Goal: Use online tool/utility: Use online tool/utility

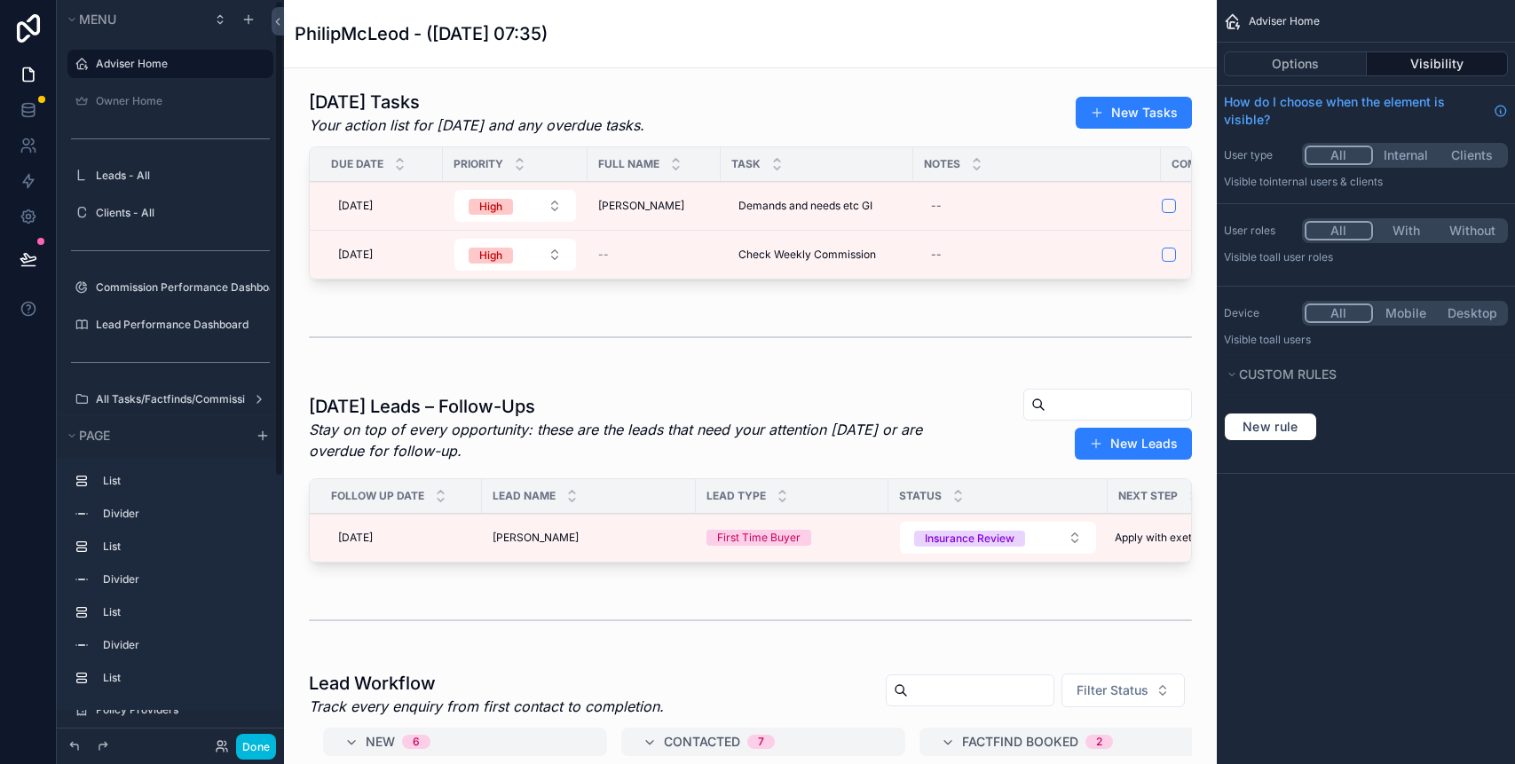
click at [259, 754] on button "Done" at bounding box center [256, 747] width 40 height 26
click at [0, 0] on div "PM [PERSON_NAME]" at bounding box center [0, 0] width 0 height 0
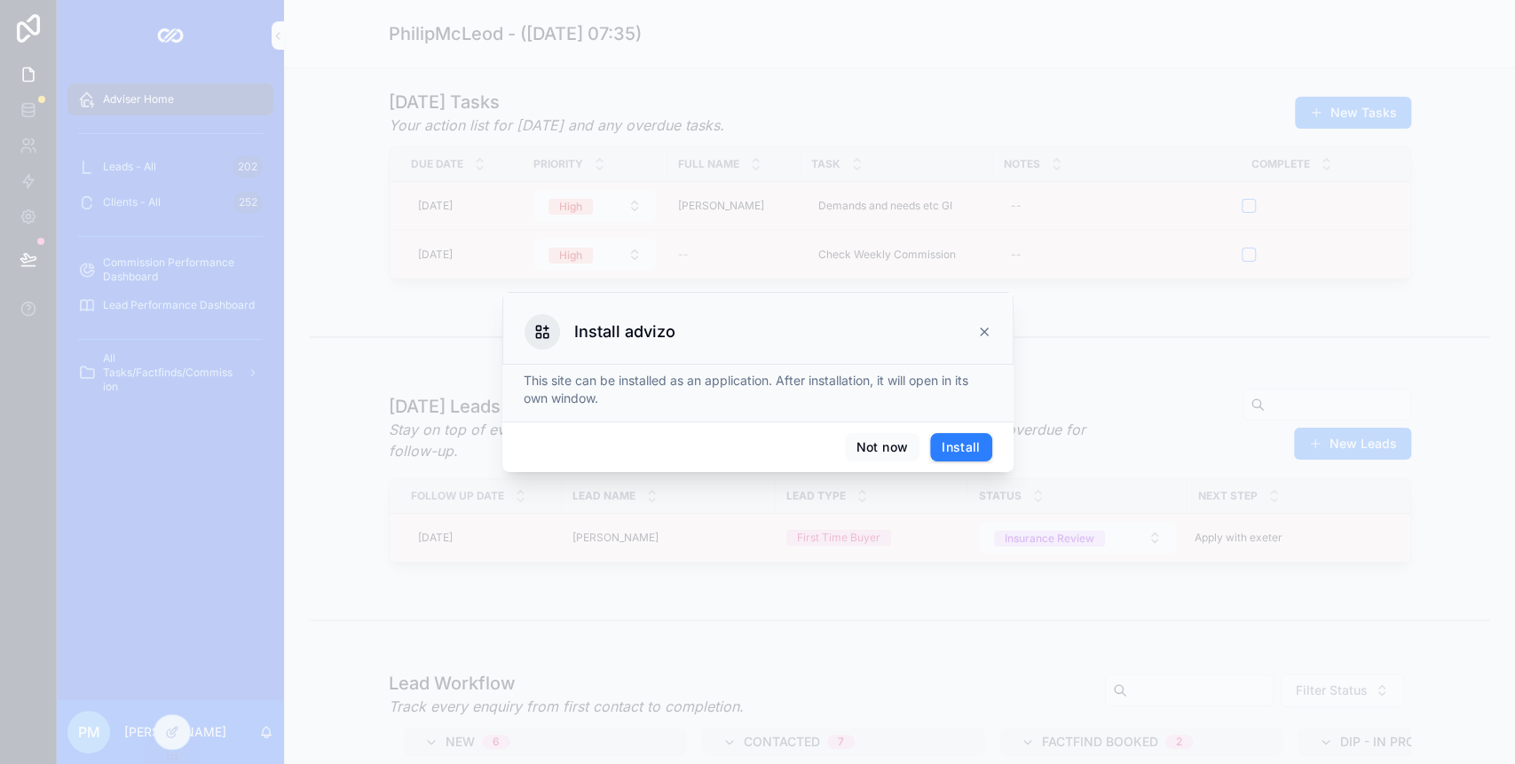
click at [262, 733] on div at bounding box center [757, 382] width 1515 height 764
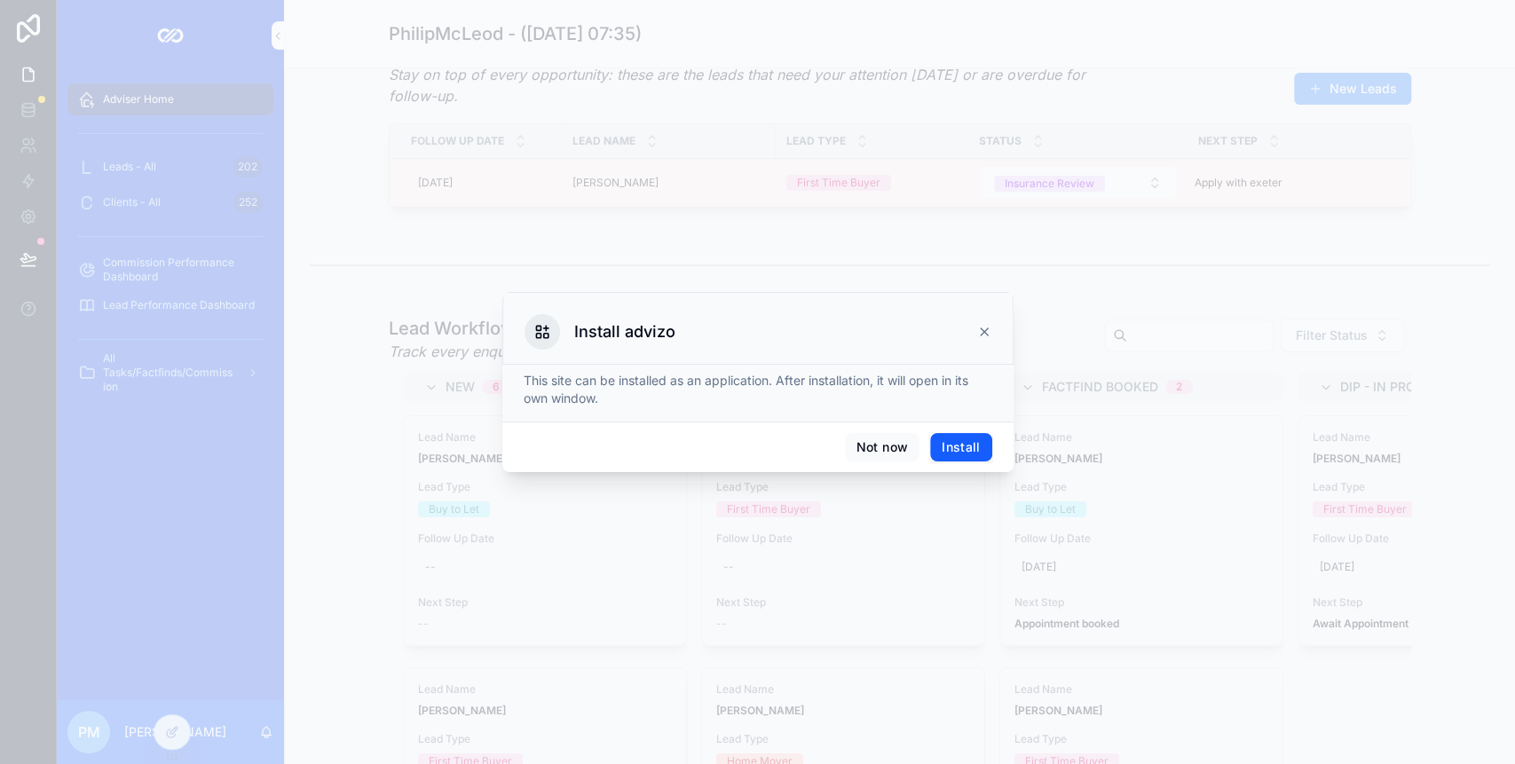
click at [975, 445] on button "Install" at bounding box center [960, 447] width 61 height 28
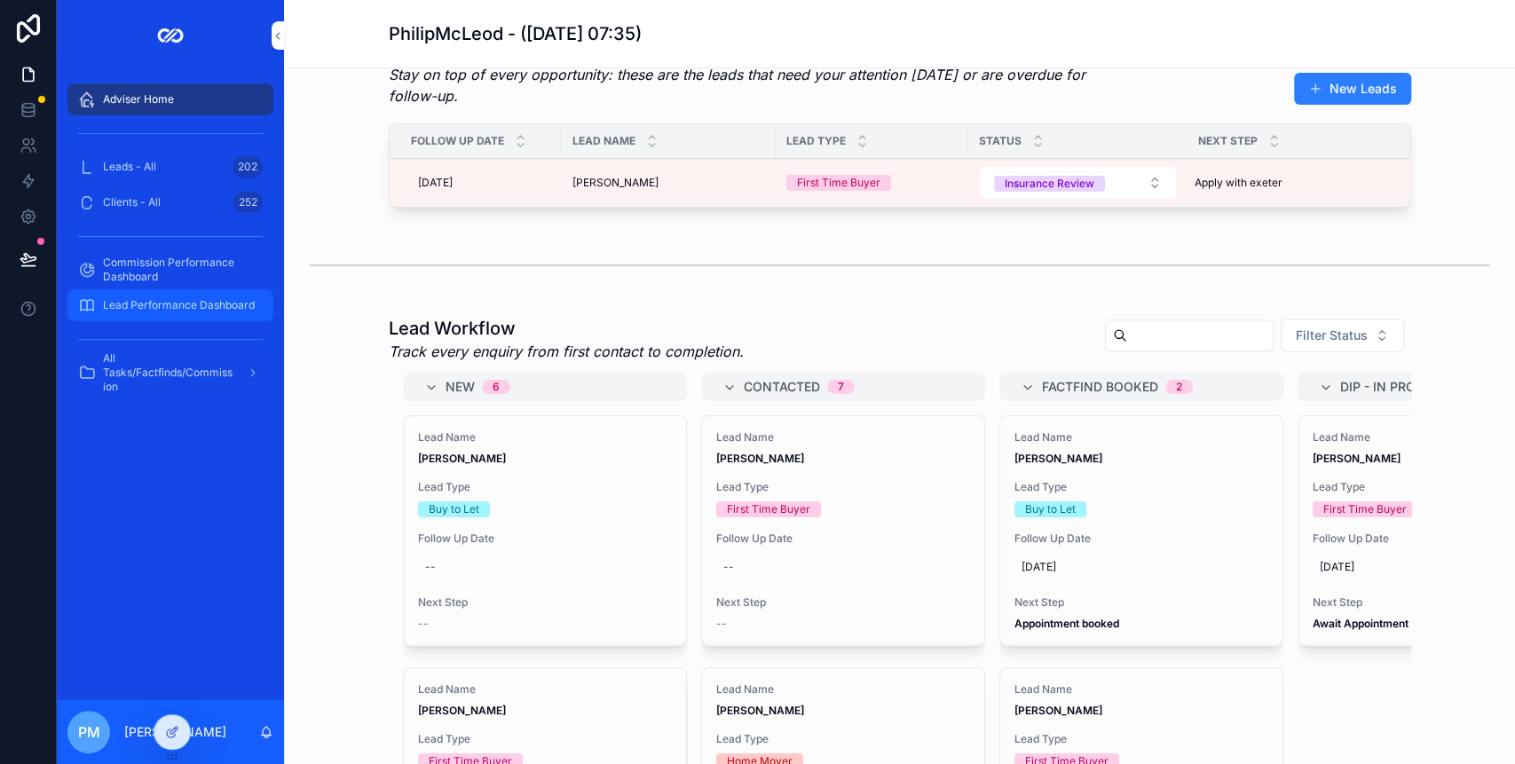
click at [134, 303] on span "Lead Performance Dashboard" at bounding box center [179, 305] width 152 height 14
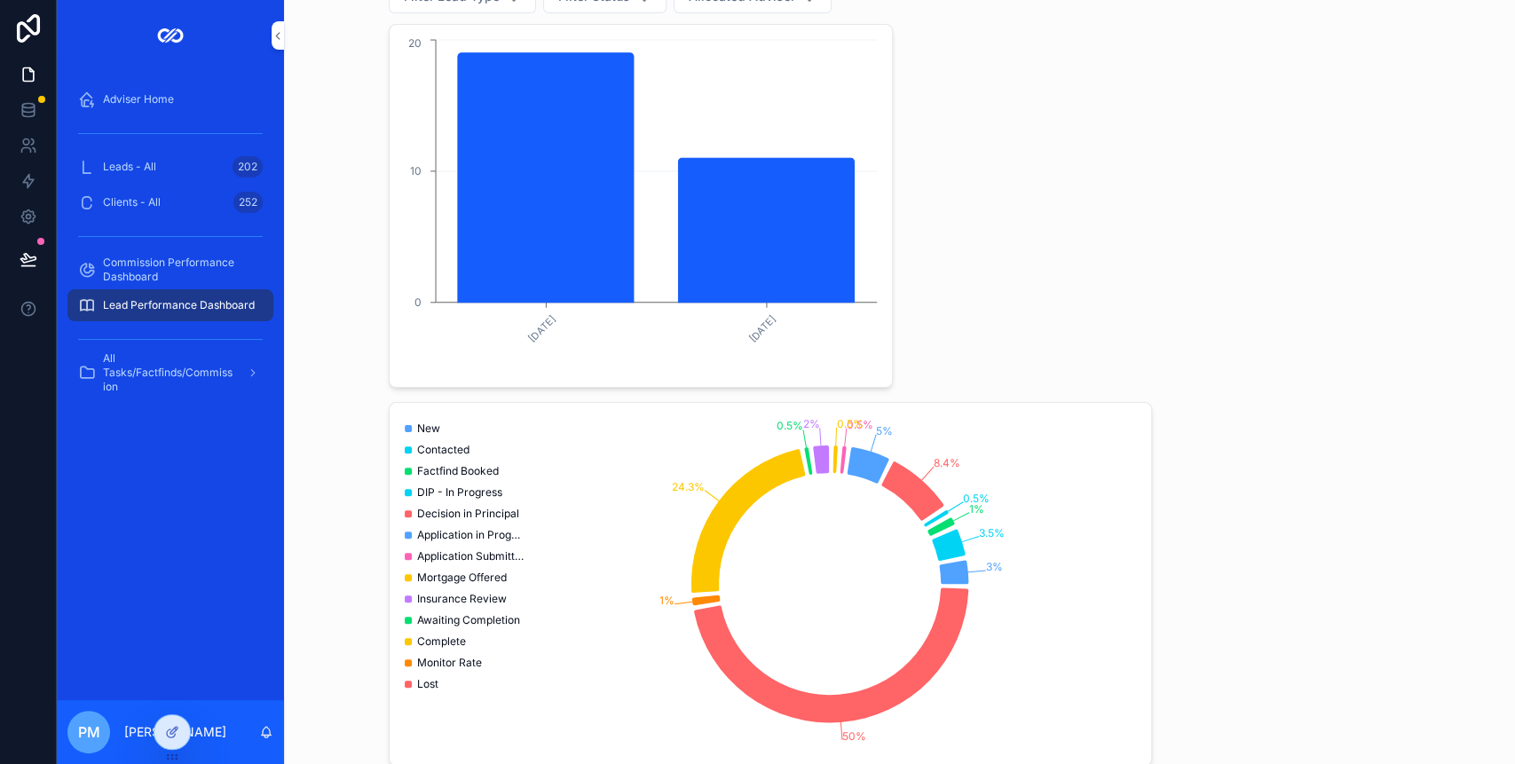
scroll to position [118, 0]
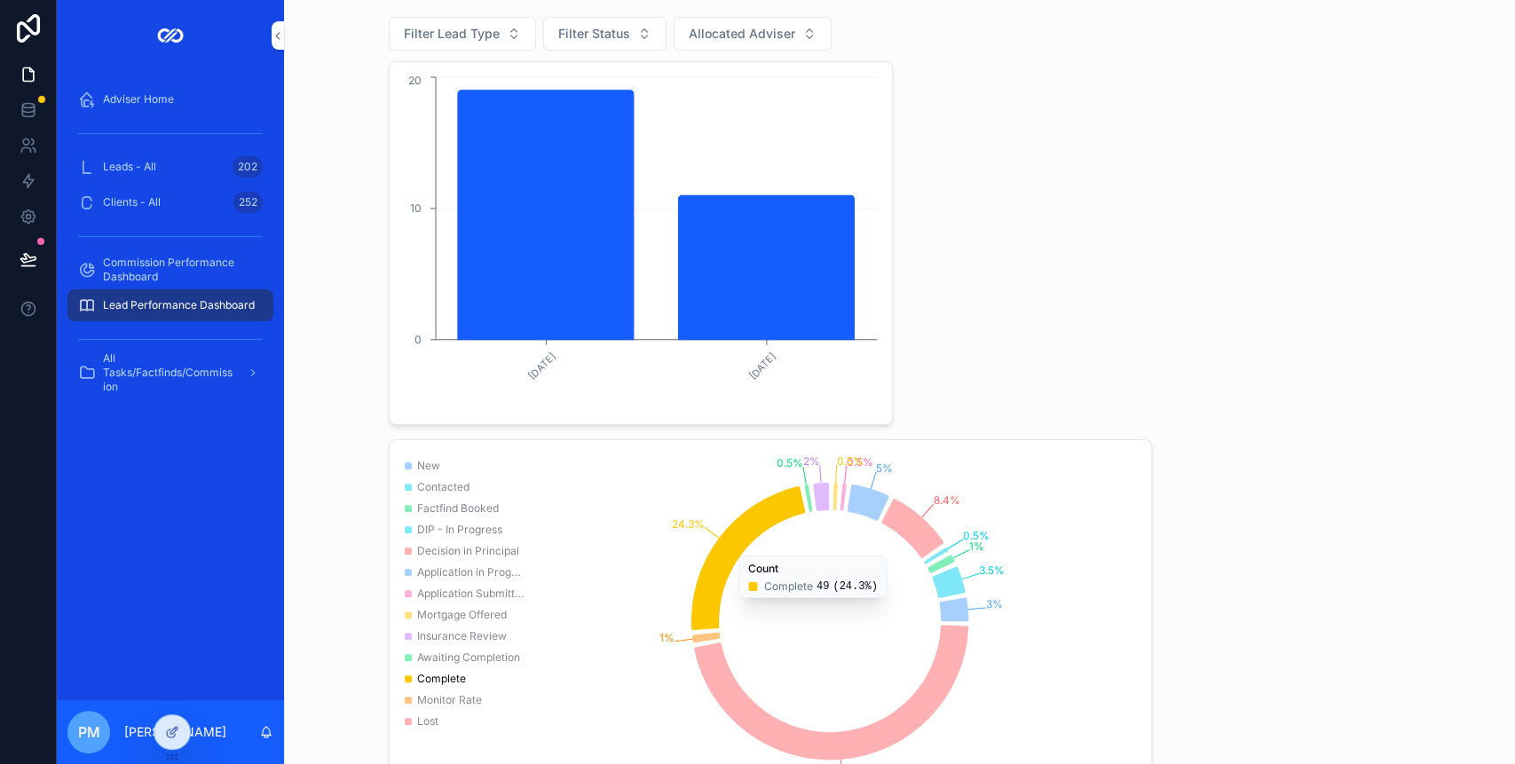
click at [543, 492] on icon "3% 3.5% 1% 0.5% 8.4% 5% 0.5% 0.5% 2% 0.5% 24.3% 1% 50%" at bounding box center [770, 621] width 740 height 341
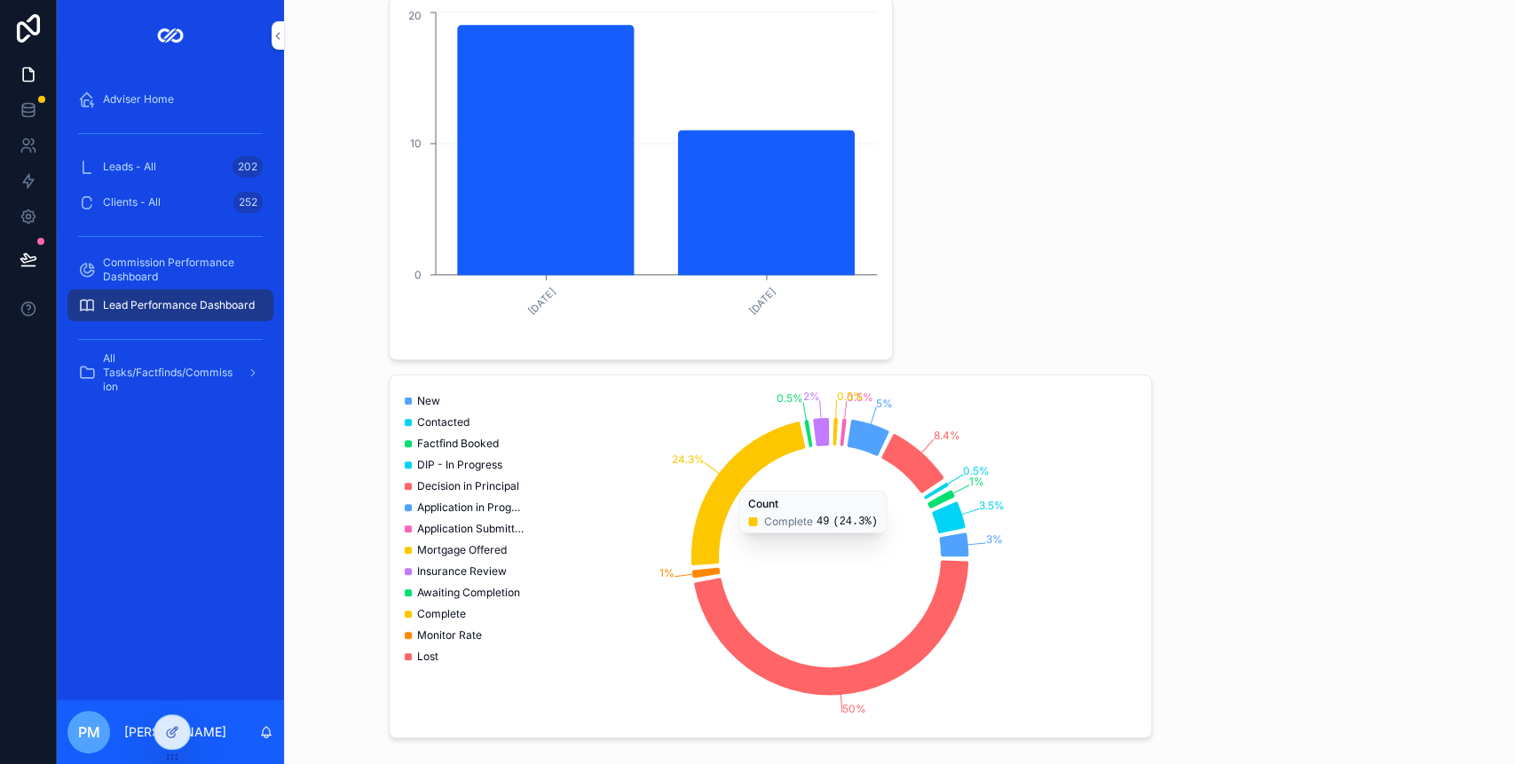
scroll to position [305, 0]
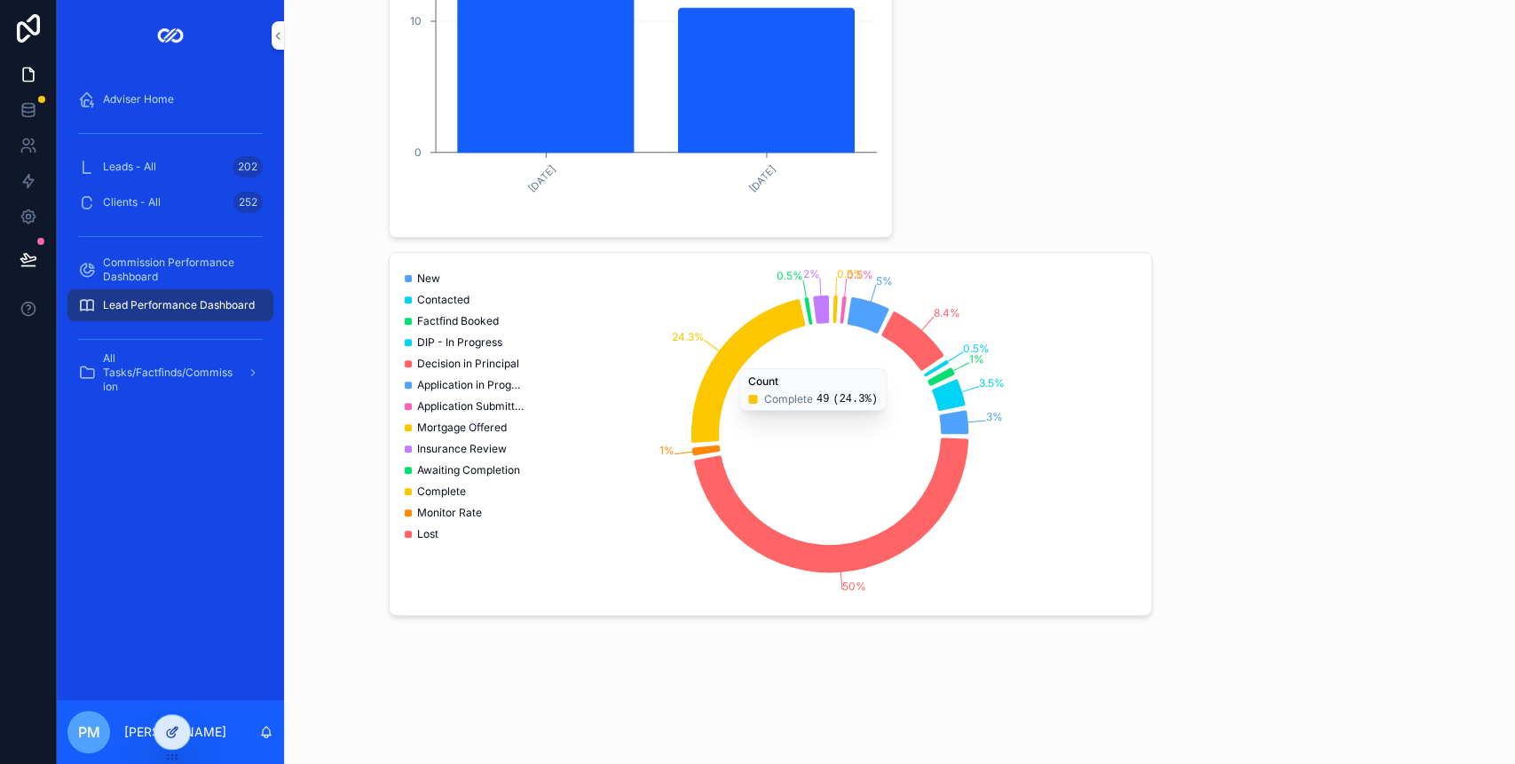
click at [179, 726] on div at bounding box center [171, 732] width 35 height 34
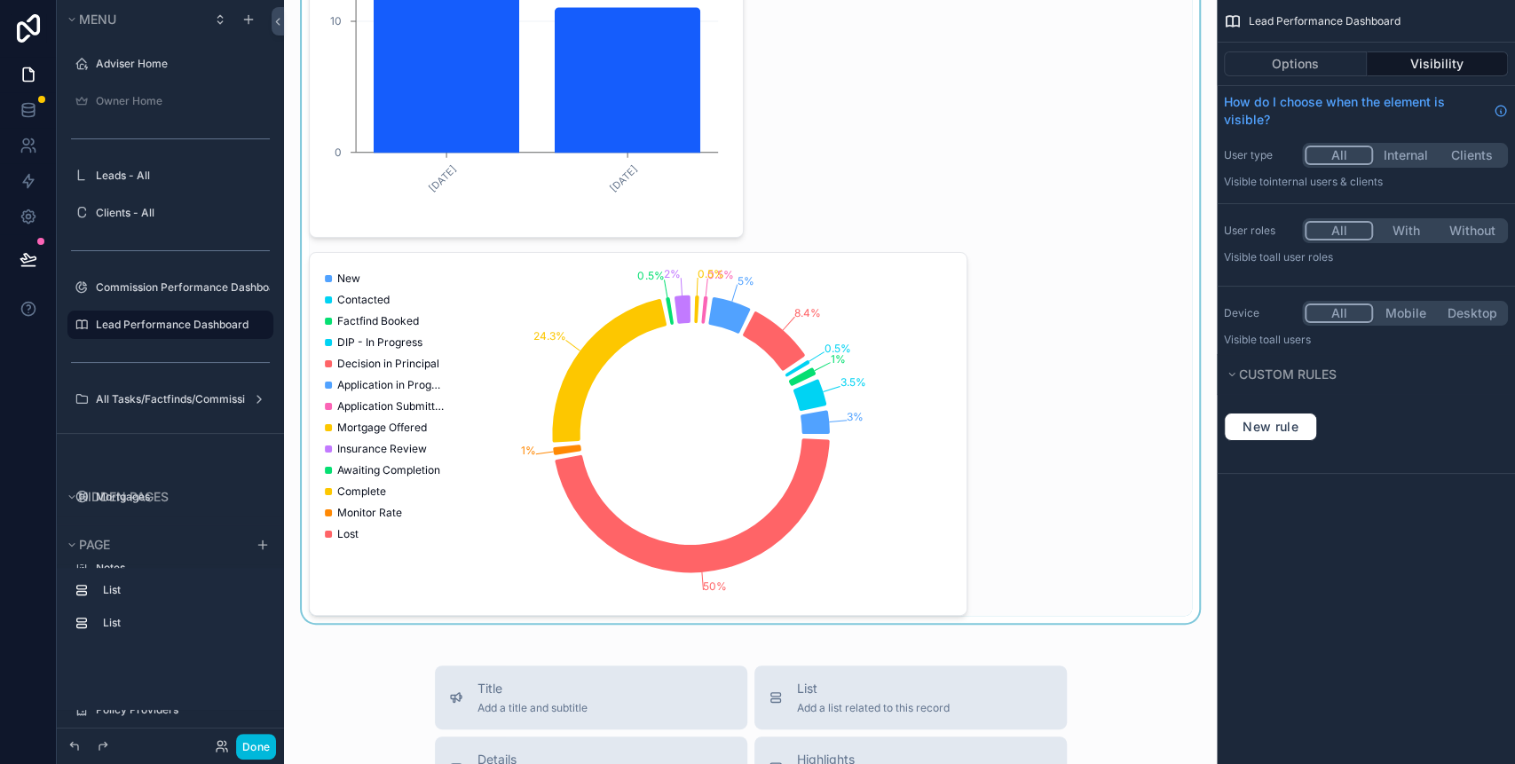
click at [551, 308] on div "scrollable content" at bounding box center [750, 216] width 904 height 813
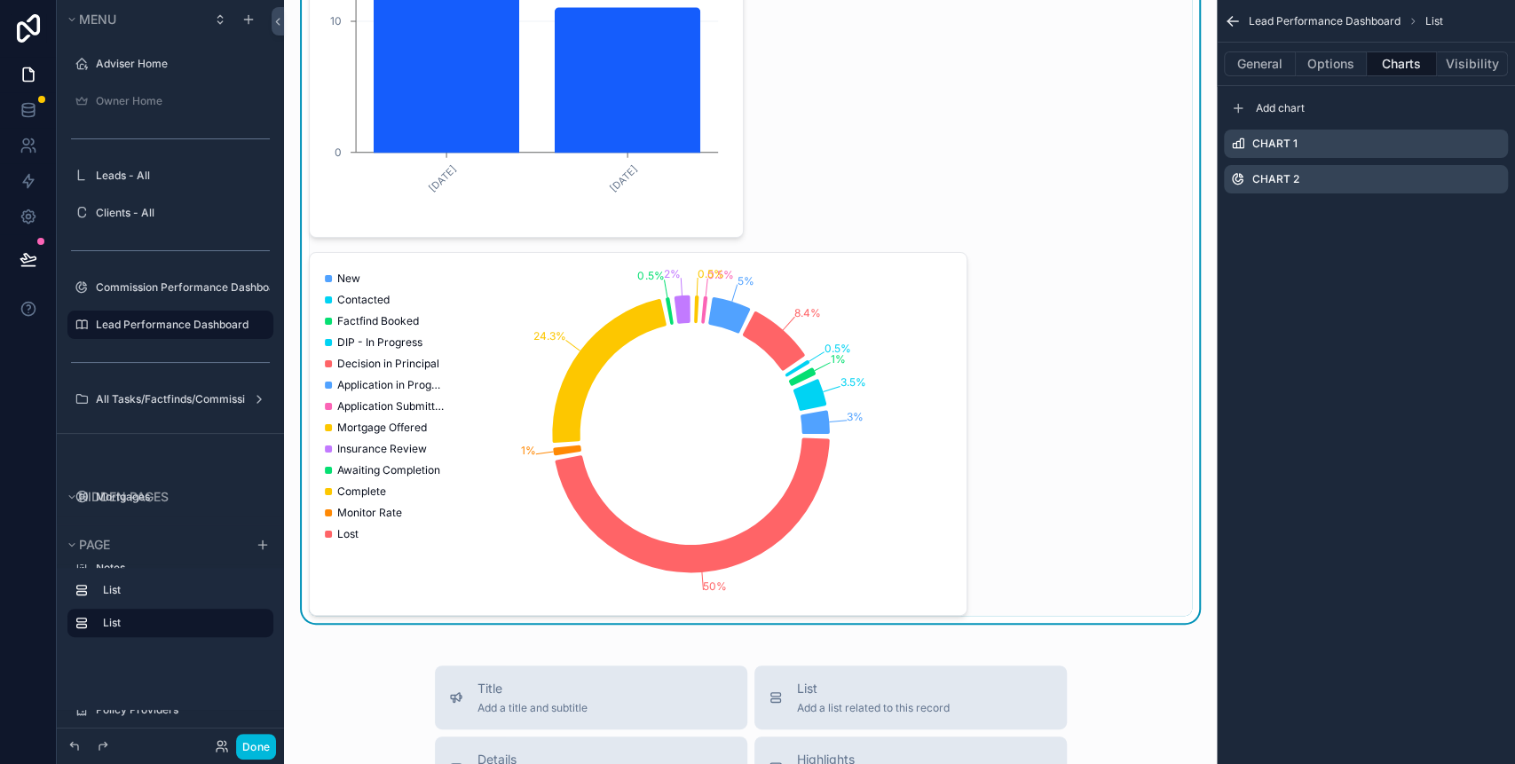
click at [0, 0] on icon "scrollable content" at bounding box center [0, 0] width 0 height 0
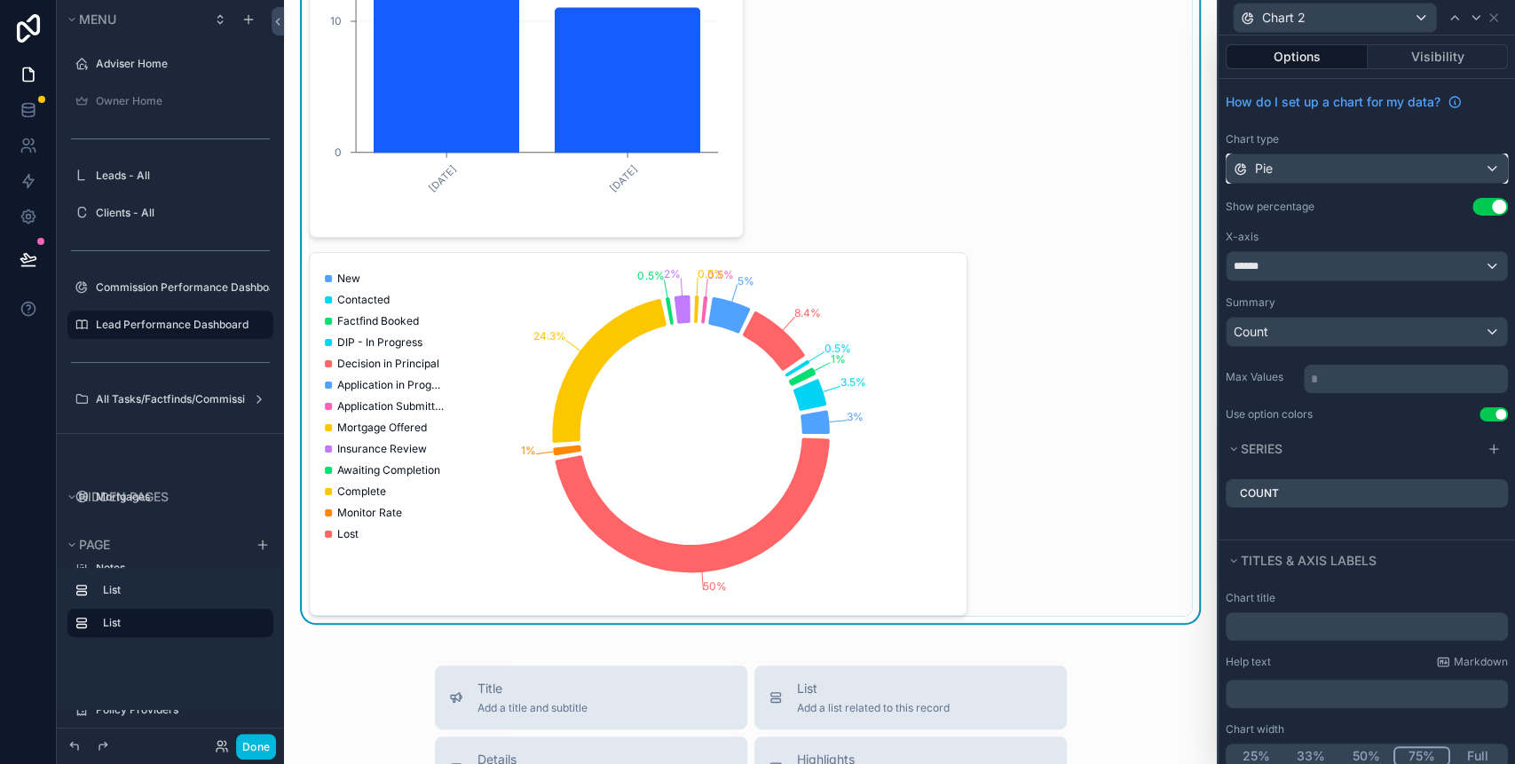
click at [1406, 166] on div "Pie" at bounding box center [1367, 168] width 280 height 28
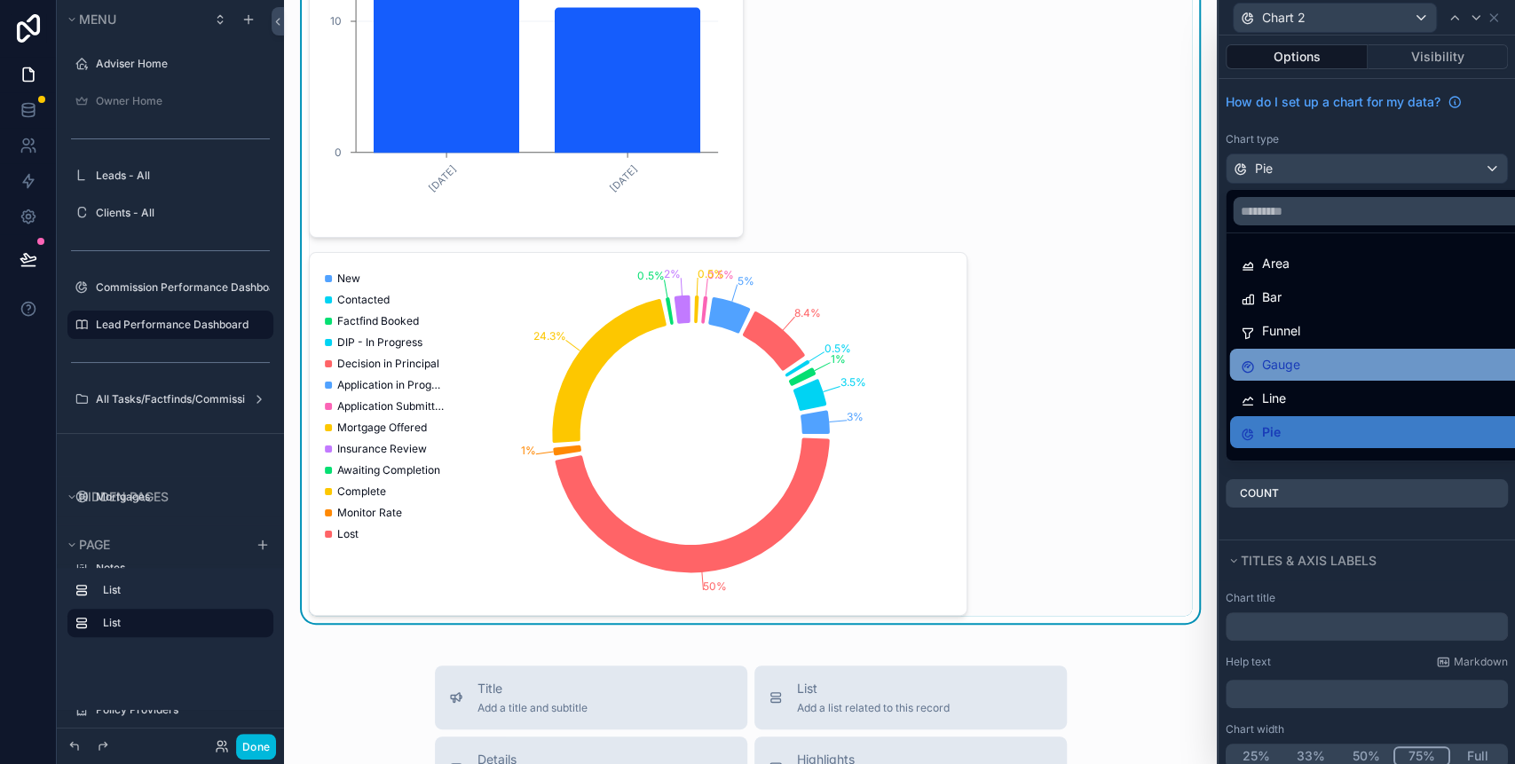
click at [1303, 367] on div "Gauge" at bounding box center [1377, 364] width 275 height 21
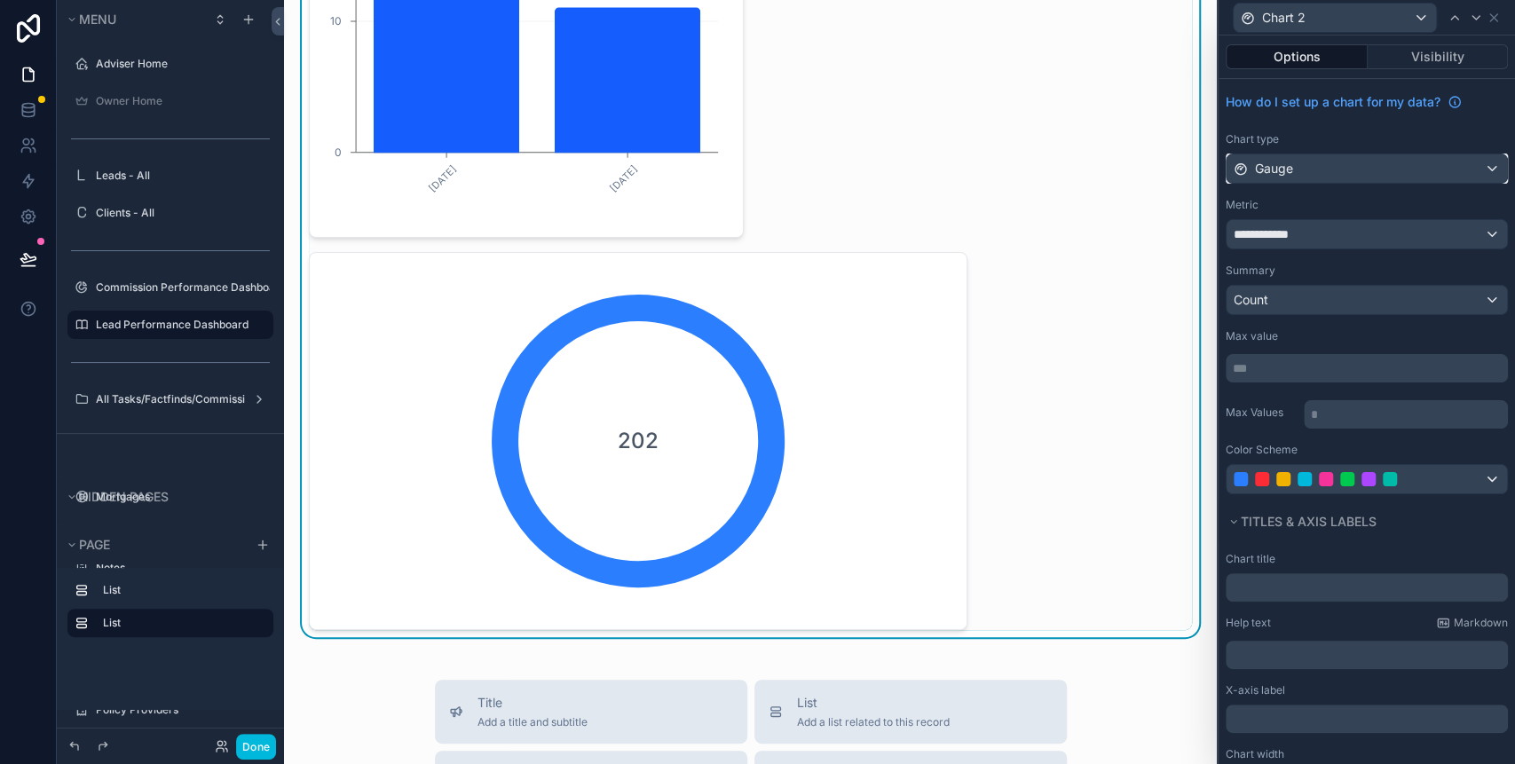
click at [1349, 177] on div "Gauge" at bounding box center [1367, 168] width 280 height 28
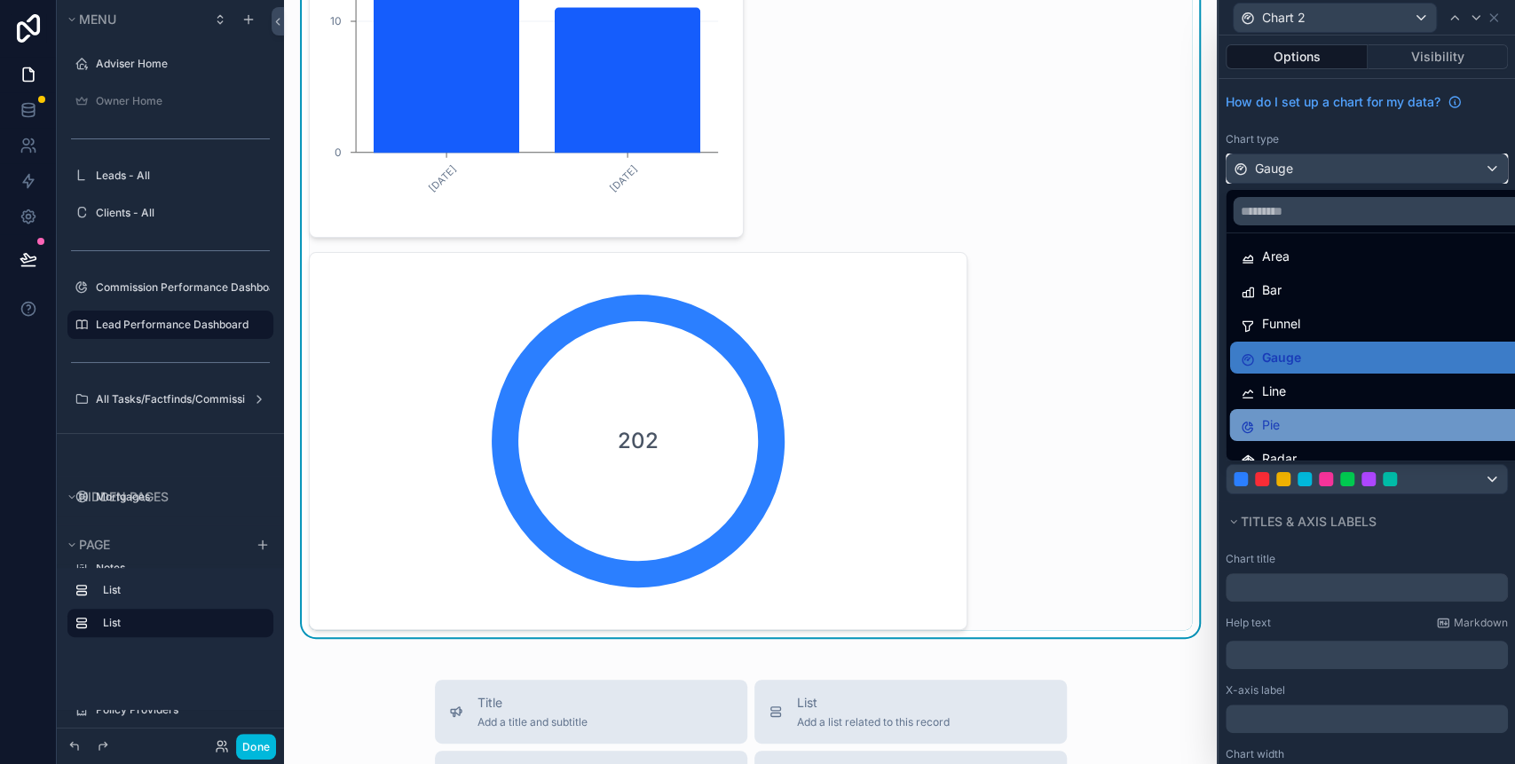
scroll to position [125, 0]
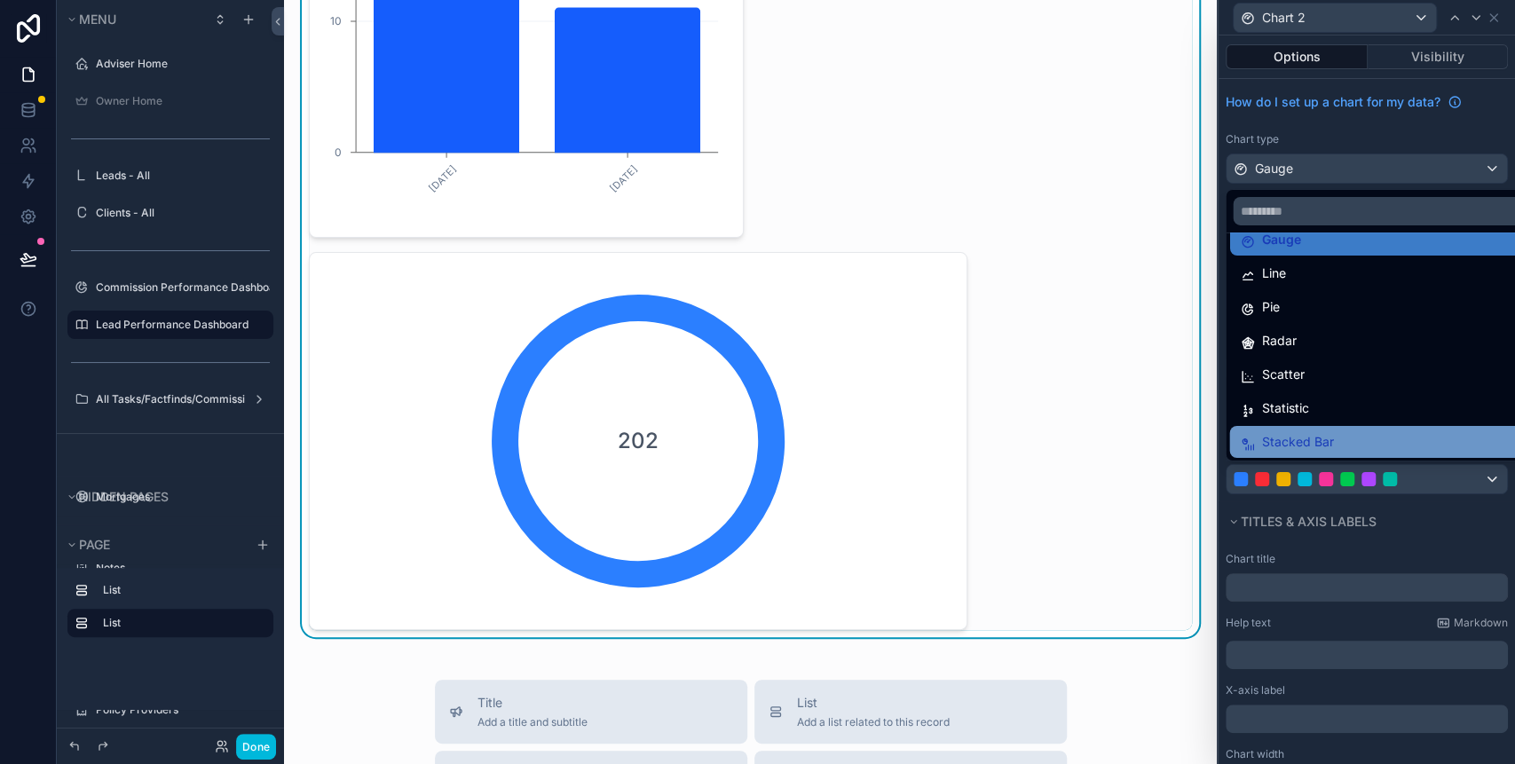
click at [1313, 433] on span "Stacked Bar" at bounding box center [1297, 441] width 72 height 21
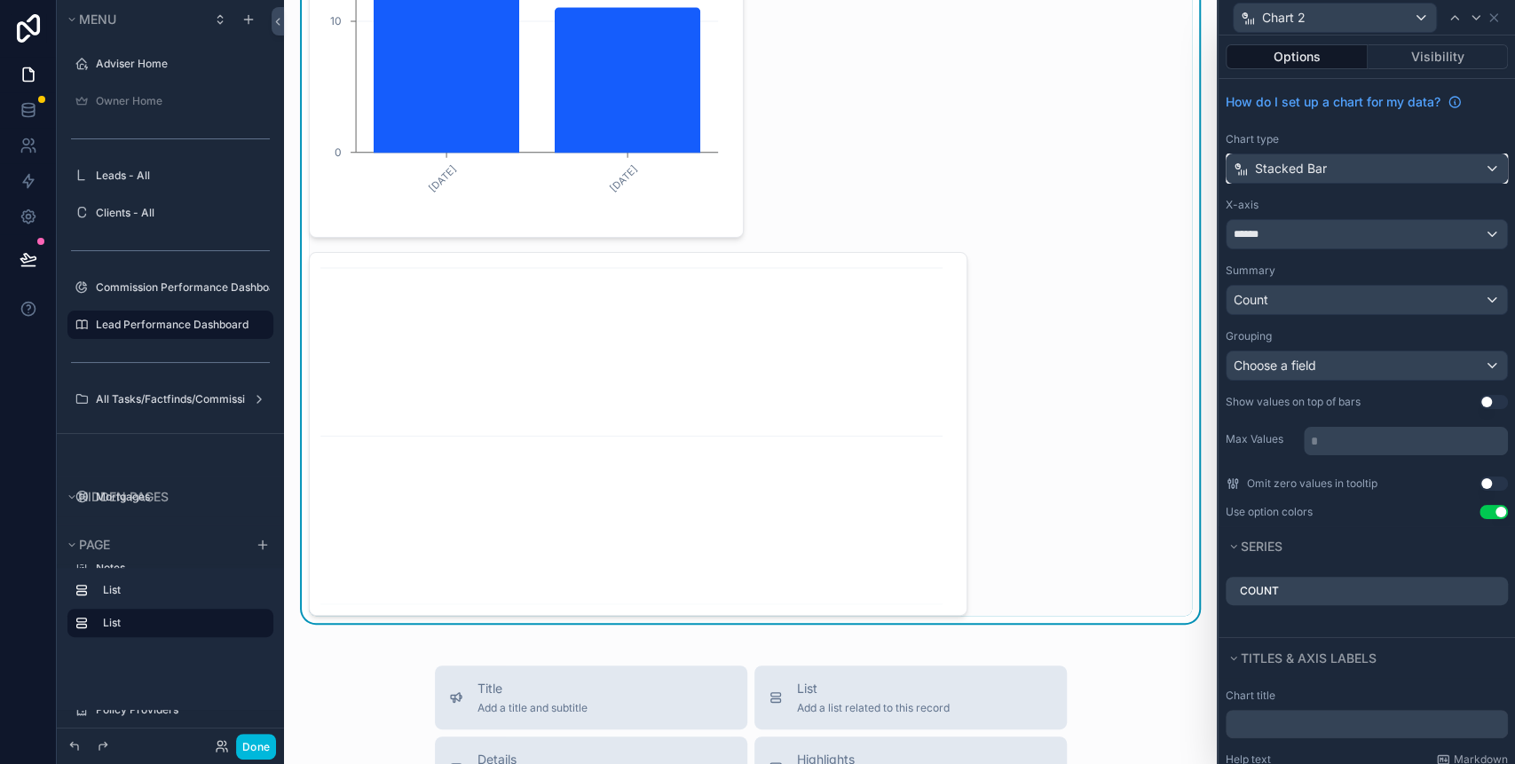
click at [1324, 172] on span "Stacked Bar" at bounding box center [1291, 169] width 72 height 18
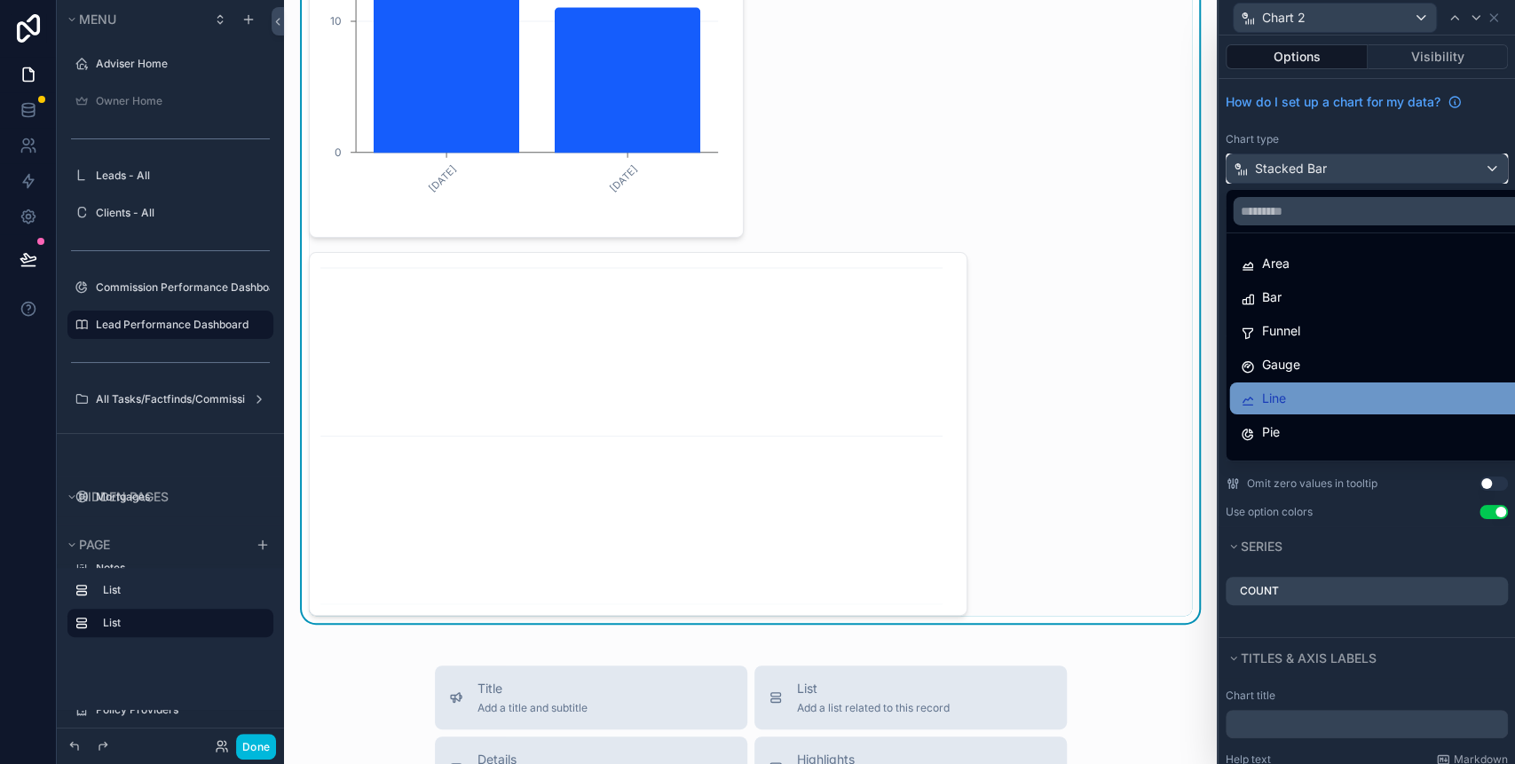
scroll to position [118, 0]
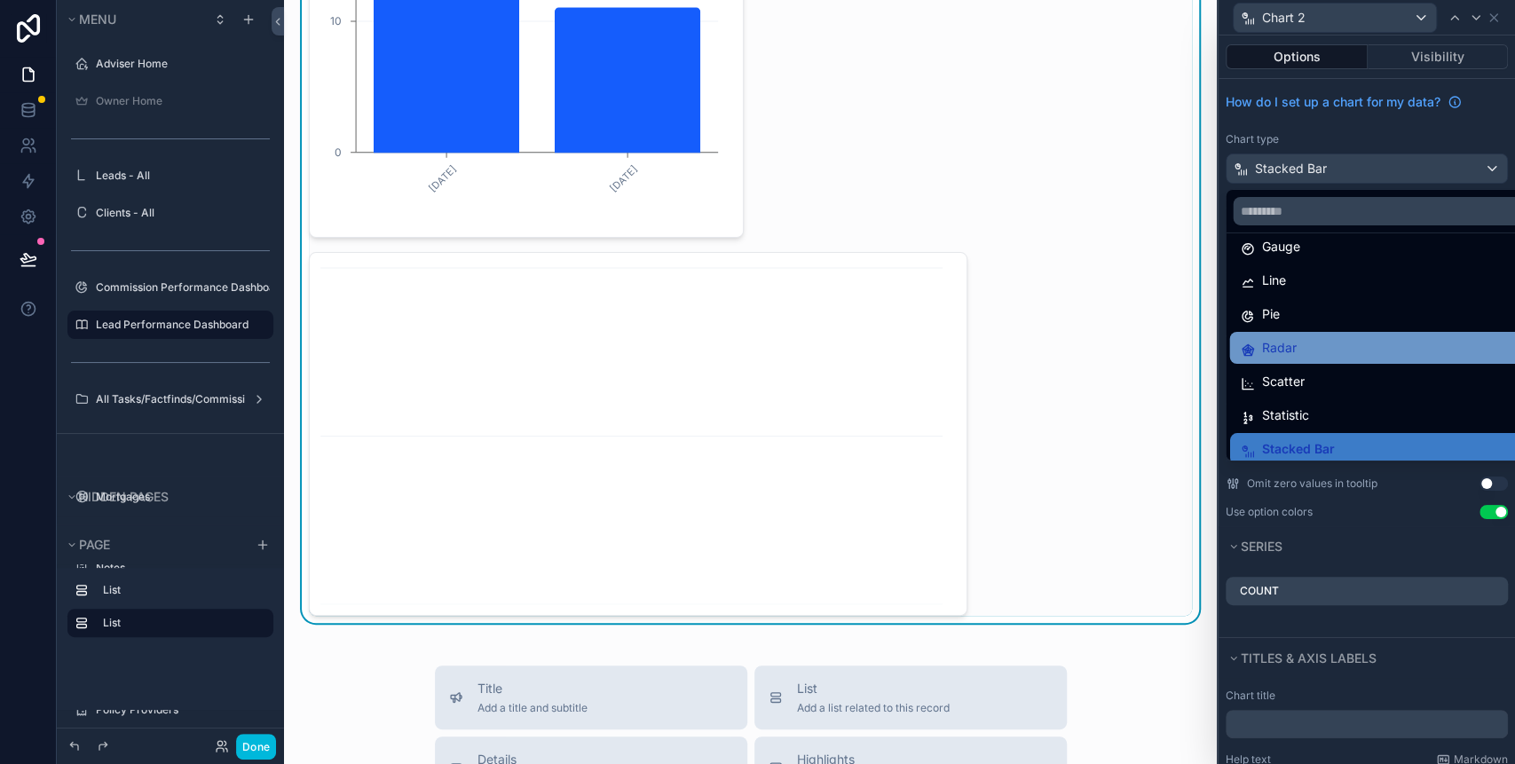
click at [1308, 349] on div "Radar" at bounding box center [1377, 347] width 275 height 21
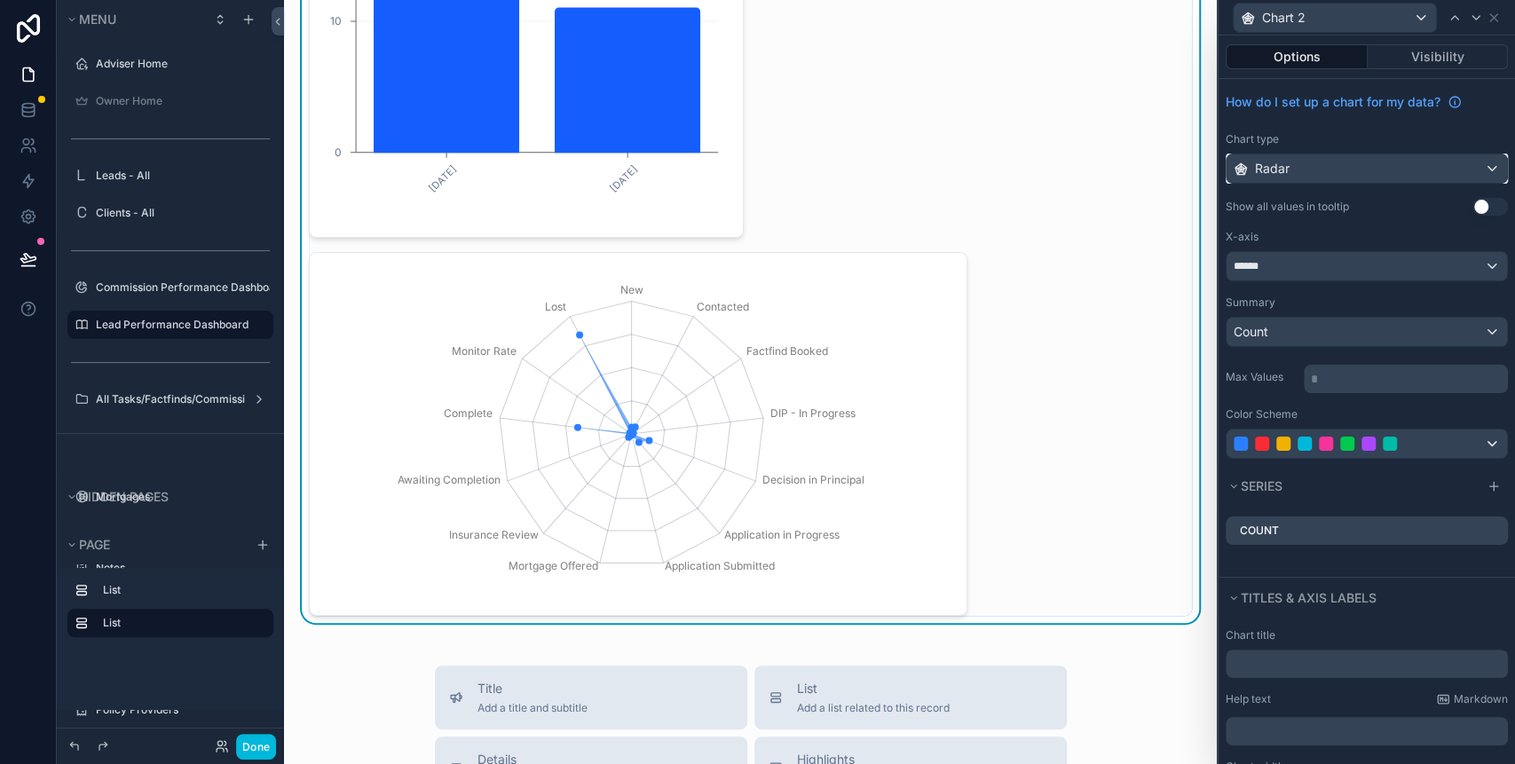
click at [1306, 177] on div "Radar" at bounding box center [1367, 168] width 280 height 28
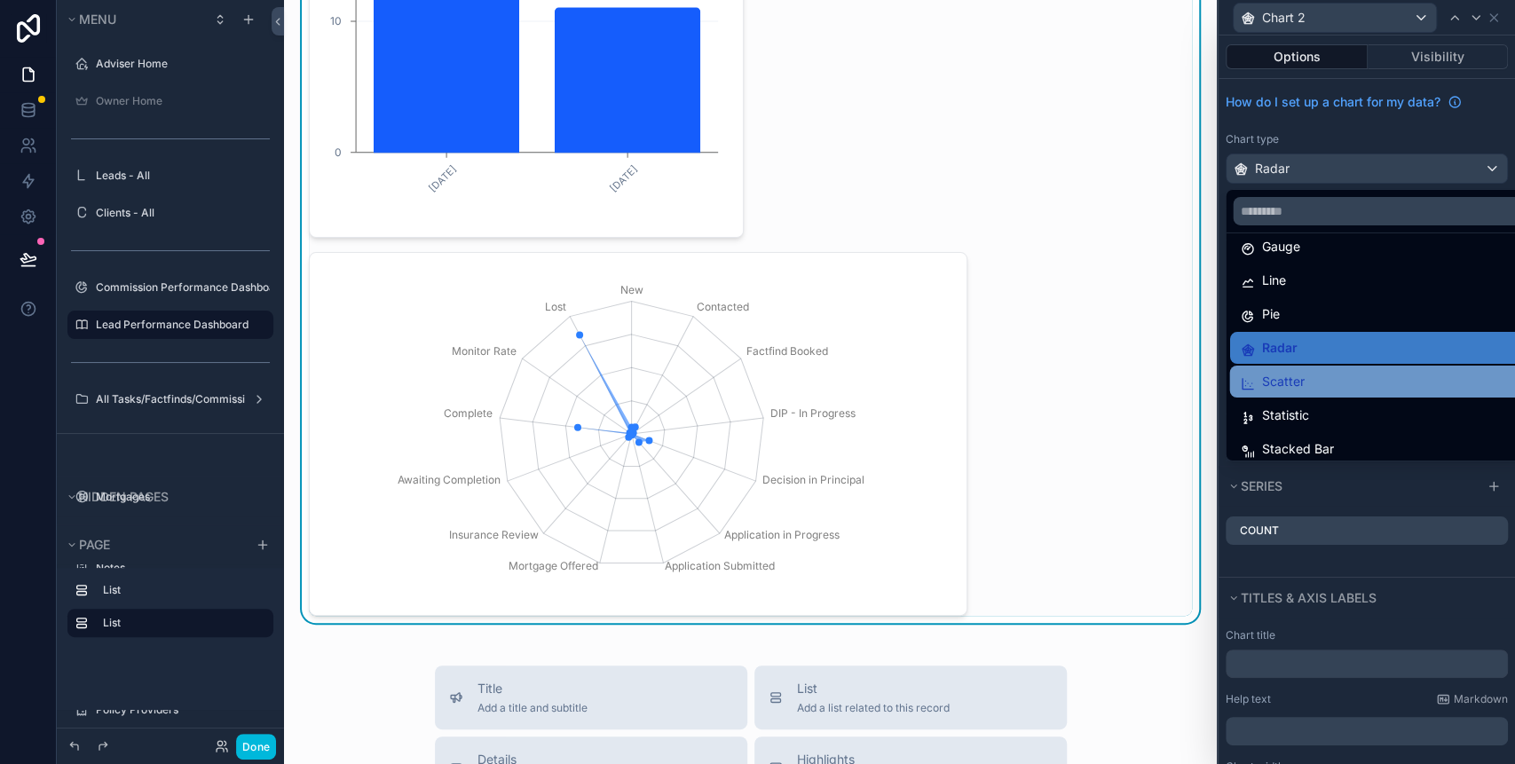
click at [1318, 371] on div "Scatter" at bounding box center [1377, 381] width 275 height 21
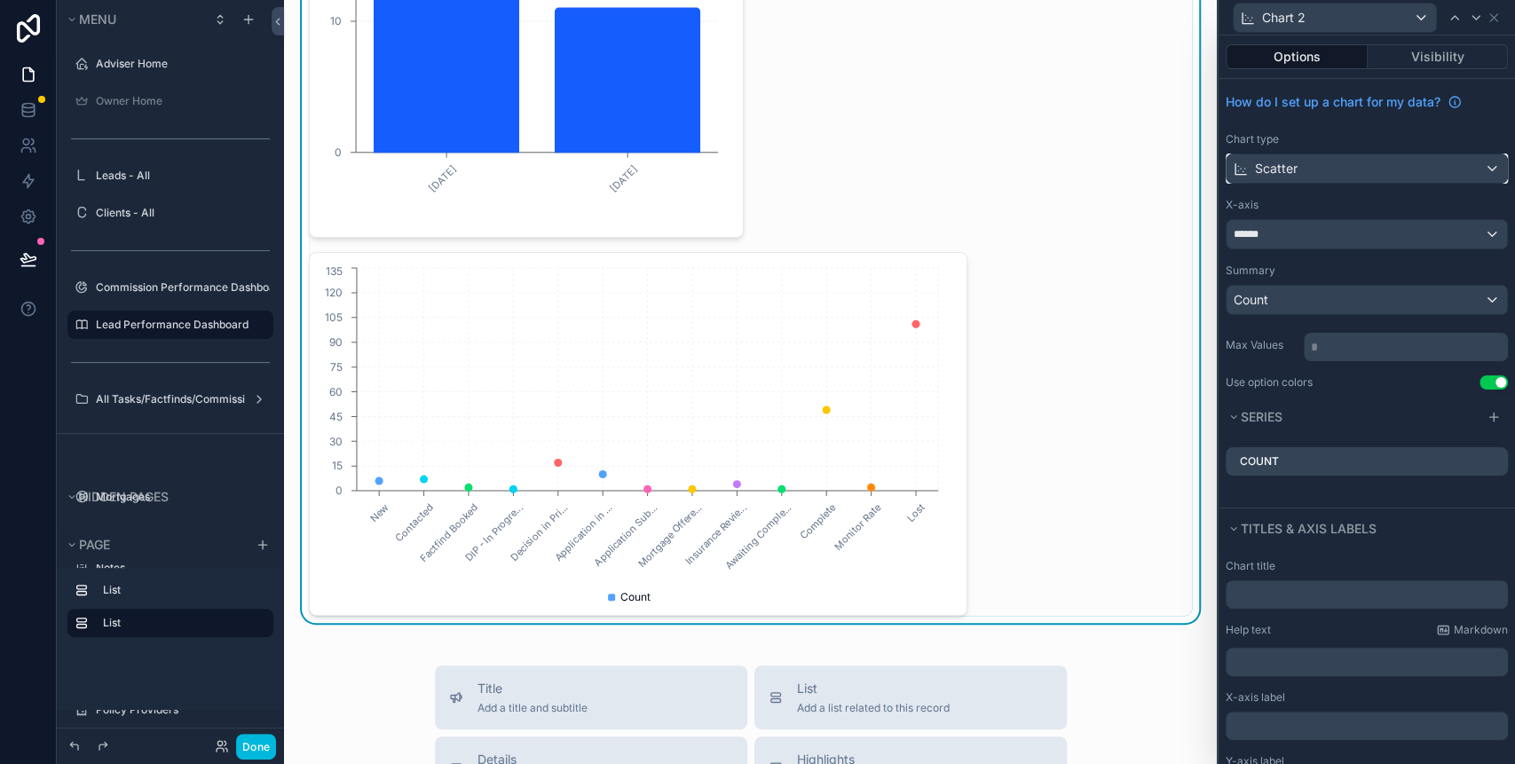
click at [1345, 170] on div "Scatter" at bounding box center [1367, 168] width 280 height 28
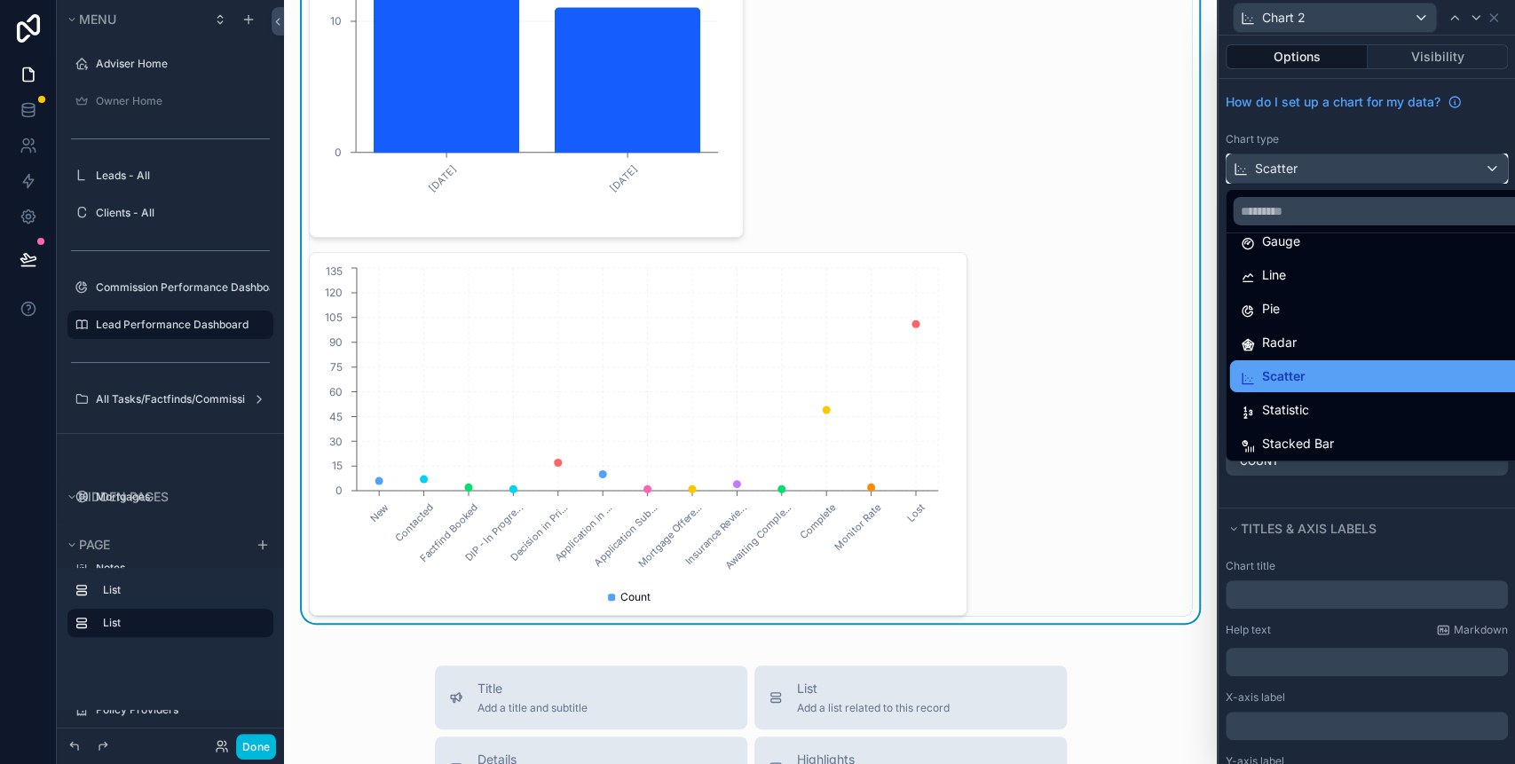
scroll to position [125, 0]
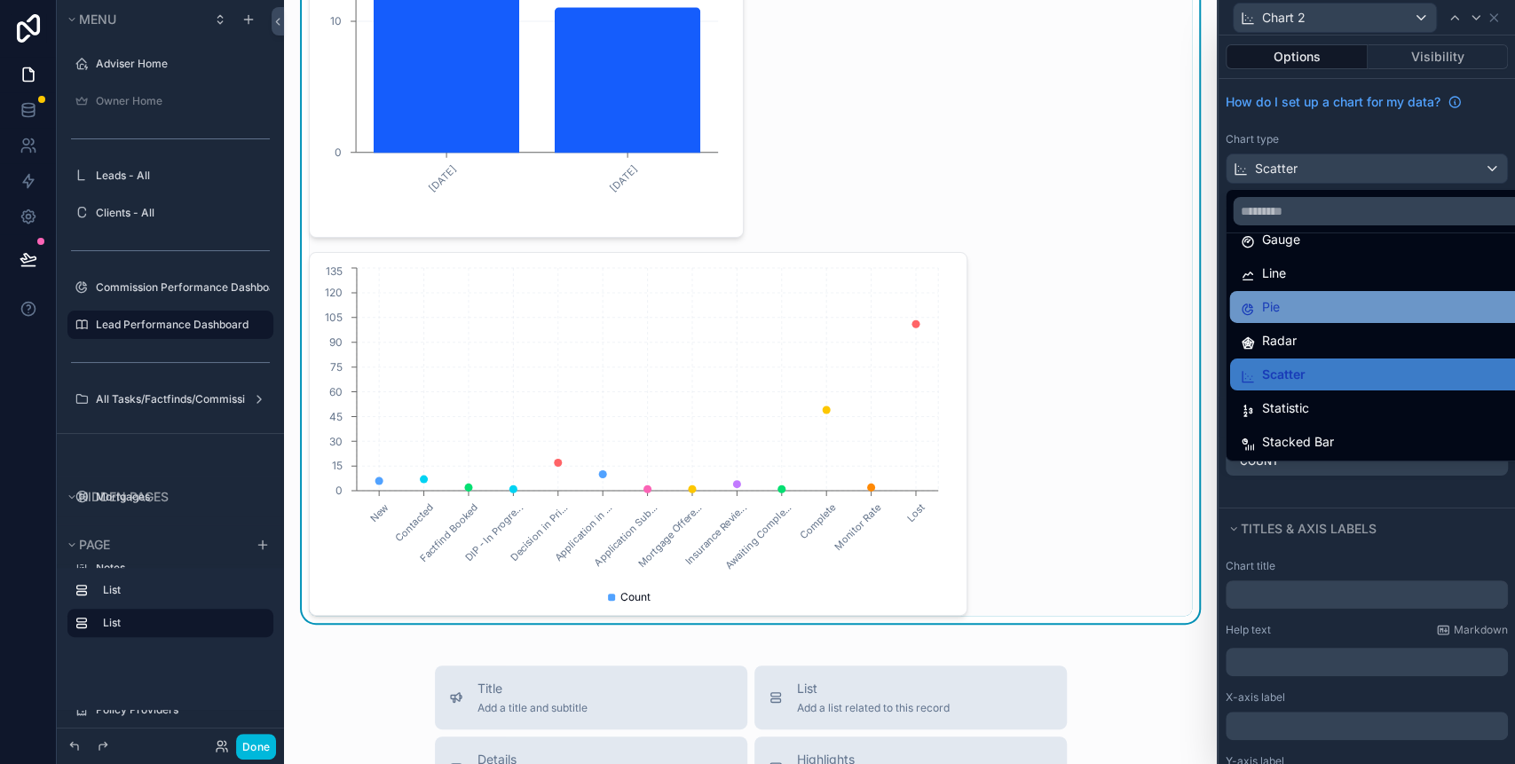
click at [1313, 308] on div "Pie" at bounding box center [1377, 306] width 275 height 21
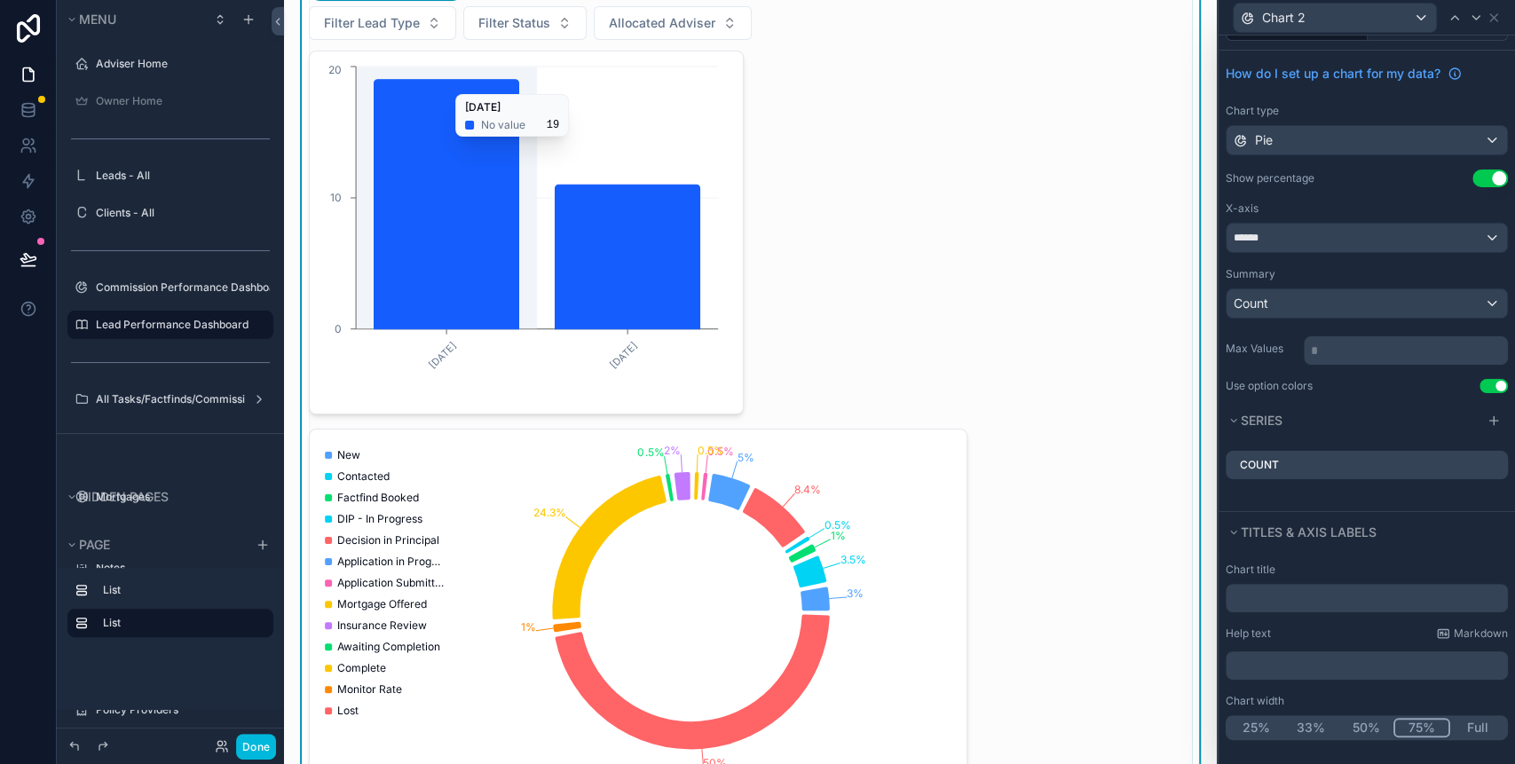
scroll to position [355, 0]
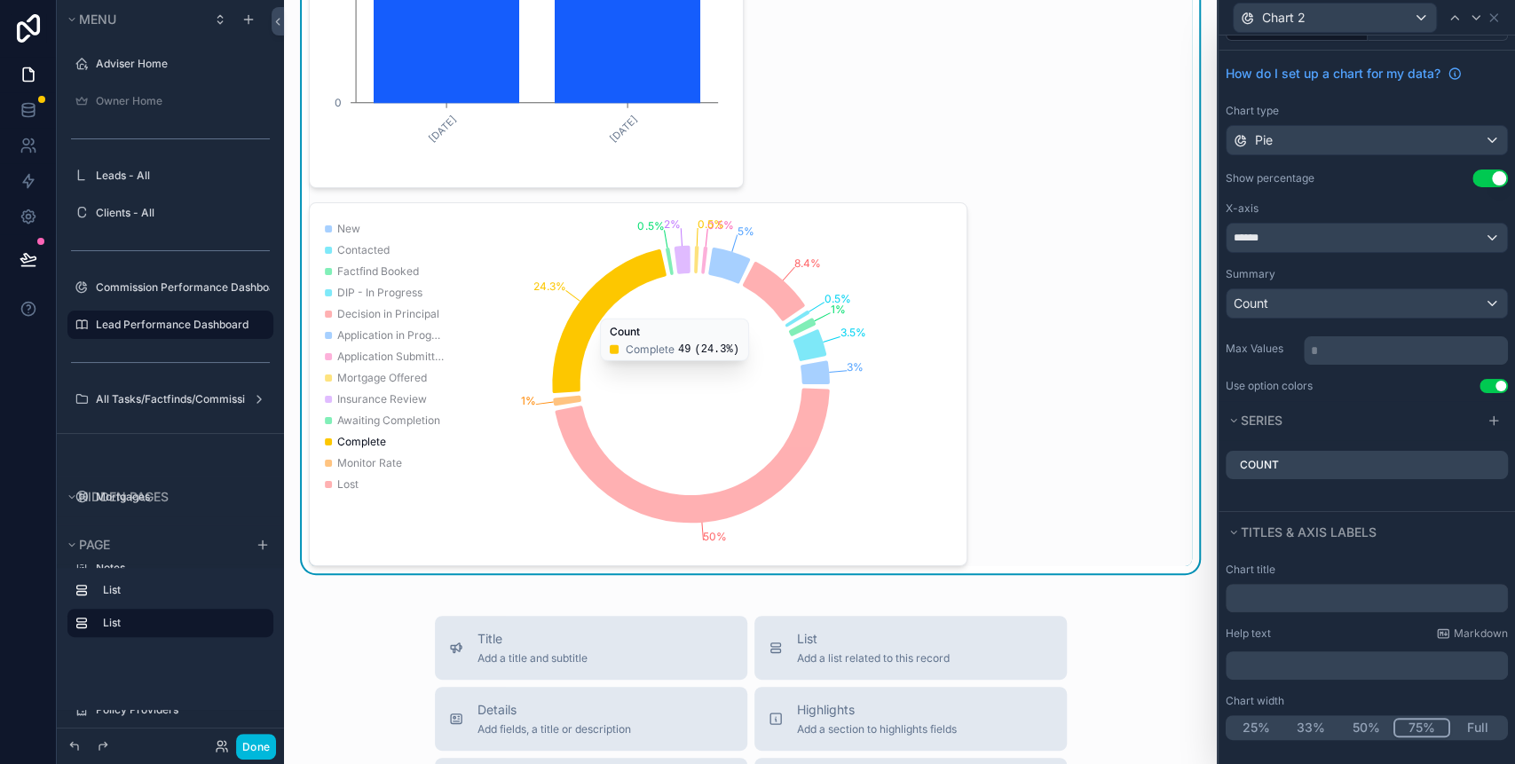
click at [576, 329] on icon "chart" at bounding box center [609, 321] width 114 height 144
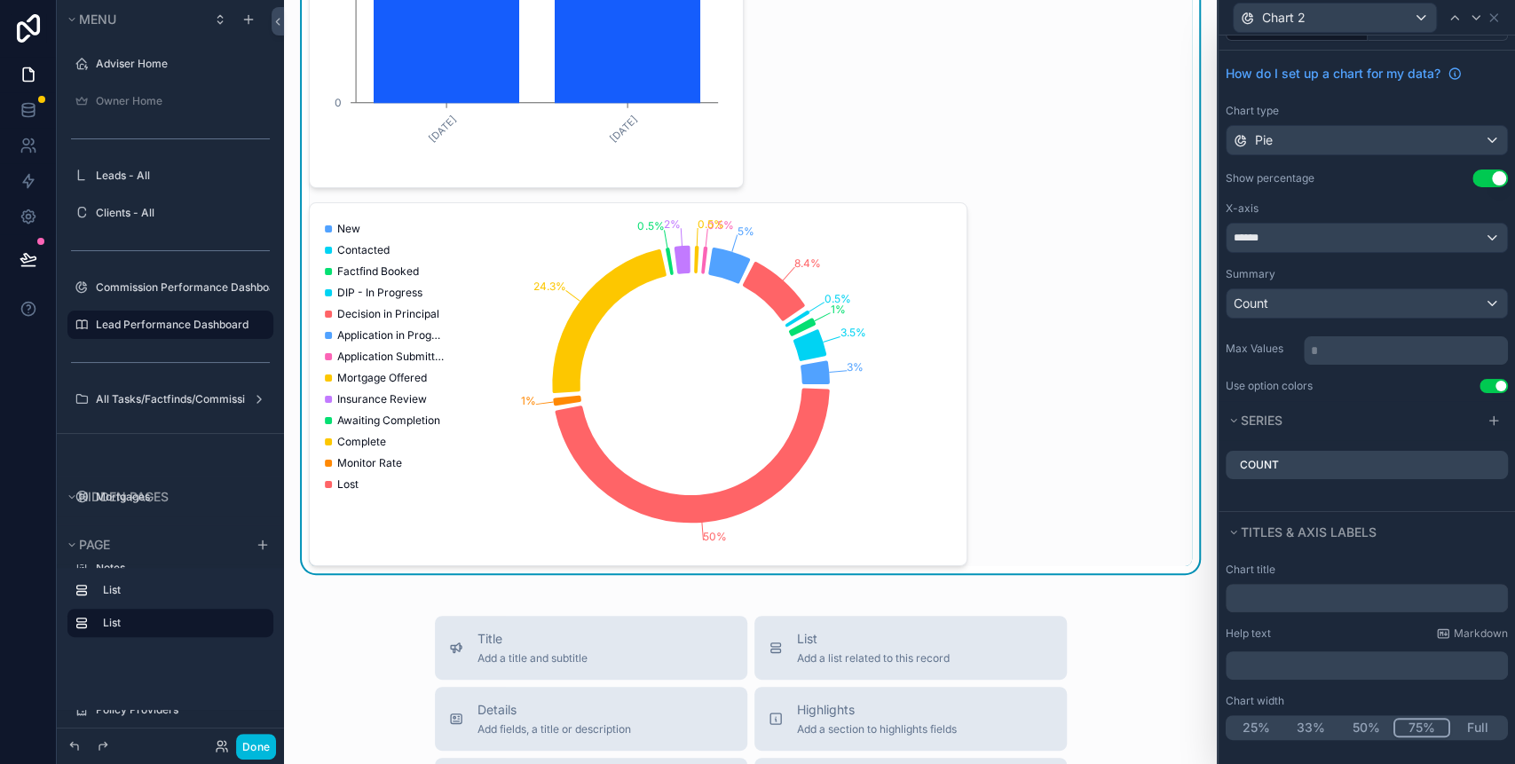
click at [549, 269] on icon "3% 3.5% 1% 0.5% 8.4% 5% 0.5% 0.5% 2% 0.5% 24.3% 1% 50%" at bounding box center [631, 384] width 622 height 341
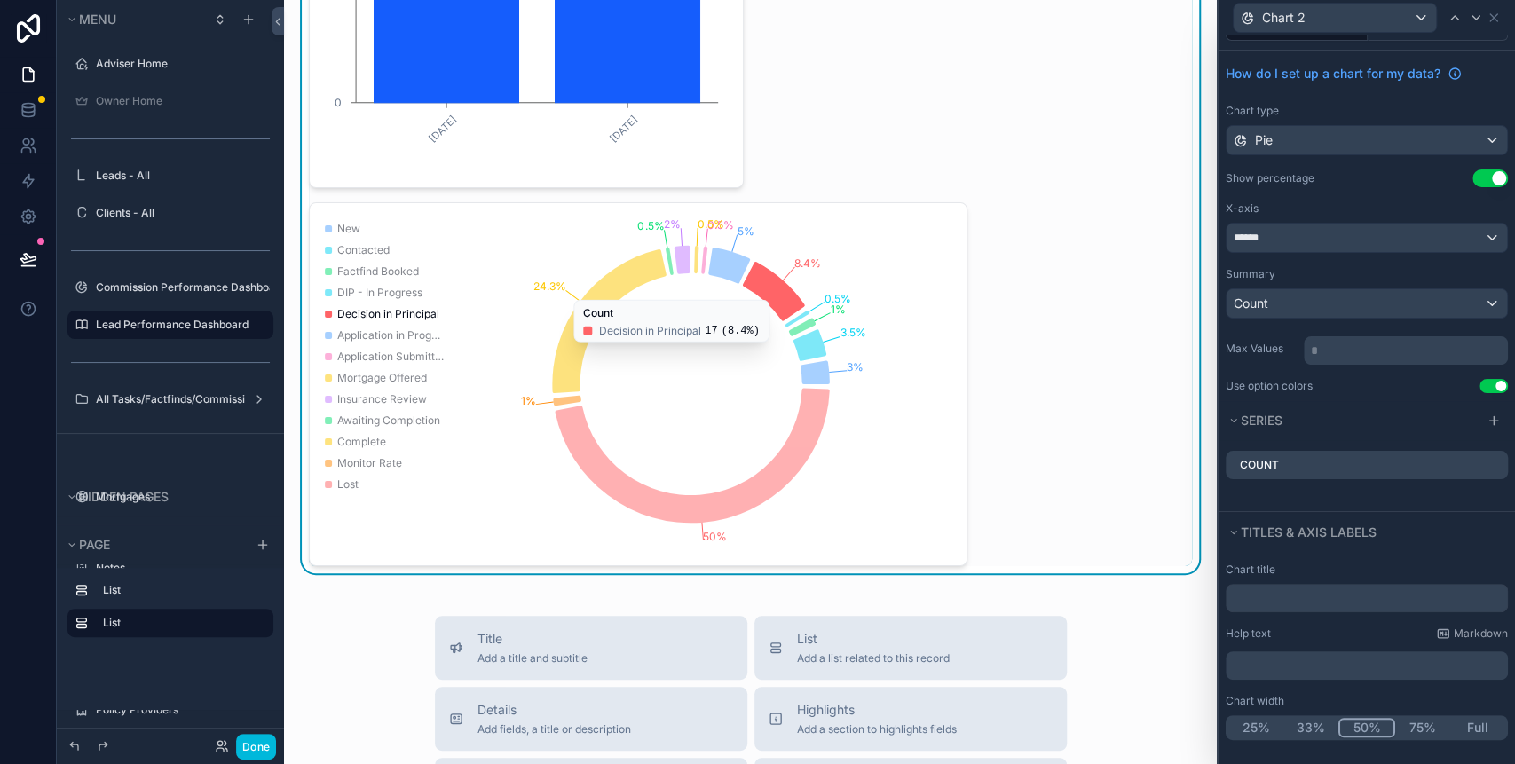
click at [1364, 727] on button "50%" at bounding box center [1366, 728] width 57 height 20
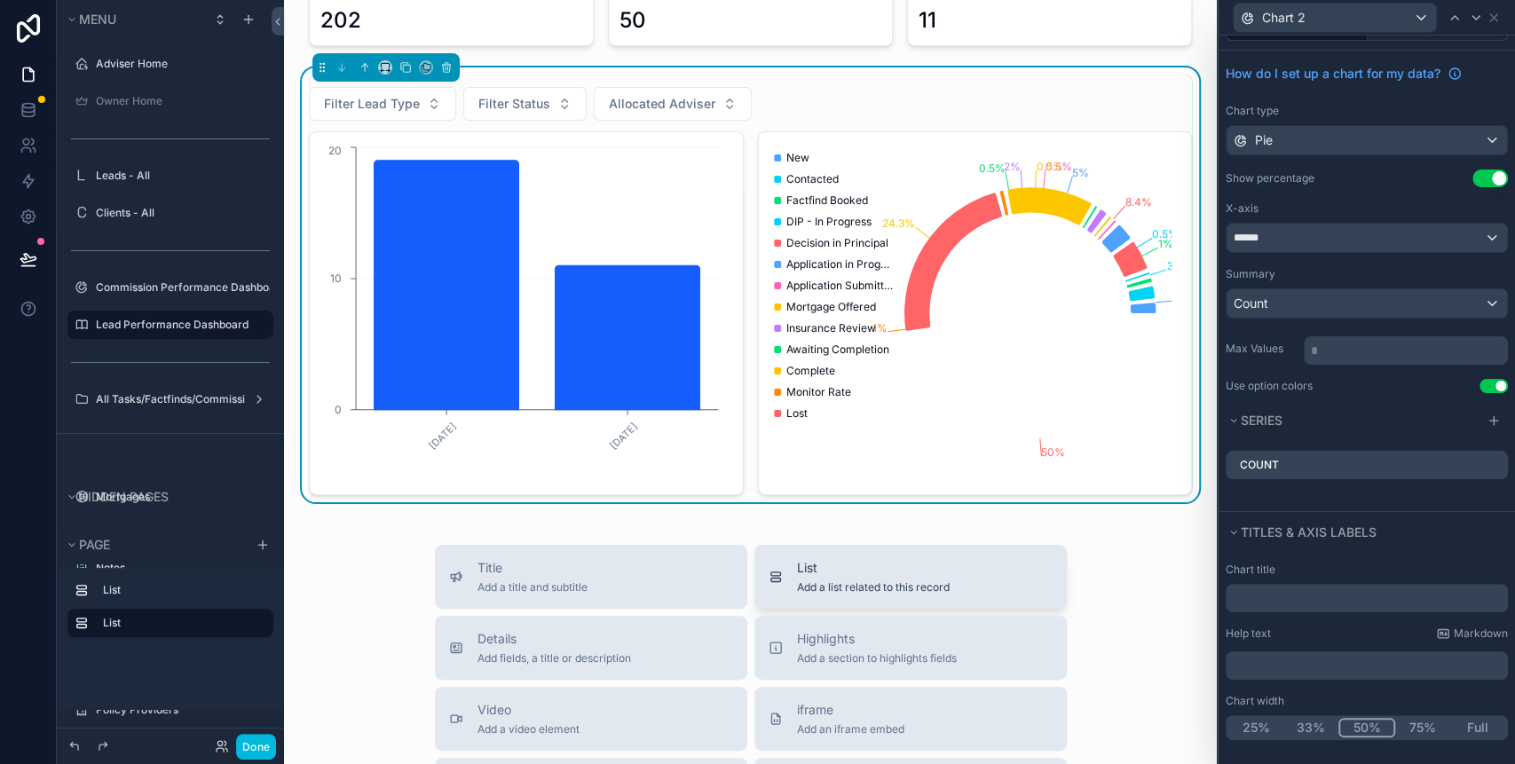
scroll to position [0, 0]
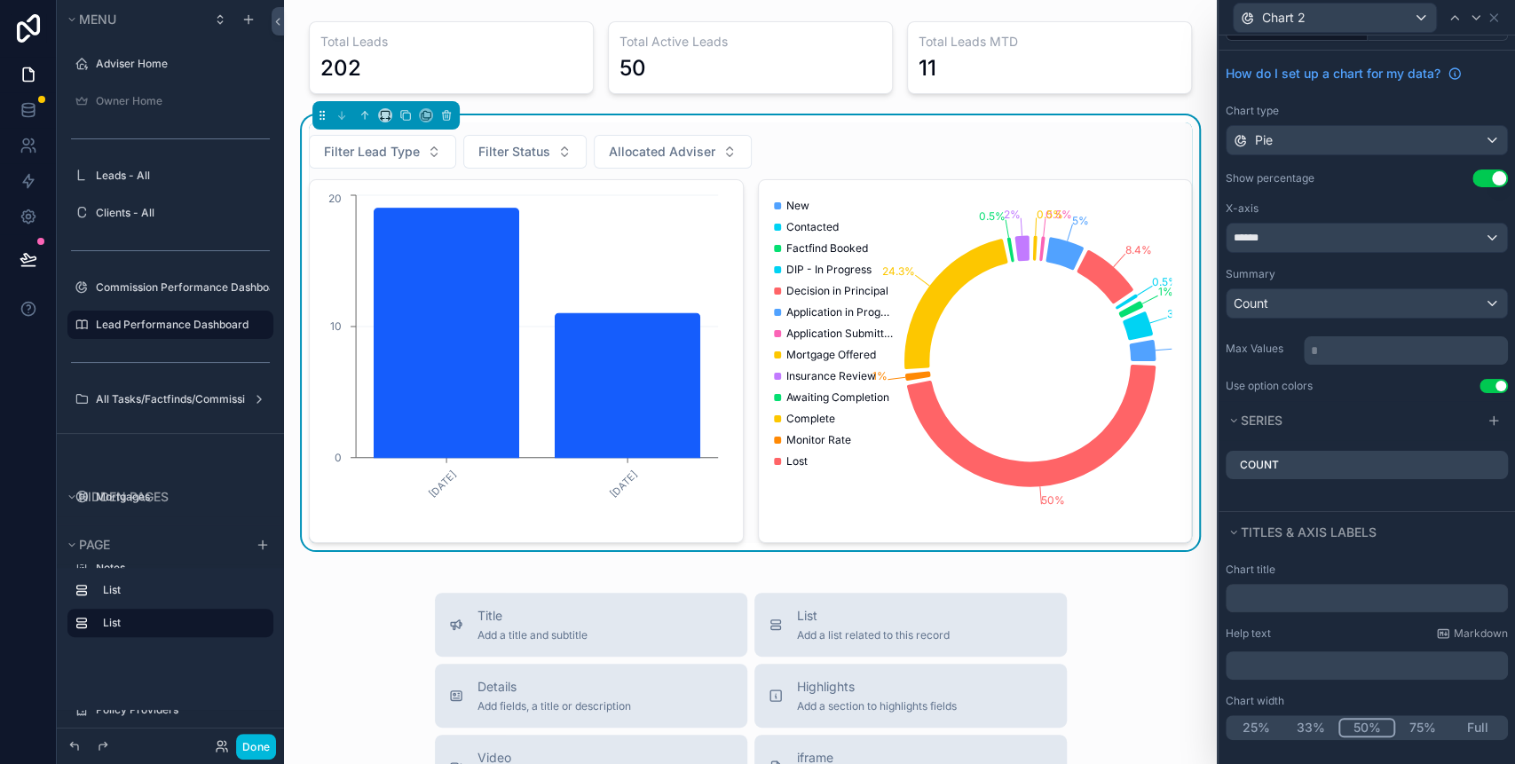
click at [1421, 725] on button "75%" at bounding box center [1422, 728] width 55 height 20
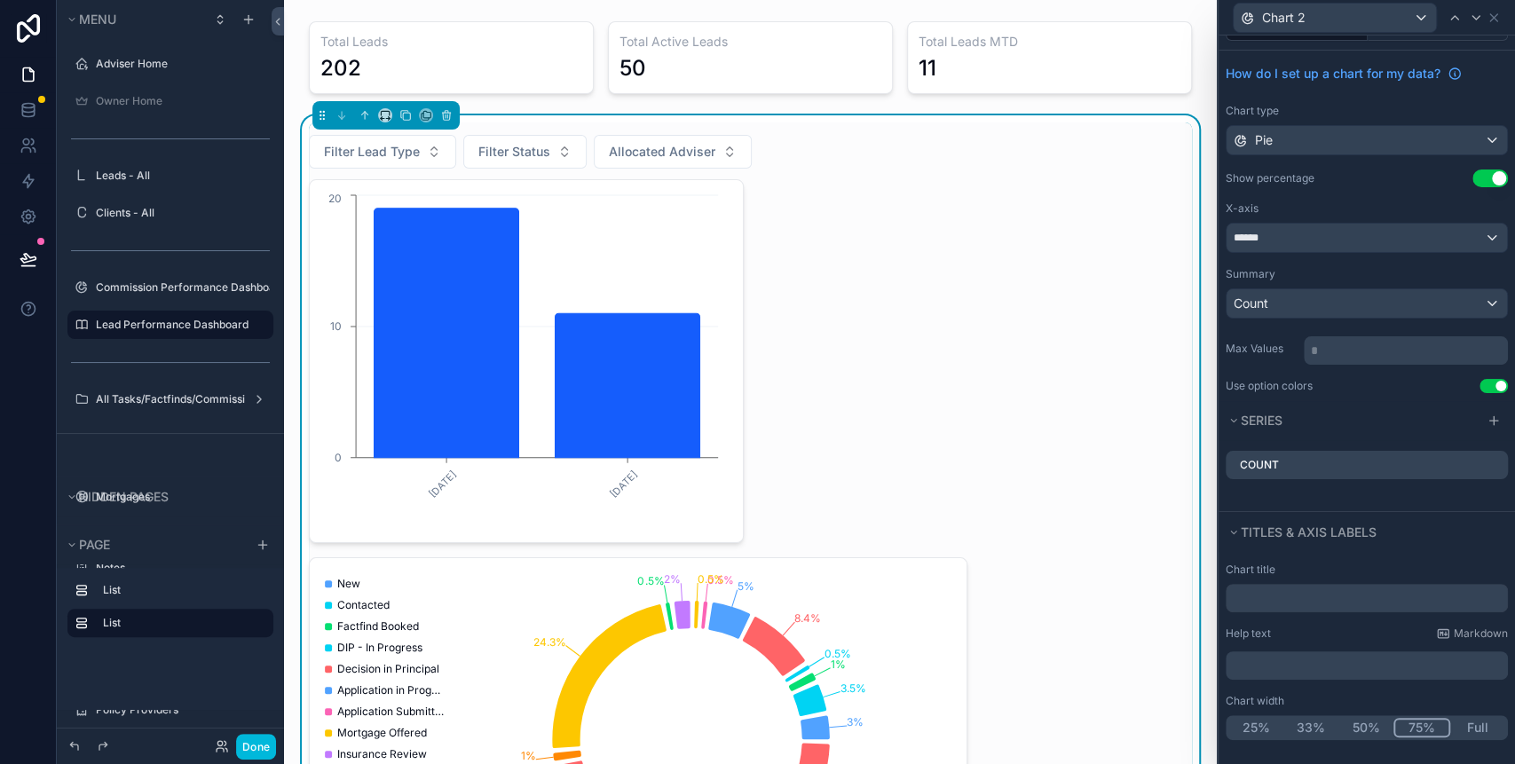
scroll to position [118, 0]
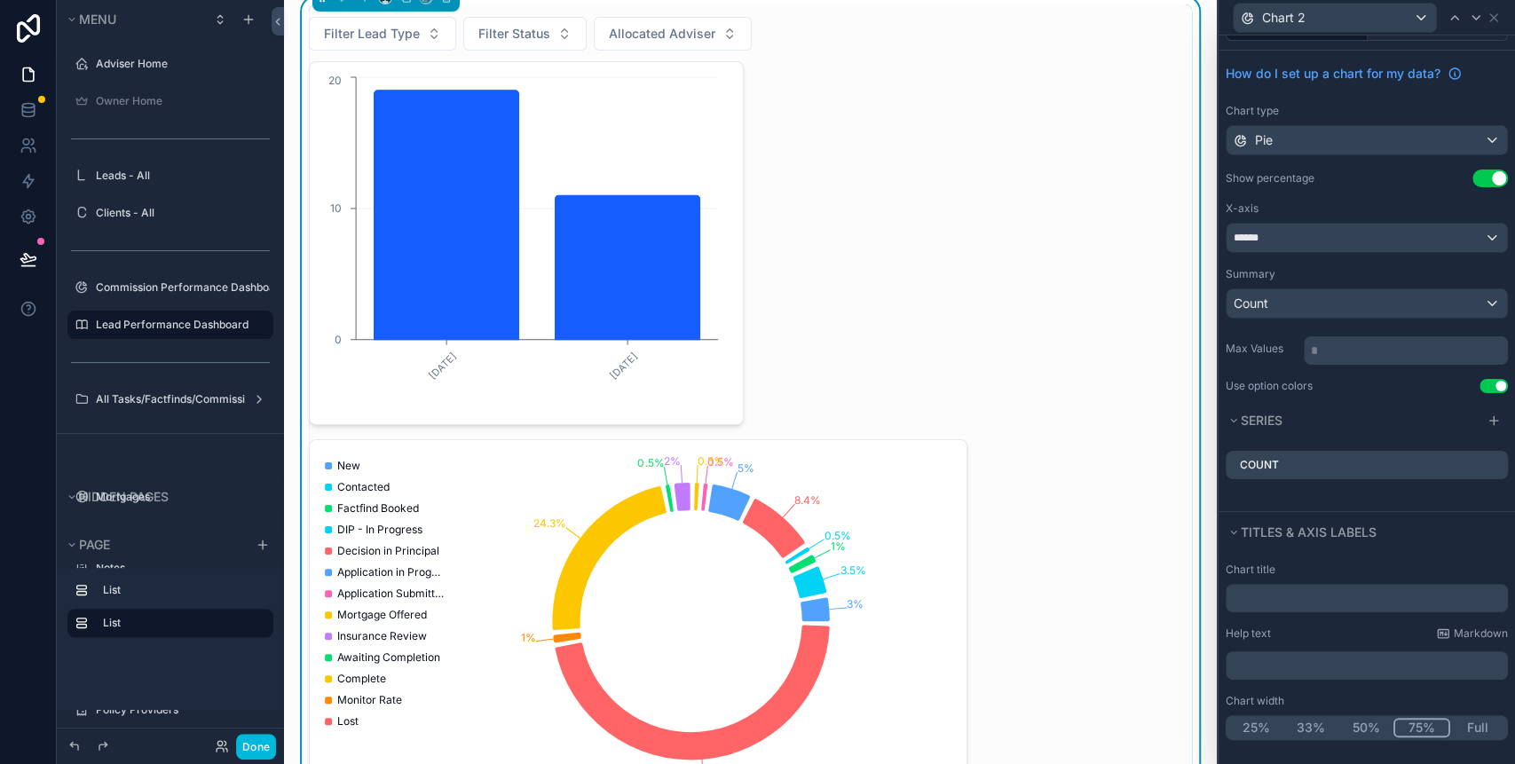
click at [575, 478] on icon "3% 3.5% 1% 0.5% 8.4% 5% 0.5% 0.5% 2% 0.5% 24.3% 1% 50%" at bounding box center [631, 621] width 622 height 341
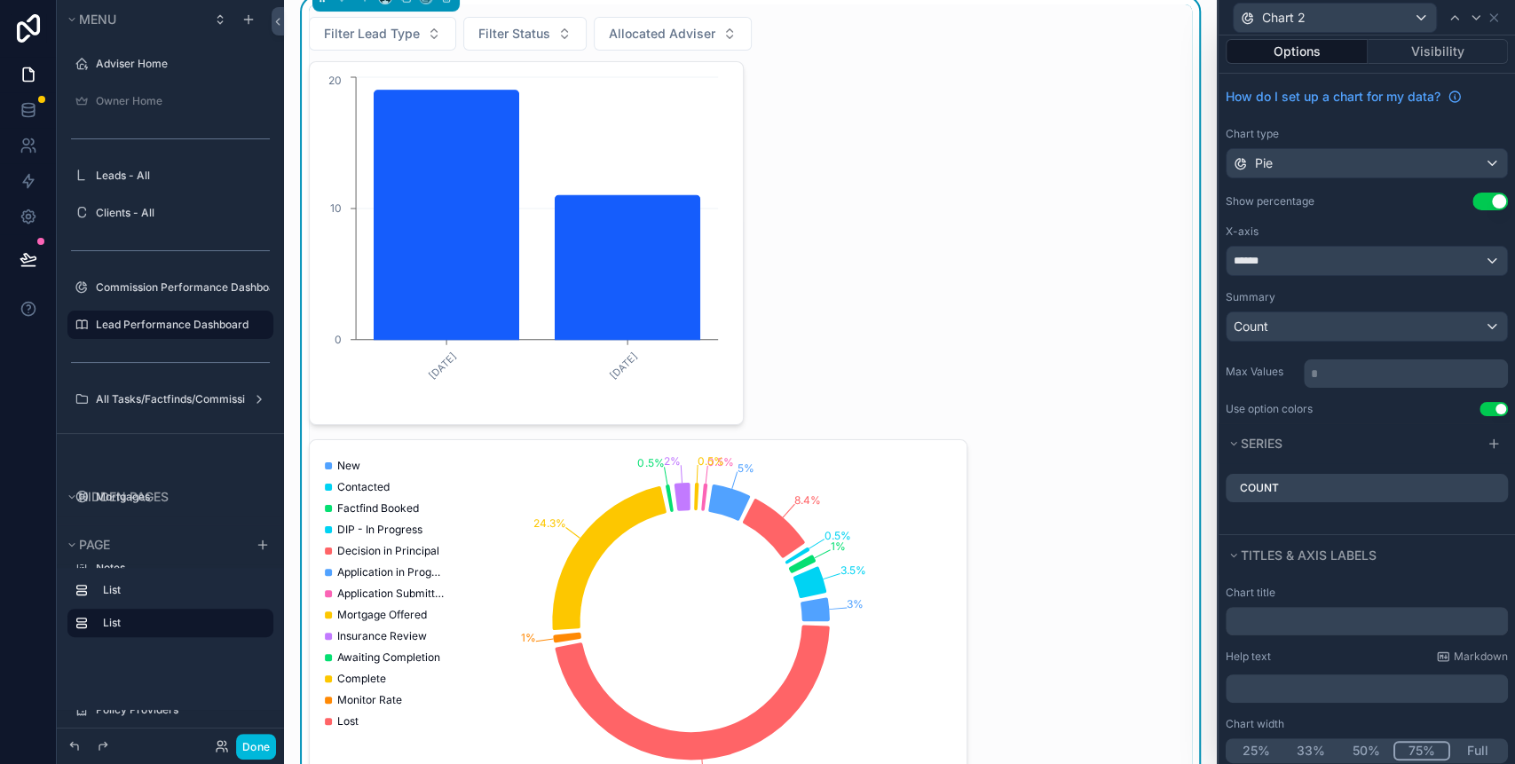
scroll to position [0, 0]
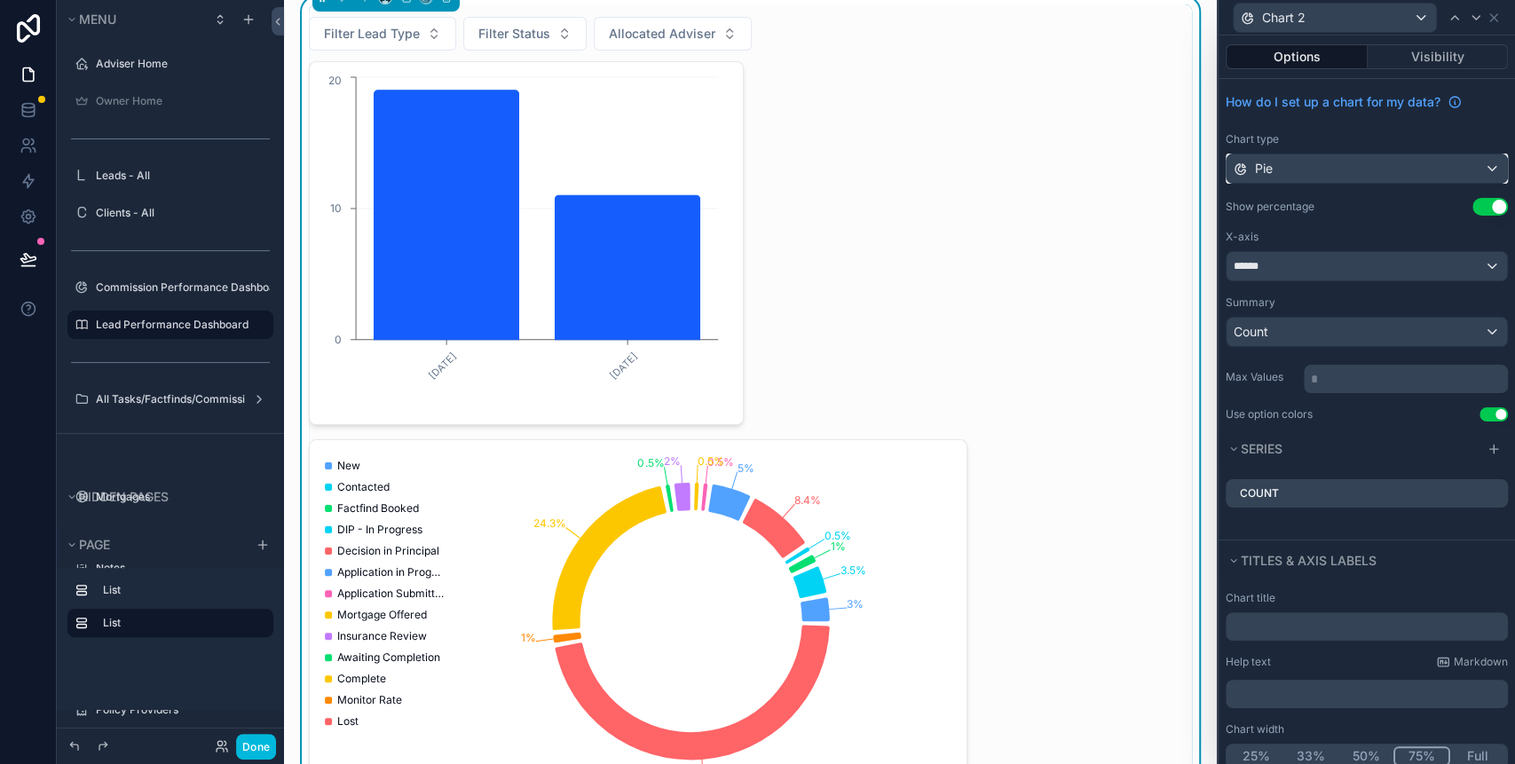
click at [1363, 164] on div "Pie" at bounding box center [1367, 168] width 280 height 28
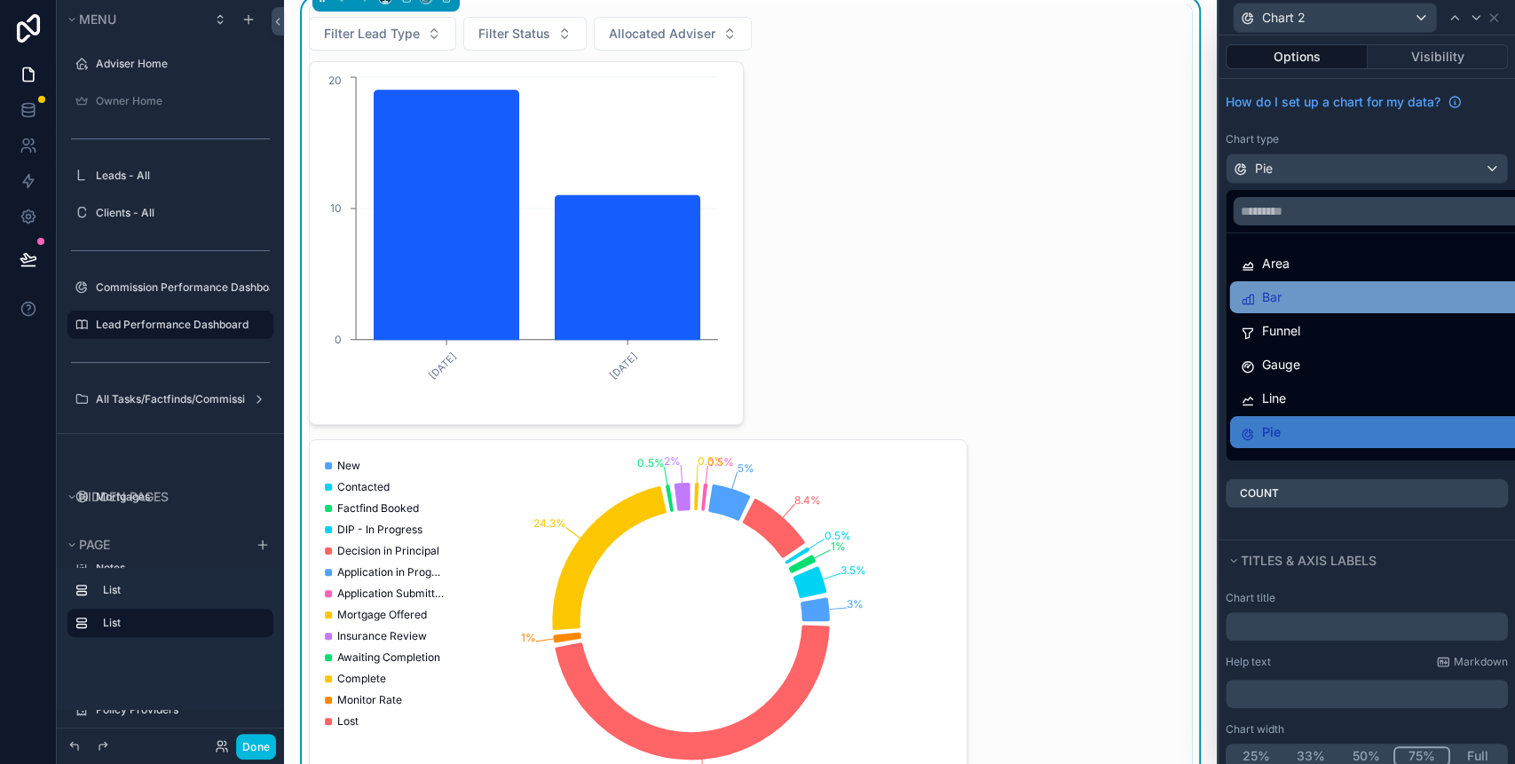
click at [1321, 298] on div "Bar" at bounding box center [1377, 297] width 275 height 21
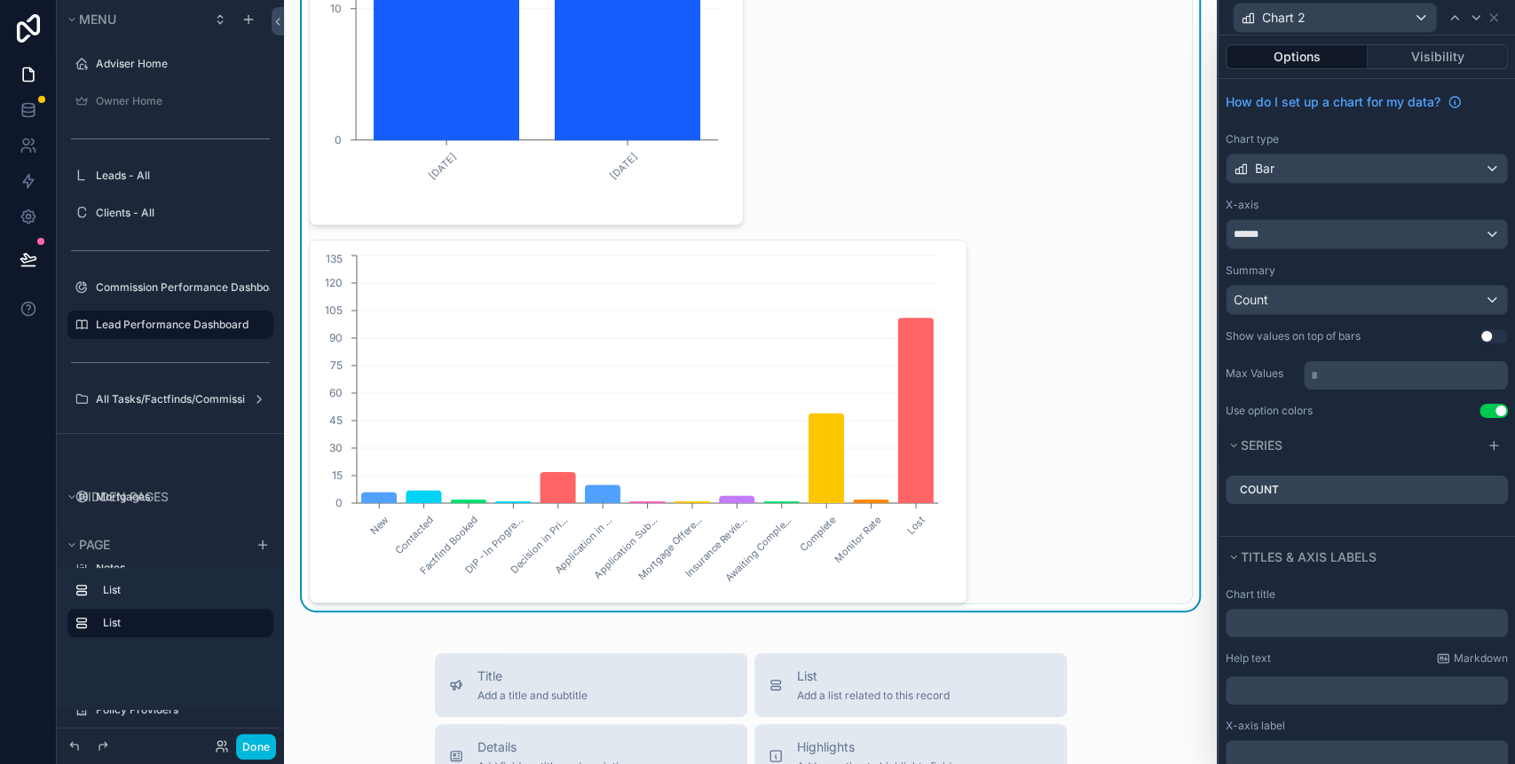
scroll to position [355, 0]
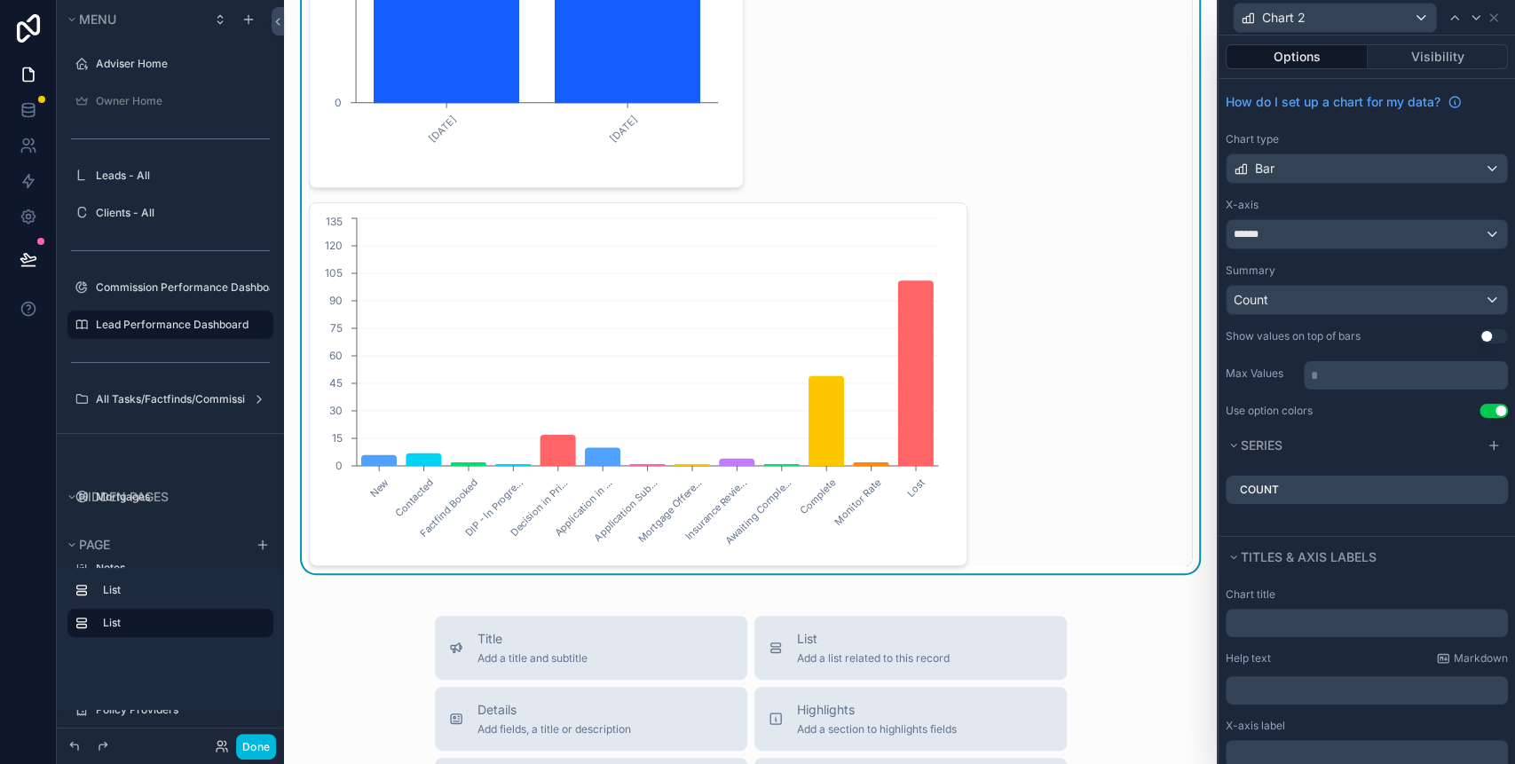
click at [872, 532] on icon "New Contacted Factfind Booked DIP - In Progre... Decision in Pri... Application…" at bounding box center [631, 384] width 622 height 341
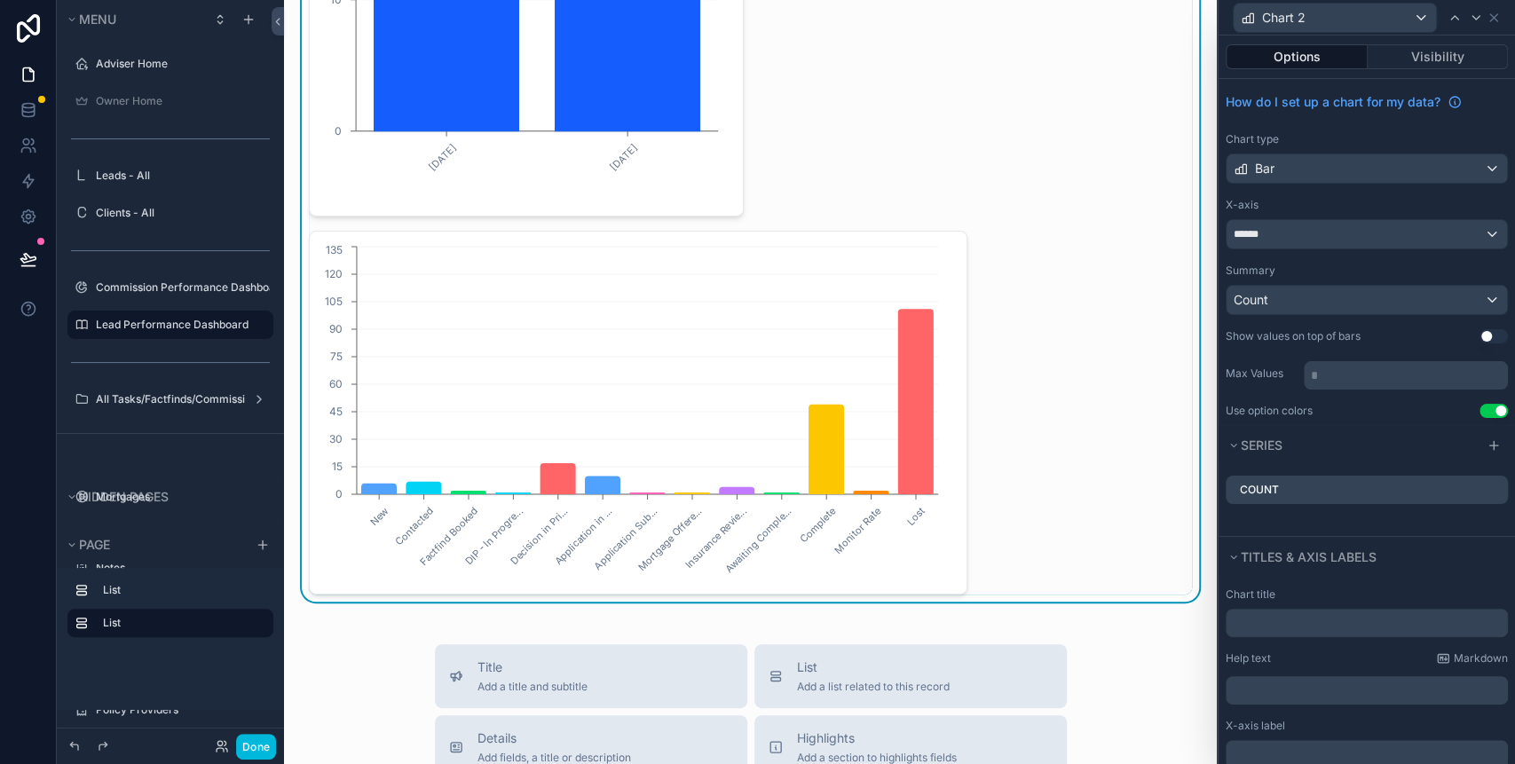
scroll to position [0, 0]
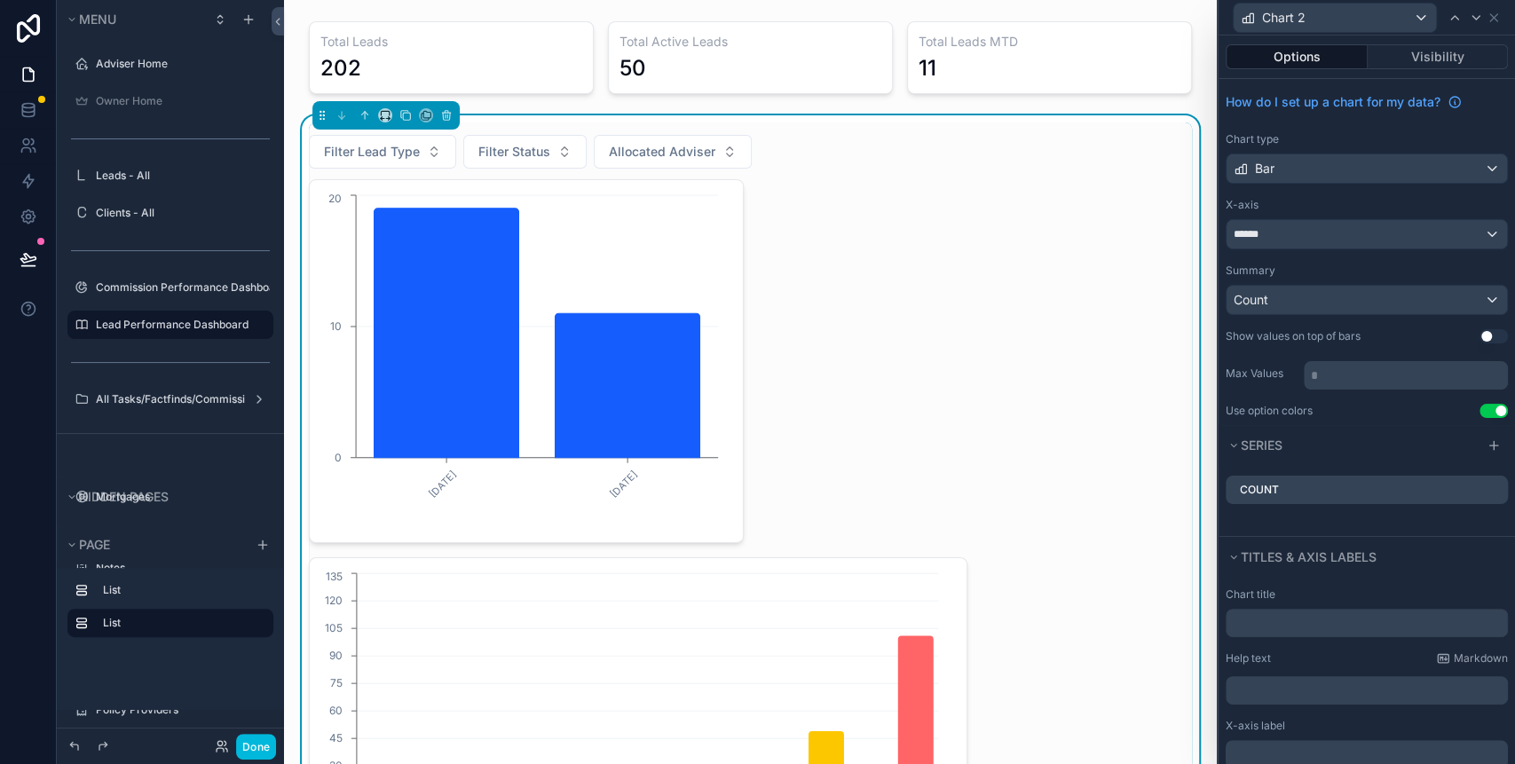
click at [905, 210] on div "[DATE] [DATE] 0 10 20 New Contacted Factfind Booked DIP - In Progre... Decision…" at bounding box center [750, 550] width 883 height 742
click at [426, 122] on div "scrollable content" at bounding box center [385, 115] width 147 height 28
click at [406, 114] on icon "scrollable content" at bounding box center [405, 115] width 12 height 12
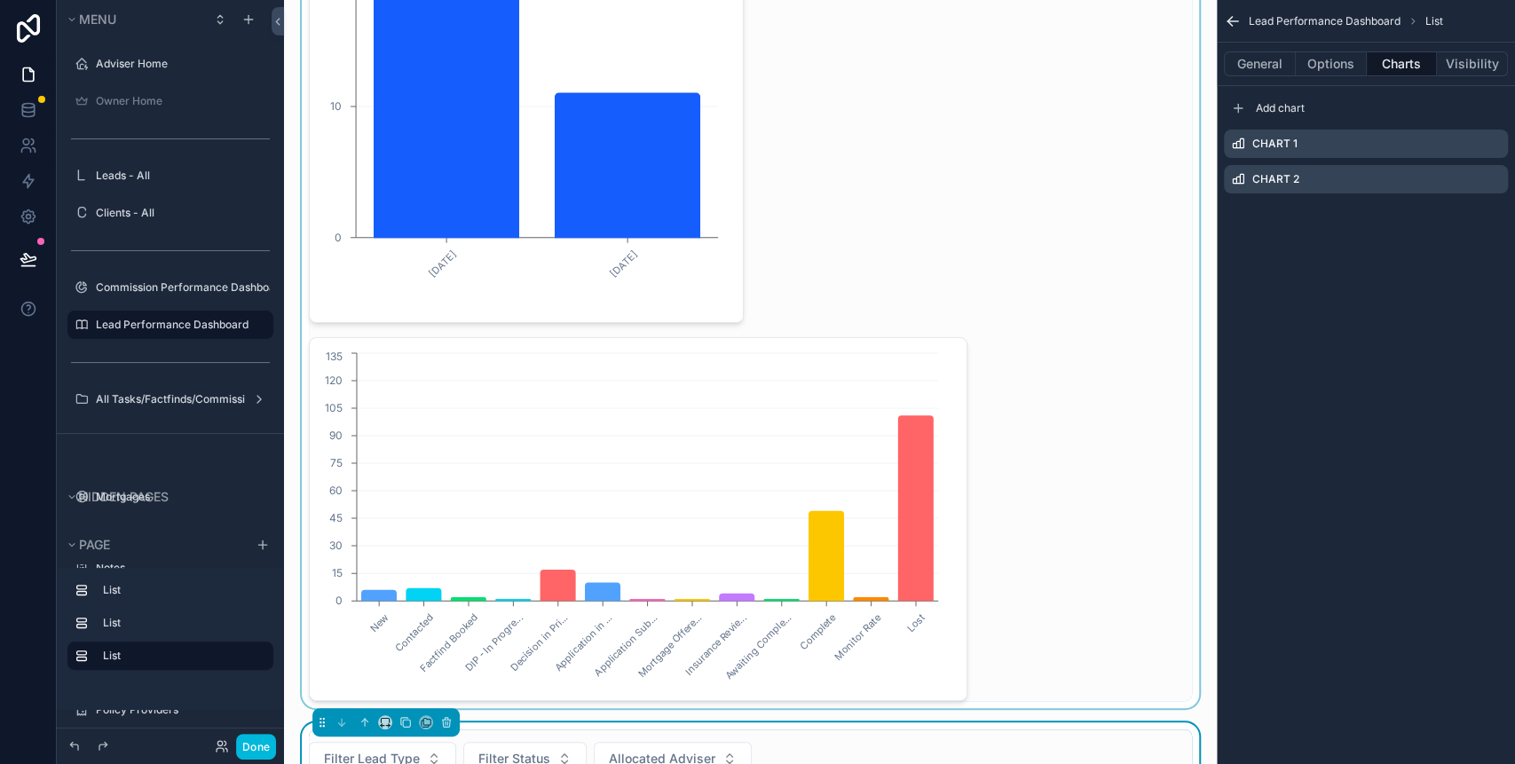
scroll to position [236, 0]
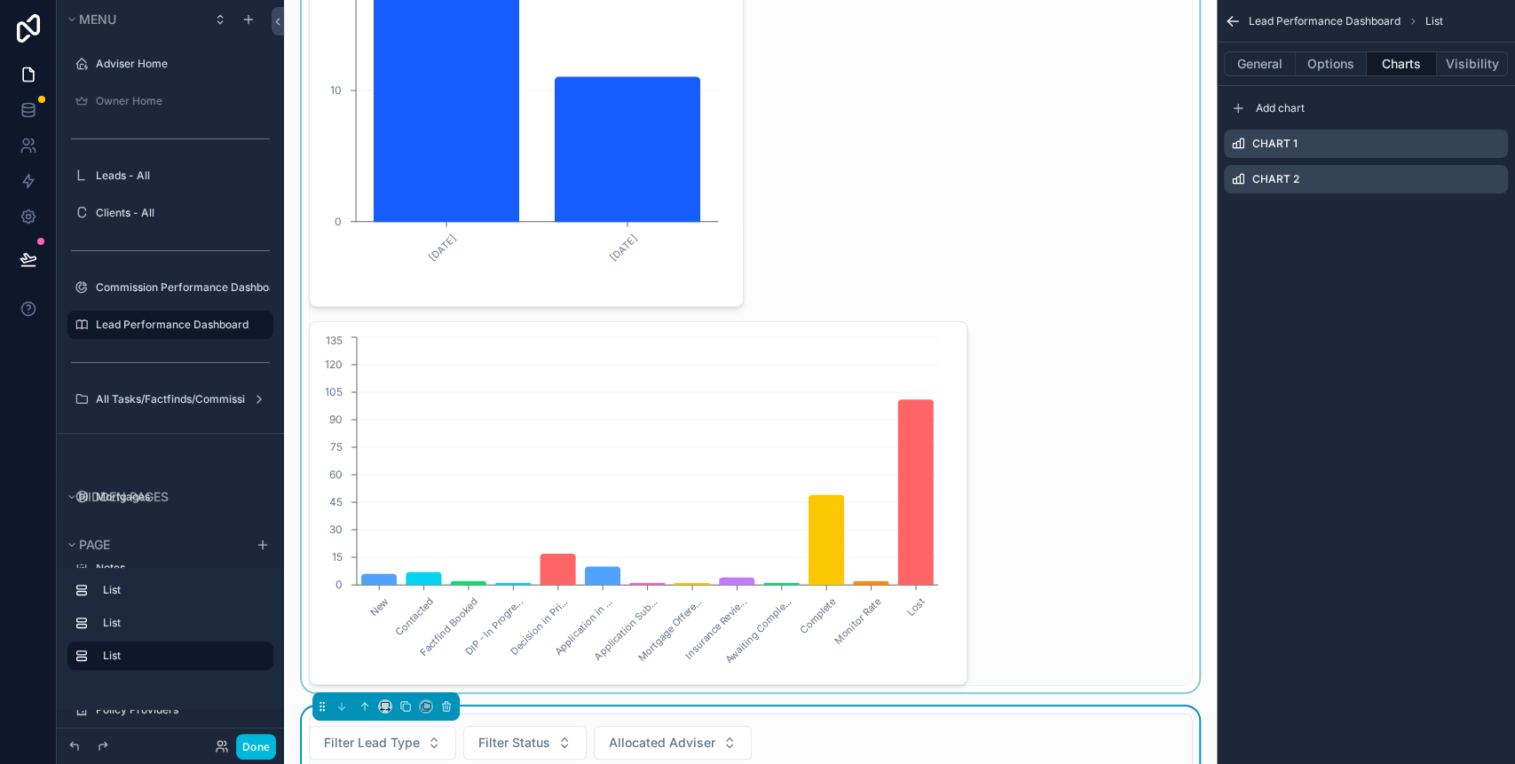
click at [537, 365] on div "scrollable content" at bounding box center [750, 285] width 904 height 813
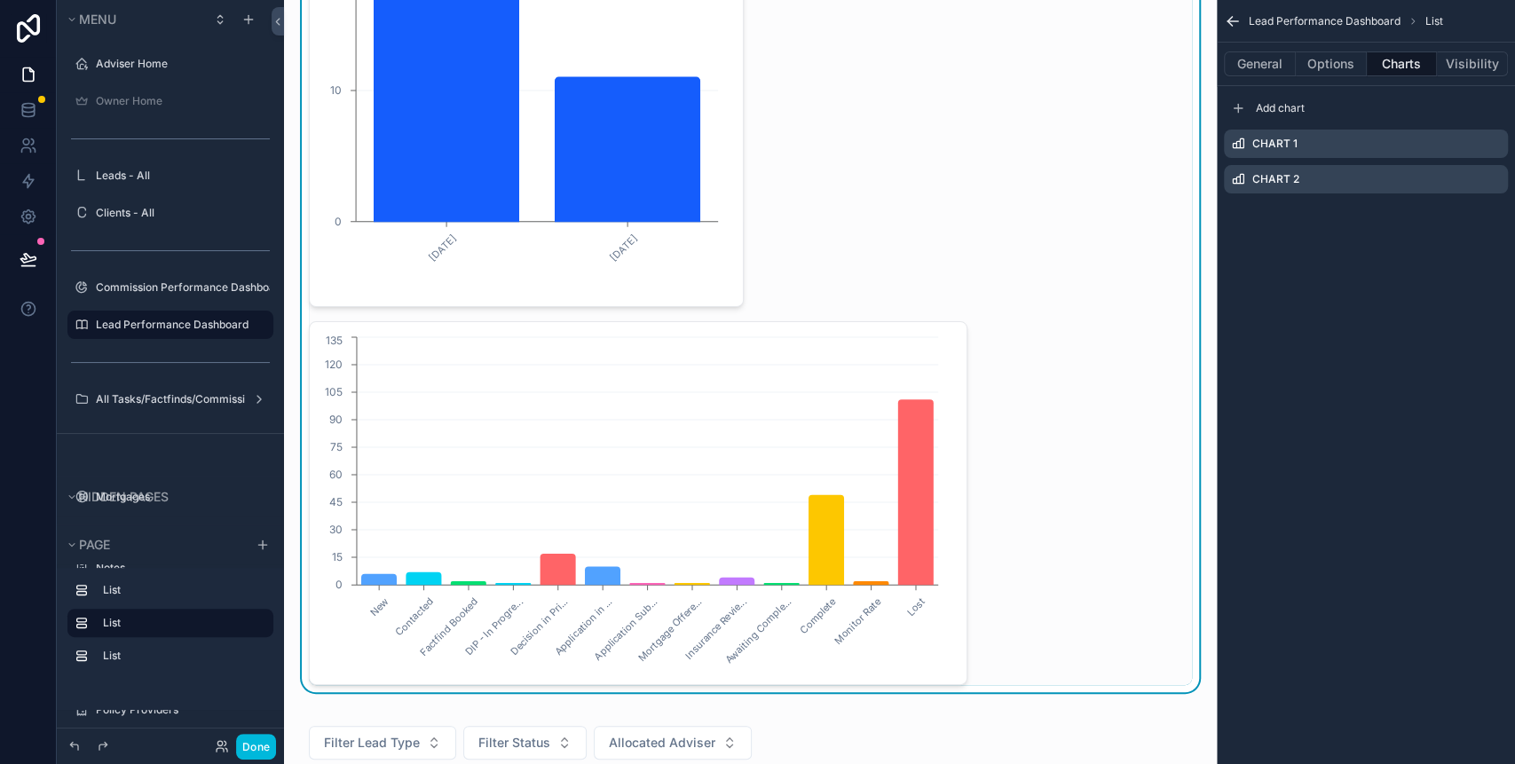
click at [1006, 379] on div "[DATE] [DATE] 0 10 20 New Contacted Factfind Booked DIP - In Progre... Decision…" at bounding box center [750, 314] width 883 height 742
click at [0, 0] on icon "scrollable content" at bounding box center [0, 0] width 0 height 0
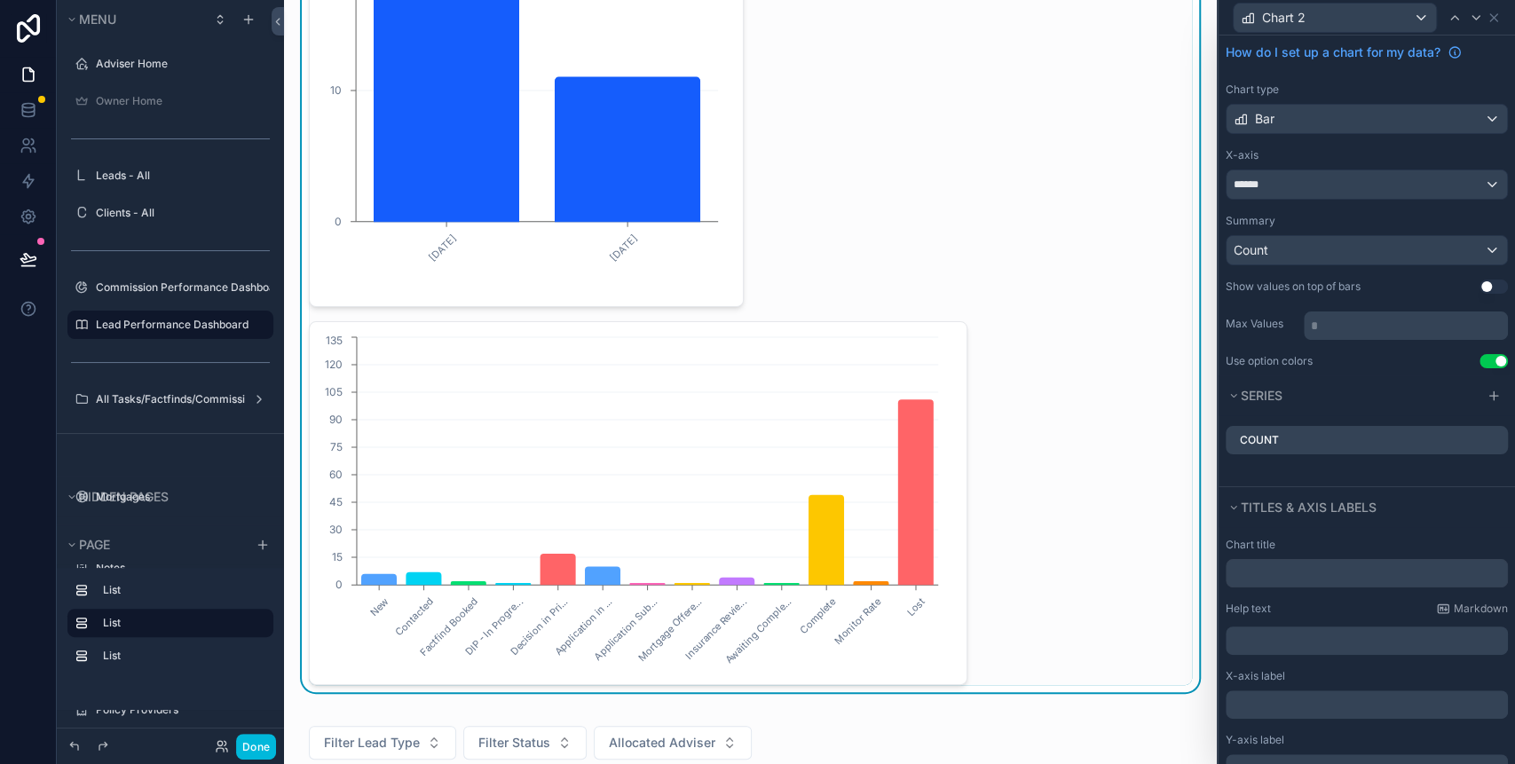
scroll to position [118, 0]
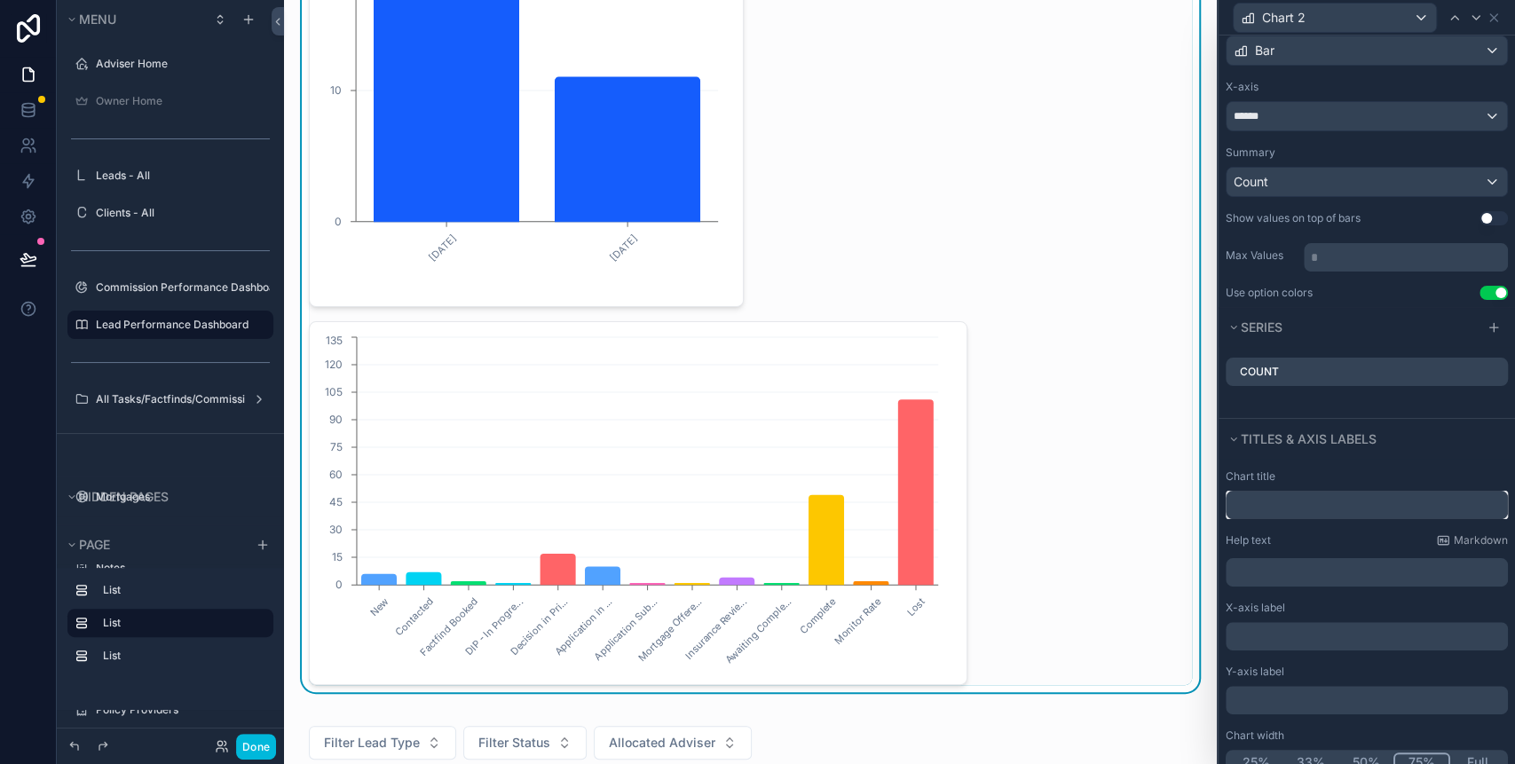
click at [1255, 507] on input "text" at bounding box center [1367, 505] width 282 height 28
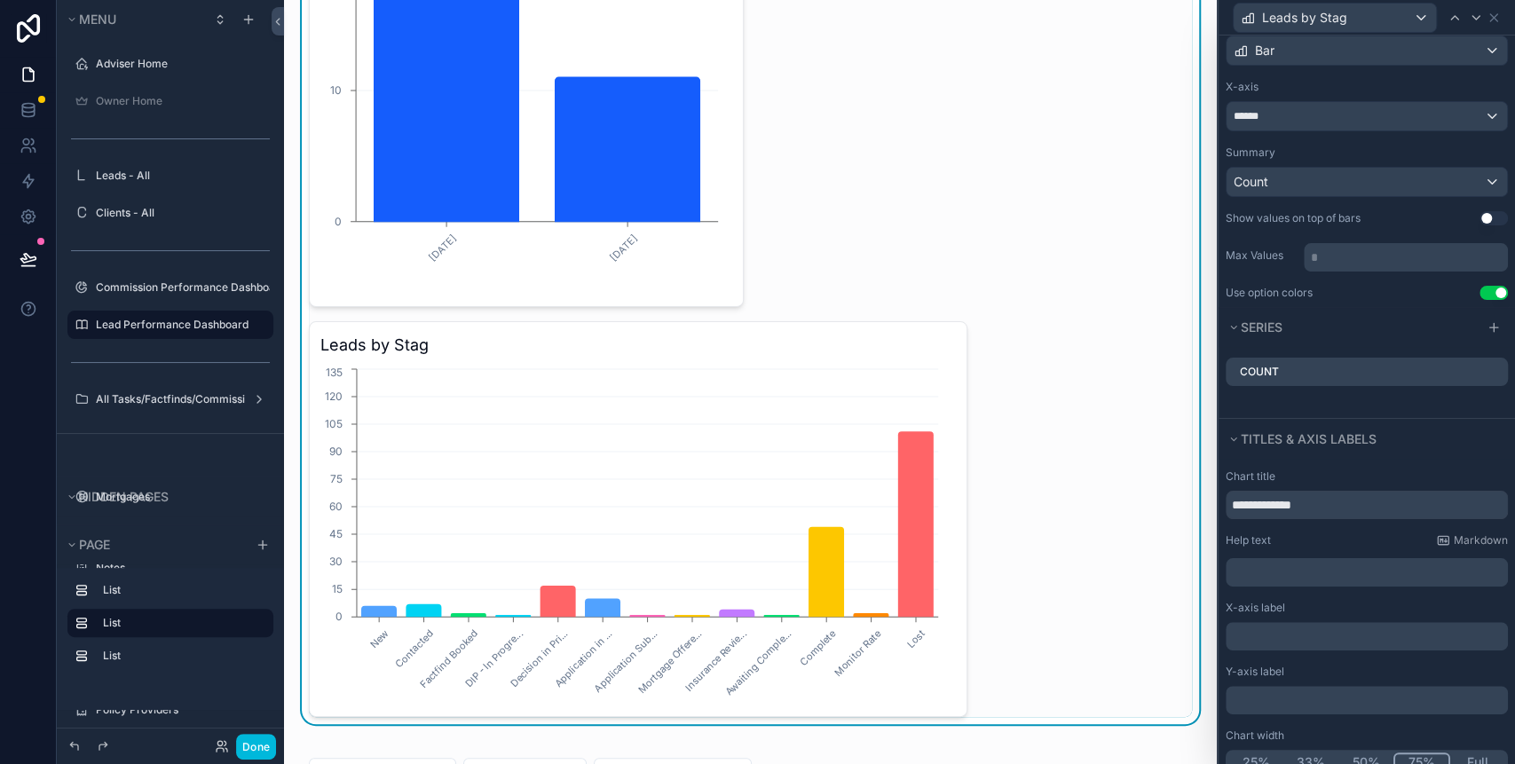
click at [440, 347] on h3 "Leads by Stag" at bounding box center [637, 345] width 635 height 25
click at [1329, 500] on input "**********" at bounding box center [1367, 505] width 282 height 28
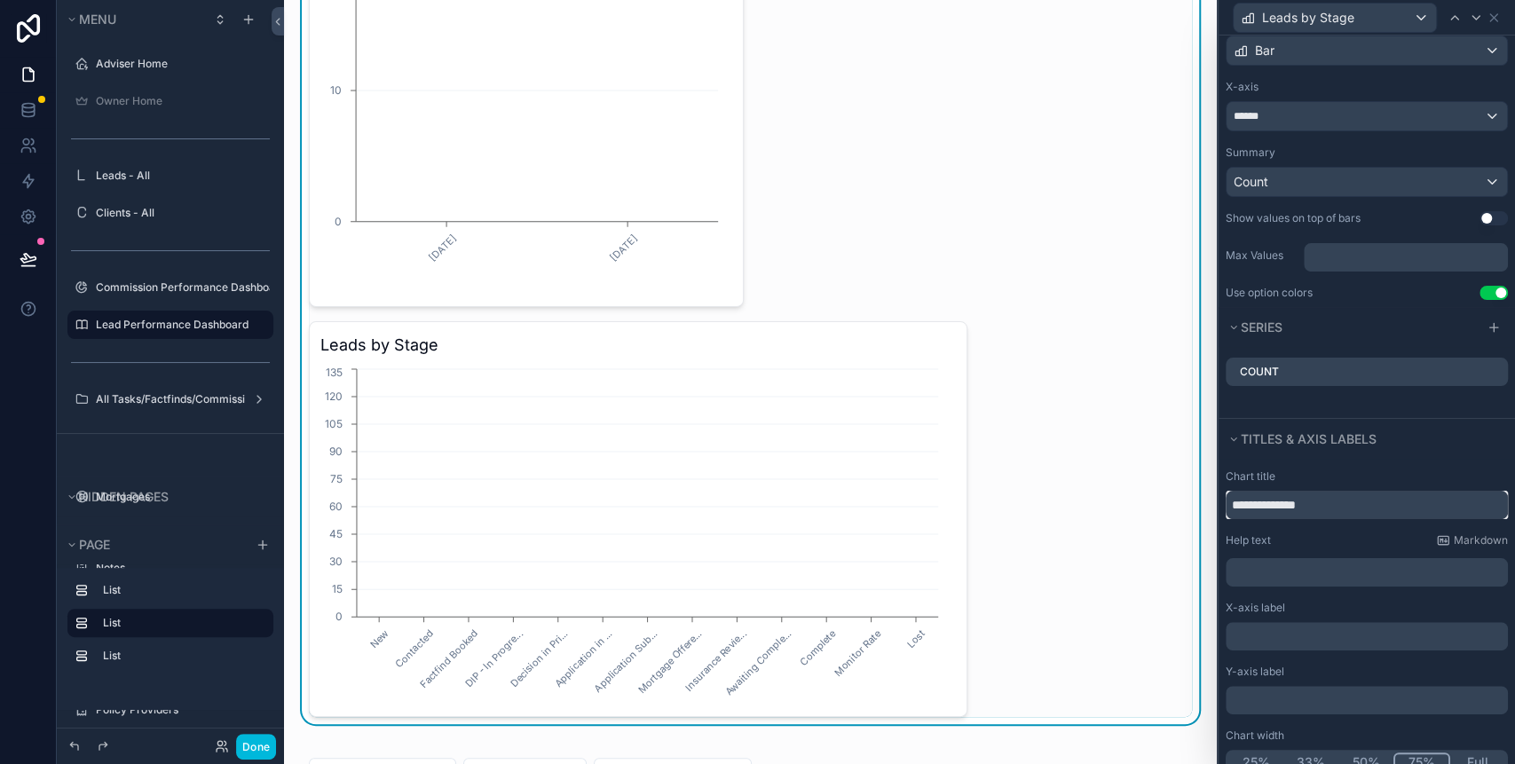
scroll to position [153, 0]
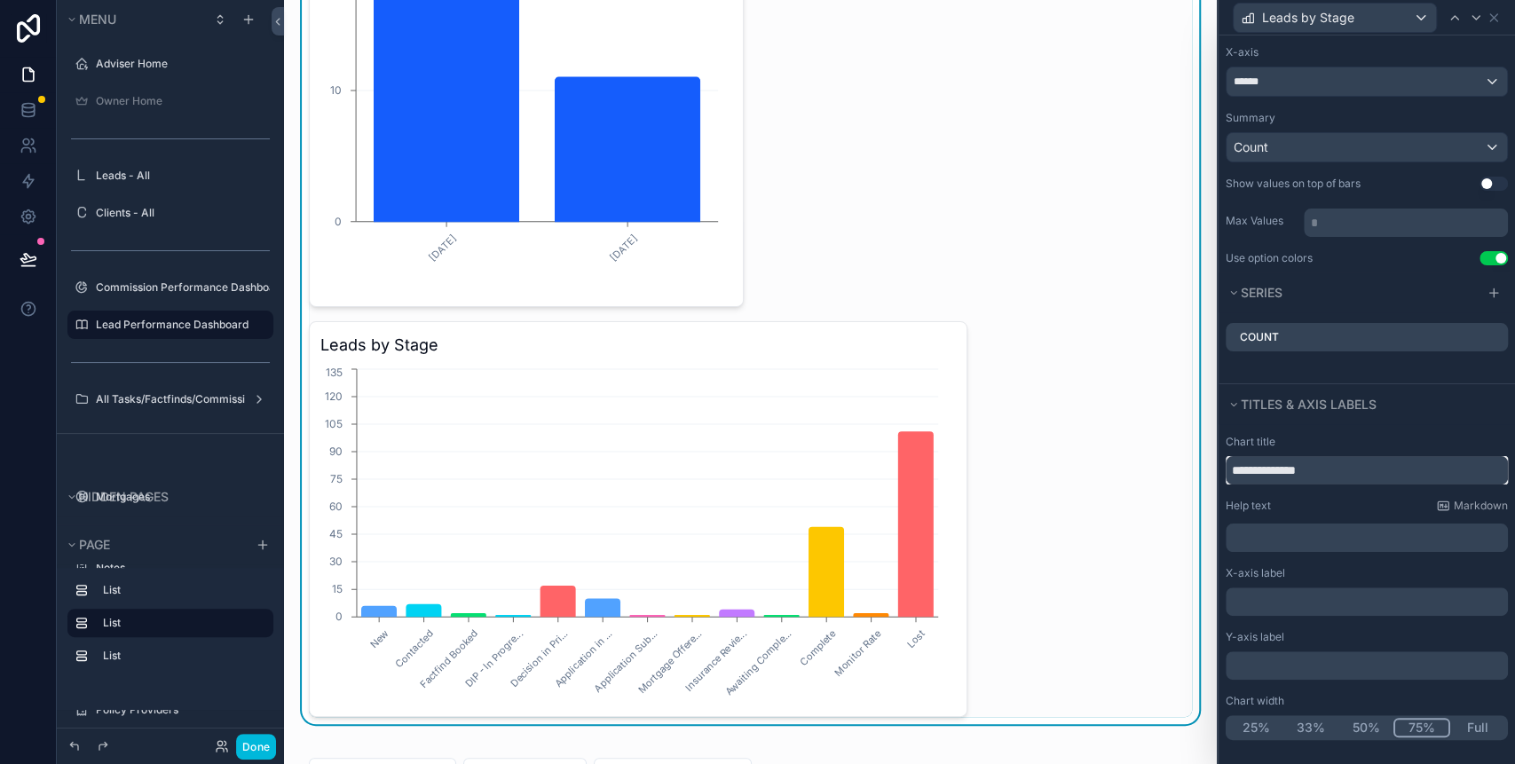
type input "**********"
click at [1469, 722] on button "Full" at bounding box center [1477, 728] width 55 height 20
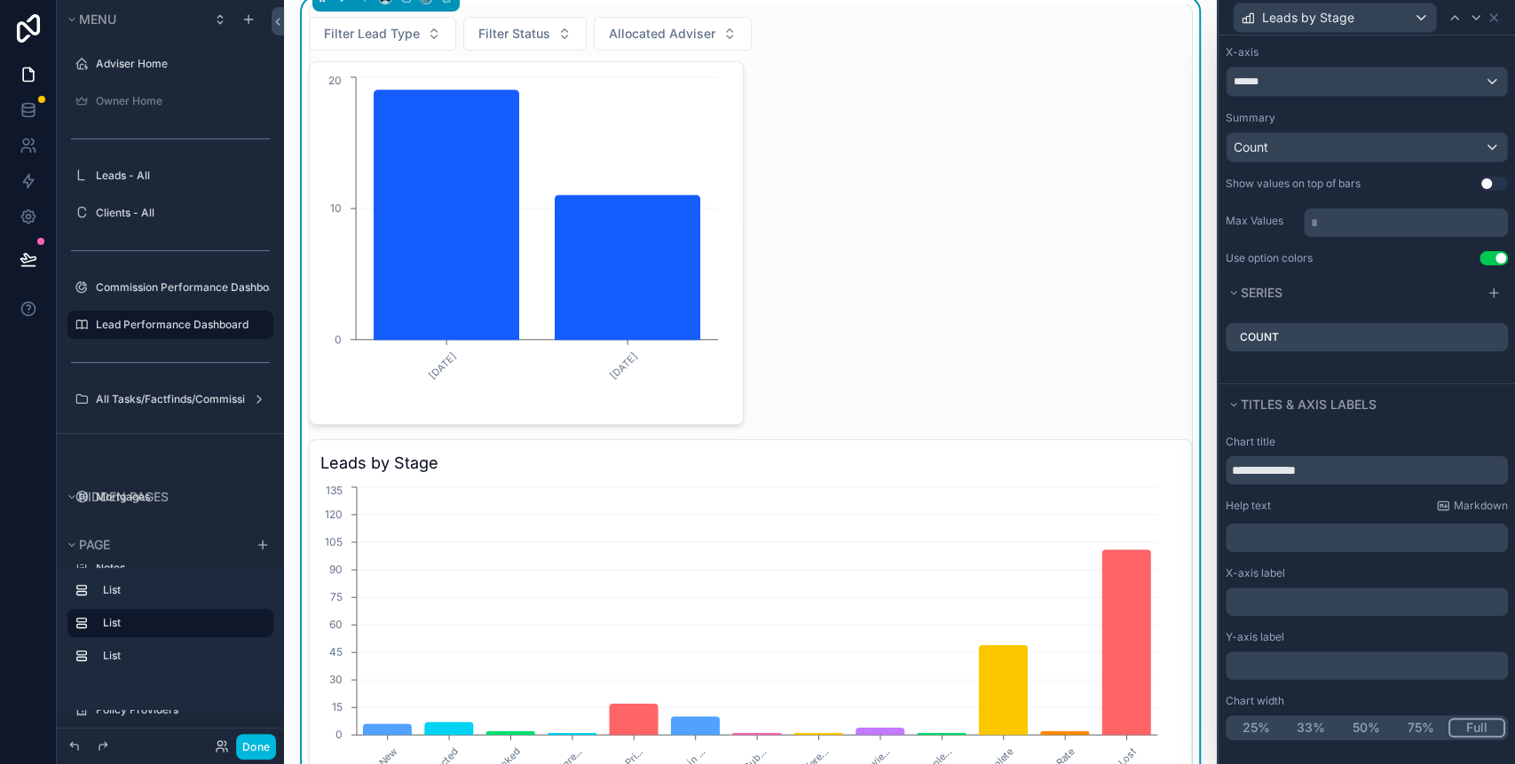
scroll to position [236, 0]
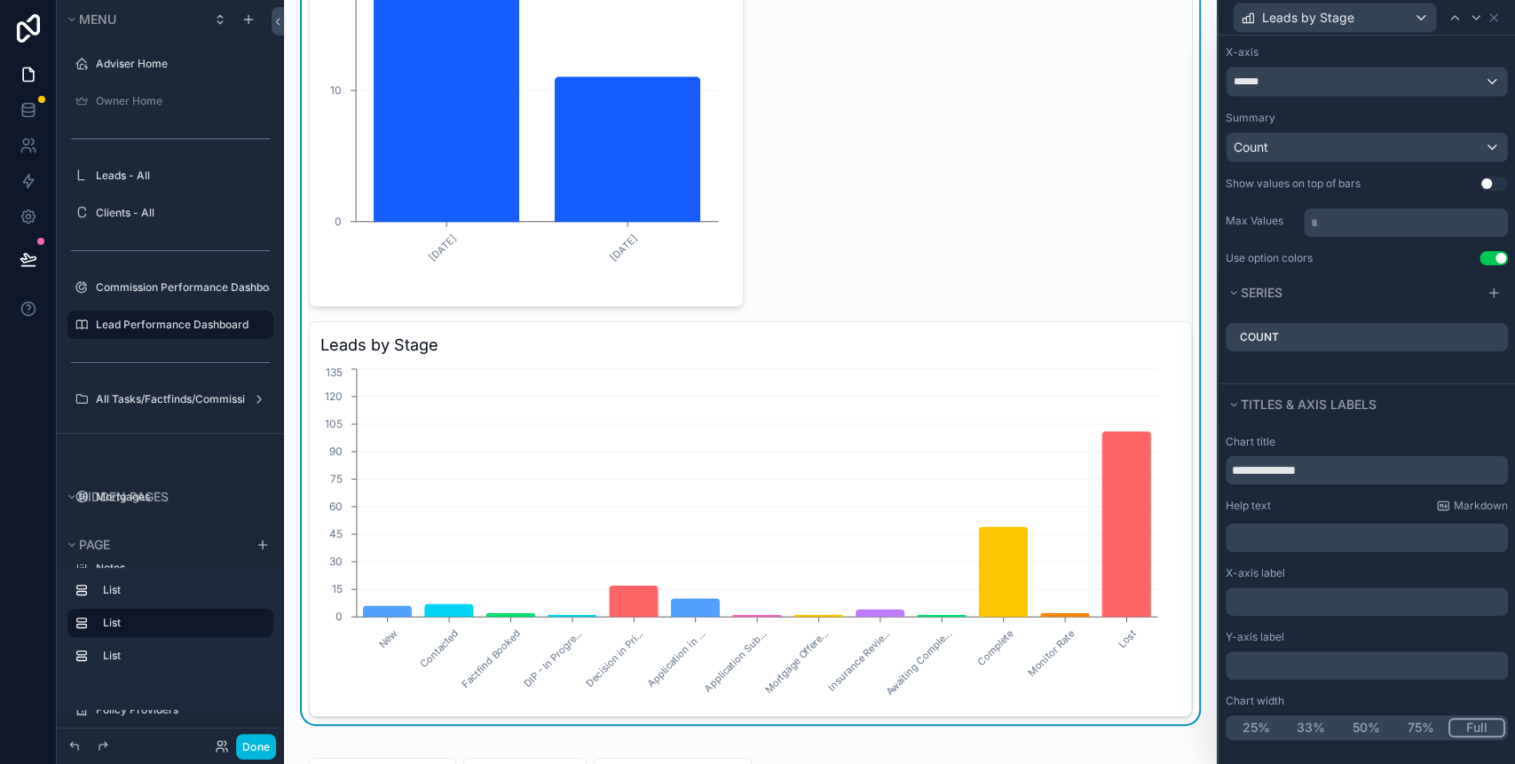
click at [799, 334] on h3 "Leads by Stage" at bounding box center [750, 345] width 860 height 25
click at [1488, 18] on icon at bounding box center [1494, 18] width 14 height 14
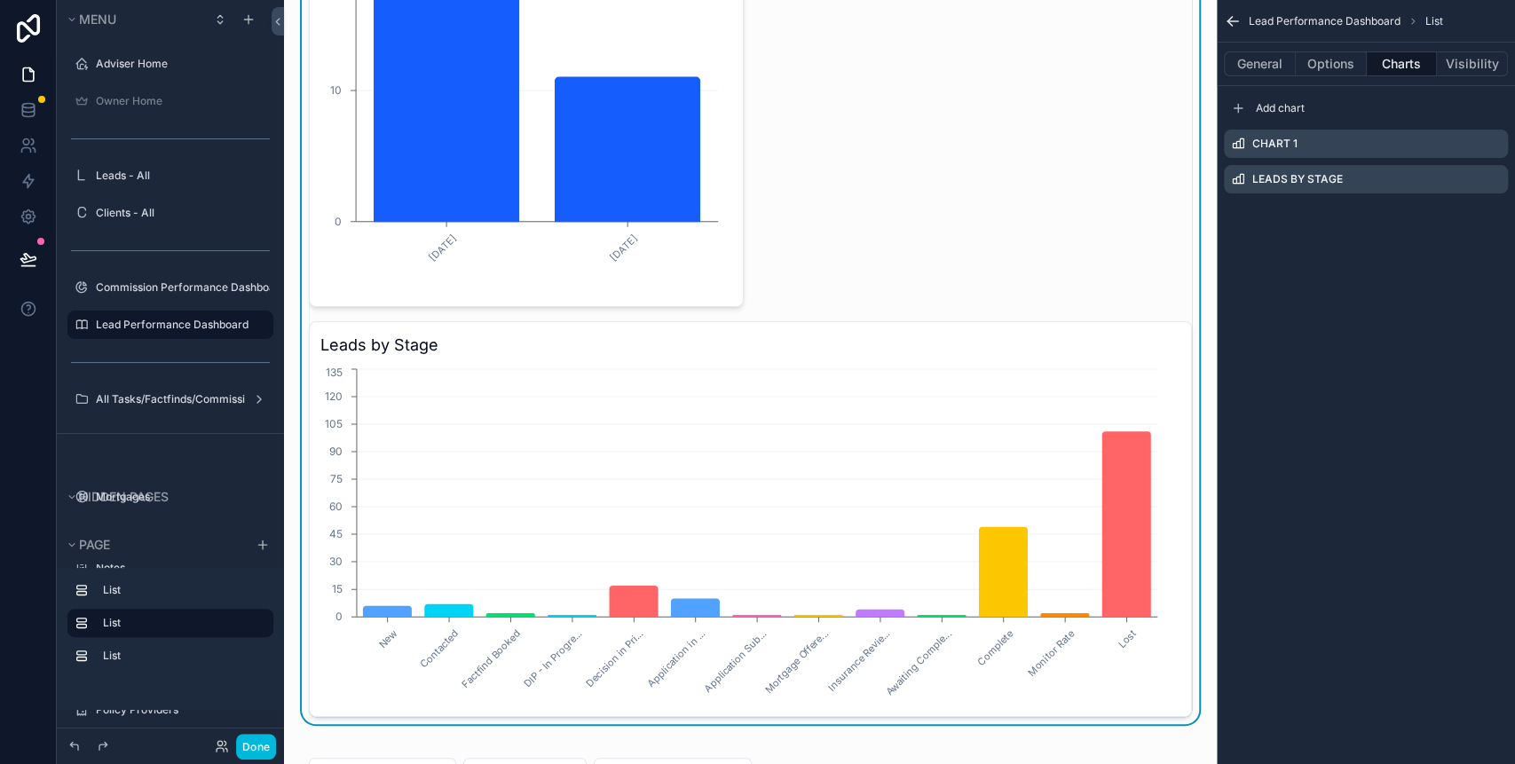
click at [0, 0] on icon "scrollable content" at bounding box center [0, 0] width 0 height 0
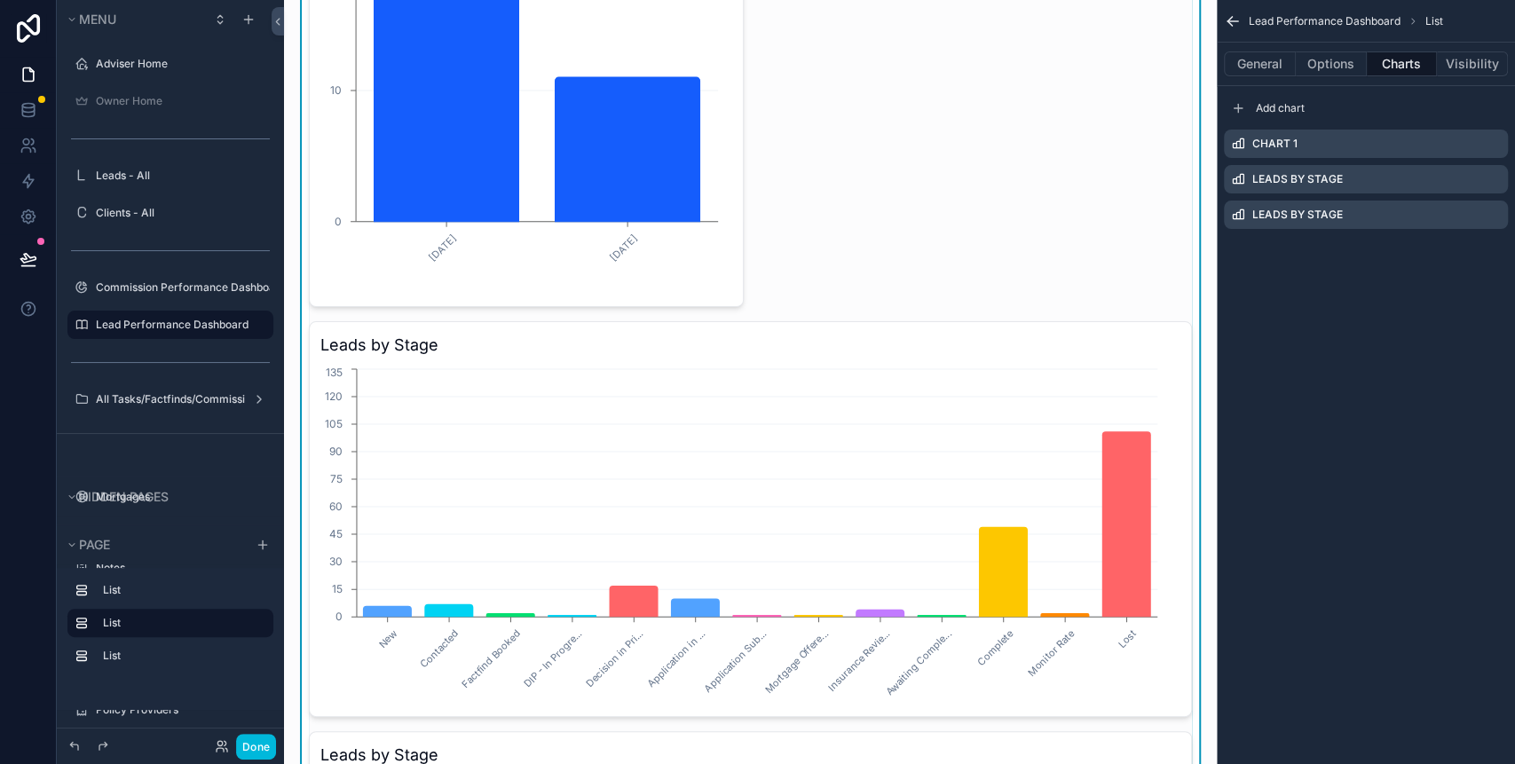
click at [0, 0] on icon "scrollable content" at bounding box center [0, 0] width 0 height 0
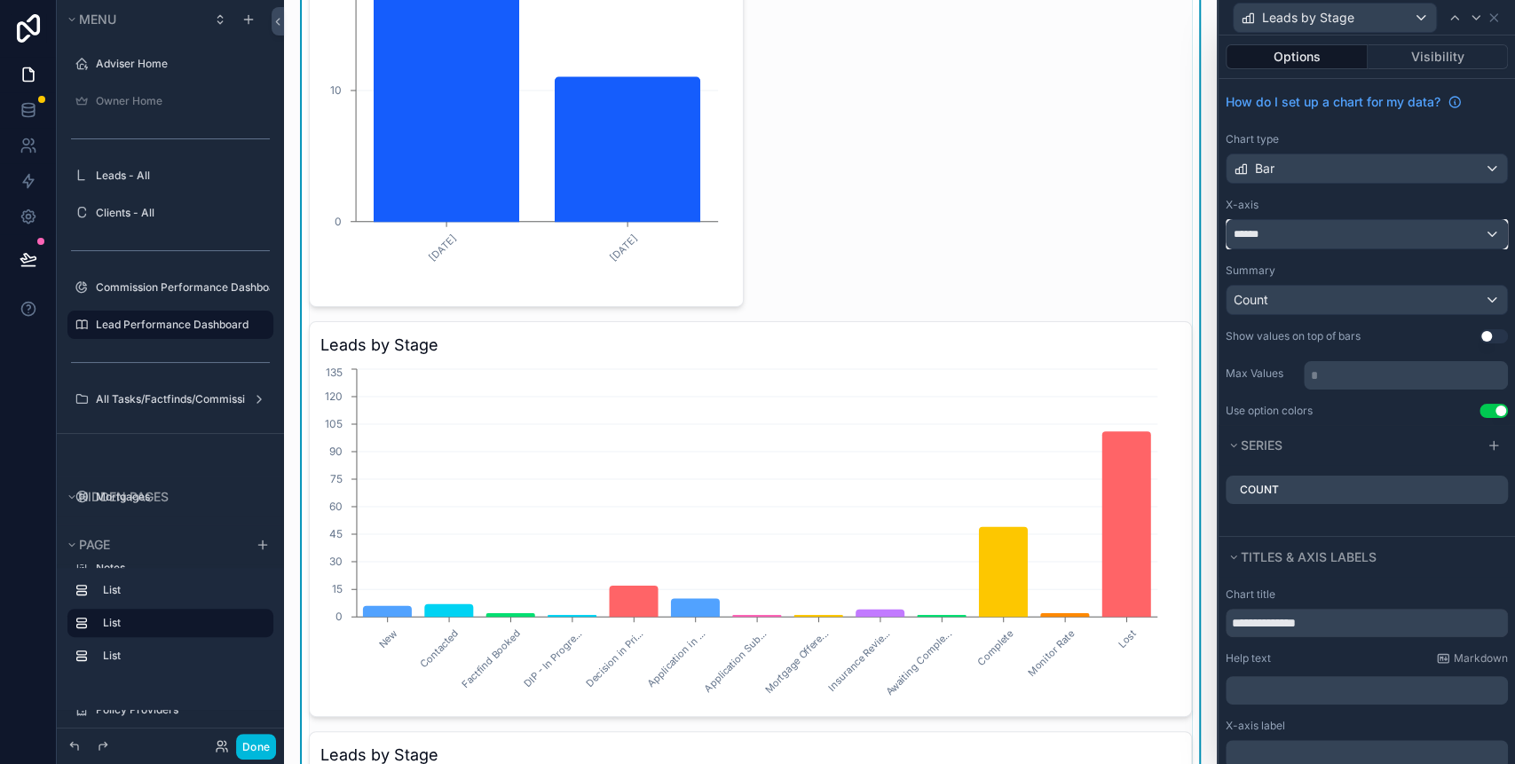
click at [1335, 229] on div "******" at bounding box center [1367, 234] width 280 height 28
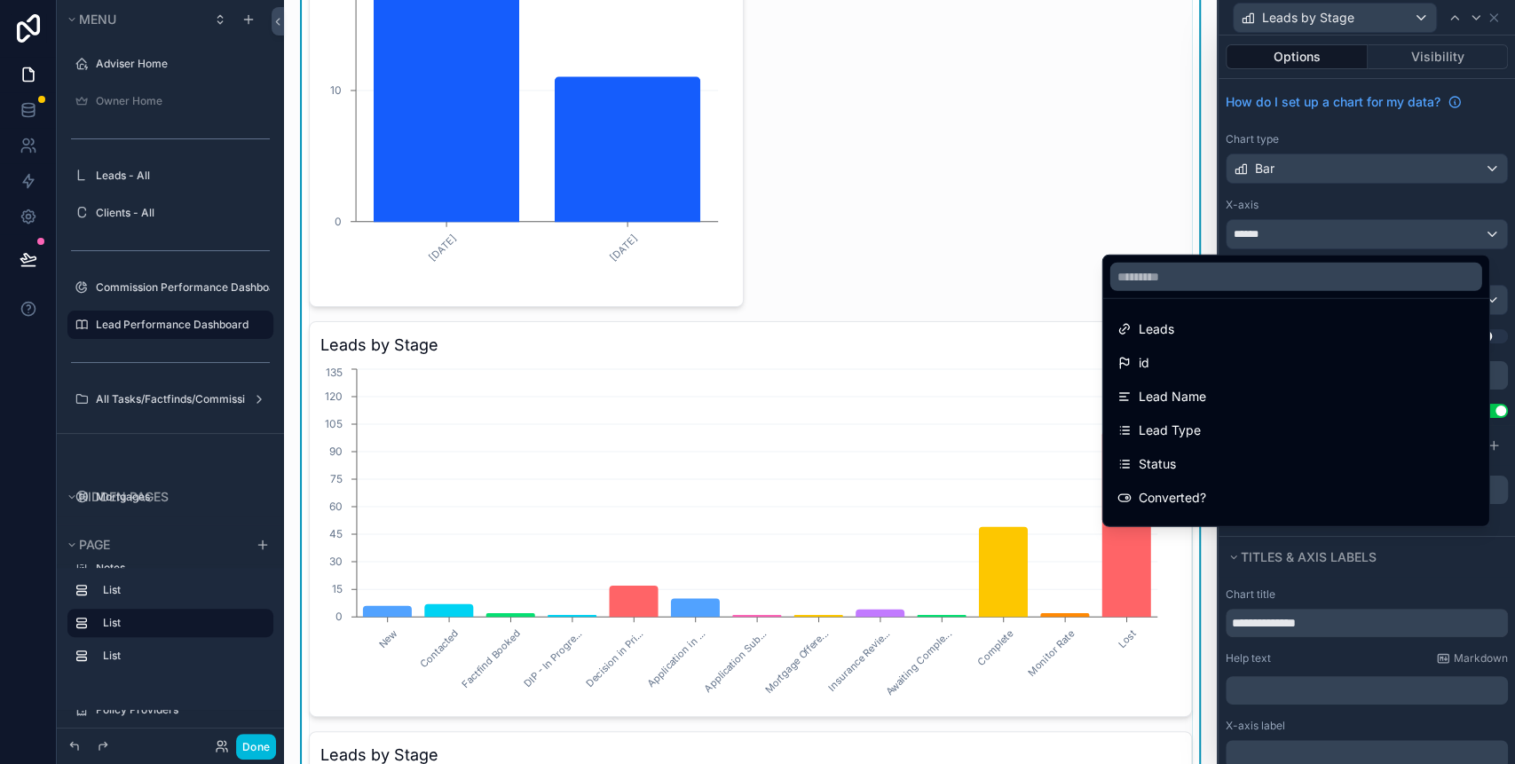
click at [1374, 171] on div at bounding box center [1367, 382] width 296 height 764
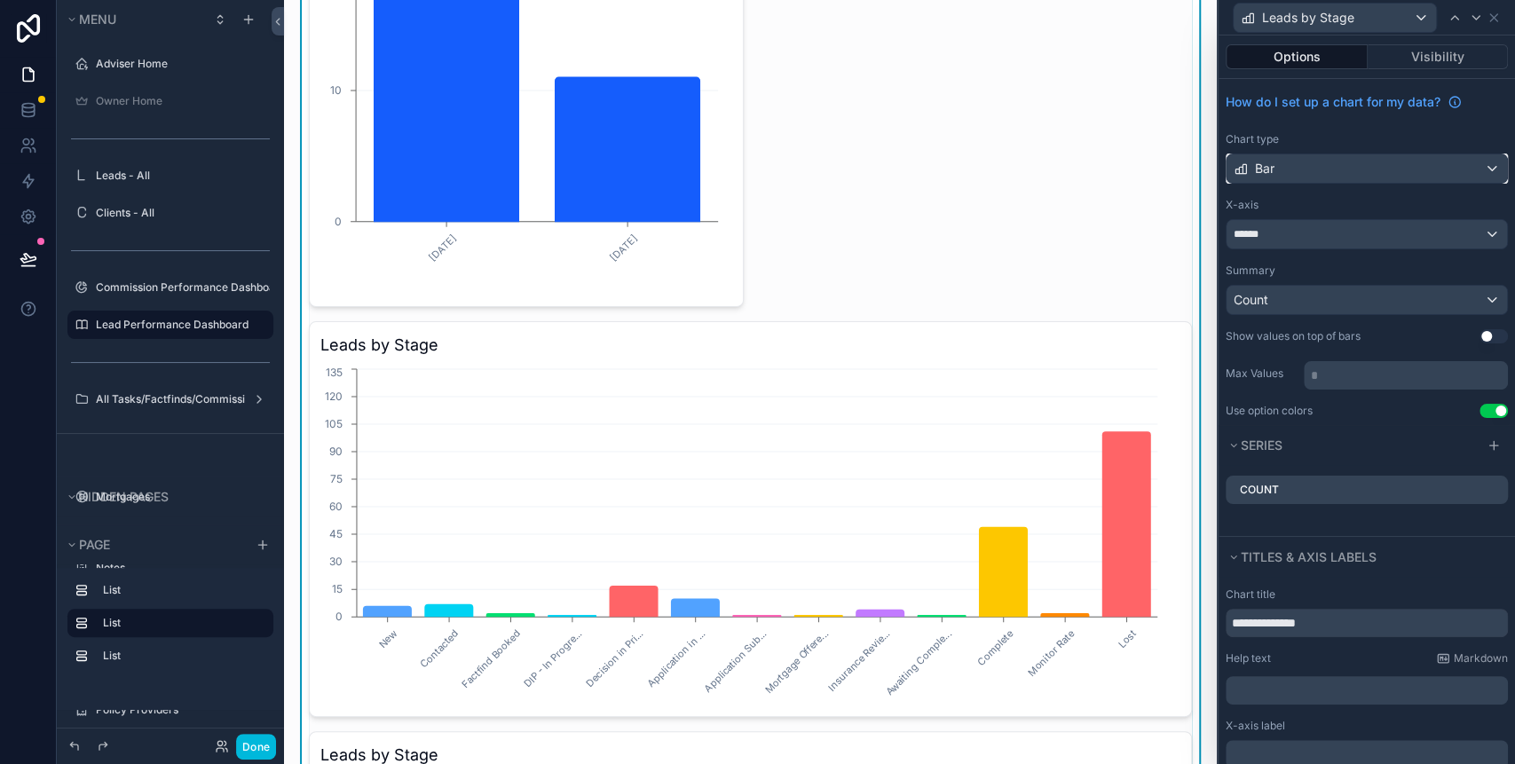
click at [1374, 171] on div "Bar" at bounding box center [1367, 168] width 280 height 28
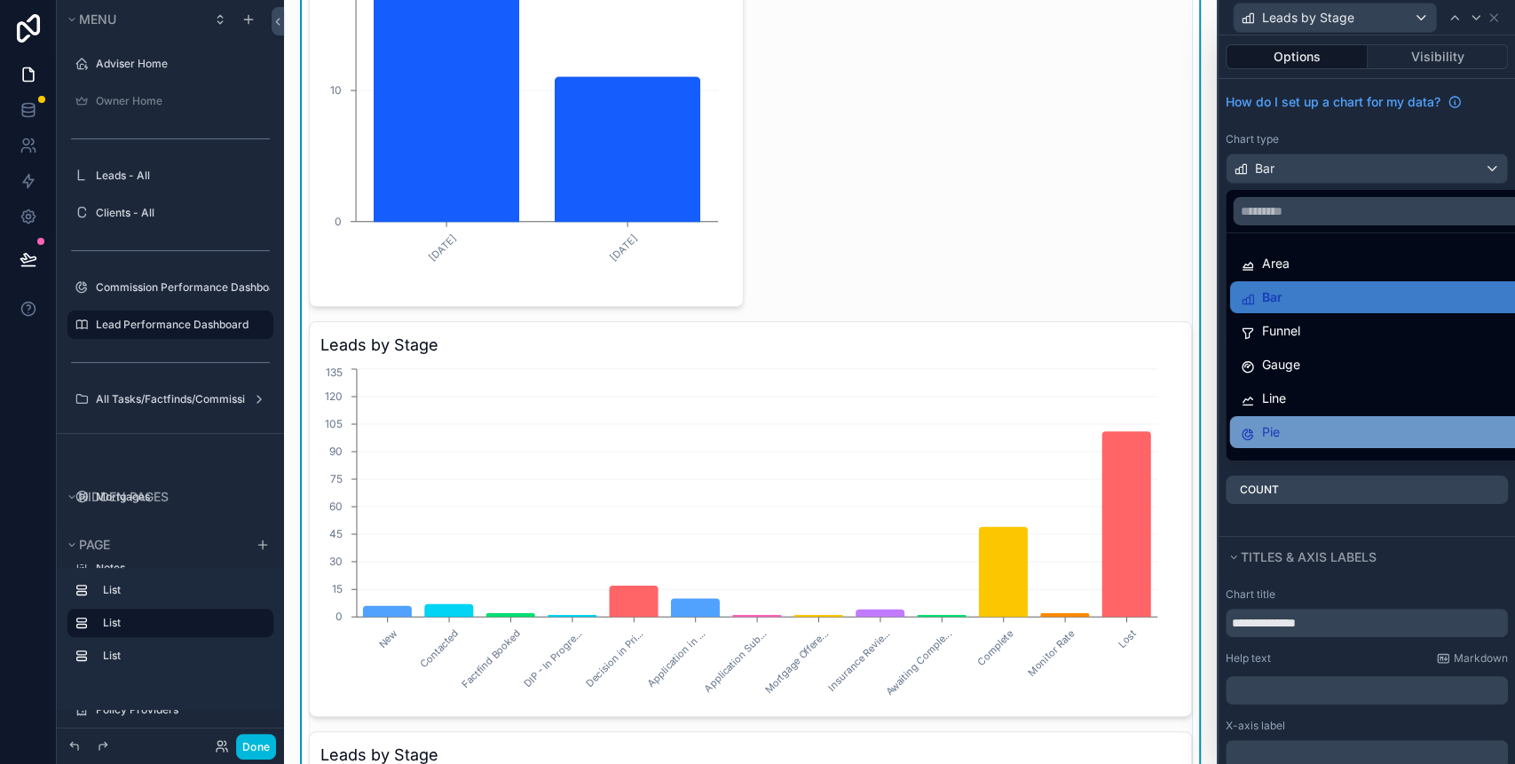
click at [1306, 423] on div "Pie" at bounding box center [1377, 432] width 275 height 21
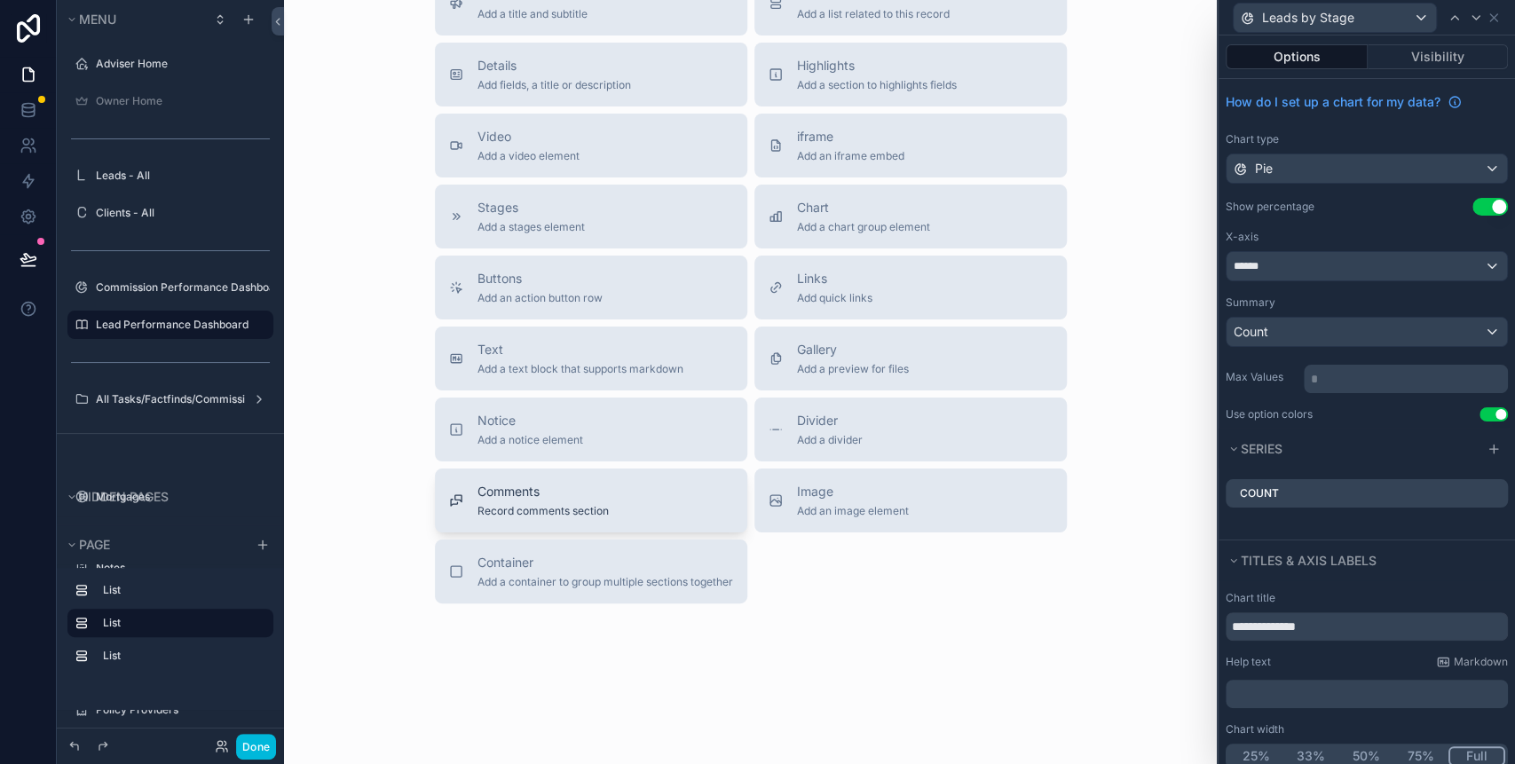
scroll to position [2276, 0]
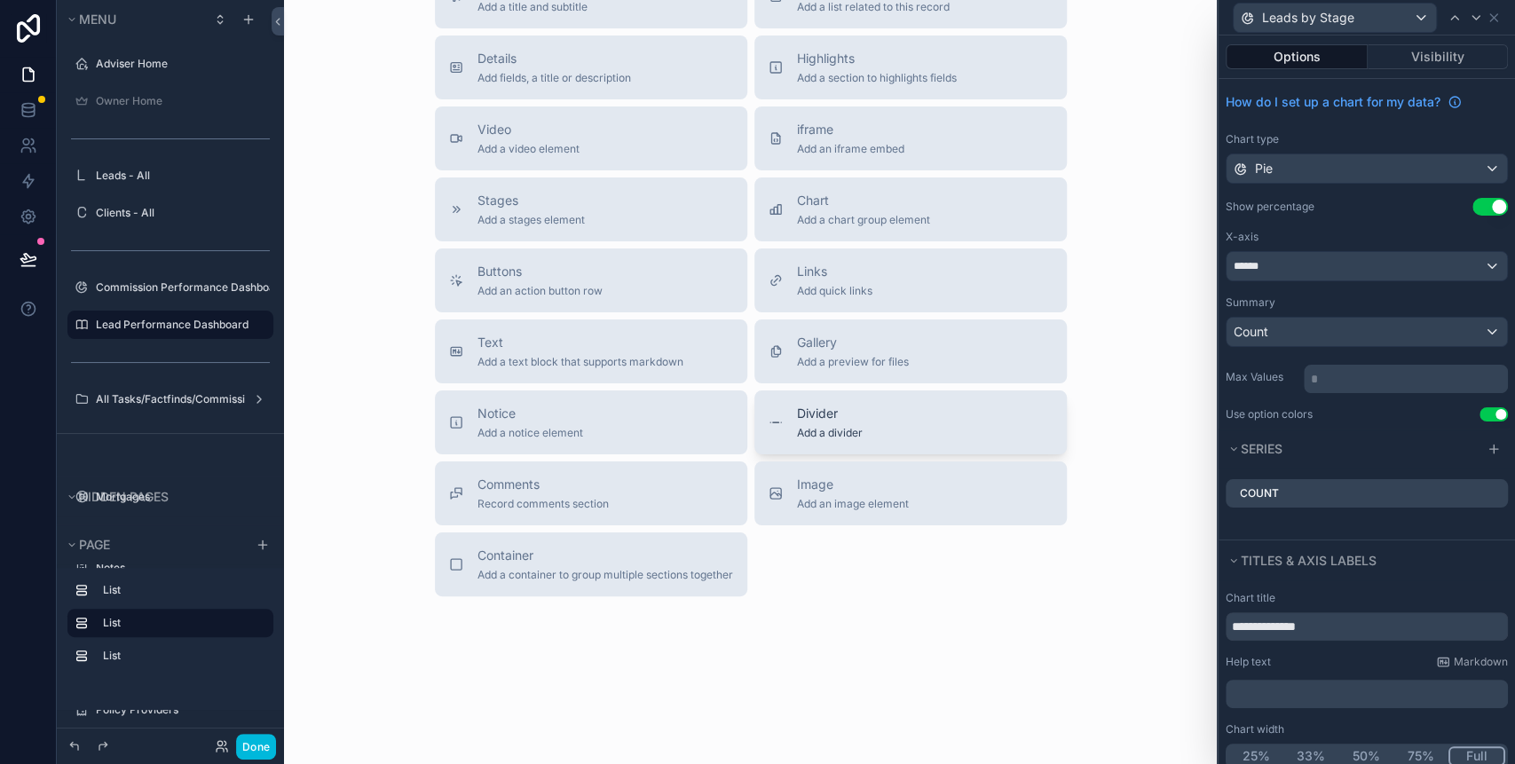
click at [813, 408] on span "Divider" at bounding box center [830, 414] width 66 height 18
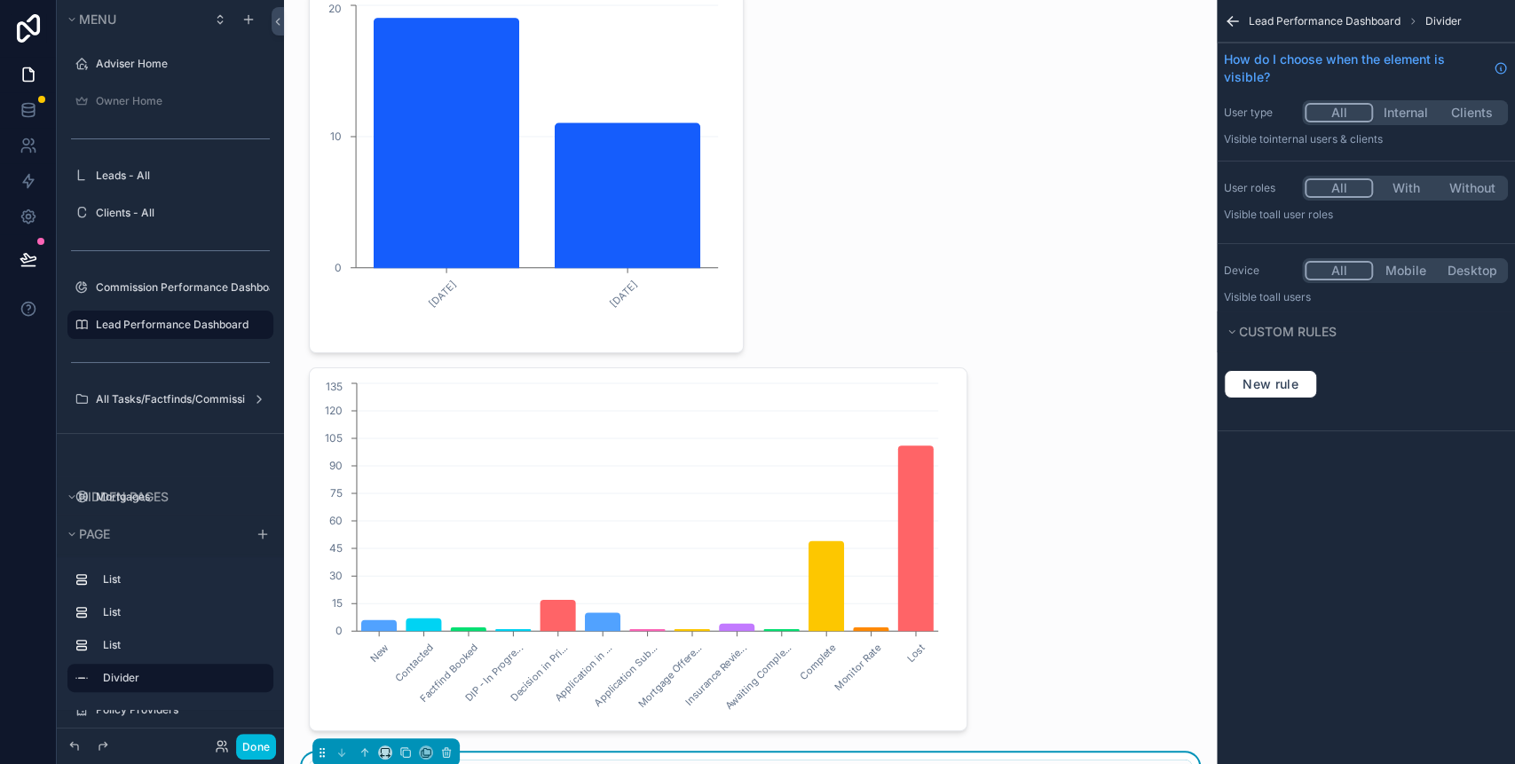
scroll to position [1696, 0]
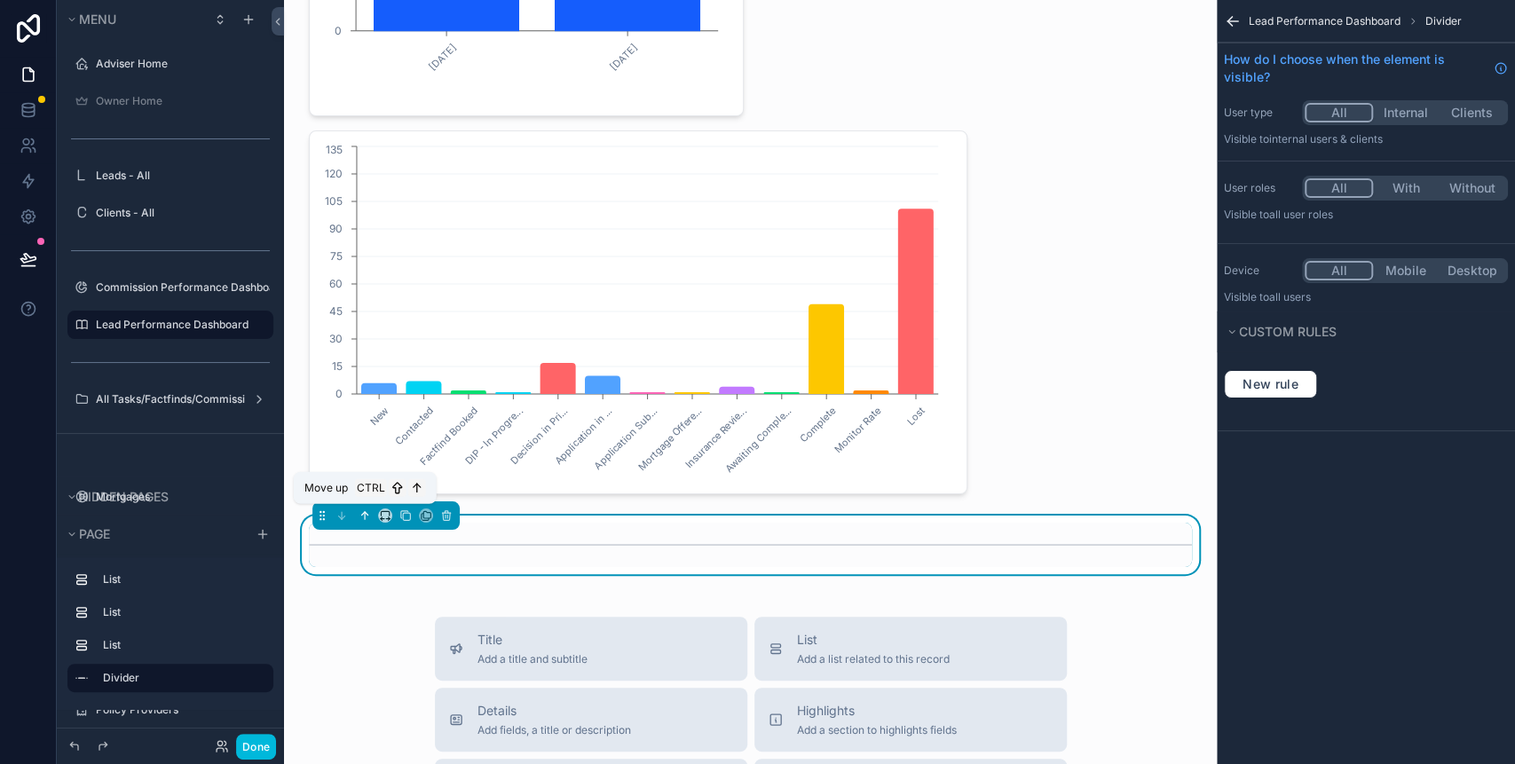
click at [363, 512] on icon "scrollable content" at bounding box center [365, 515] width 12 height 12
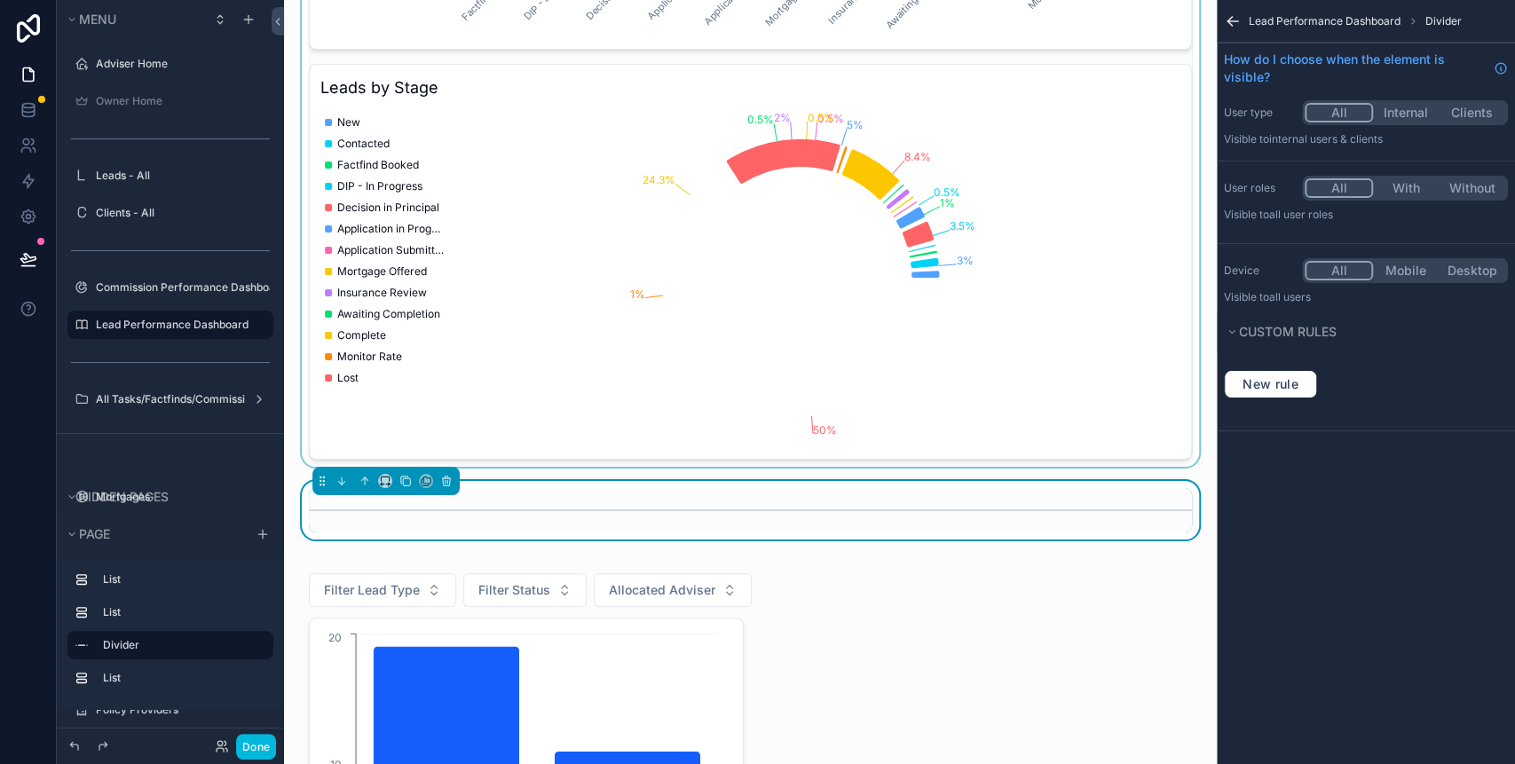
scroll to position [749, 0]
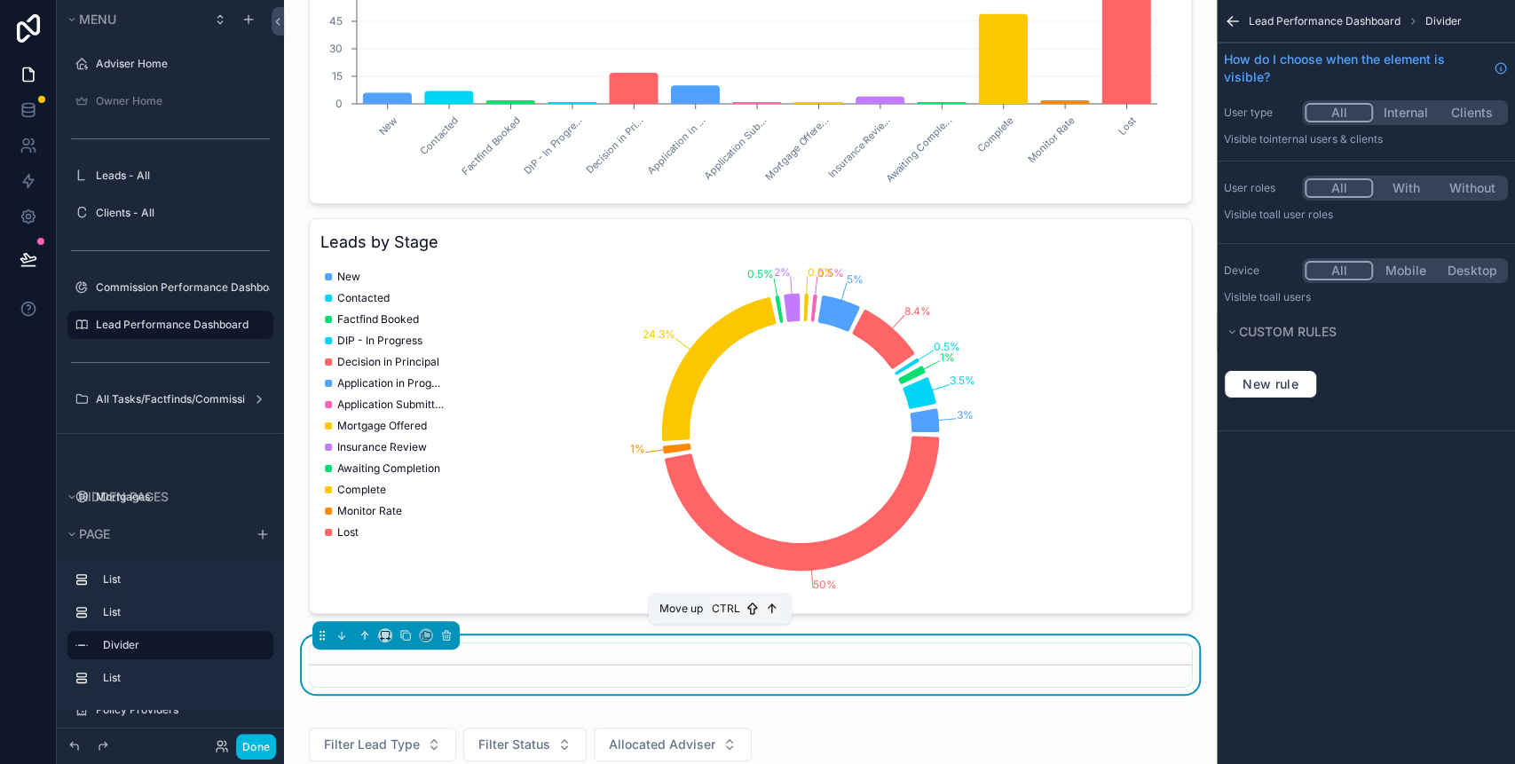
click at [366, 632] on icon "scrollable content" at bounding box center [367, 634] width 4 height 4
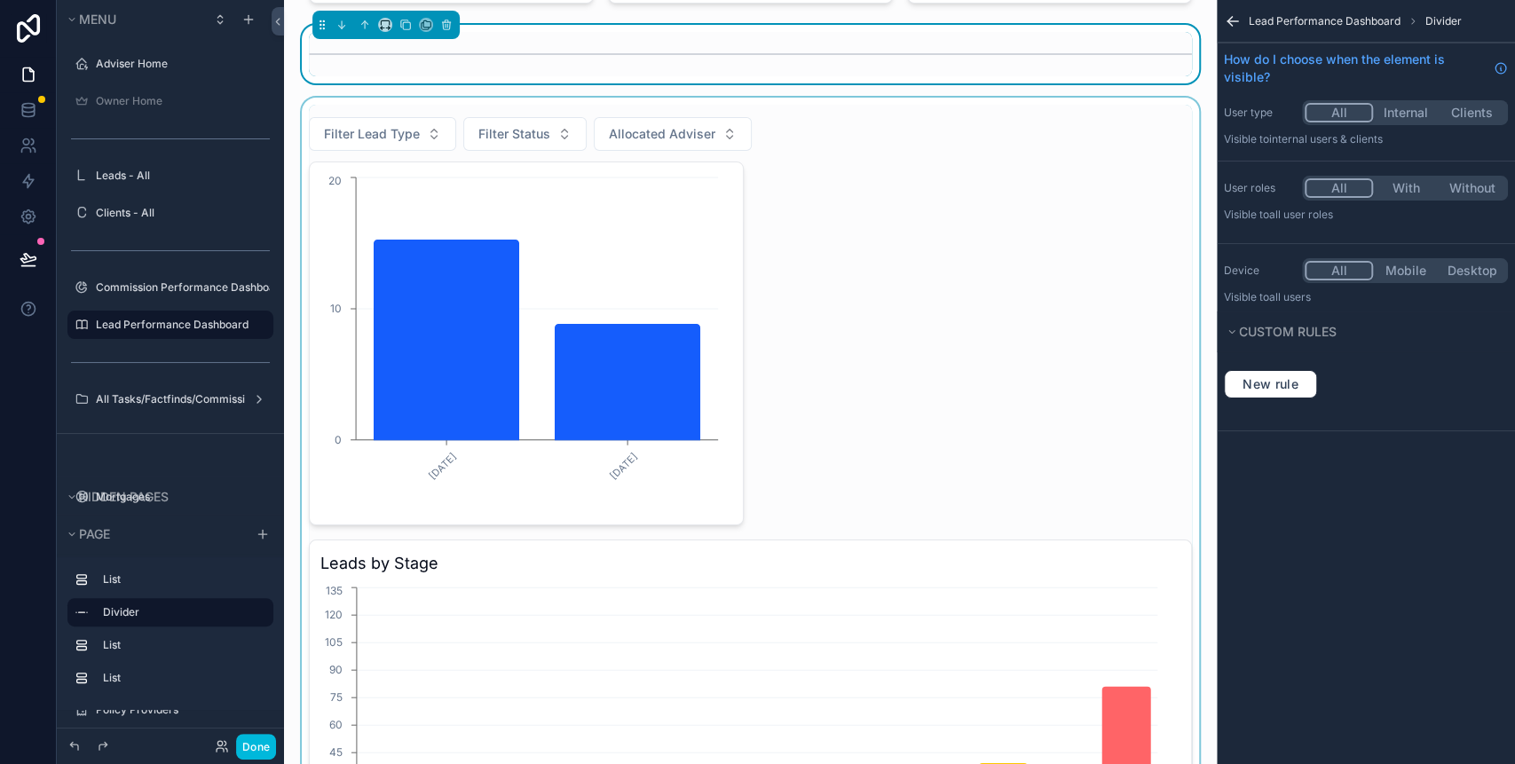
scroll to position [0, 0]
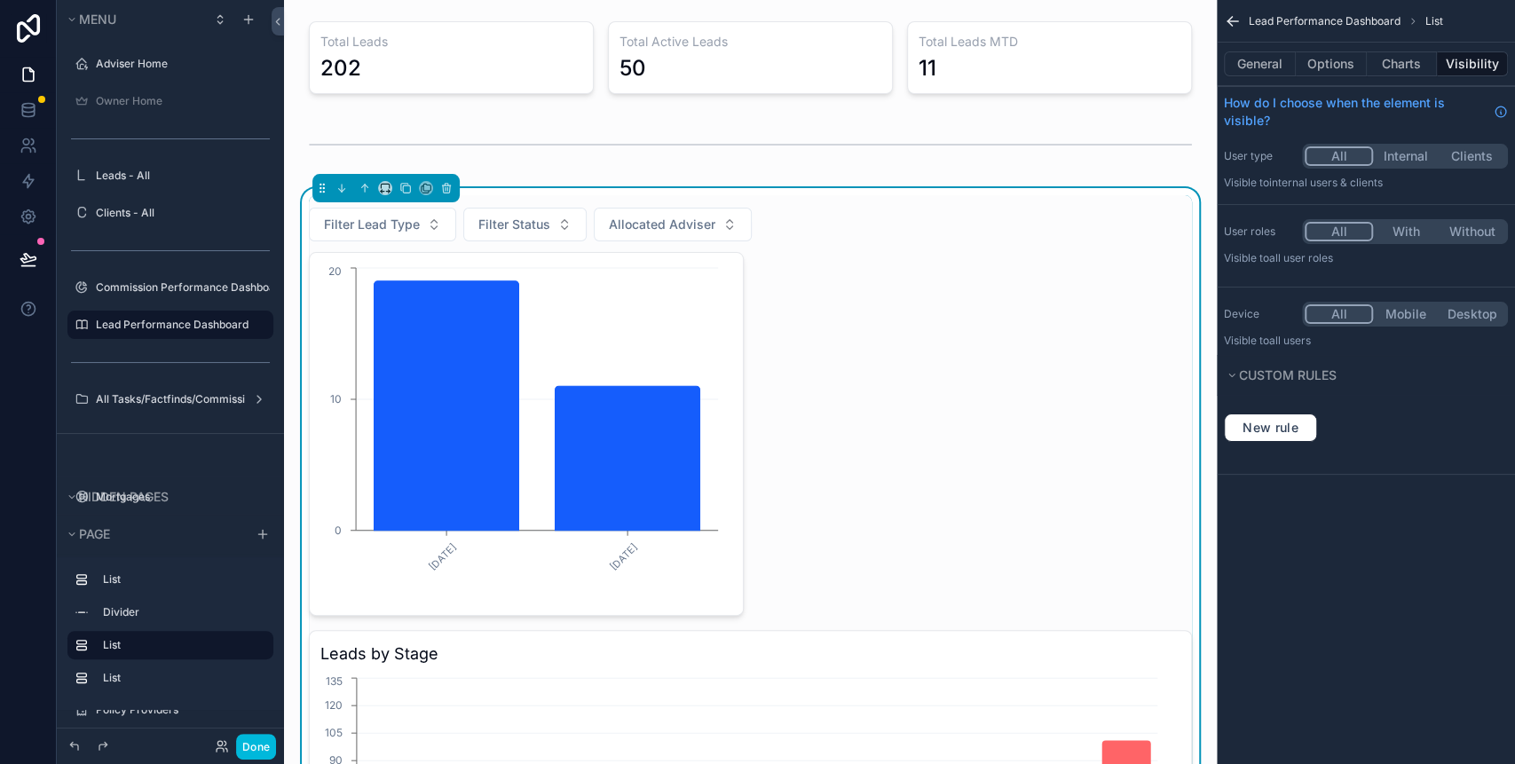
click at [1411, 65] on button "Charts" at bounding box center [1402, 63] width 71 height 25
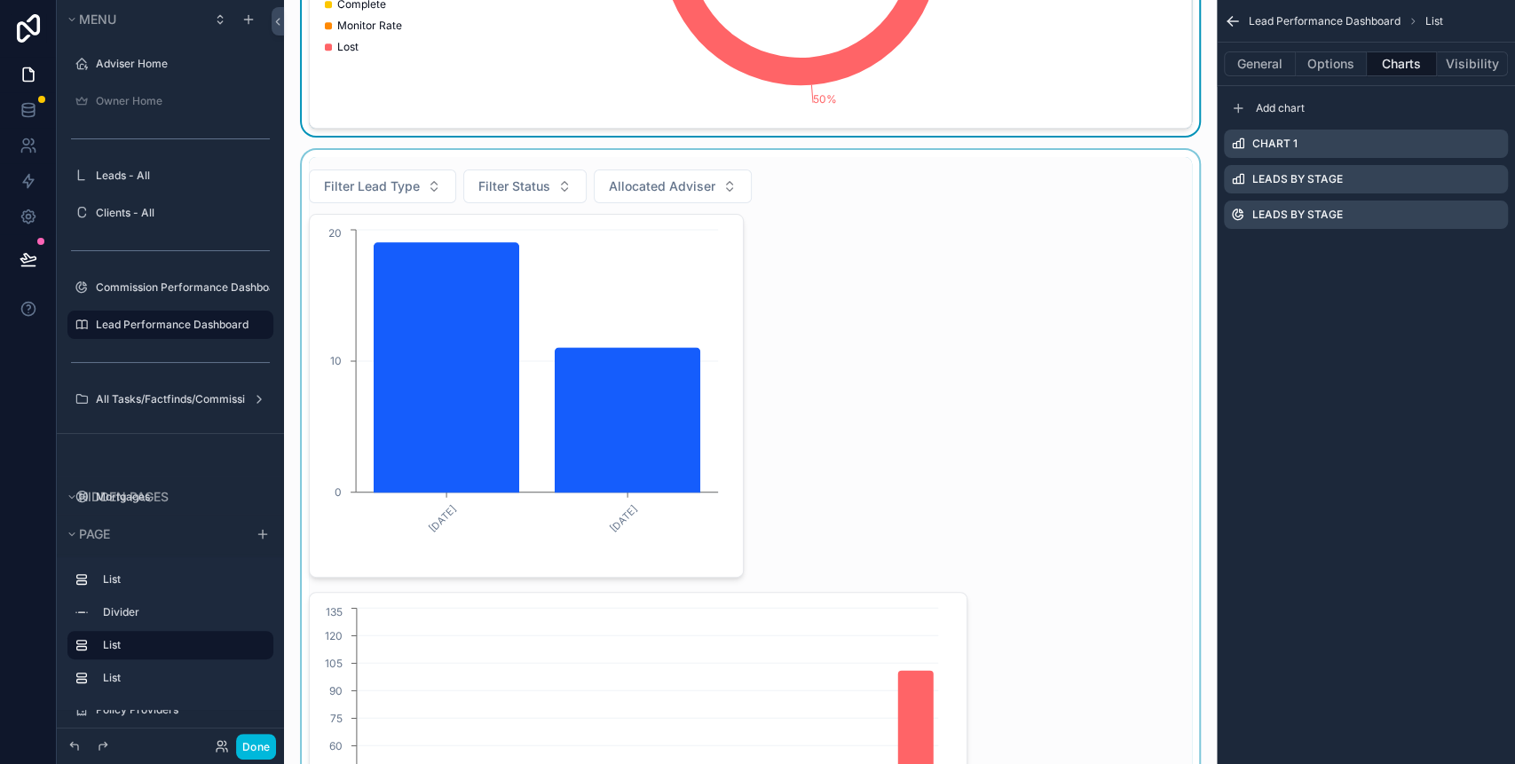
scroll to position [1301, 0]
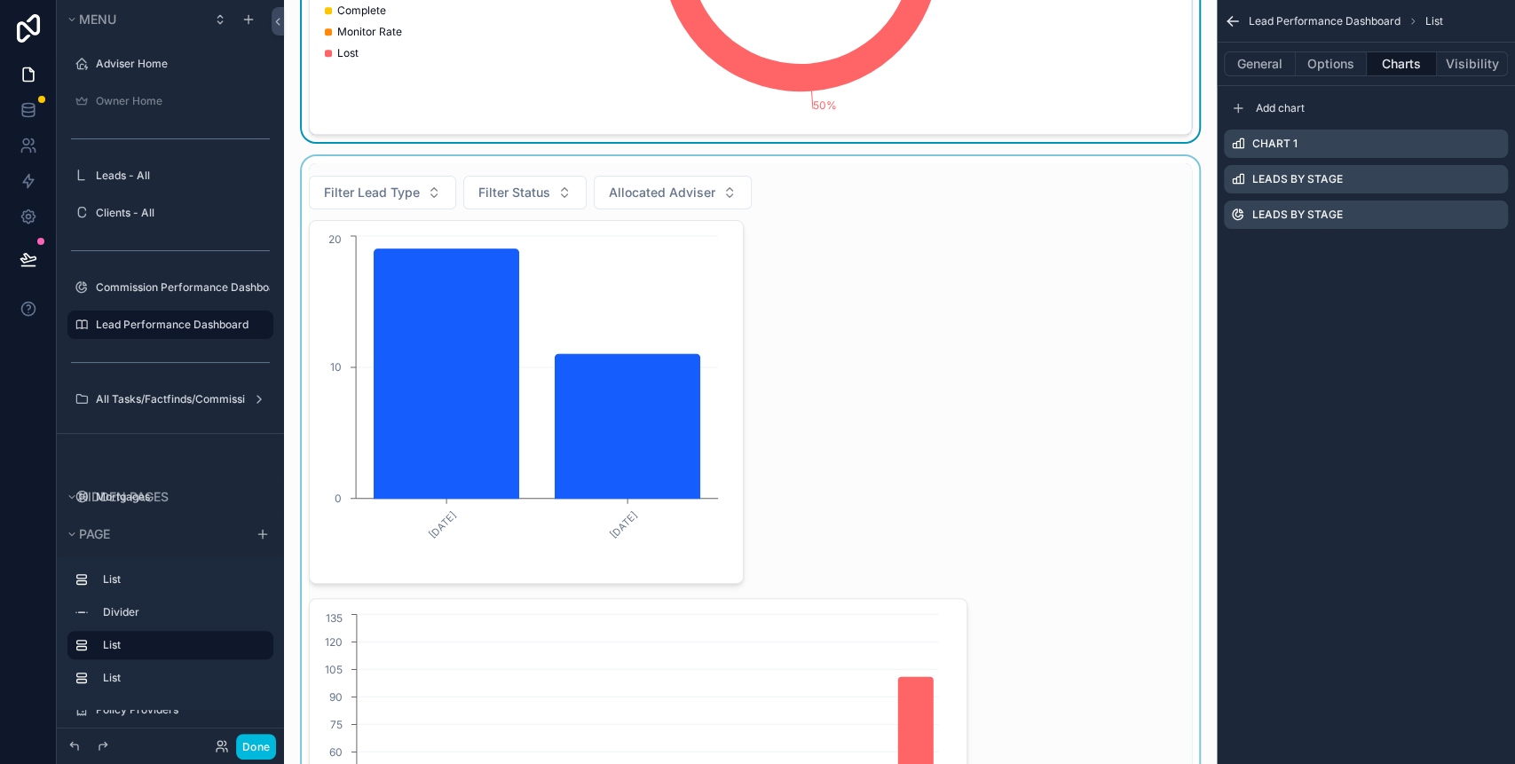
click at [873, 248] on div "scrollable content" at bounding box center [750, 562] width 904 height 813
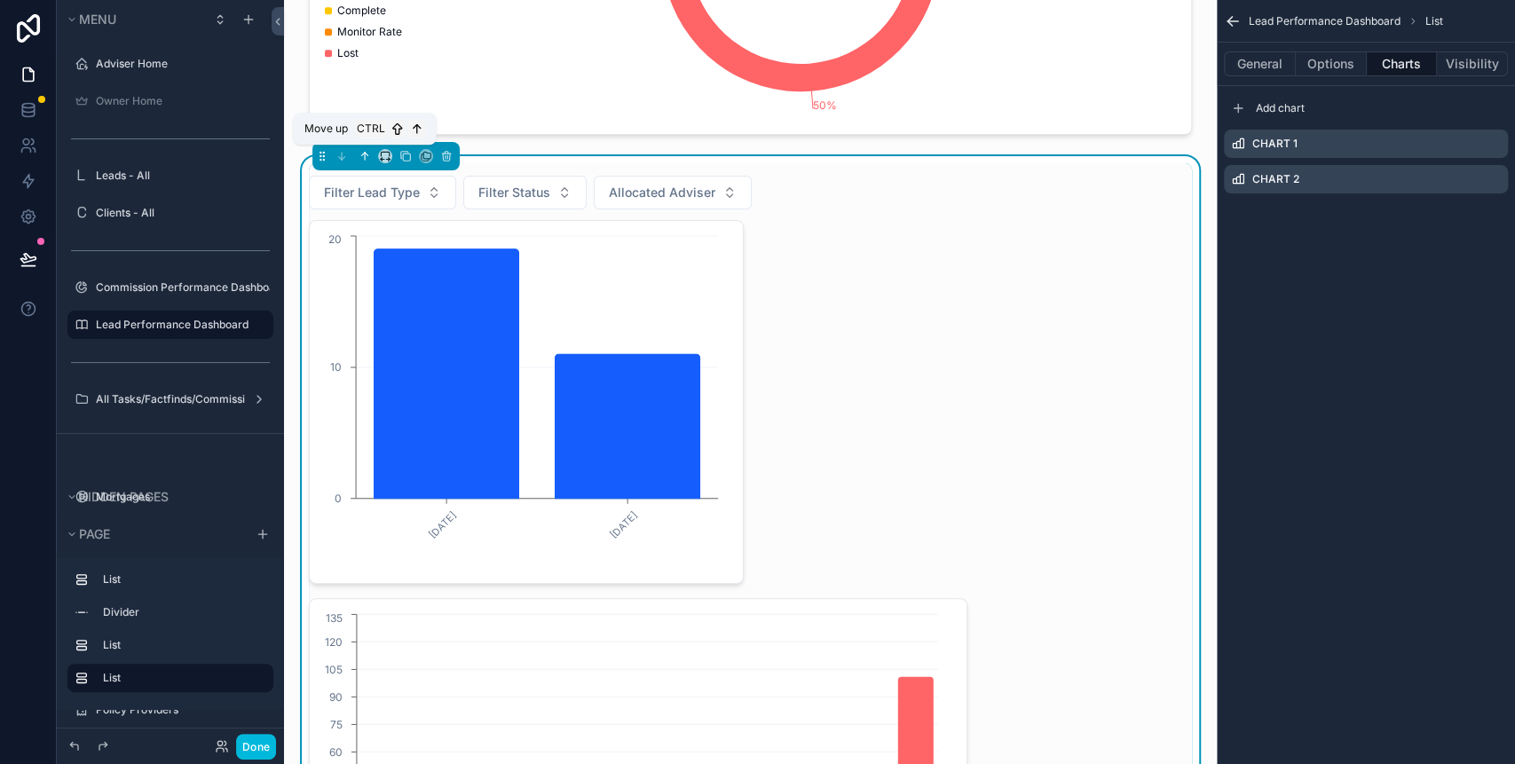
click at [367, 150] on icon "scrollable content" at bounding box center [365, 156] width 12 height 12
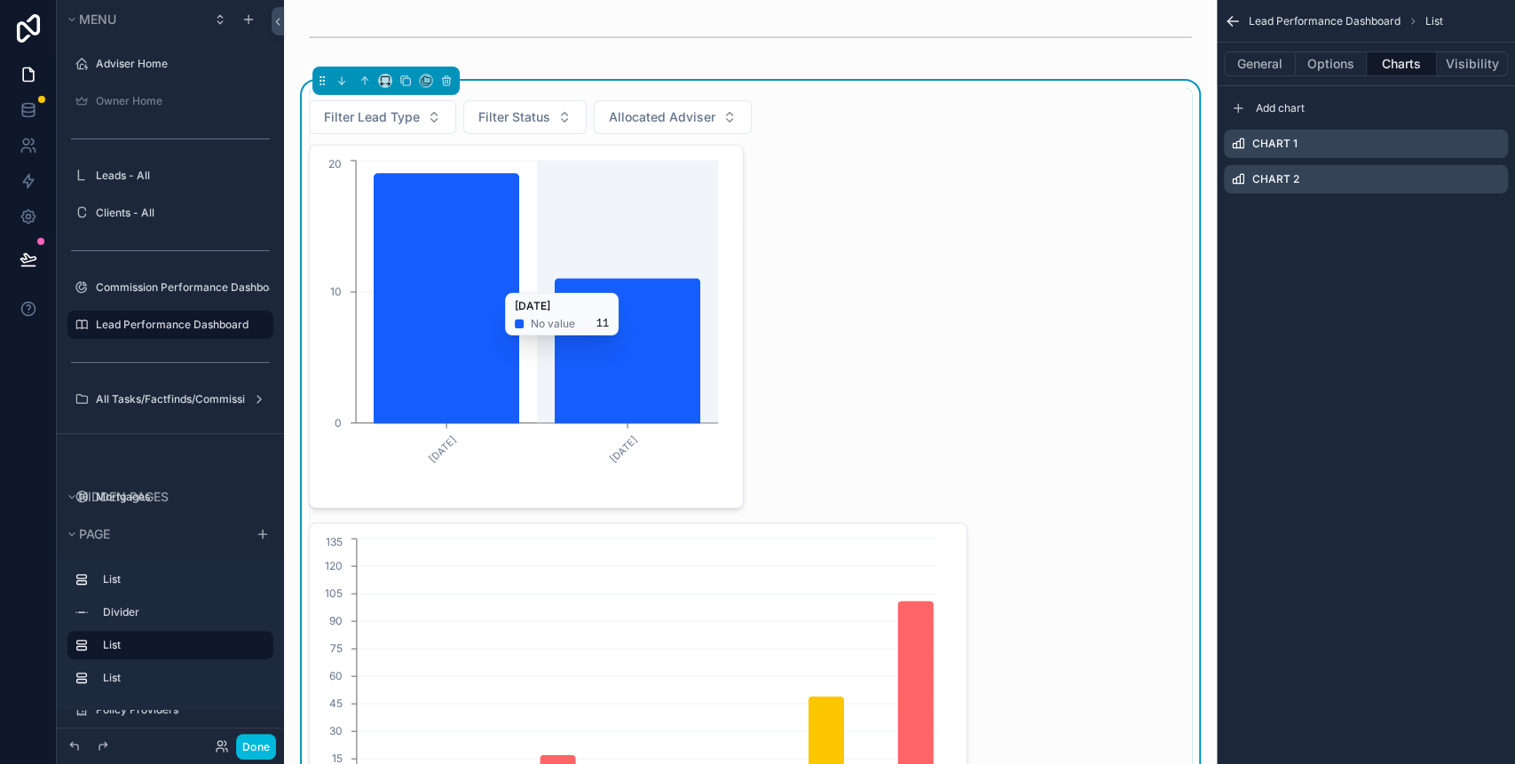
scroll to position [0, 0]
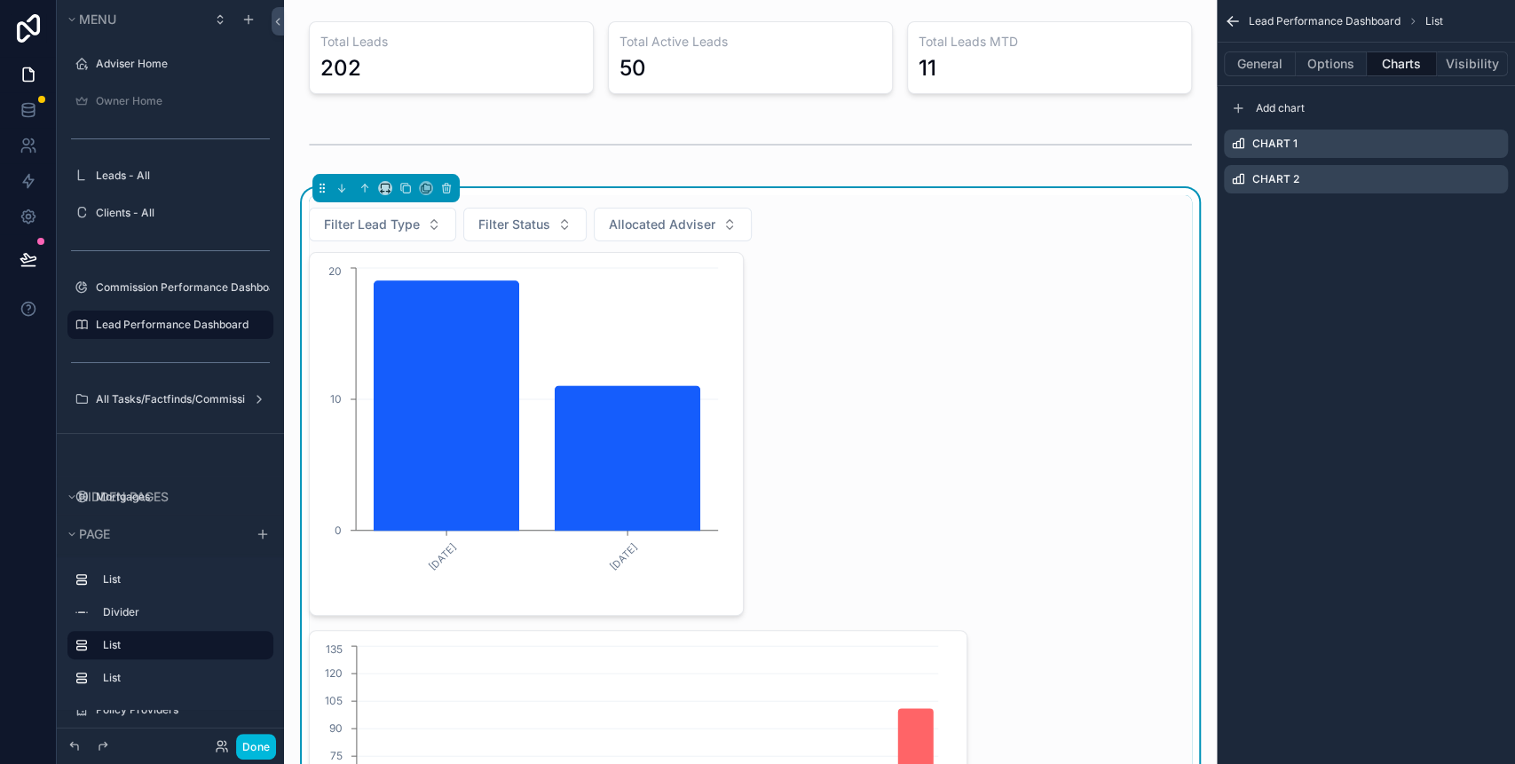
click at [958, 367] on div "[DATE] [DATE] 0 10 20 New Contacted Factfind Booked DIP - In Progre... Decision…" at bounding box center [750, 623] width 883 height 742
click at [0, 0] on icon "scrollable content" at bounding box center [0, 0] width 0 height 0
click at [1469, 144] on icon at bounding box center [1465, 151] width 14 height 14
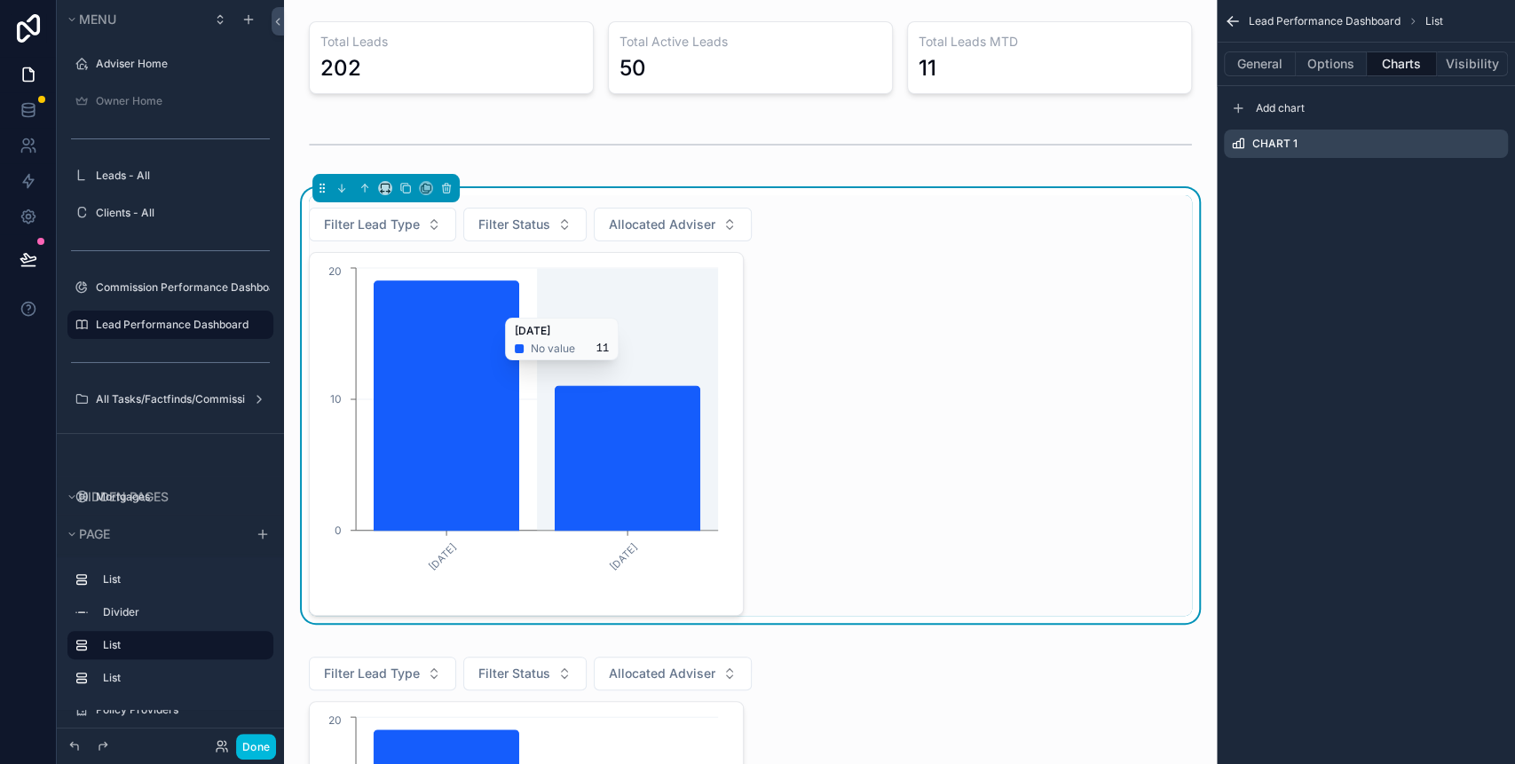
click at [690, 308] on icon "[DATE] [DATE] 0 10 20" at bounding box center [521, 434] width 402 height 341
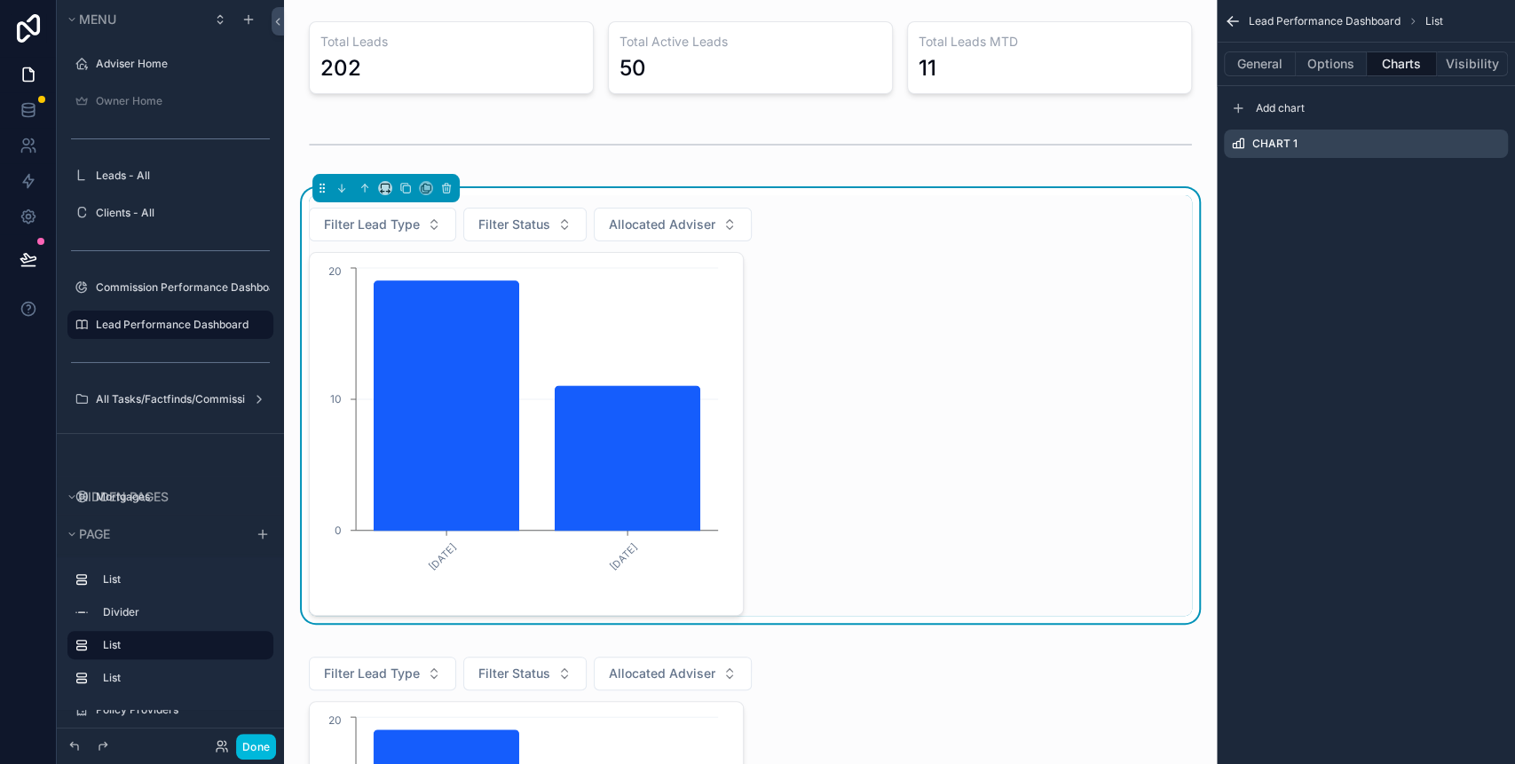
click at [0, 0] on icon "scrollable content" at bounding box center [0, 0] width 0 height 0
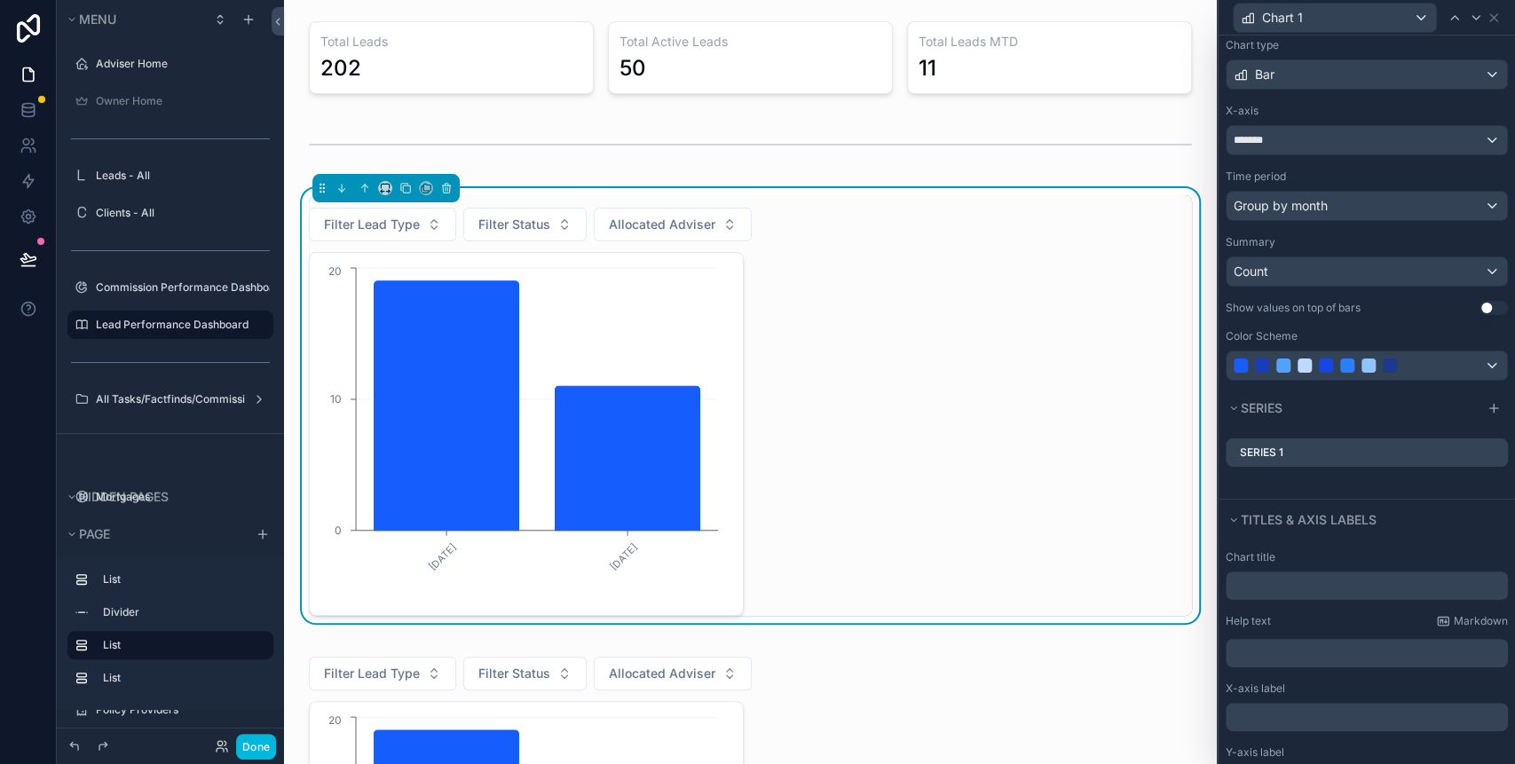
scroll to position [209, 0]
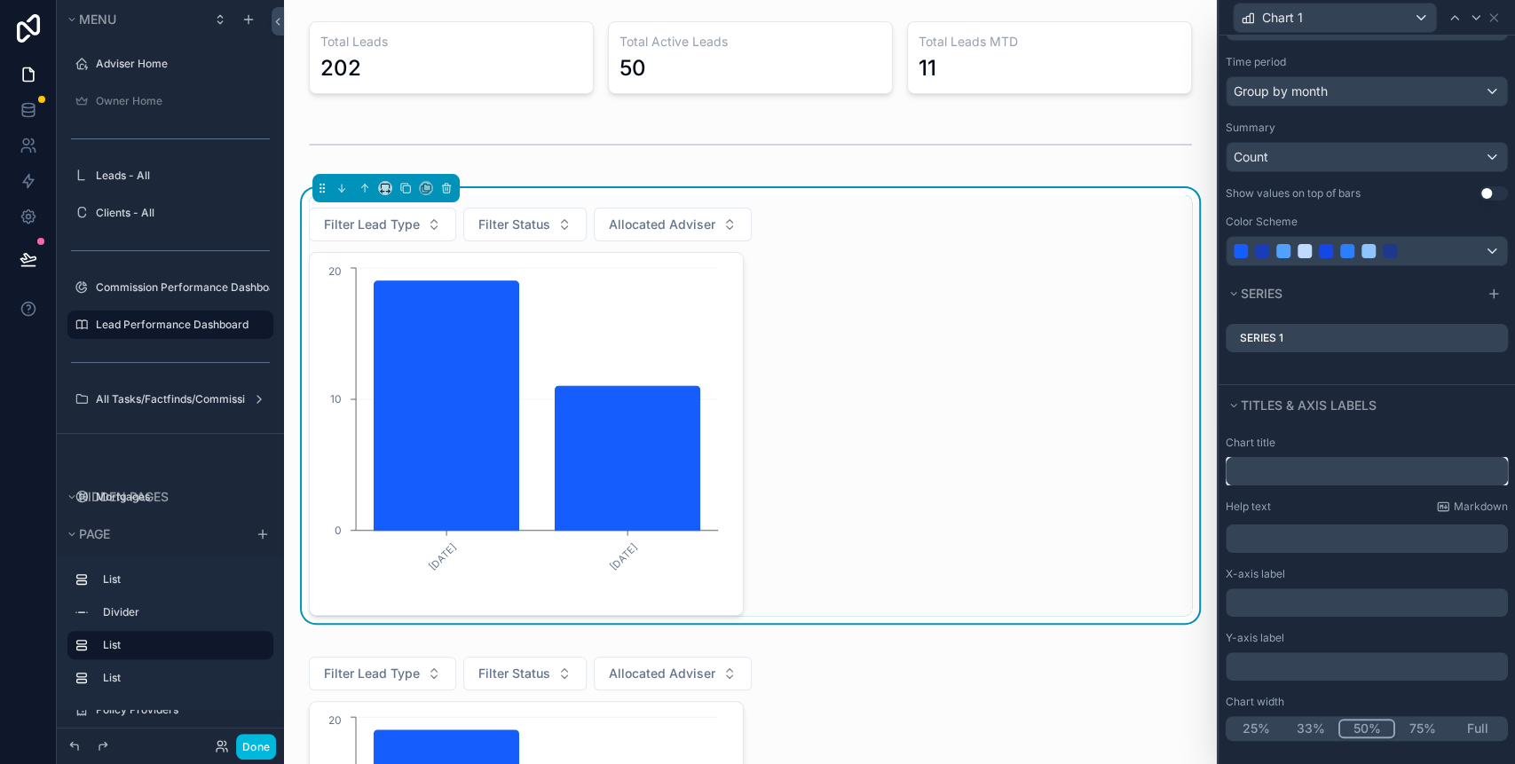
click at [1255, 468] on input "text" at bounding box center [1367, 471] width 282 height 28
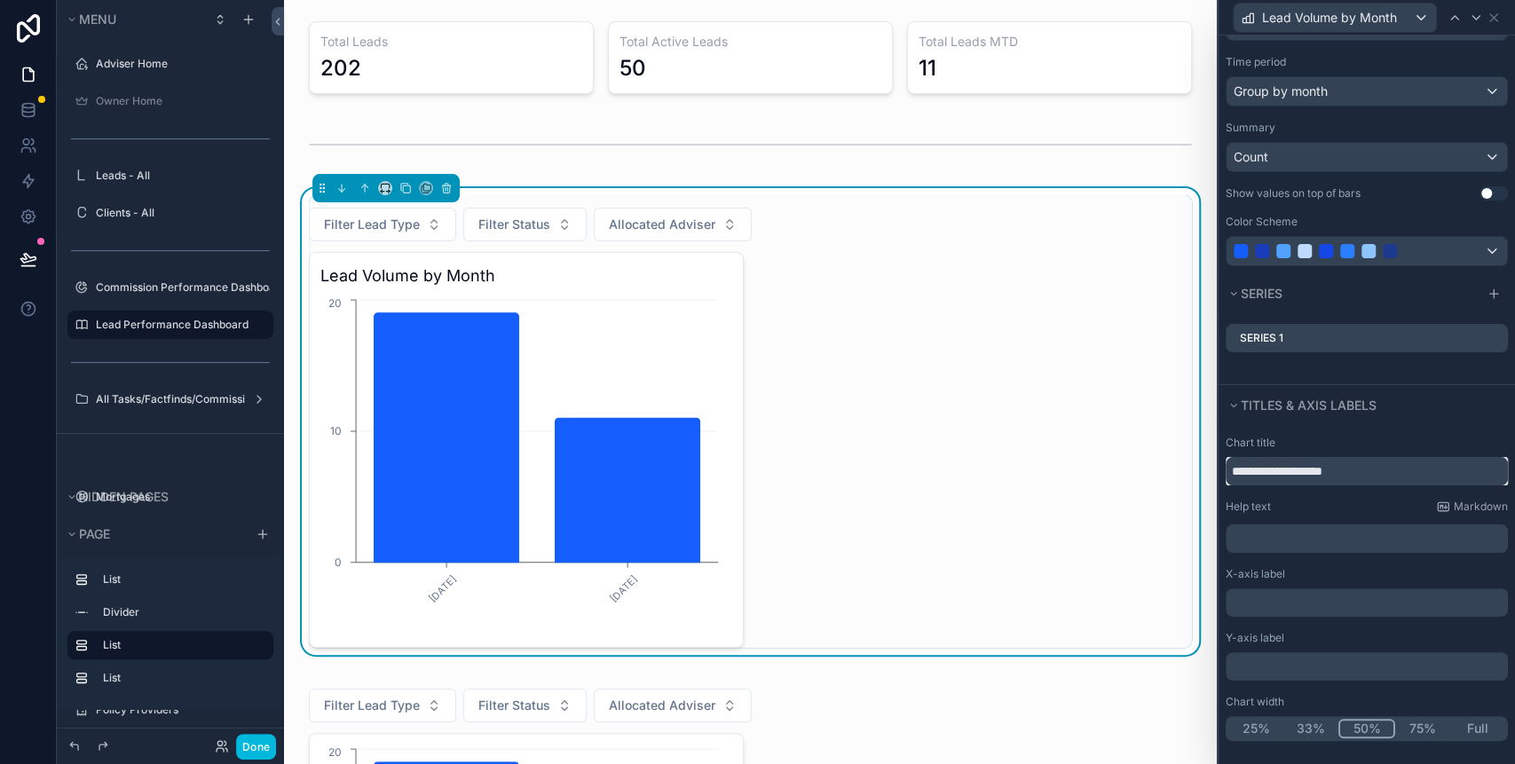
type input "**********"
click at [1470, 722] on button "Full" at bounding box center [1477, 729] width 55 height 20
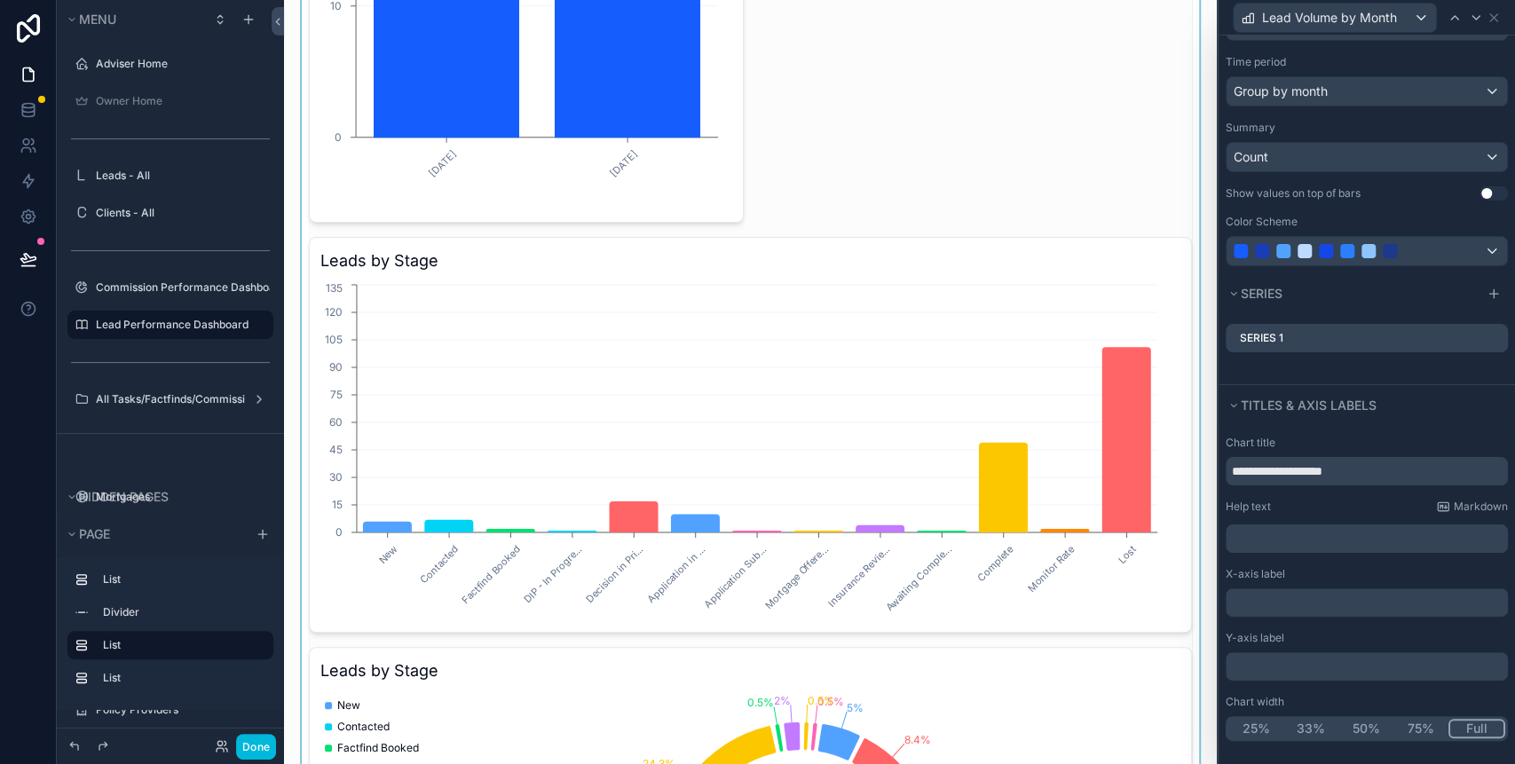
scroll to position [591, 0]
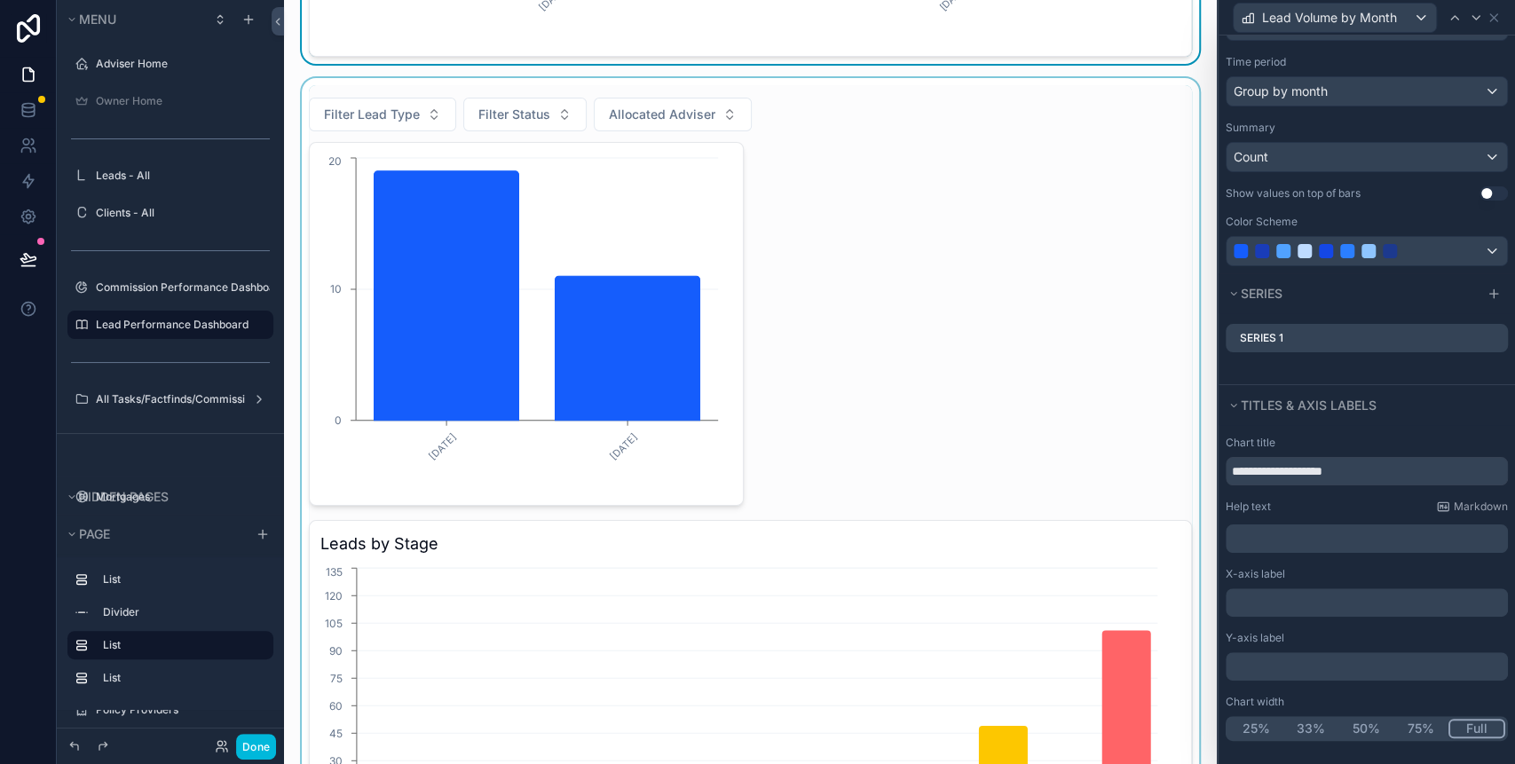
click at [655, 213] on div "scrollable content" at bounding box center [750, 705] width 904 height 1255
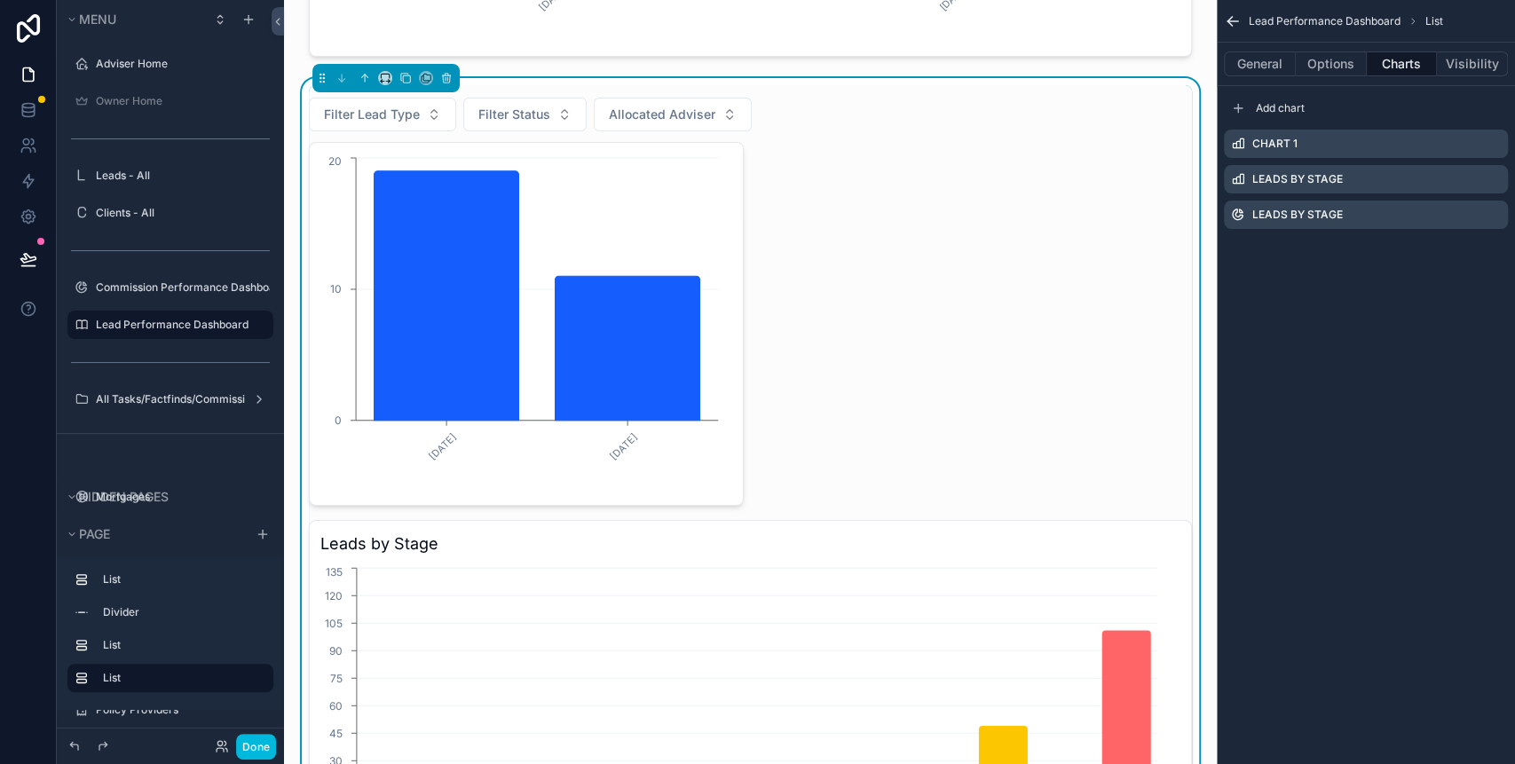
click at [976, 208] on div "[DATE] [DATE] 0 10 20 Leads by Stage New Contacted Factfind Booked DIP - In Pro…" at bounding box center [750, 734] width 883 height 1184
click at [317, 186] on div "[DATE] [DATE] 0 10 20" at bounding box center [526, 324] width 435 height 364
click at [1501, 144] on div "scrollable content" at bounding box center [1501, 144] width 0 height 0
click at [0, 0] on icon "scrollable content" at bounding box center [0, 0] width 0 height 0
click at [1467, 117] on icon at bounding box center [1465, 115] width 14 height 14
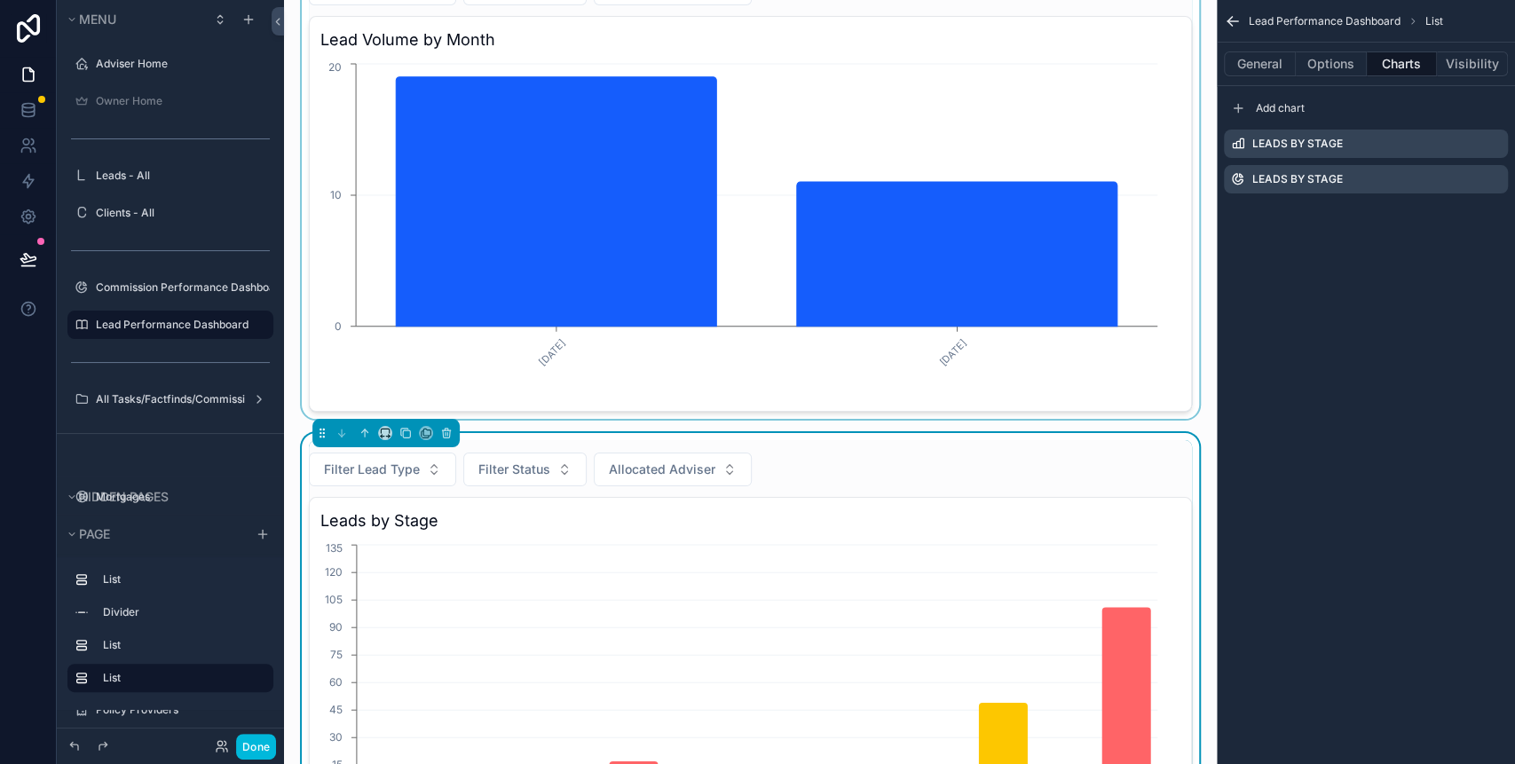
scroll to position [0, 0]
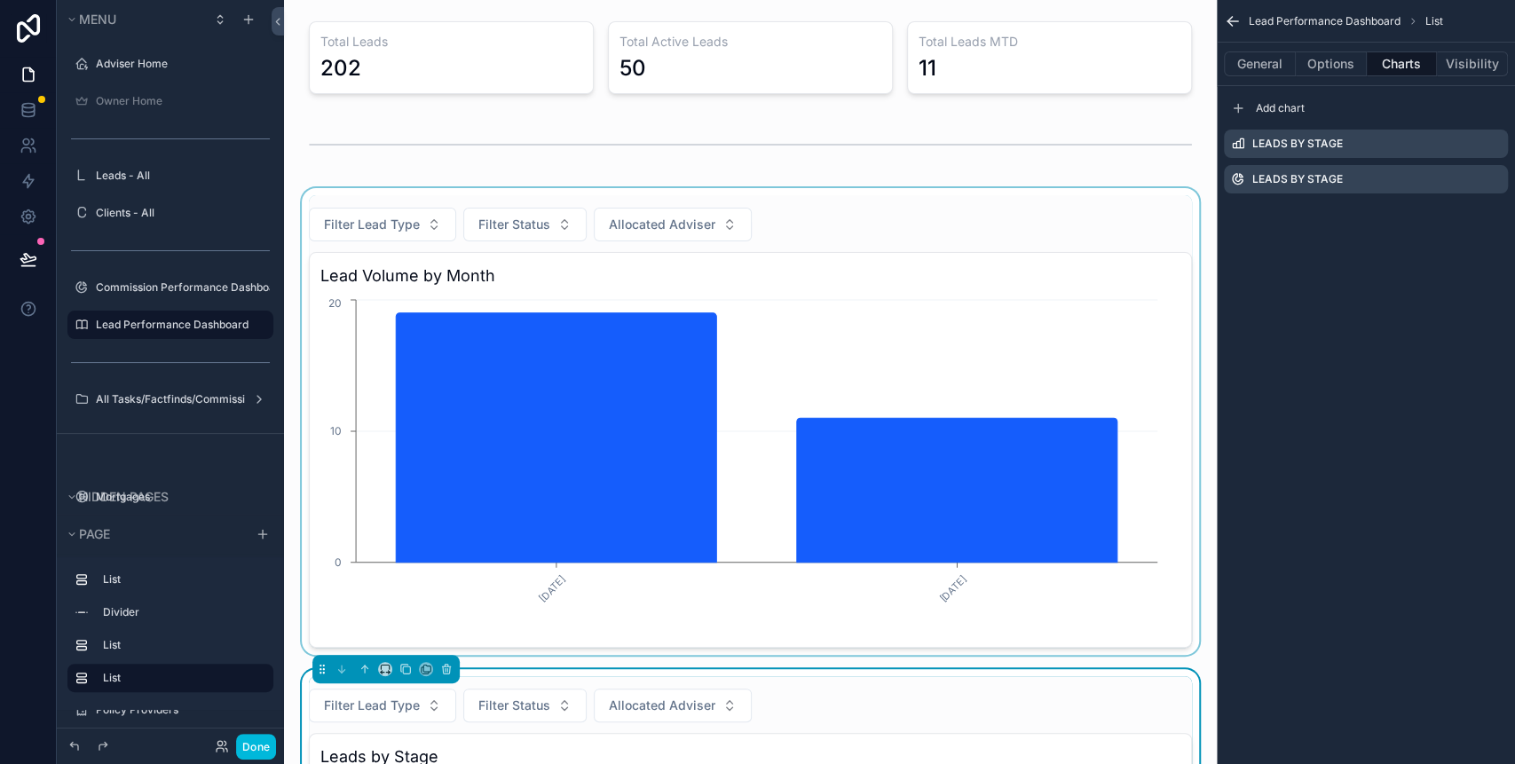
click at [856, 196] on div "scrollable content" at bounding box center [750, 421] width 904 height 467
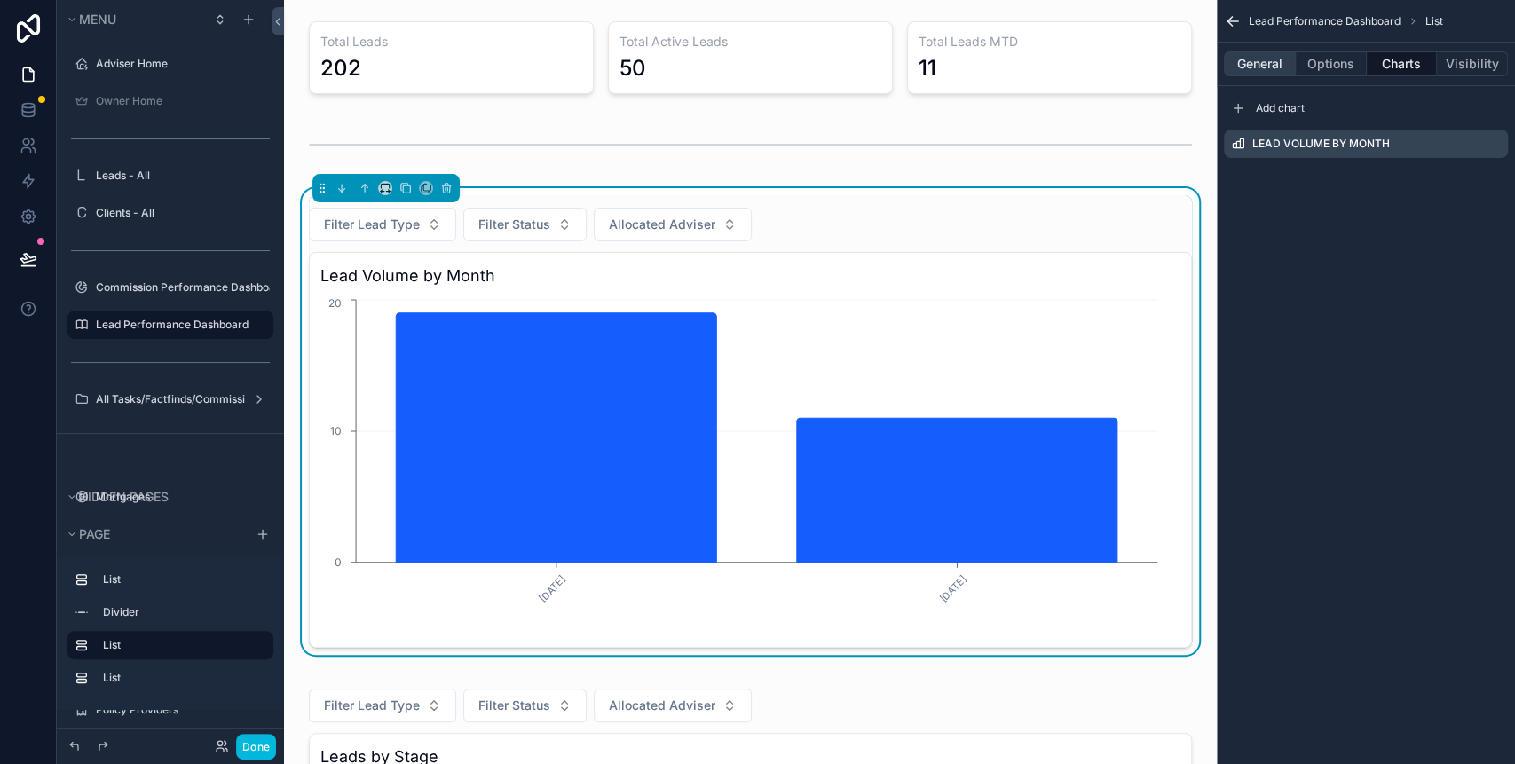
click at [1254, 67] on button "General" at bounding box center [1260, 63] width 72 height 25
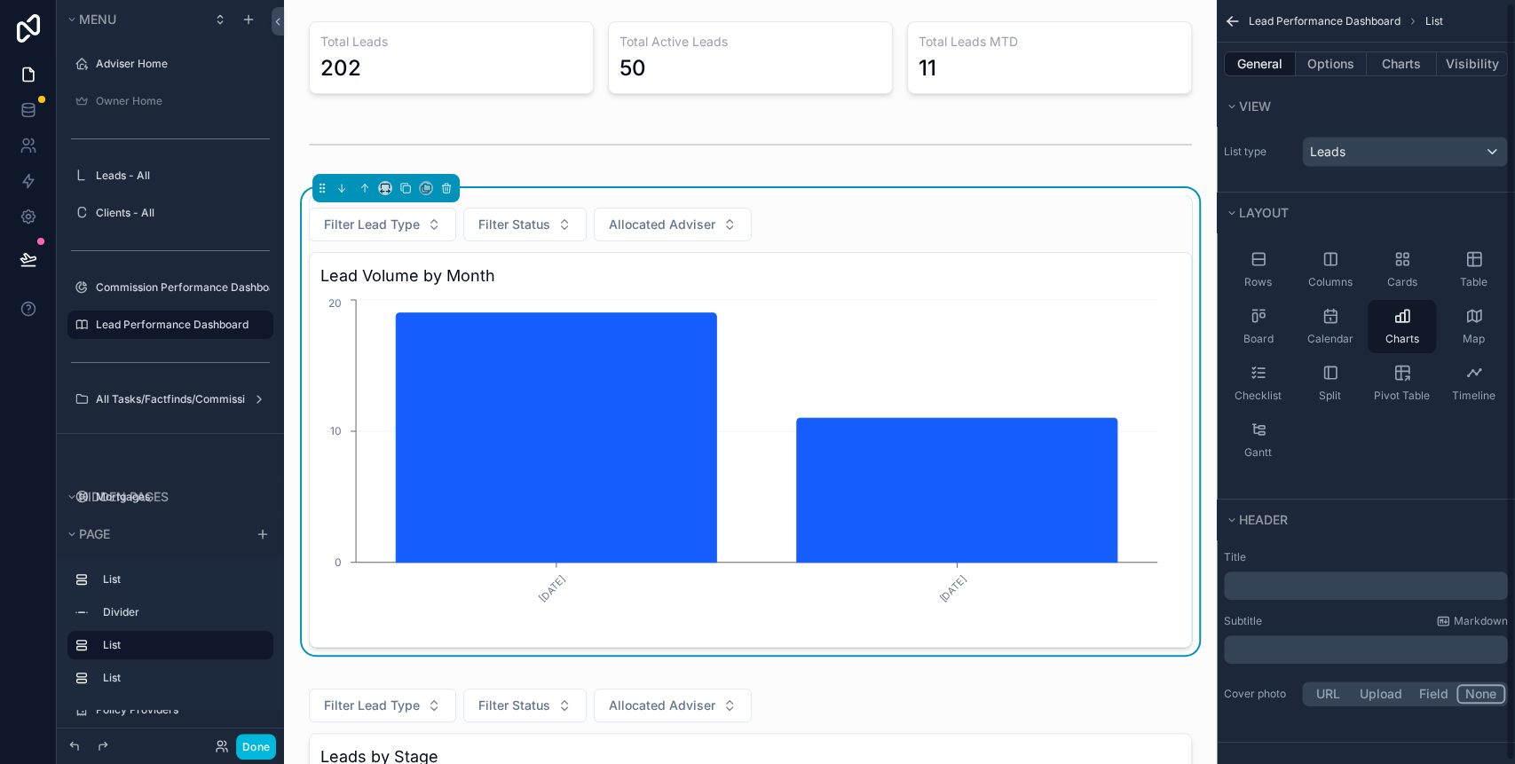
scroll to position [5, 0]
drag, startPoint x: 1260, startPoint y: 577, endPoint x: 1274, endPoint y: 568, distance: 16.0
click at [1262, 580] on p "﻿" at bounding box center [1367, 581] width 273 height 18
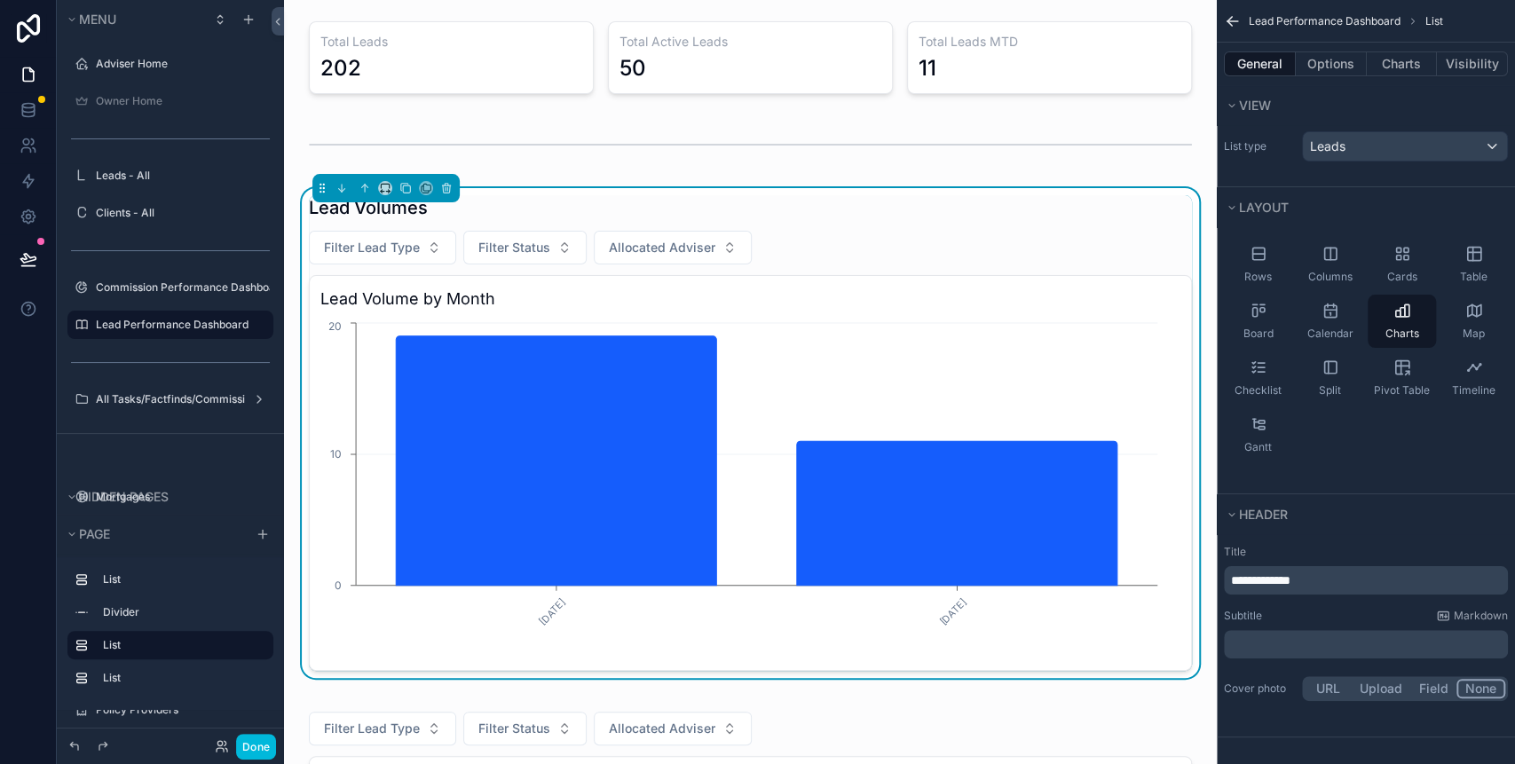
click at [499, 212] on div "Lead Volumes" at bounding box center [750, 207] width 883 height 25
click at [451, 210] on div "Lead Volumes" at bounding box center [750, 207] width 883 height 25
drag, startPoint x: 1327, startPoint y: 580, endPoint x: 1267, endPoint y: 573, distance: 59.8
click at [1267, 573] on p "**********" at bounding box center [1367, 581] width 273 height 18
click at [1007, 226] on div "Leads by Month Filter Lead Type Filter Status Allocated Adviser Lead Volume by …" at bounding box center [750, 433] width 883 height 476
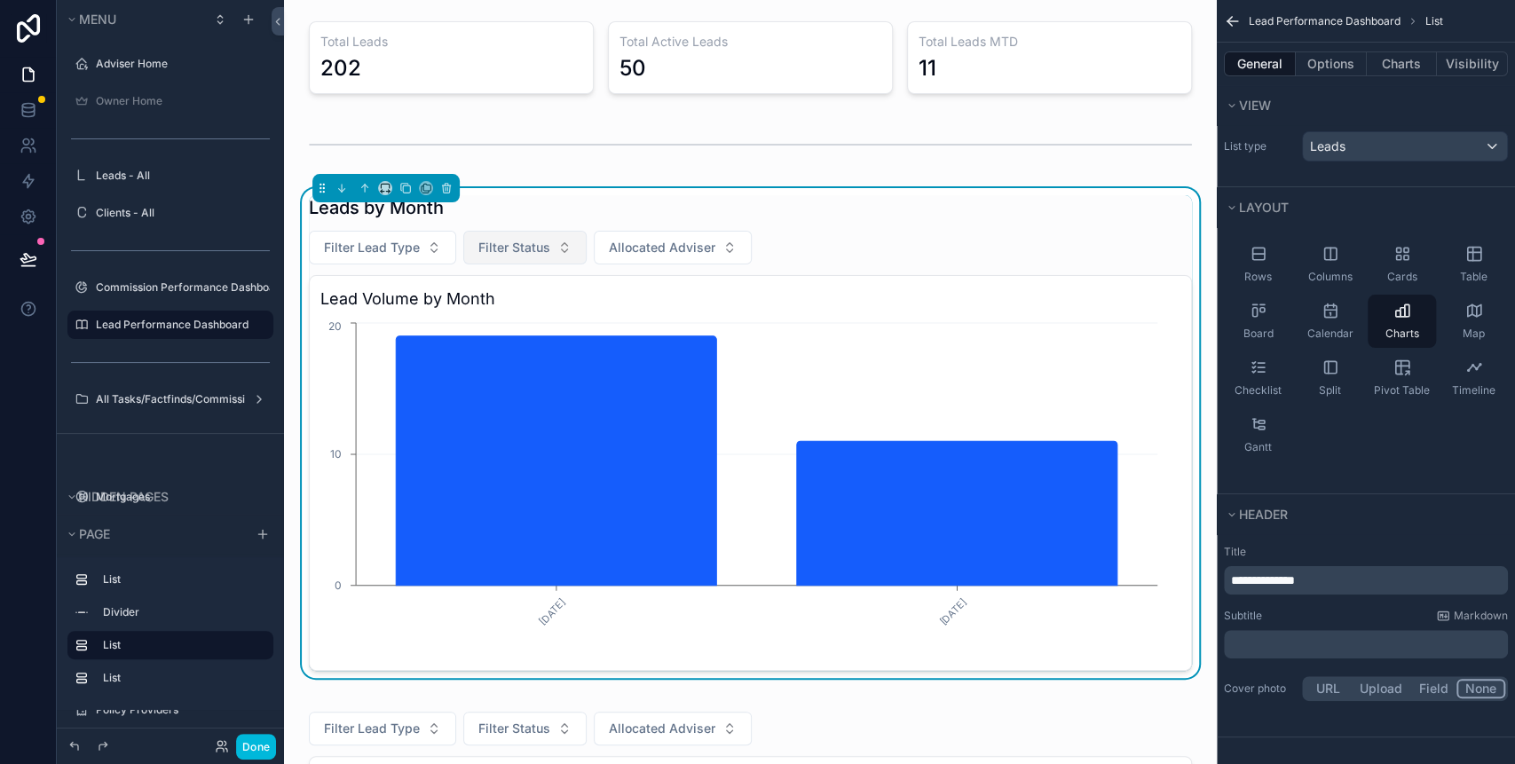
click at [541, 248] on span "Filter Status" at bounding box center [514, 248] width 72 height 18
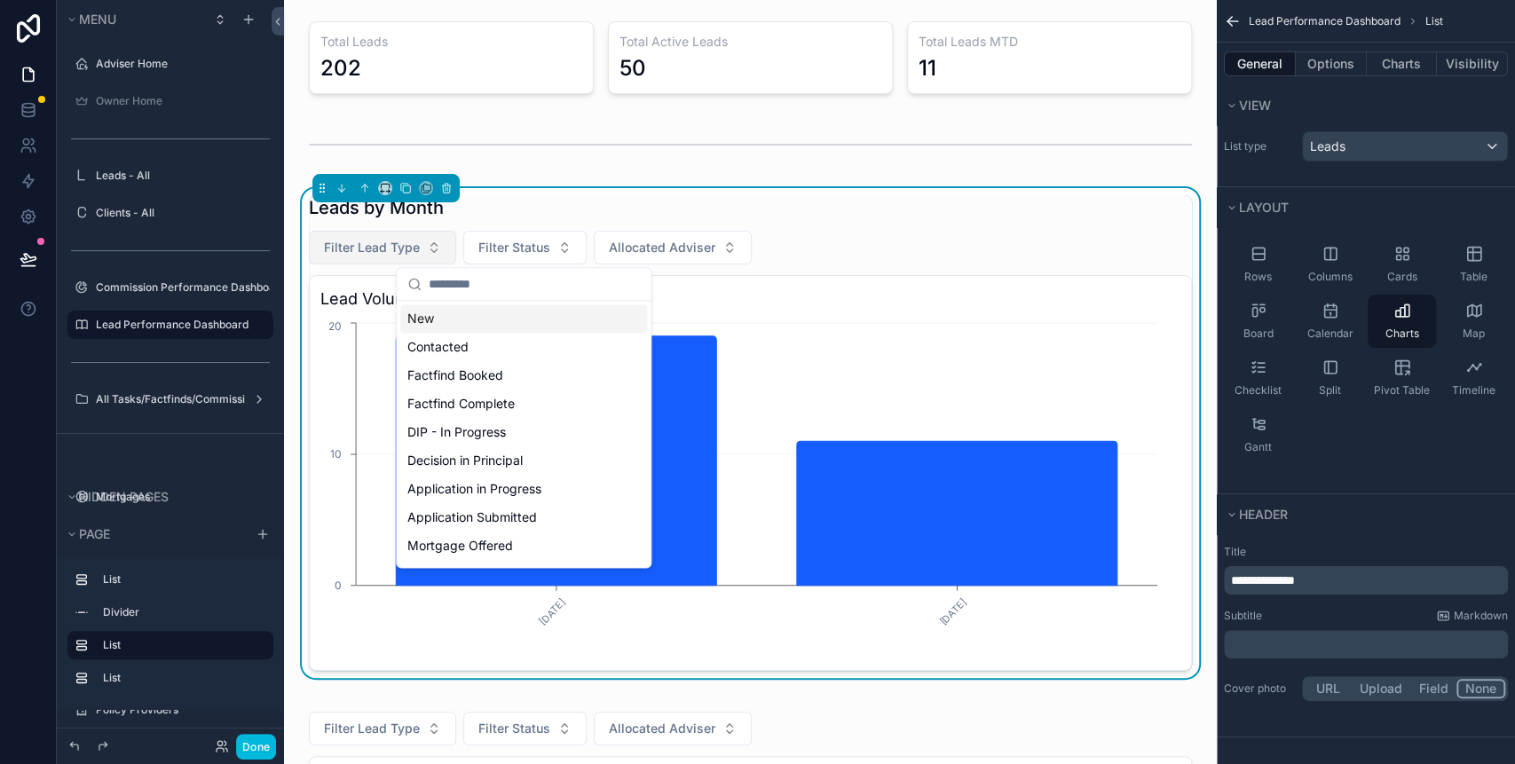
click at [383, 250] on span "Filter Lead Type" at bounding box center [372, 248] width 96 height 18
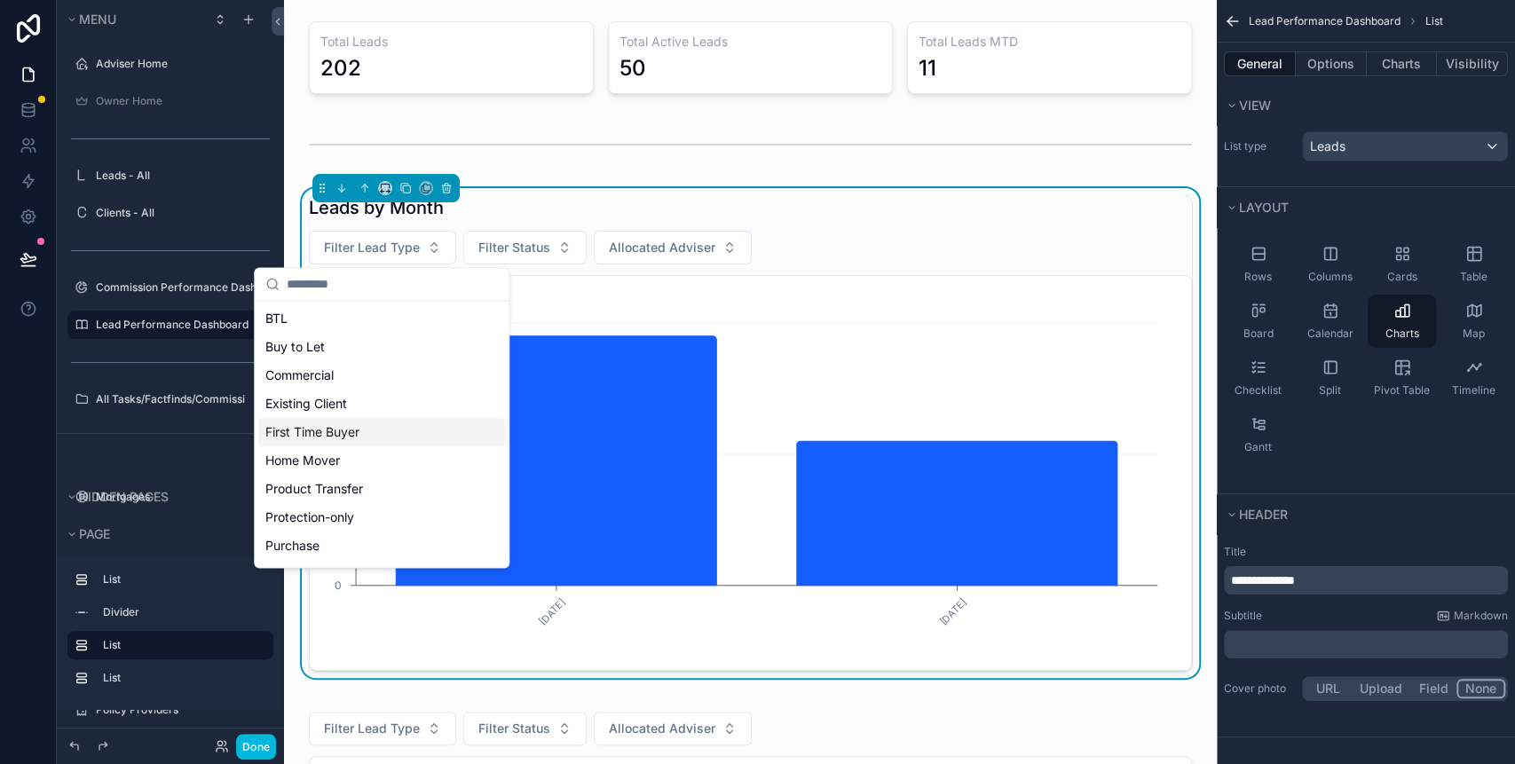
click at [360, 420] on div "First Time Buyer" at bounding box center [381, 432] width 247 height 28
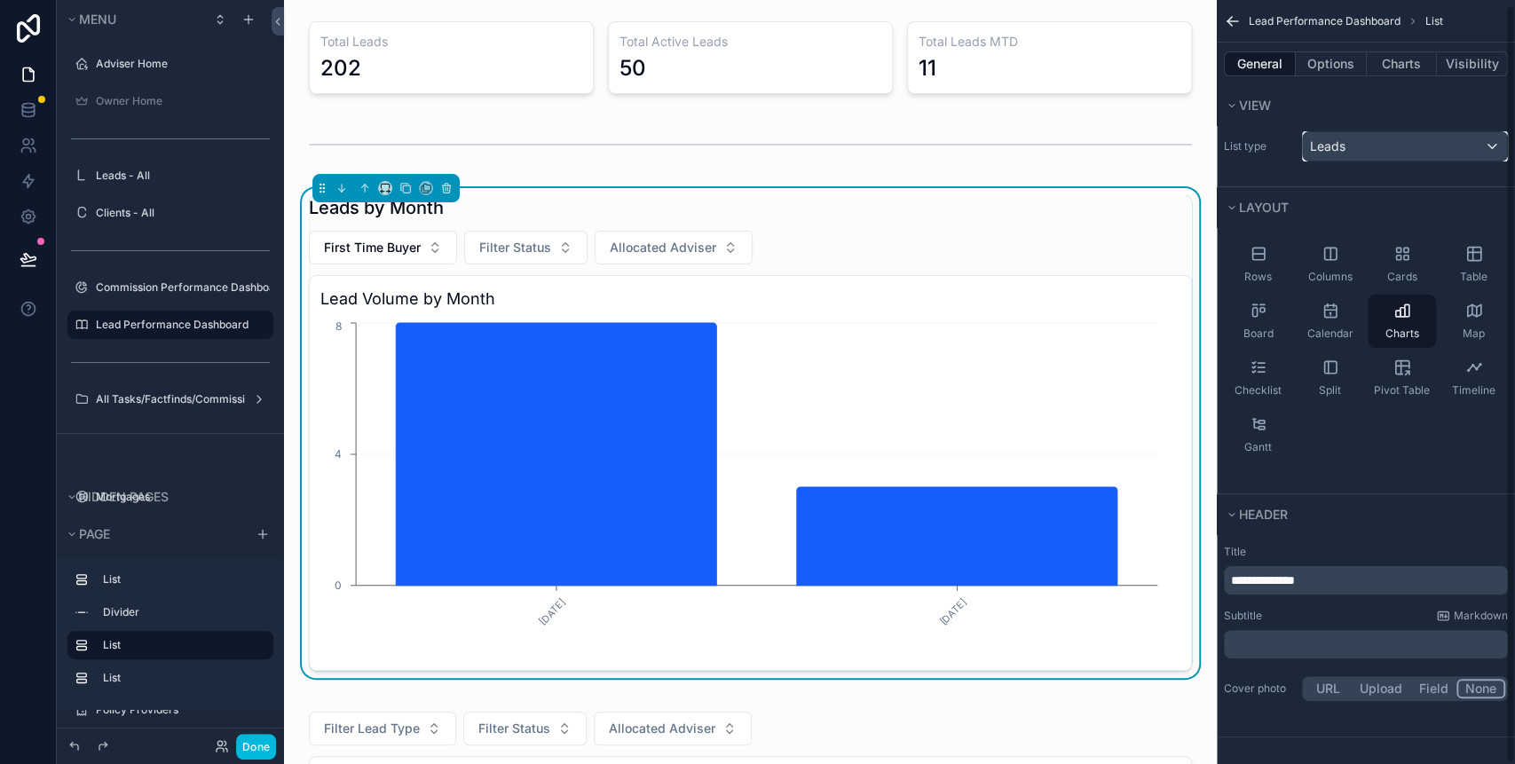
click at [1407, 145] on div "Leads" at bounding box center [1405, 146] width 204 height 28
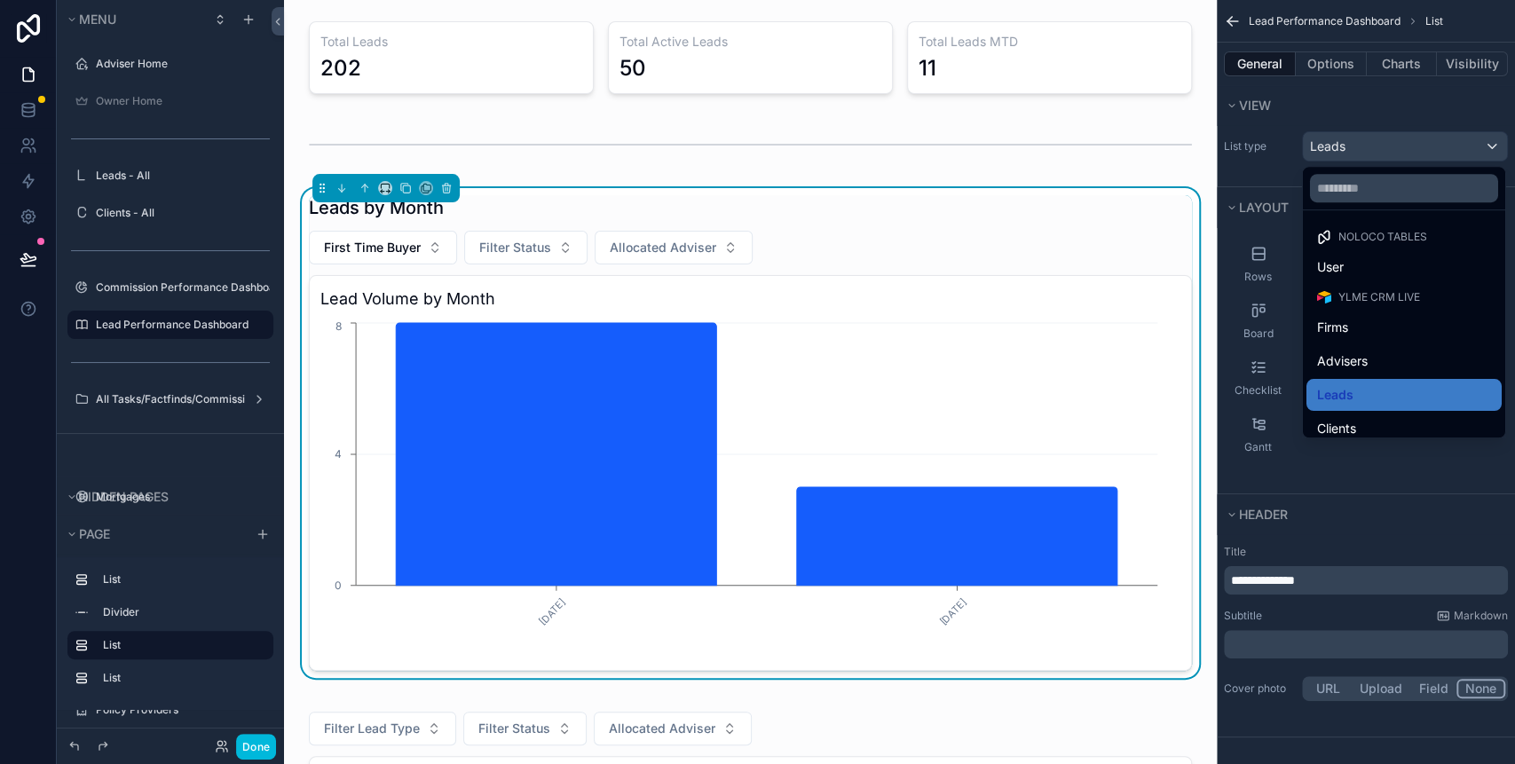
click at [1336, 119] on div "scrollable content" at bounding box center [757, 382] width 1515 height 764
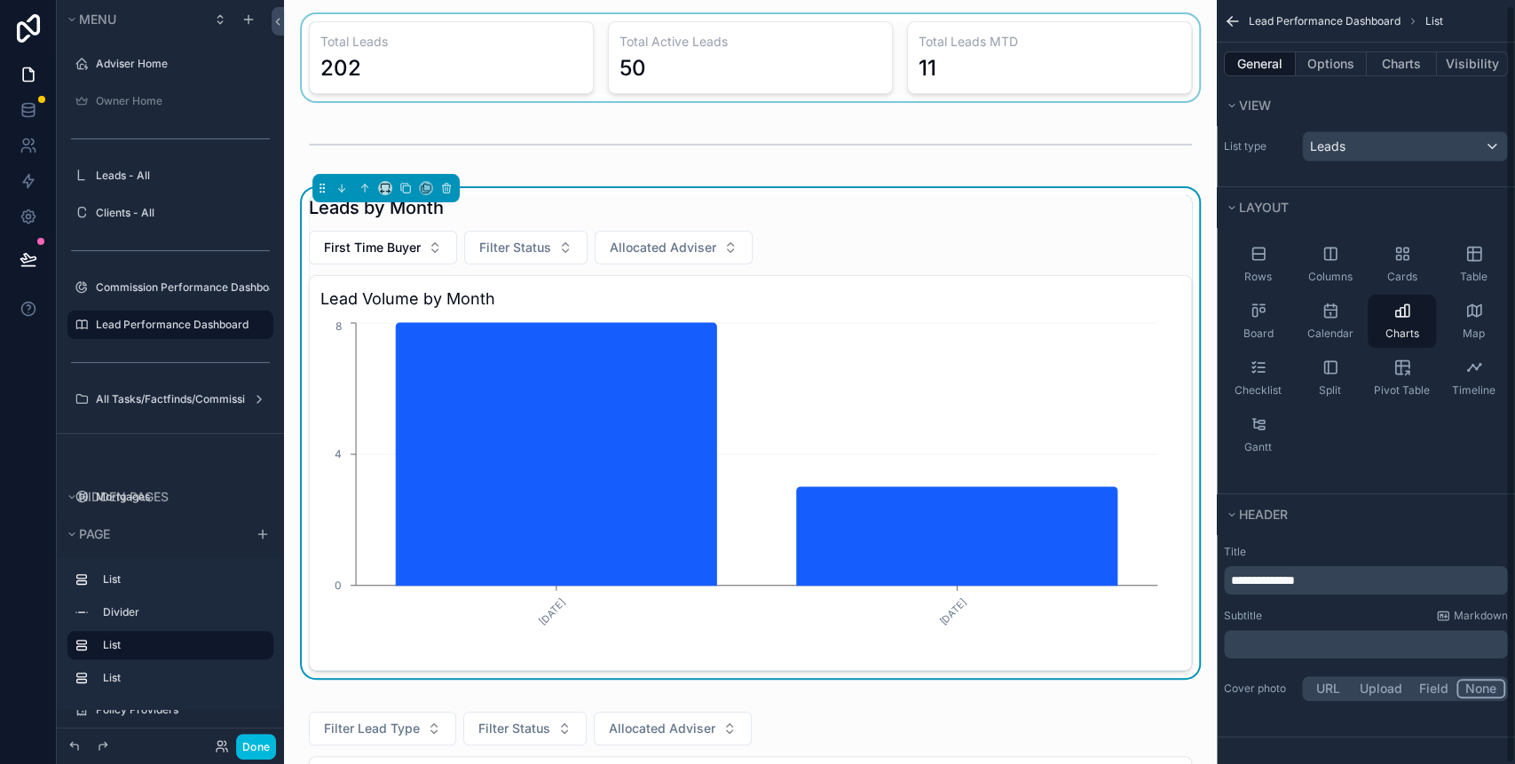
click at [932, 92] on div "scrollable content" at bounding box center [750, 57] width 904 height 87
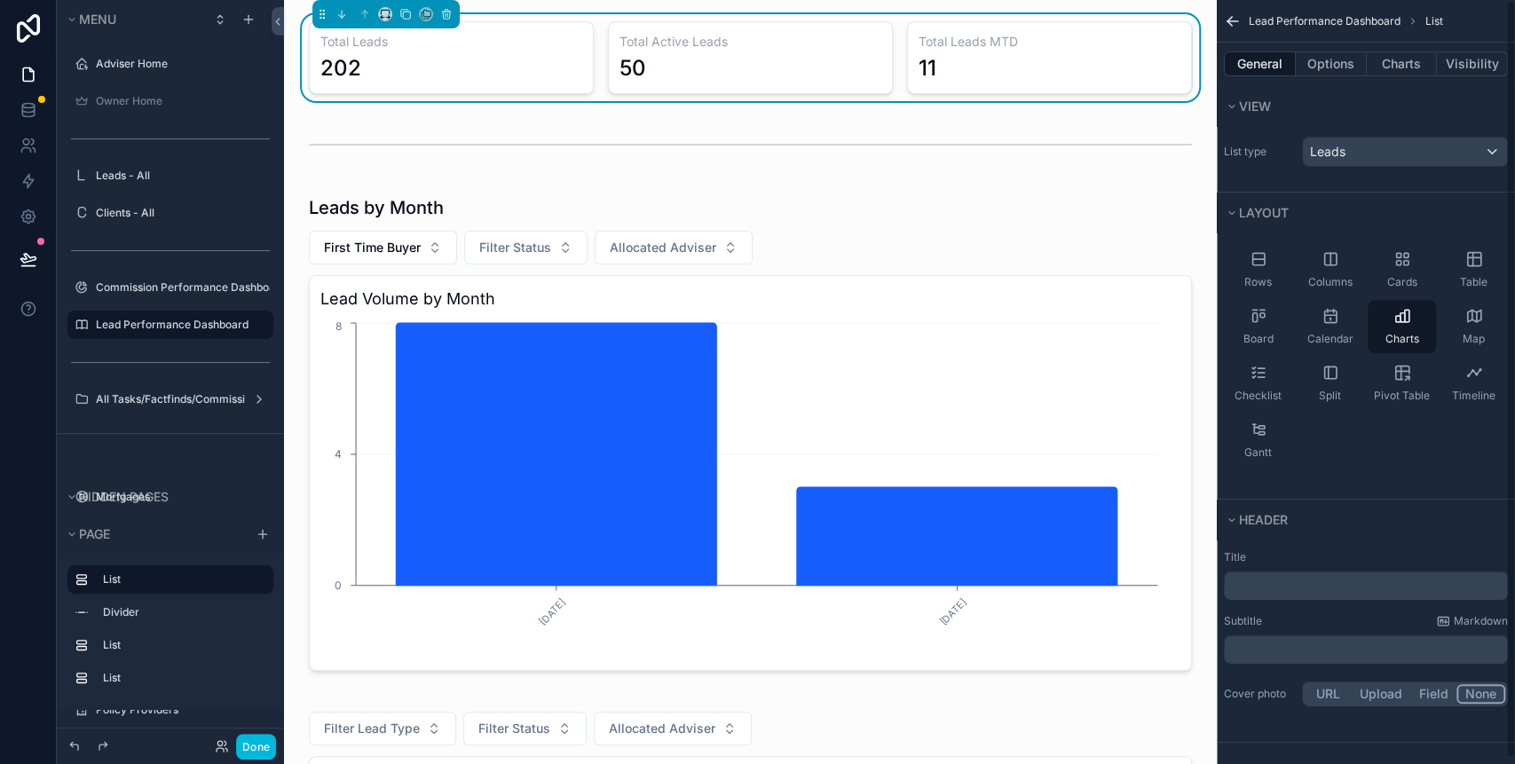
click at [1392, 49] on div "General Options Charts Visibility" at bounding box center [1366, 64] width 298 height 43
click at [1389, 58] on button "Charts" at bounding box center [1402, 63] width 71 height 25
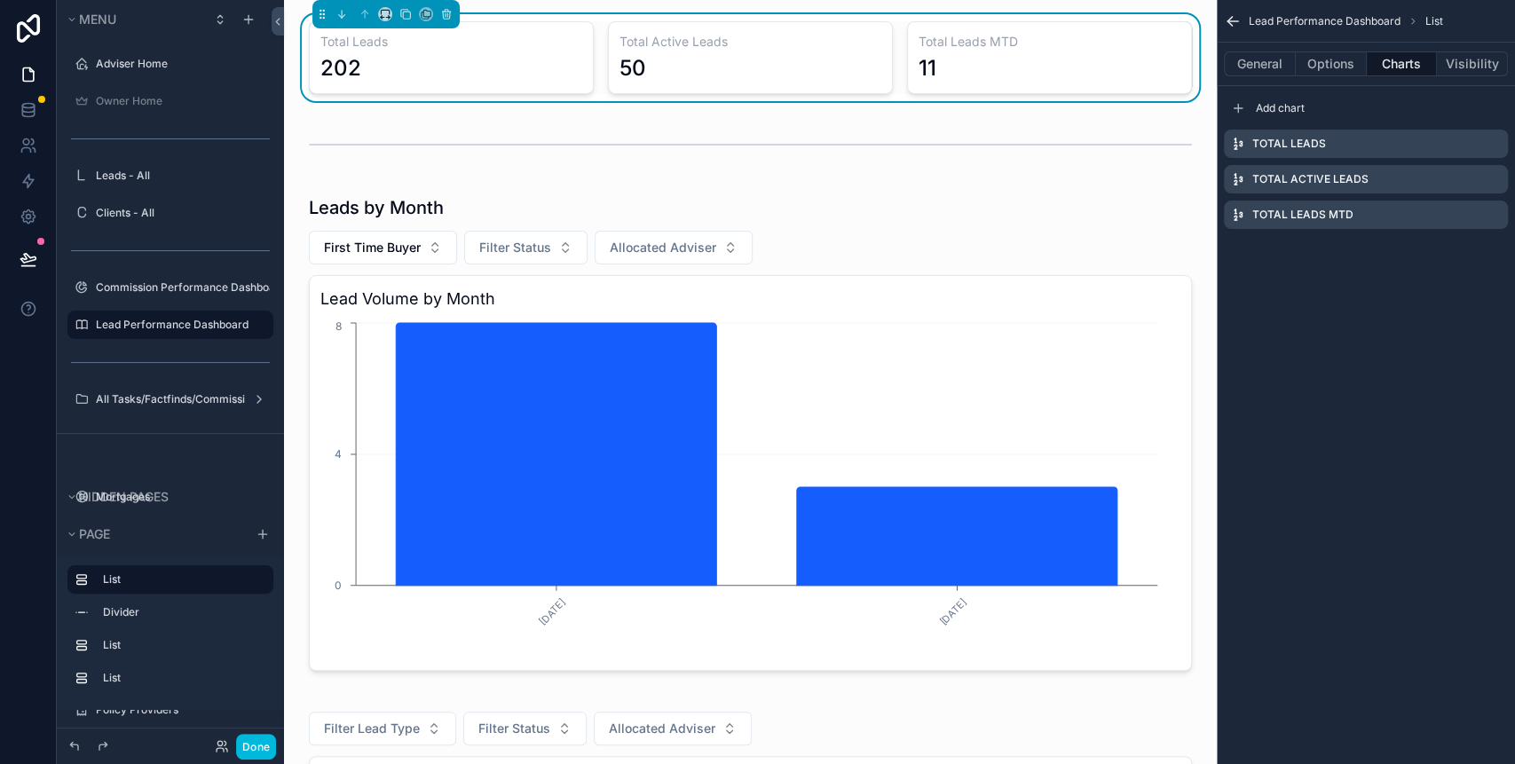
click at [0, 0] on icon "scrollable content" at bounding box center [0, 0] width 0 height 0
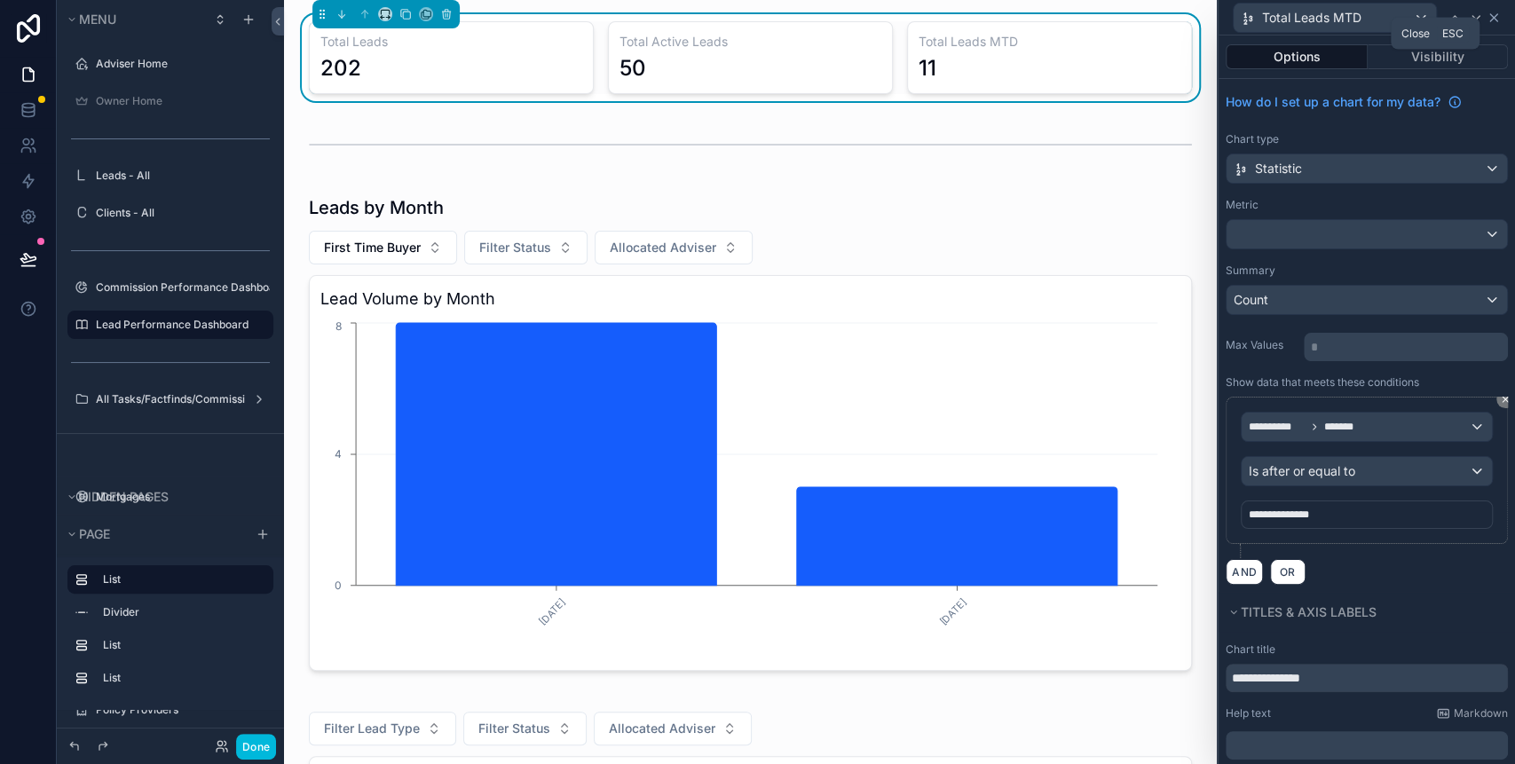
click at [1498, 21] on icon at bounding box center [1494, 18] width 14 height 14
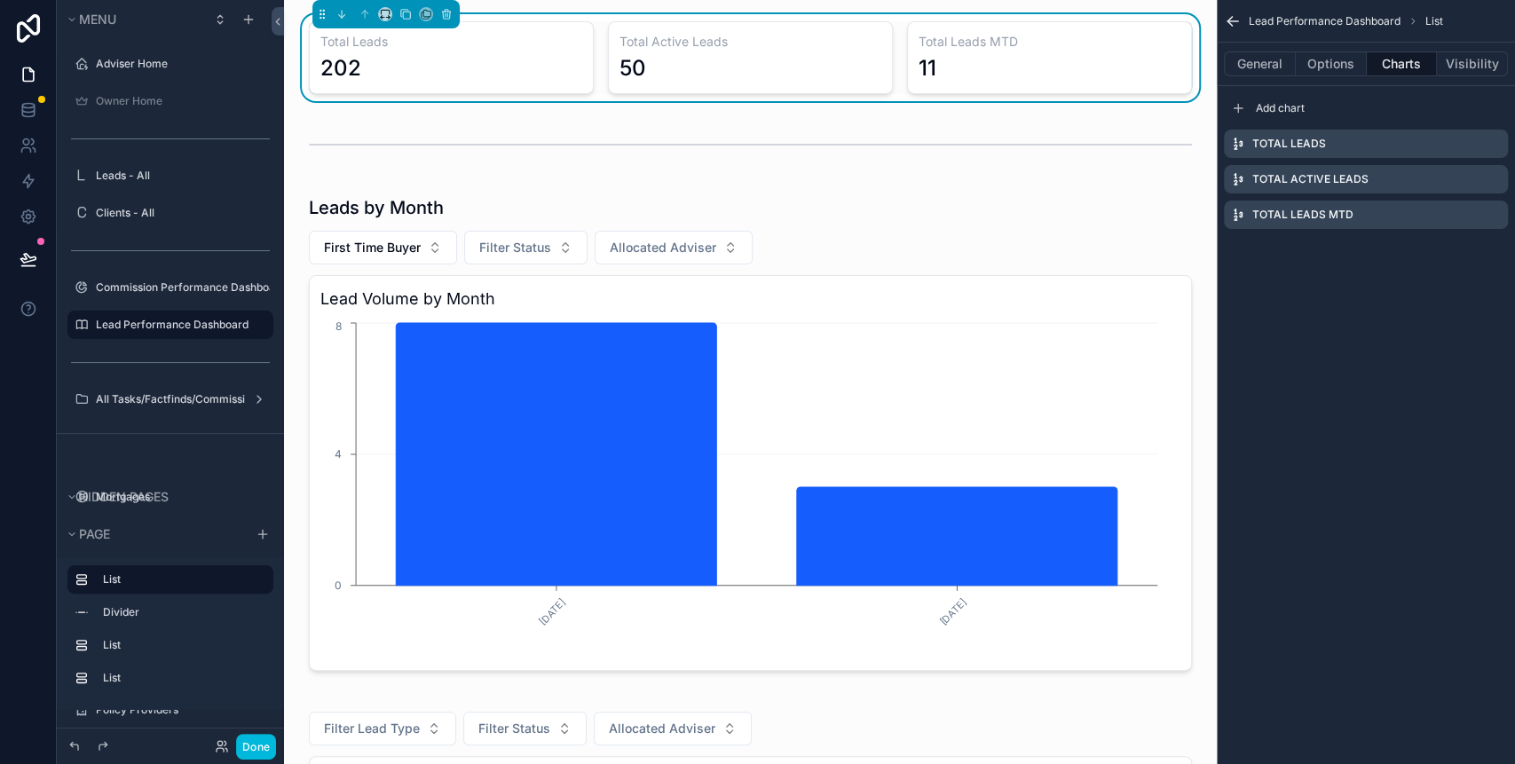
click at [0, 0] on icon "scrollable content" at bounding box center [0, 0] width 0 height 0
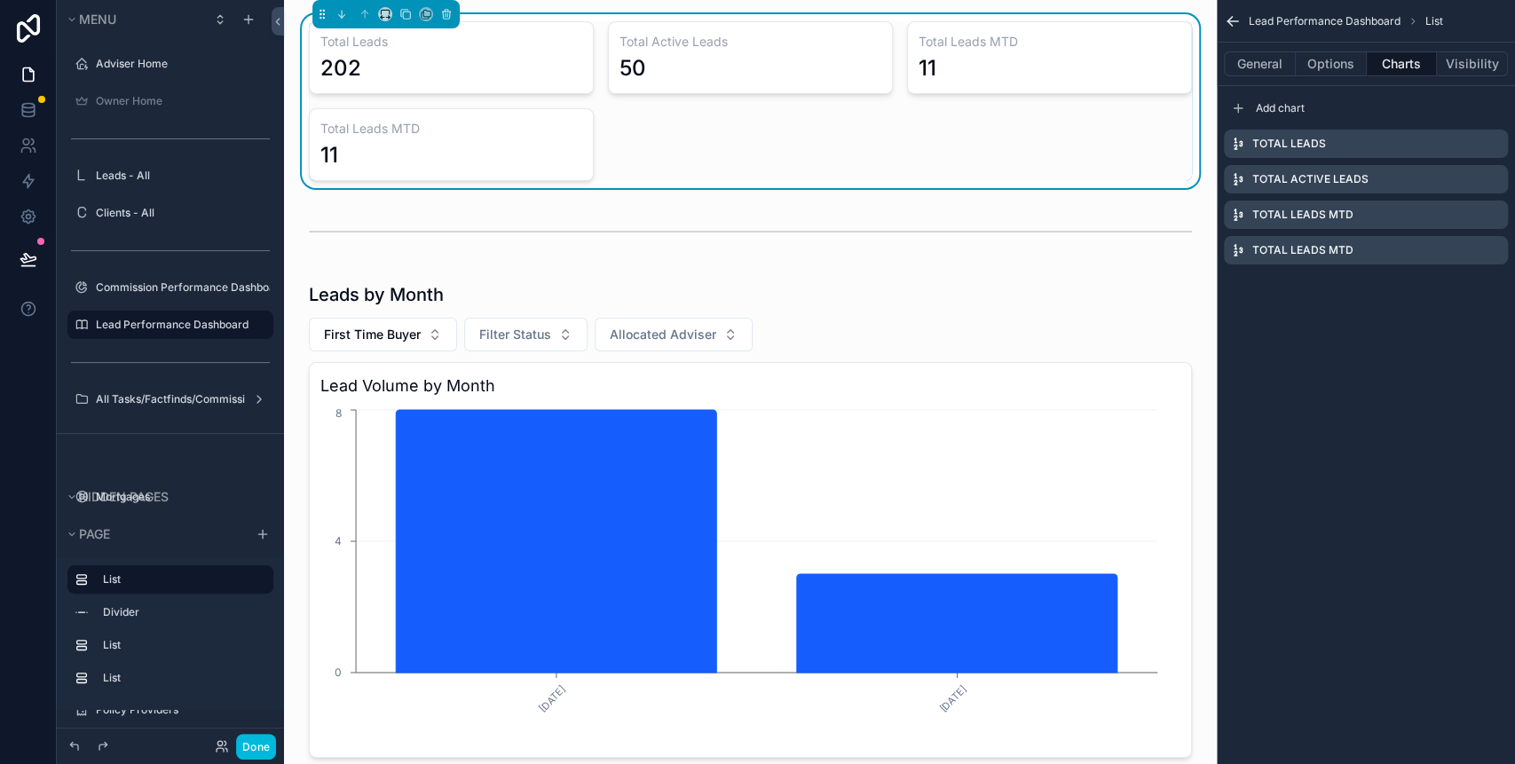
click at [0, 0] on icon "scrollable content" at bounding box center [0, 0] width 0 height 0
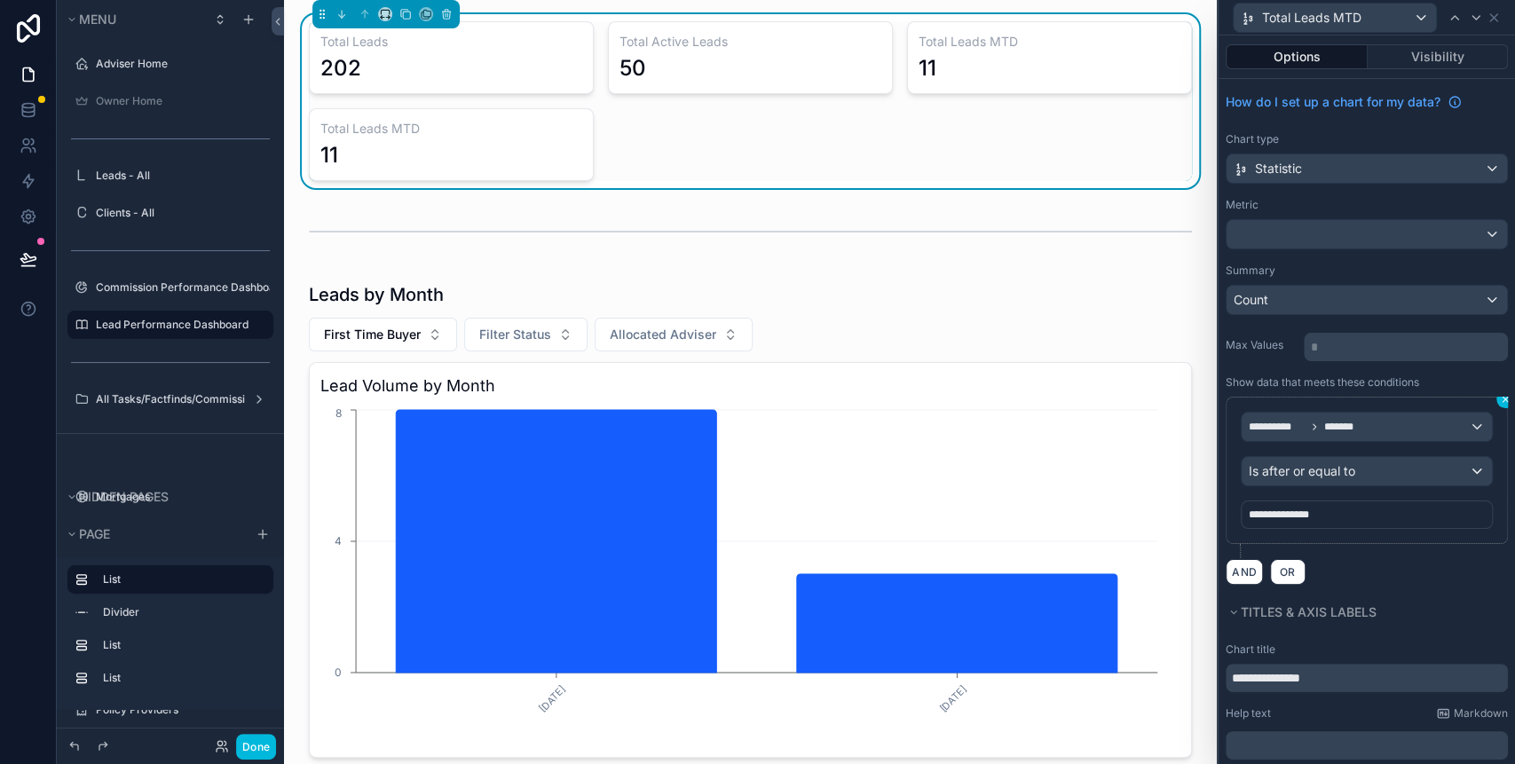
click at [1500, 400] on icon at bounding box center [1505, 399] width 11 height 11
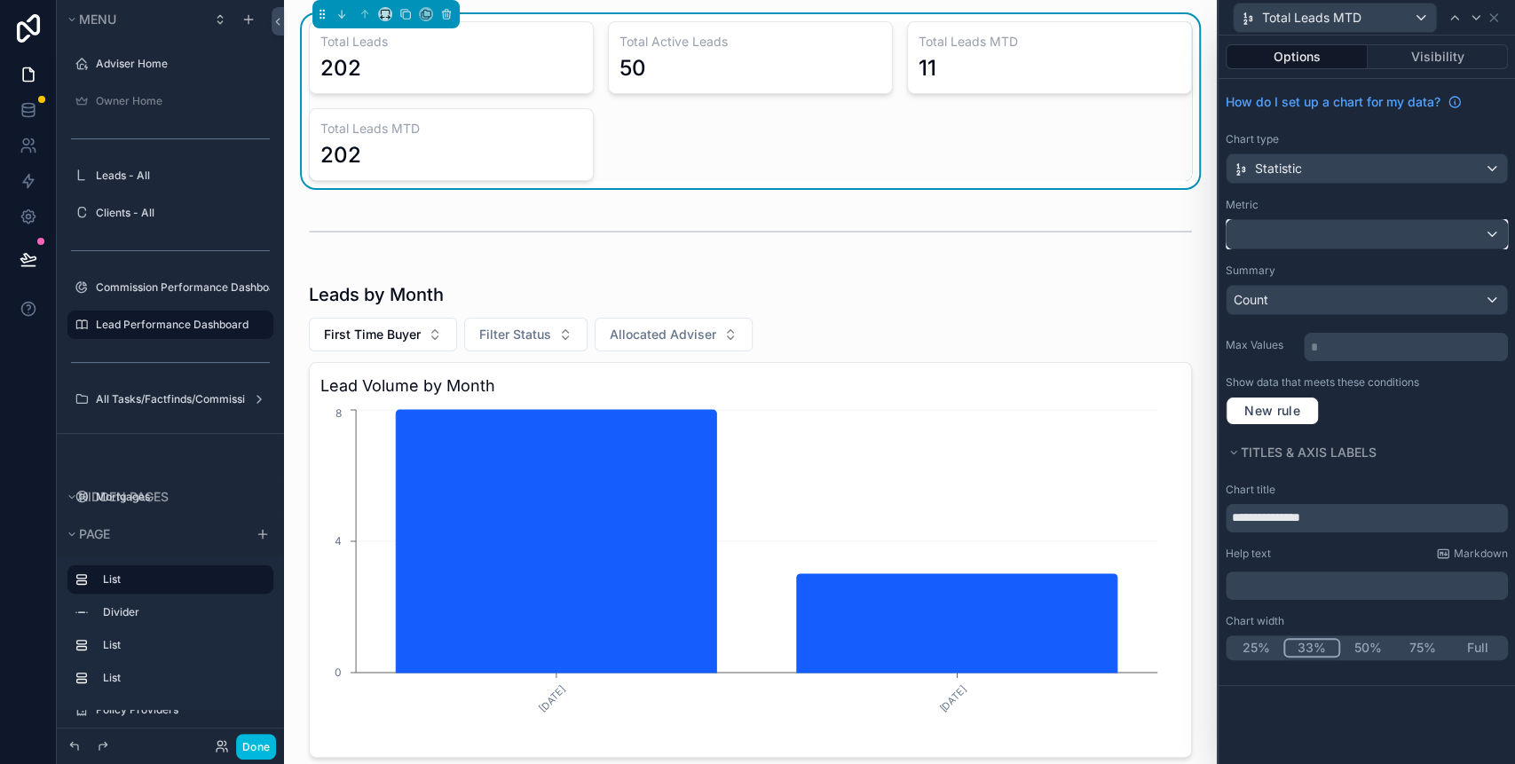
click at [1297, 231] on div at bounding box center [1367, 234] width 280 height 28
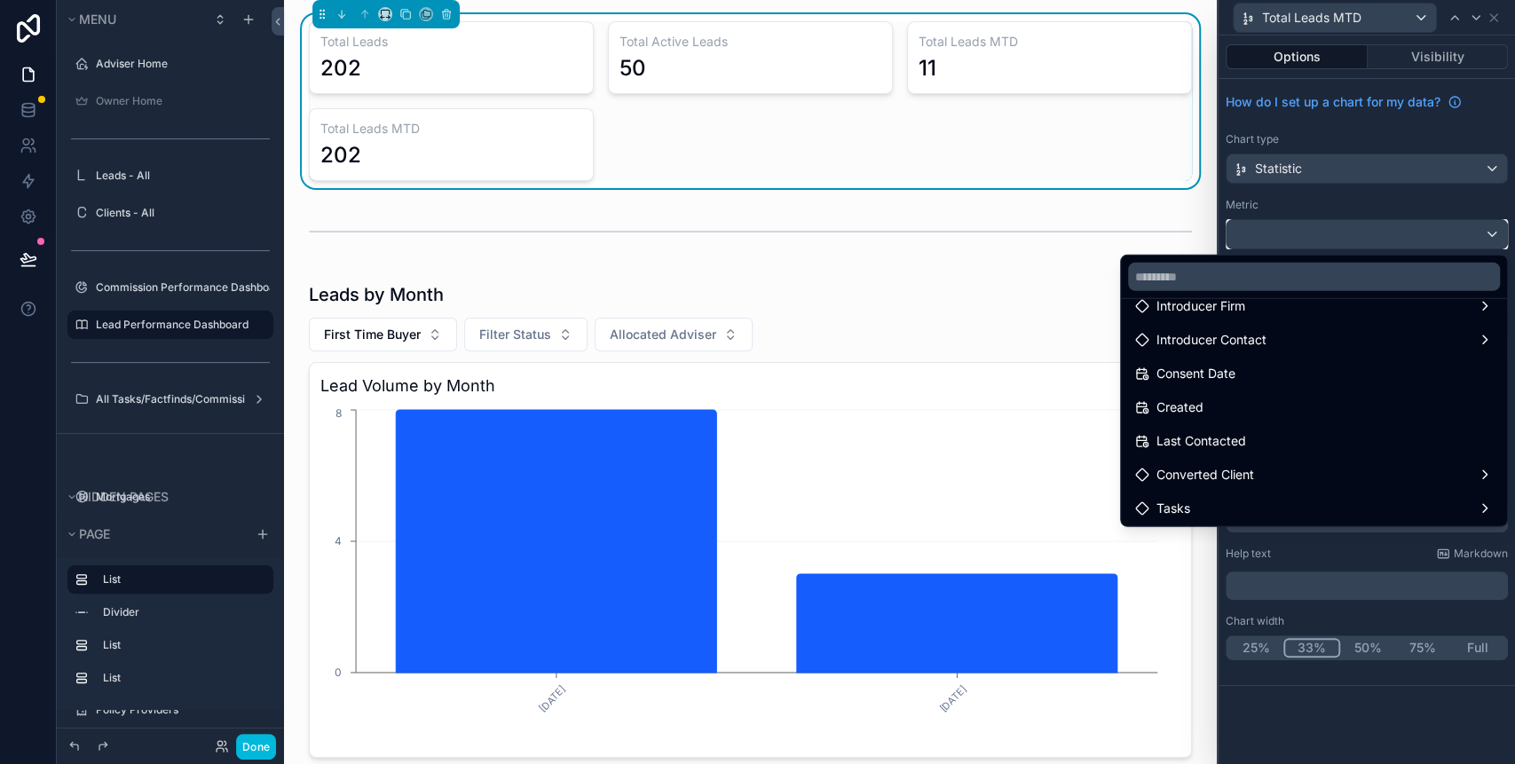
scroll to position [7, 0]
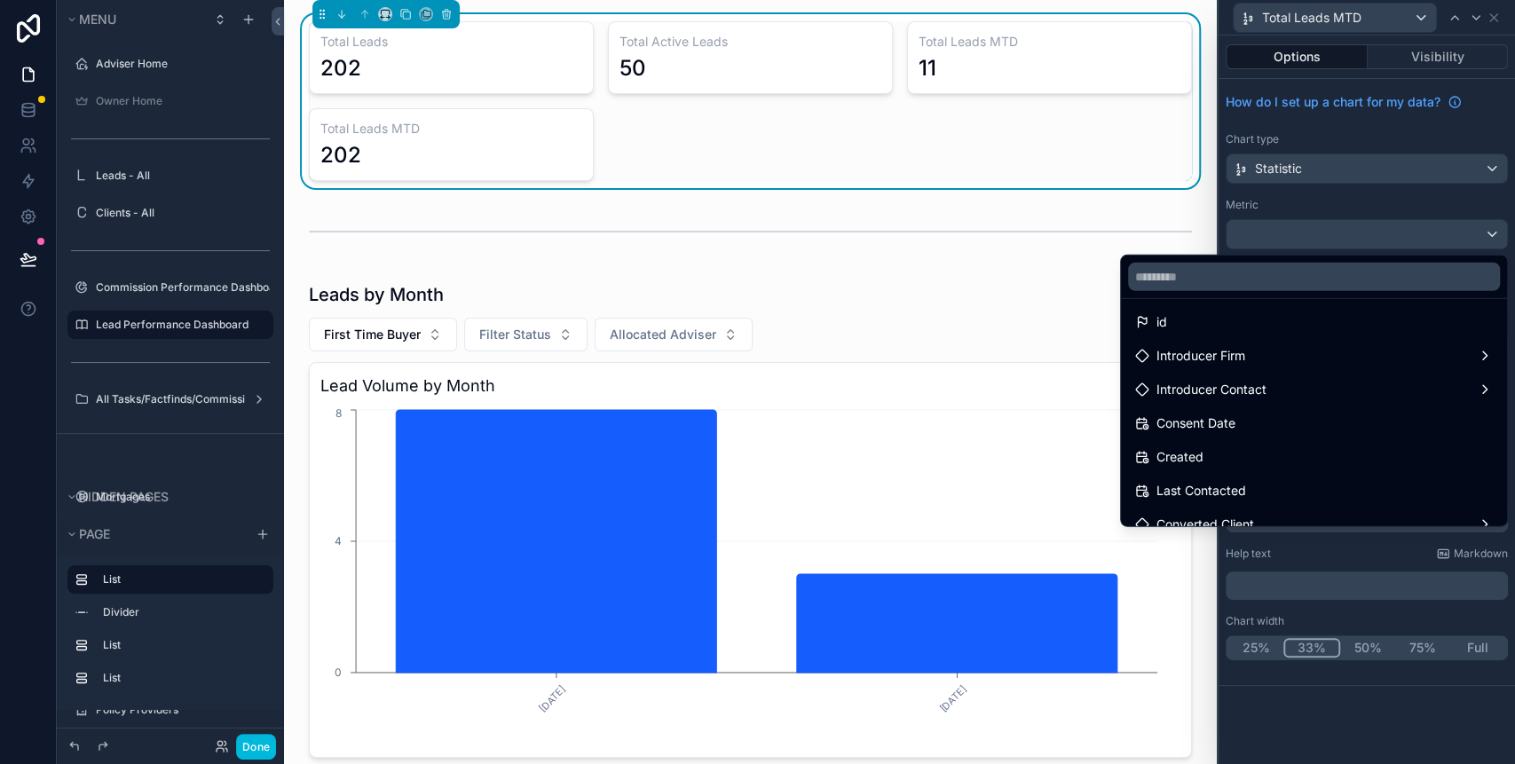
click at [1369, 199] on div at bounding box center [1367, 382] width 296 height 764
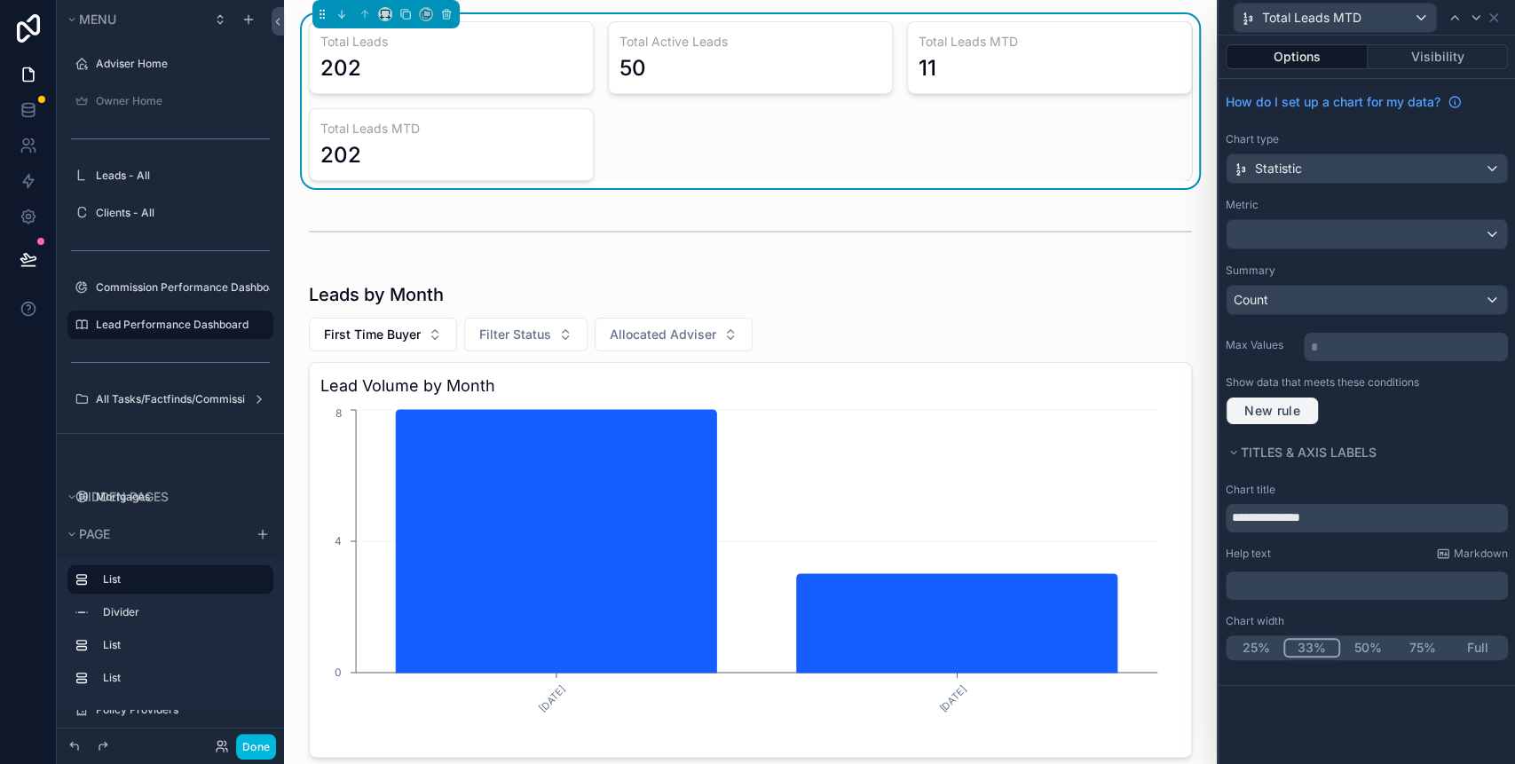
click at [1299, 407] on span "New rule" at bounding box center [1272, 411] width 70 height 16
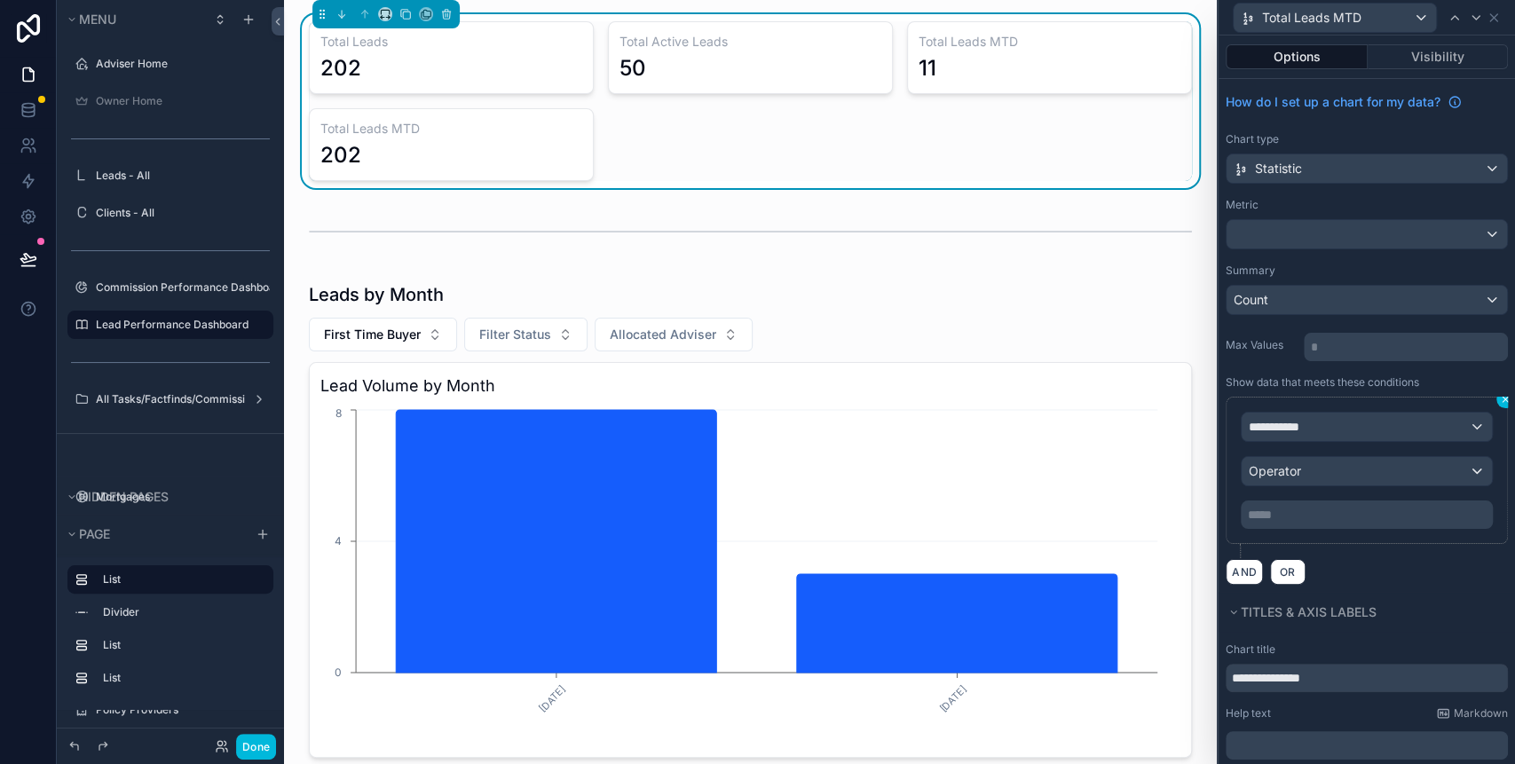
click at [1496, 398] on button at bounding box center [1505, 399] width 18 height 18
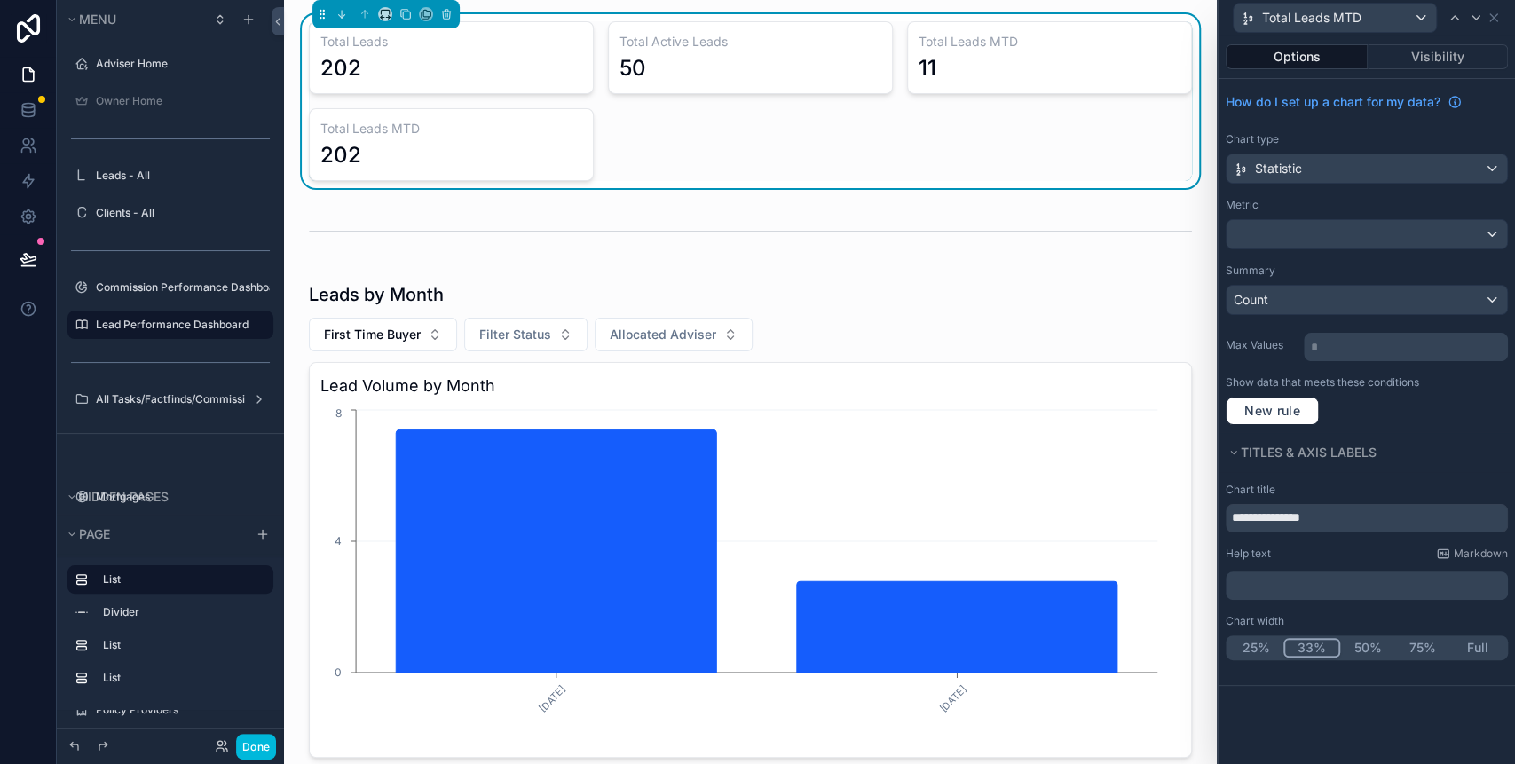
drag, startPoint x: 1415, startPoint y: 208, endPoint x: 1406, endPoint y: 215, distance: 11.4
click at [1414, 208] on div "Metric" at bounding box center [1367, 205] width 282 height 14
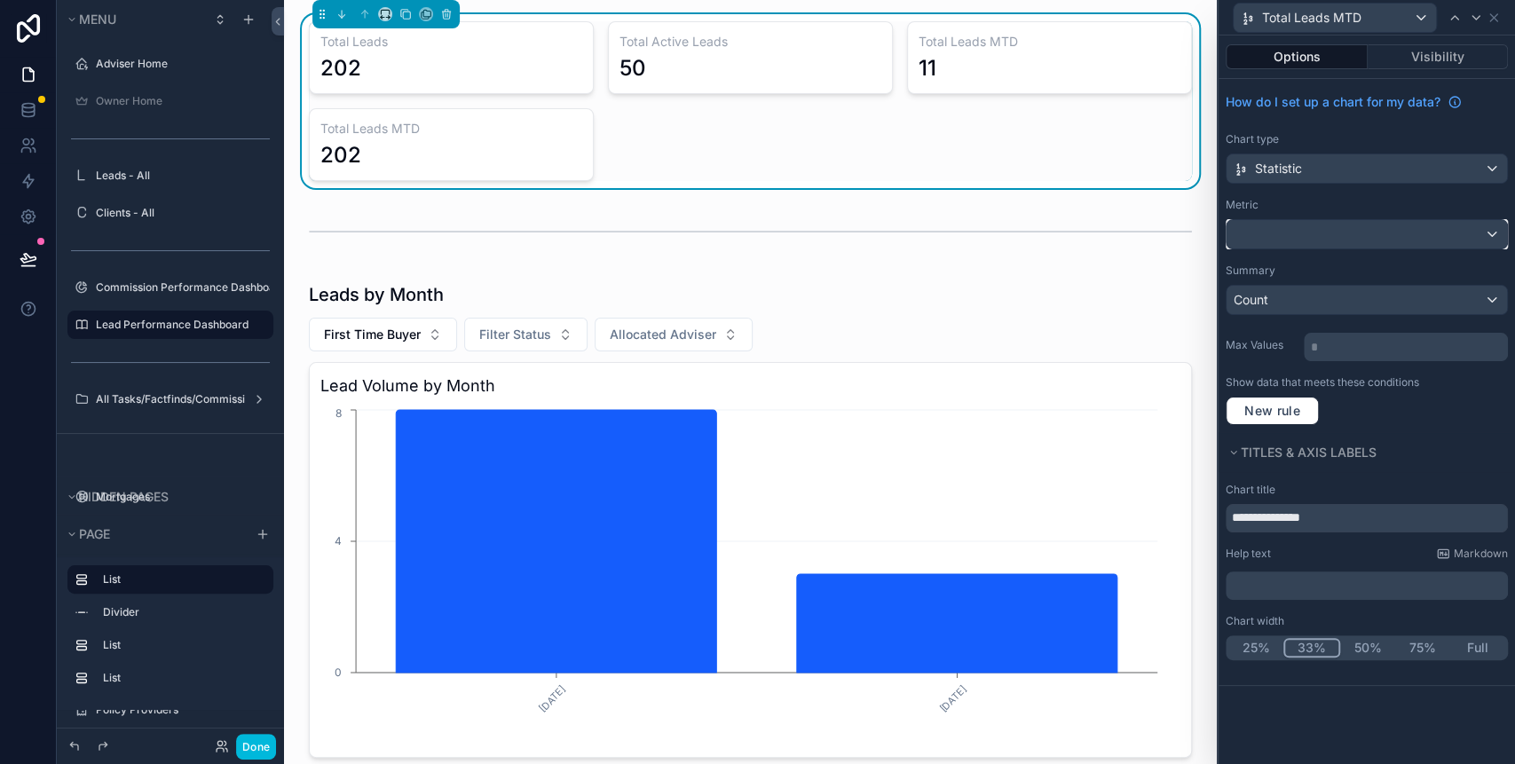
click at [1395, 234] on div at bounding box center [1367, 234] width 280 height 28
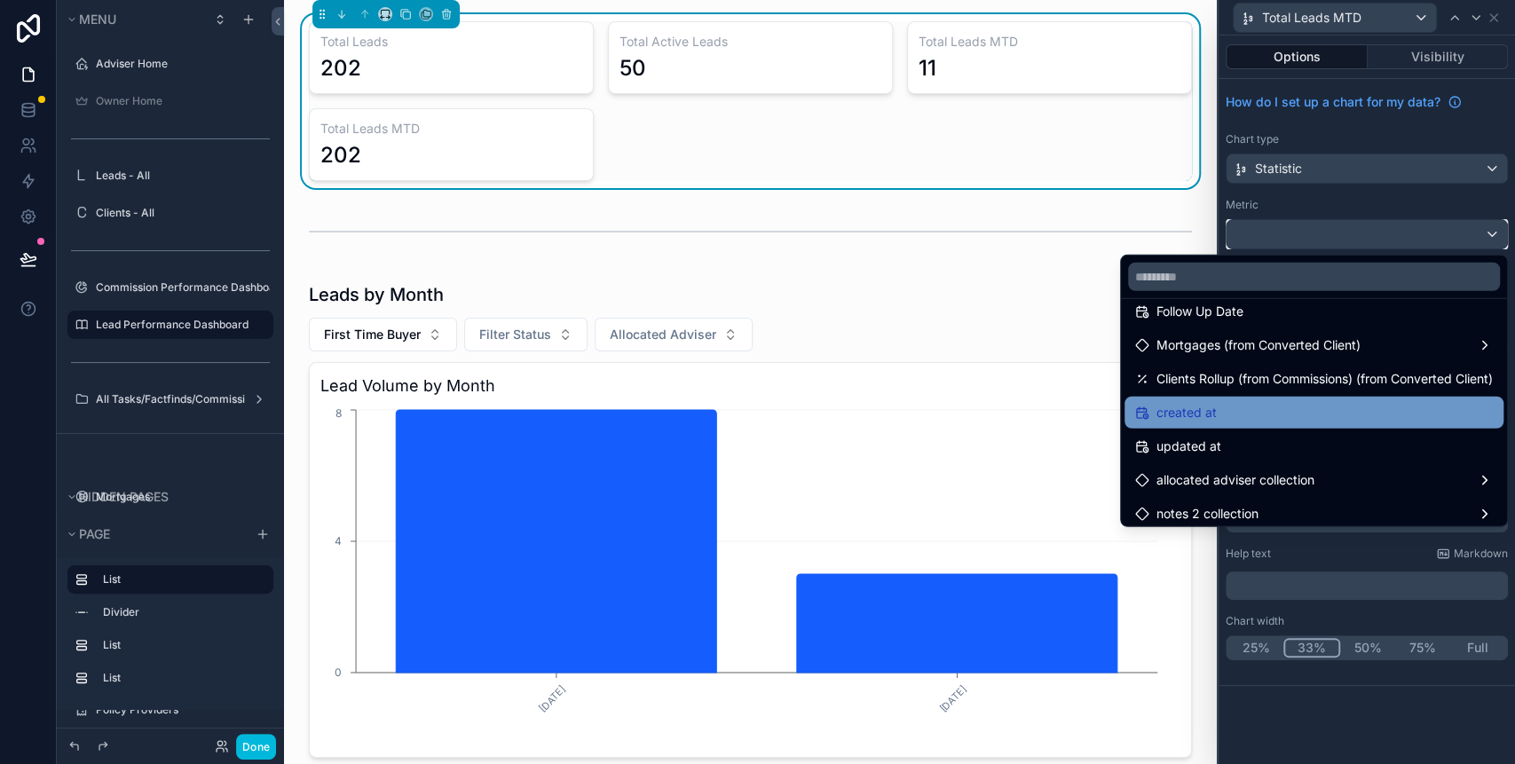
scroll to position [362, 0]
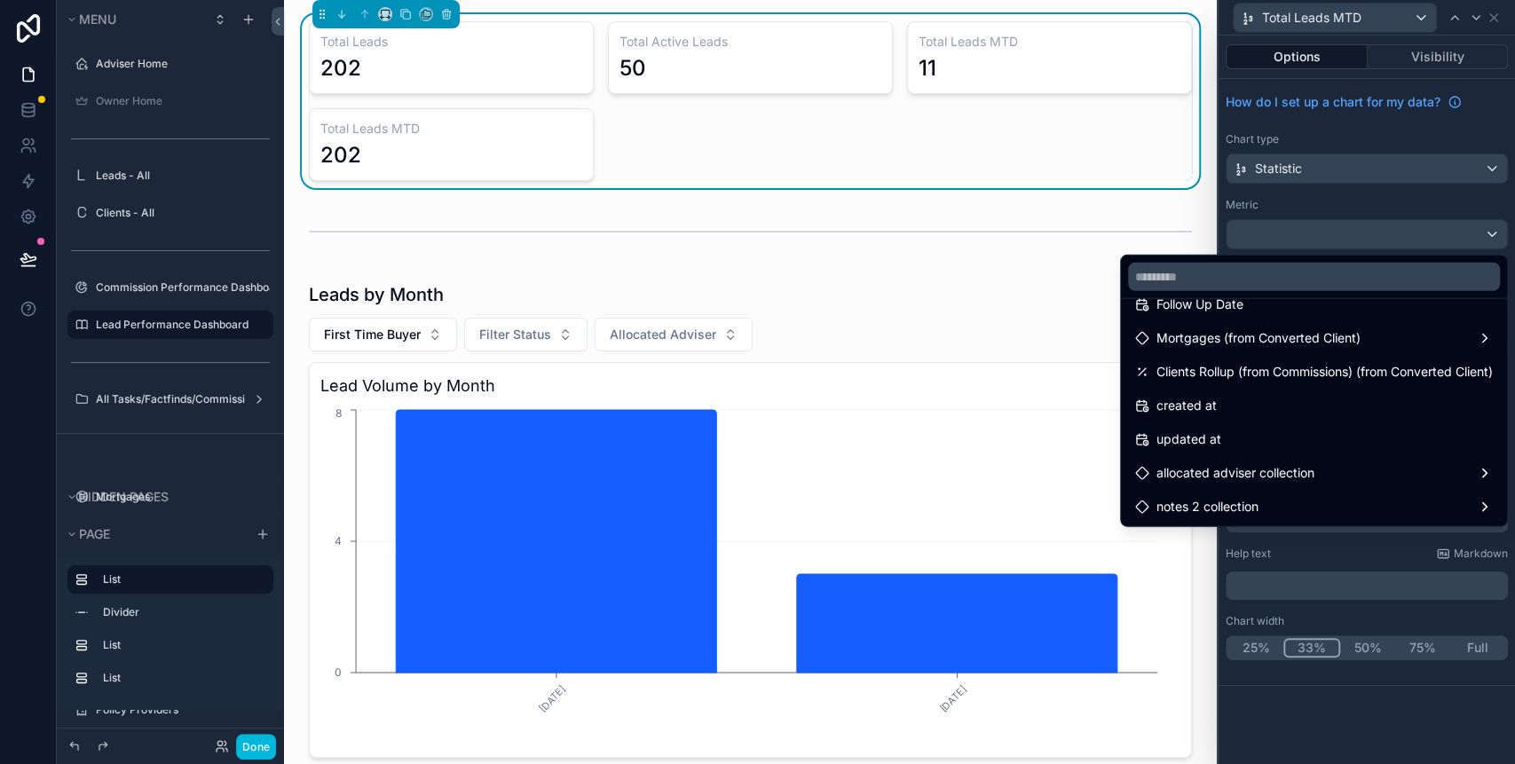
click at [1304, 201] on div at bounding box center [1367, 382] width 296 height 764
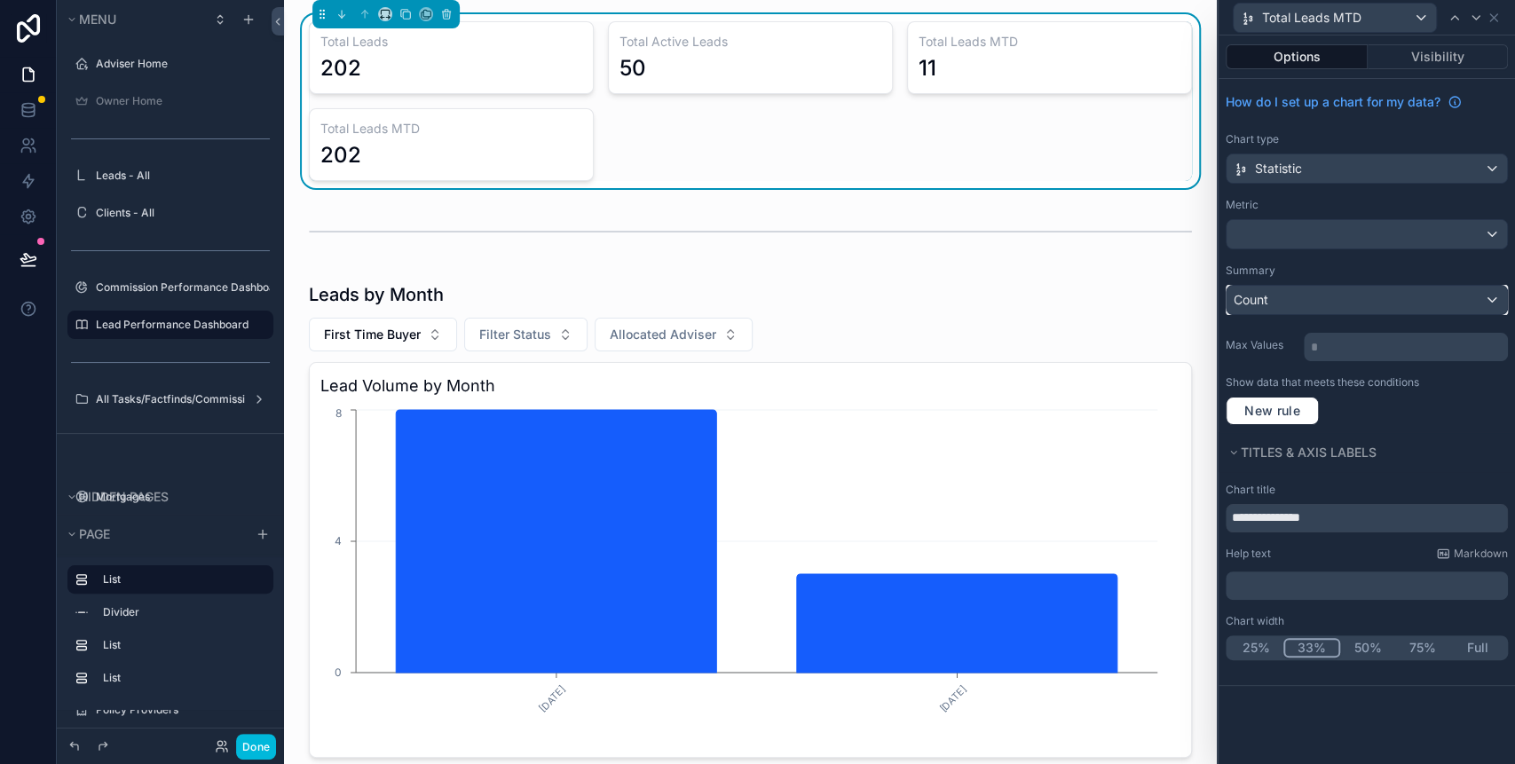
click at [1331, 292] on div "Count" at bounding box center [1367, 300] width 280 height 28
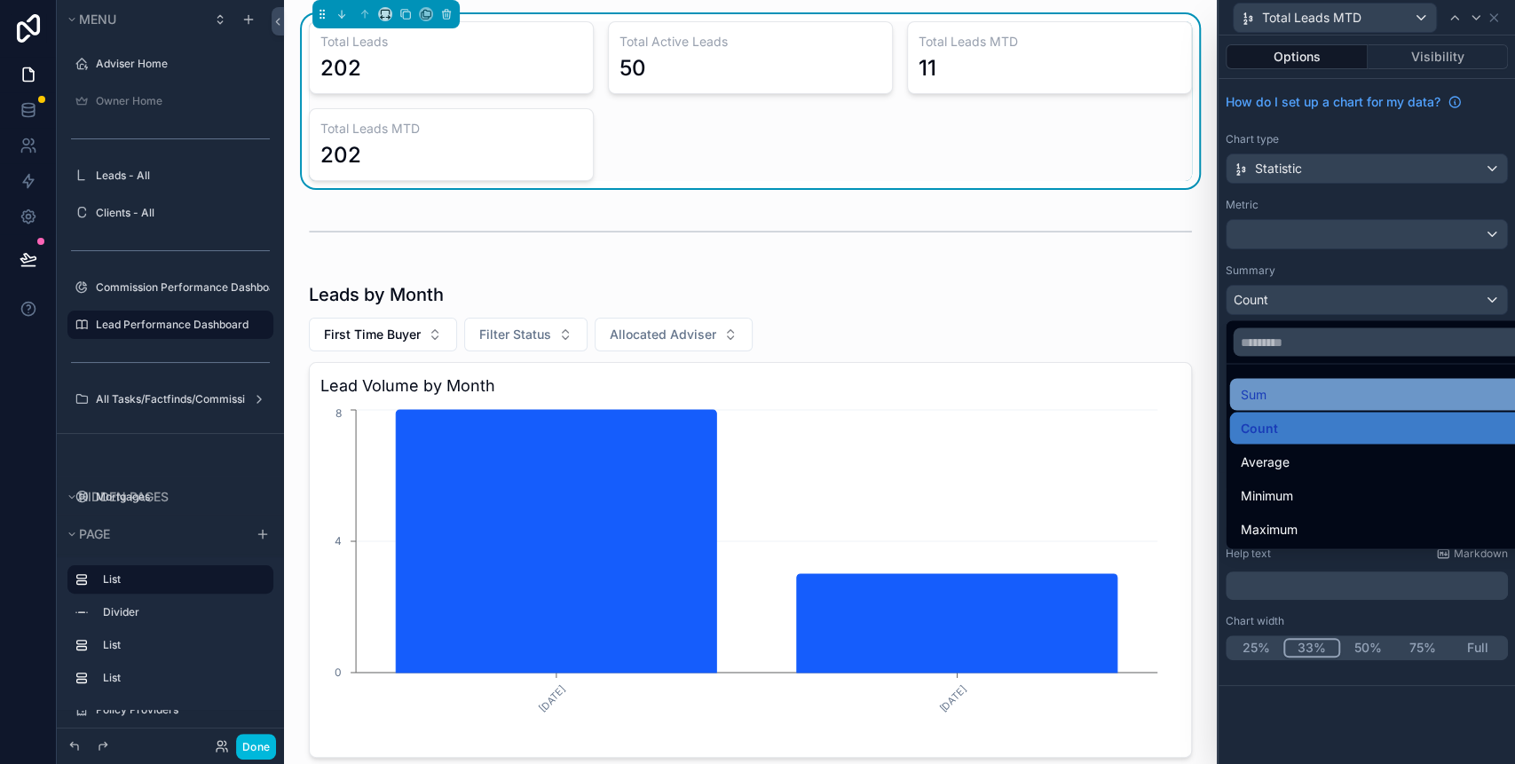
click at [1282, 390] on div "Sum" at bounding box center [1386, 393] width 293 height 21
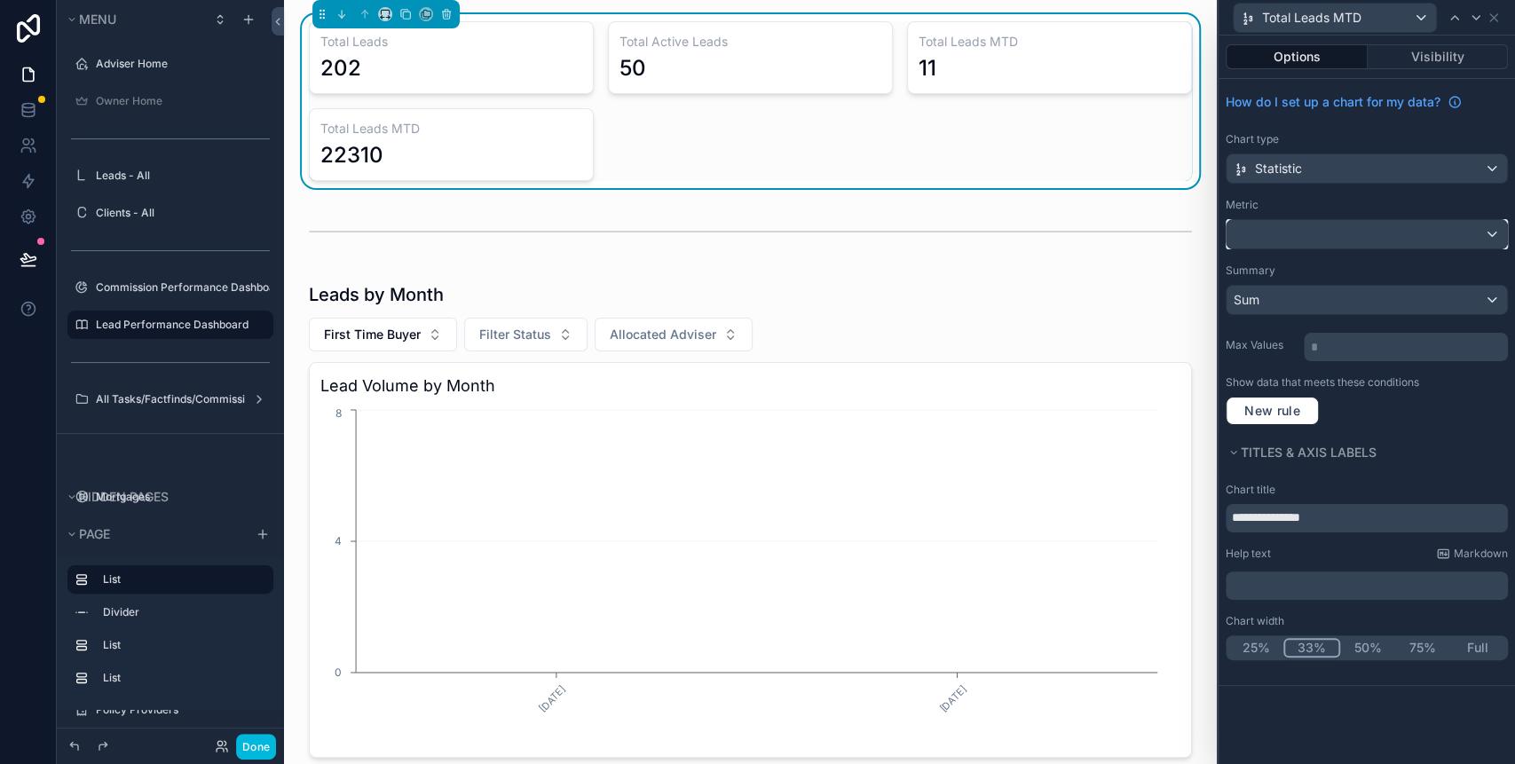
click at [1328, 241] on div at bounding box center [1367, 234] width 280 height 28
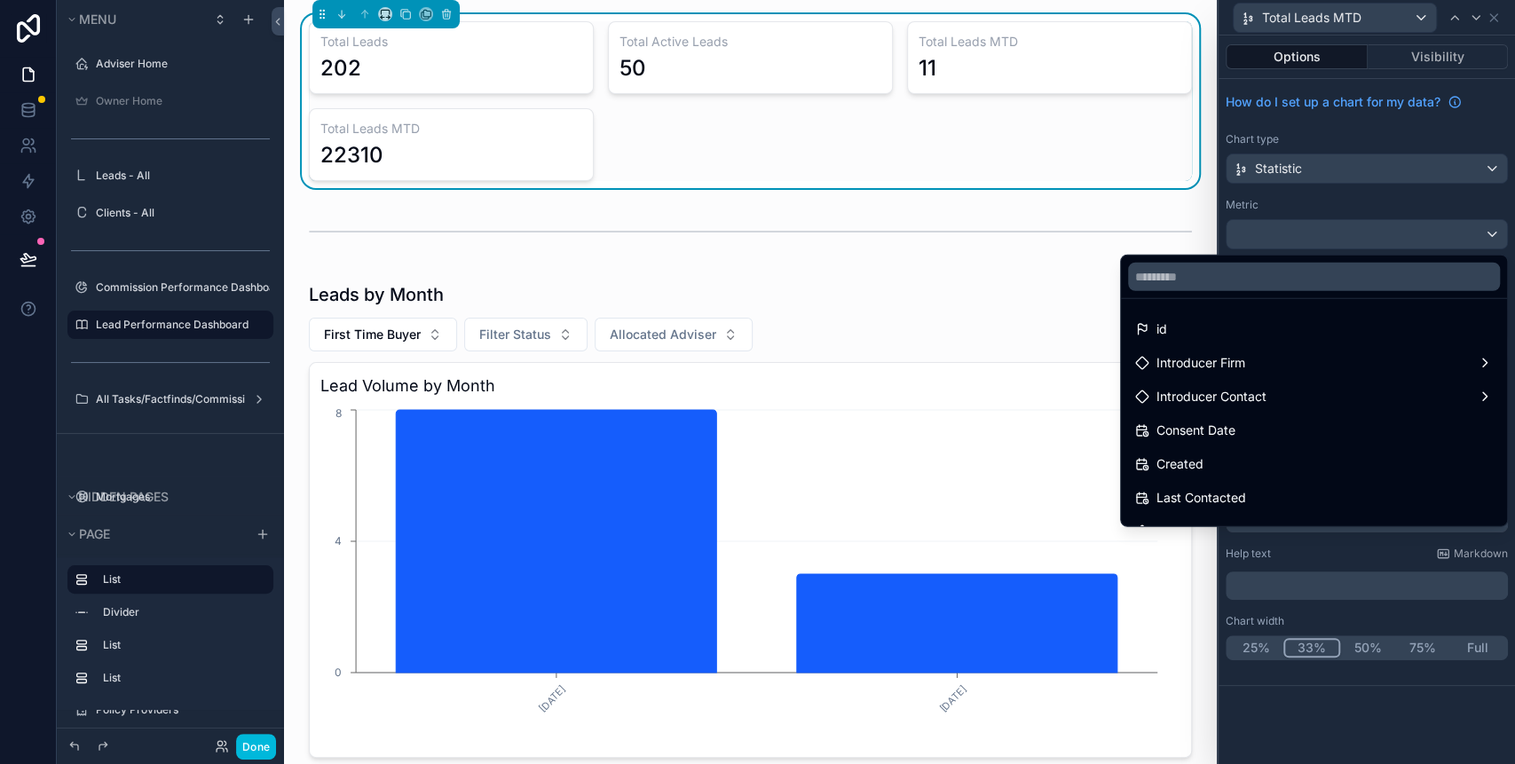
click at [1318, 251] on div "id Introducer Firm Introducer Contact Consent Date Created Last Contacted Conve…" at bounding box center [1314, 389] width 388 height 276
click at [1242, 208] on div at bounding box center [1367, 382] width 296 height 764
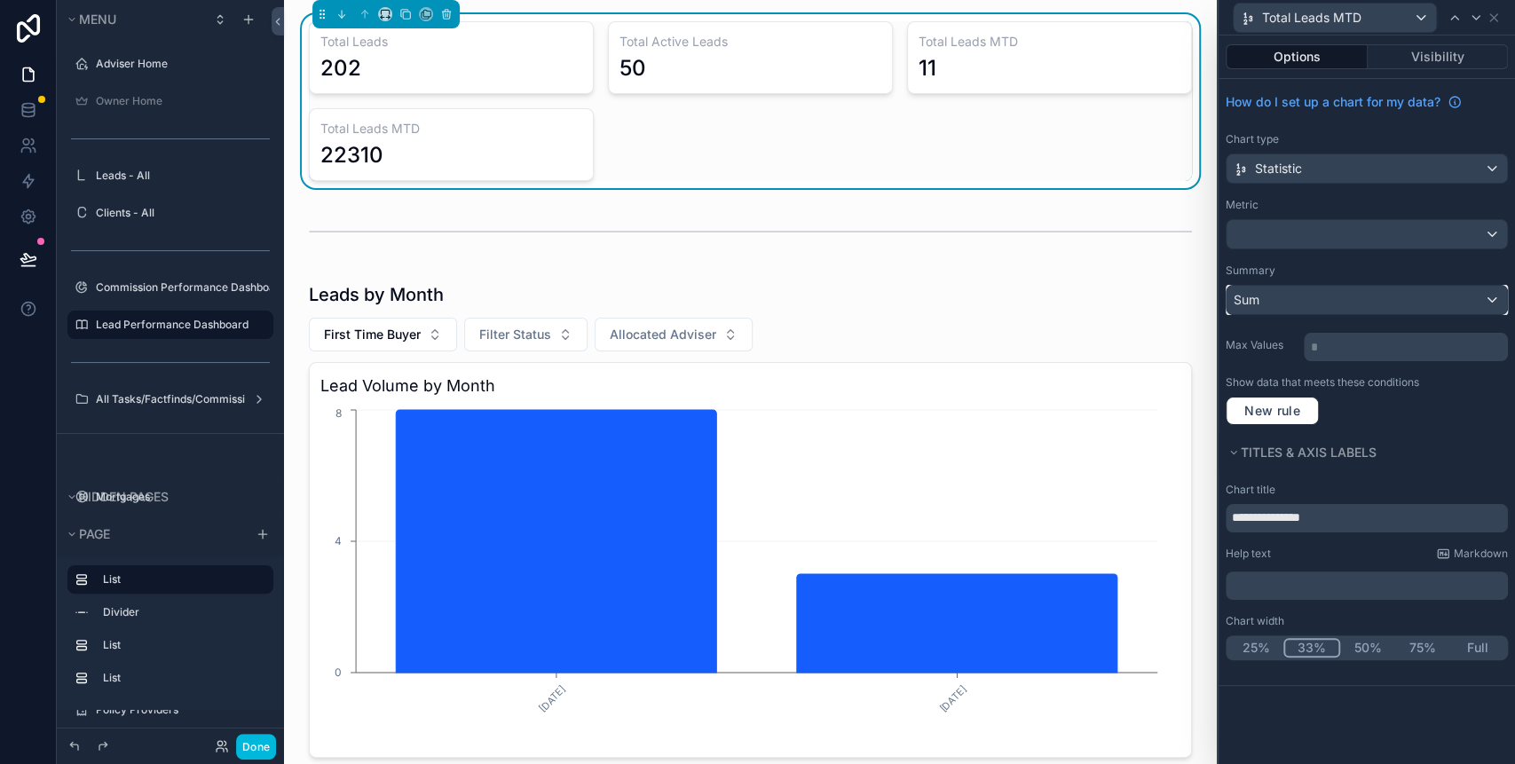
click at [1323, 297] on div "Sum" at bounding box center [1367, 300] width 280 height 28
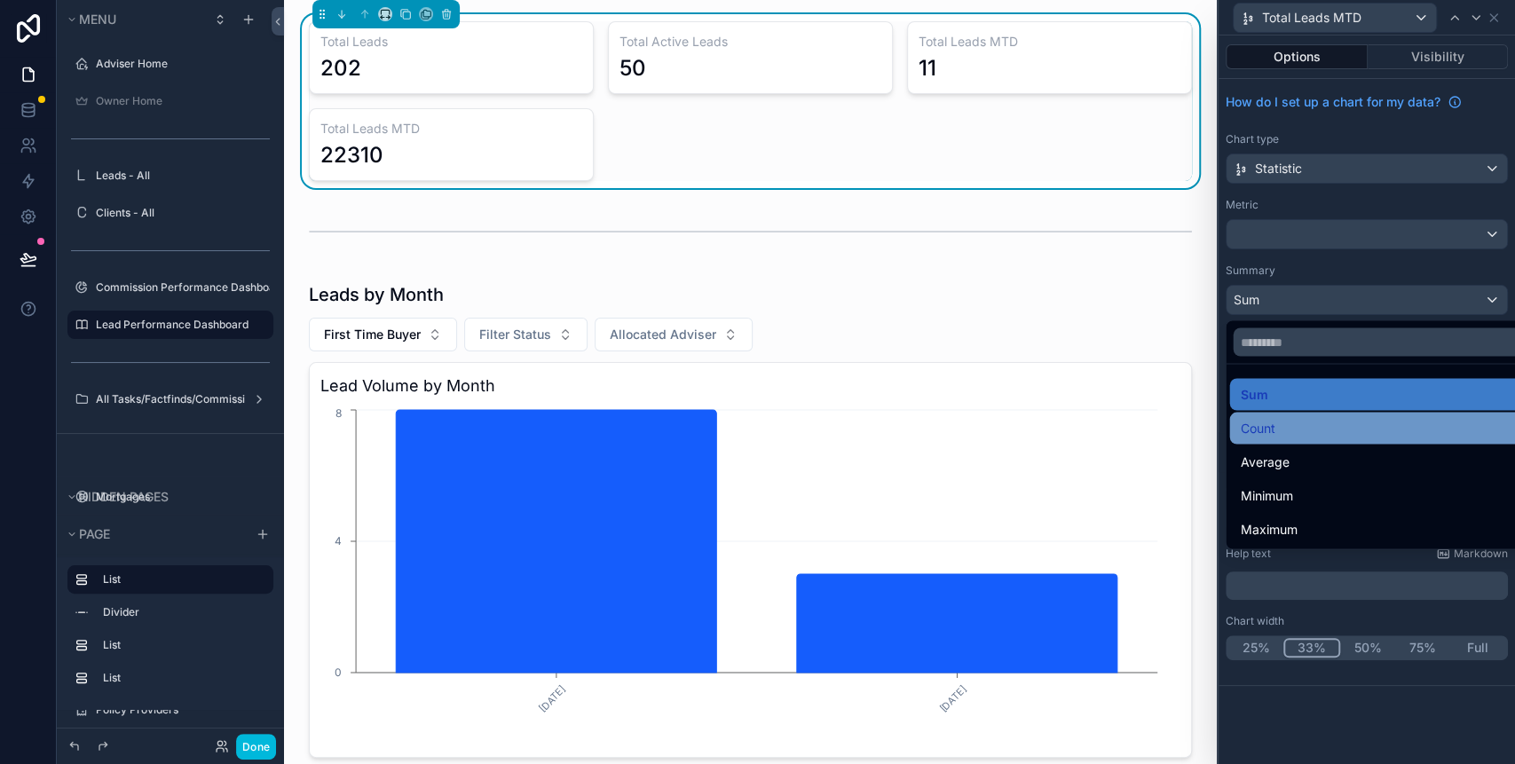
click at [1330, 420] on div "Count" at bounding box center [1386, 427] width 293 height 21
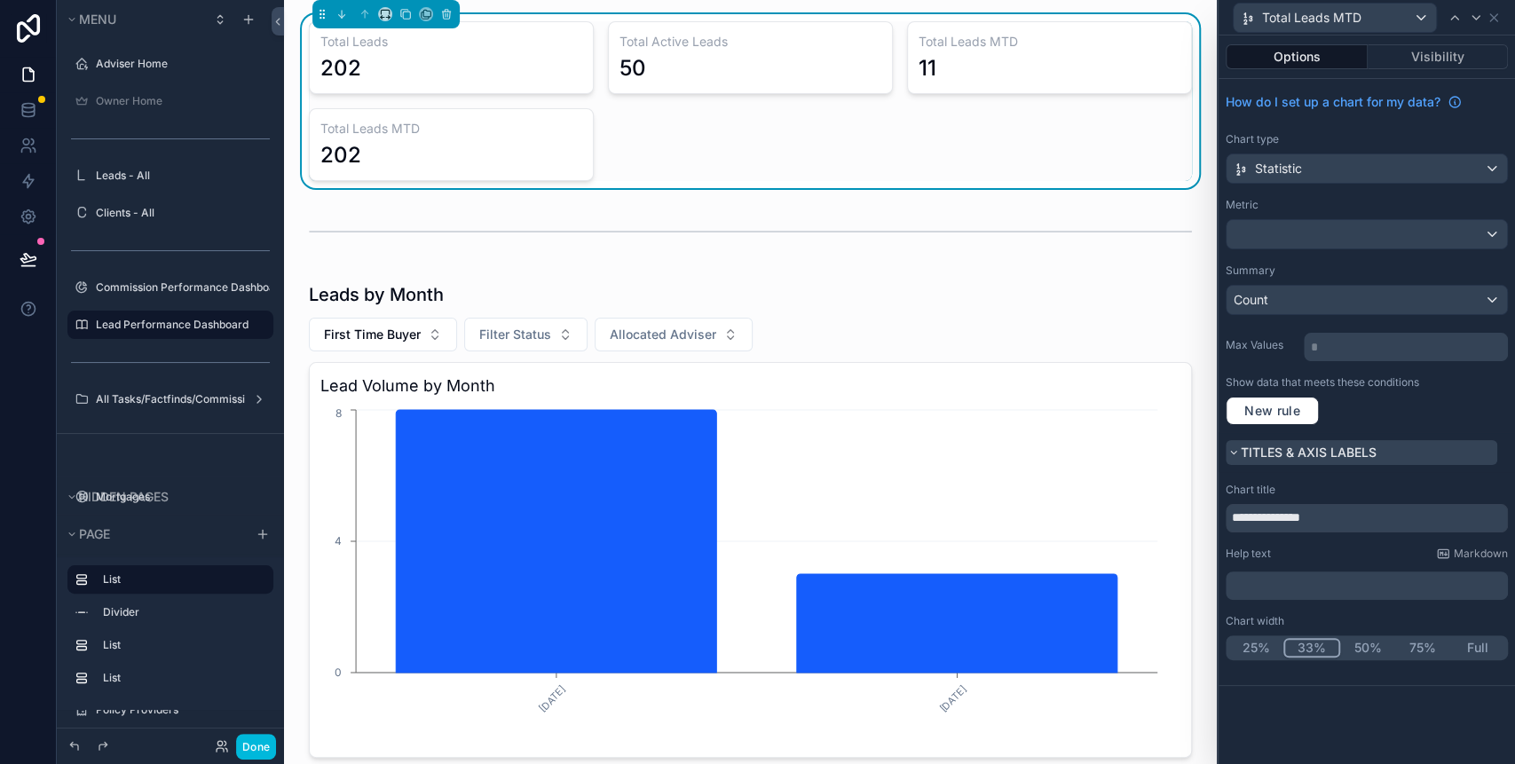
click at [1250, 451] on span "Titles & Axis labels" at bounding box center [1309, 452] width 136 height 15
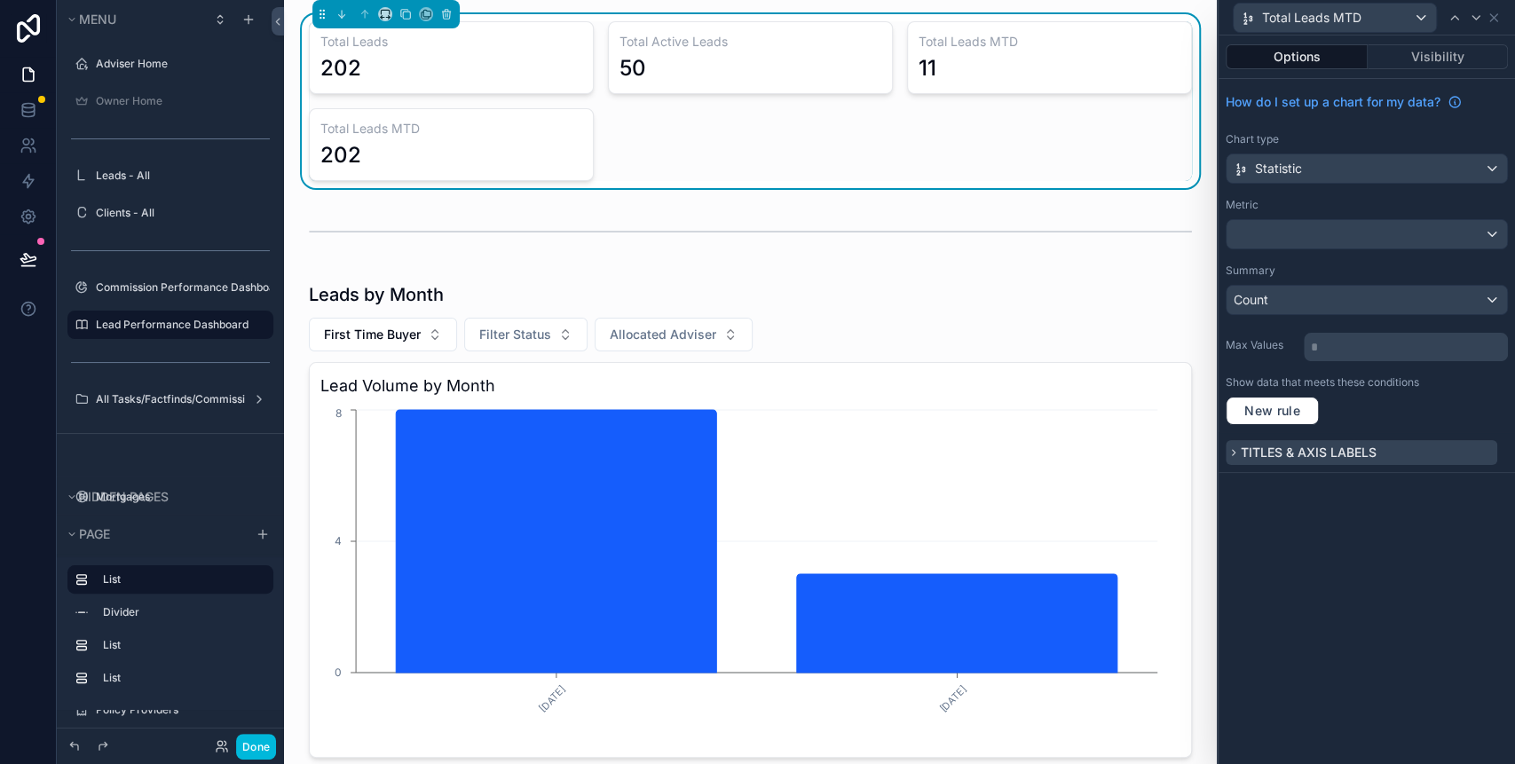
scroll to position [0, 0]
click at [1250, 450] on span "Titles & Axis labels" at bounding box center [1309, 452] width 136 height 15
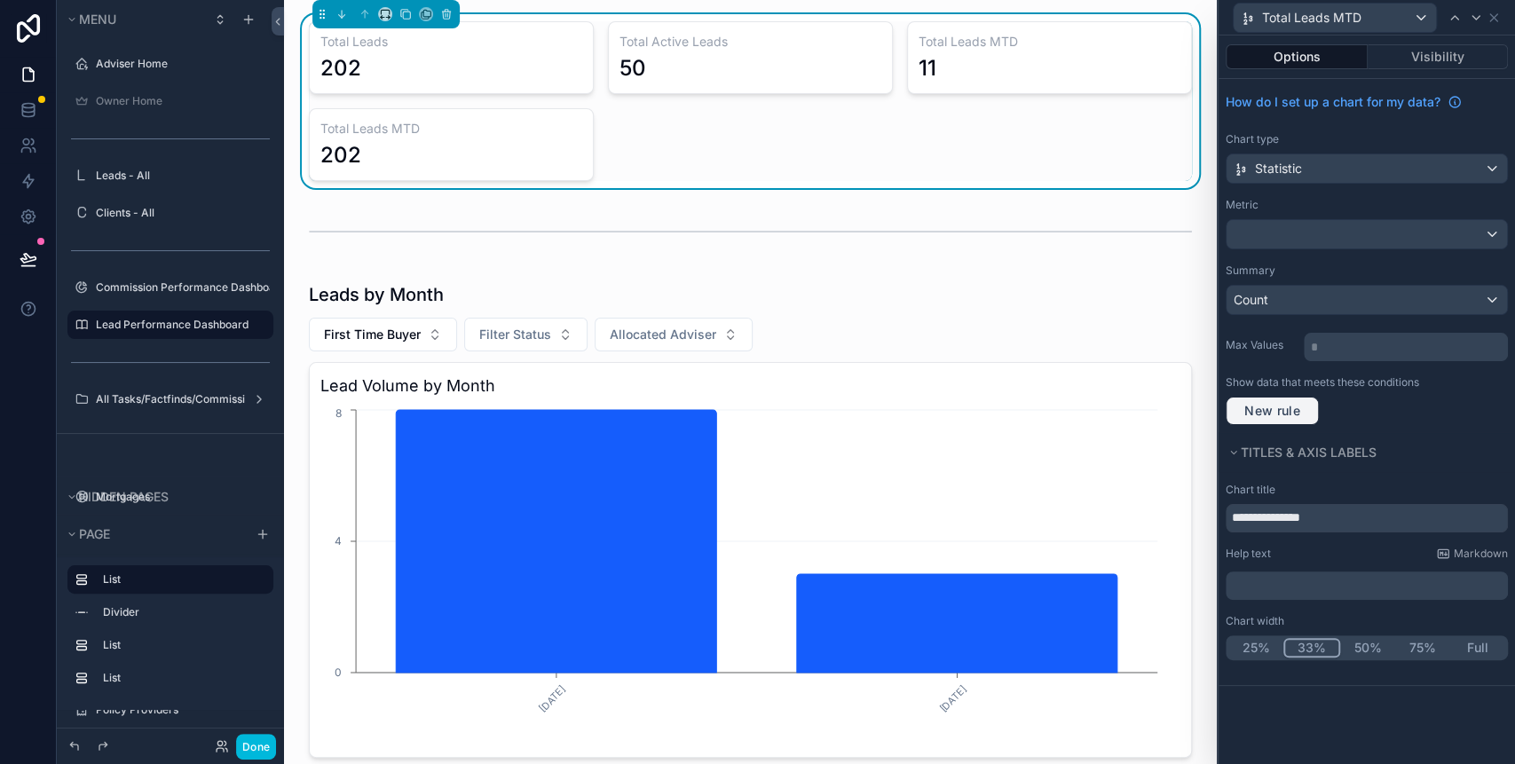
click at [1286, 410] on span "New rule" at bounding box center [1272, 411] width 70 height 16
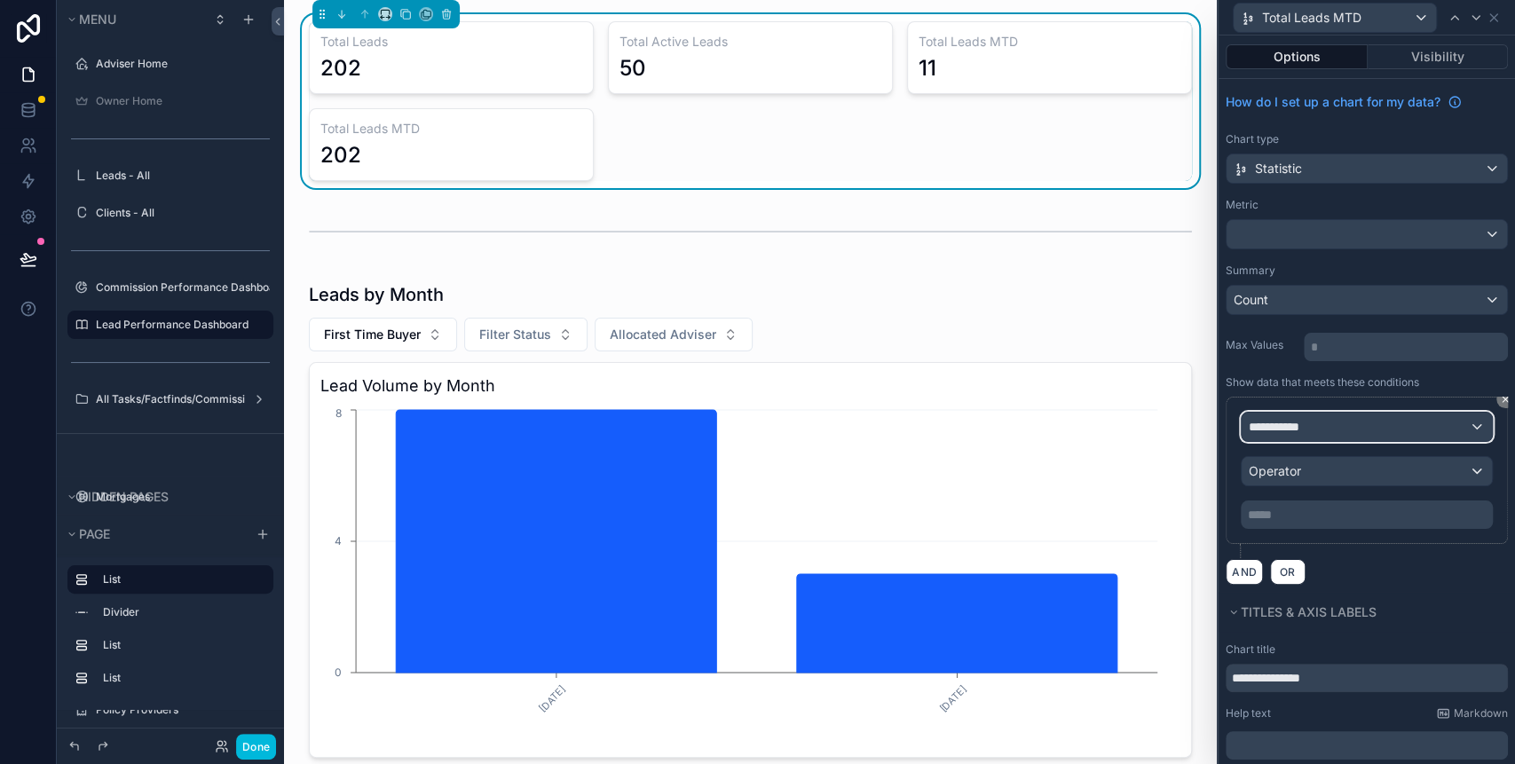
click at [1427, 437] on div "**********" at bounding box center [1367, 427] width 250 height 28
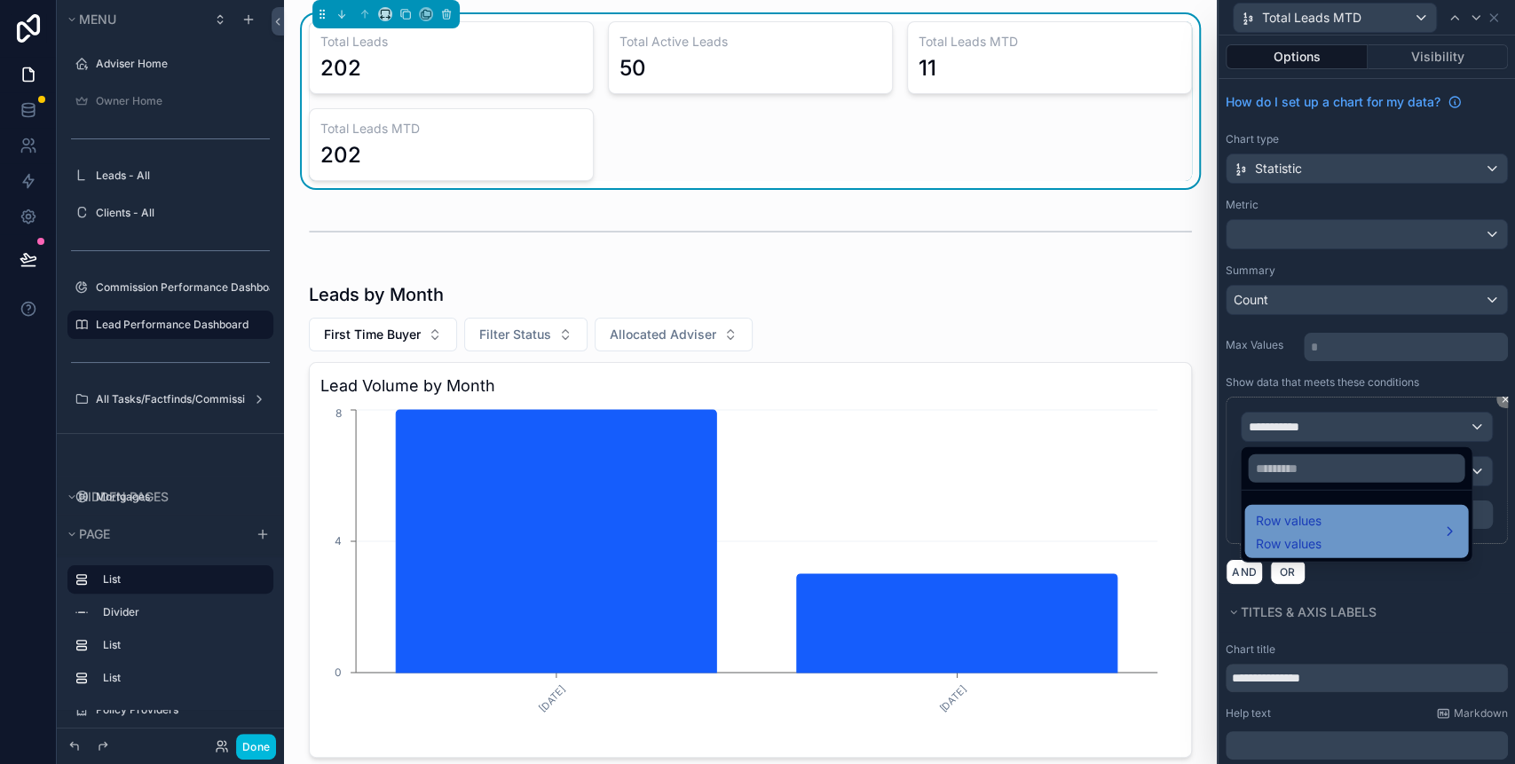
click at [1351, 523] on div "Row values Row values" at bounding box center [1356, 531] width 202 height 43
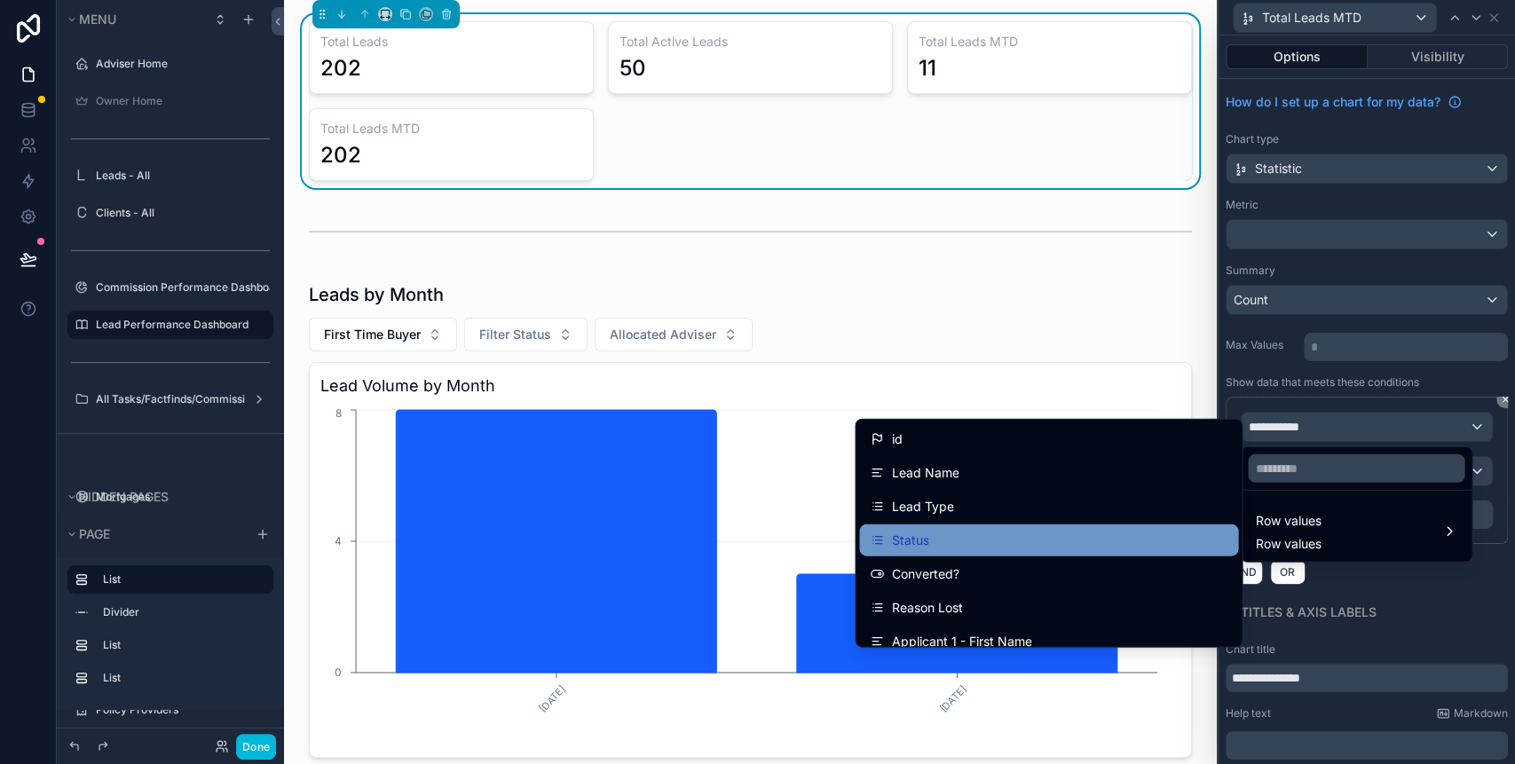
click at [964, 532] on div "Status" at bounding box center [1049, 540] width 358 height 21
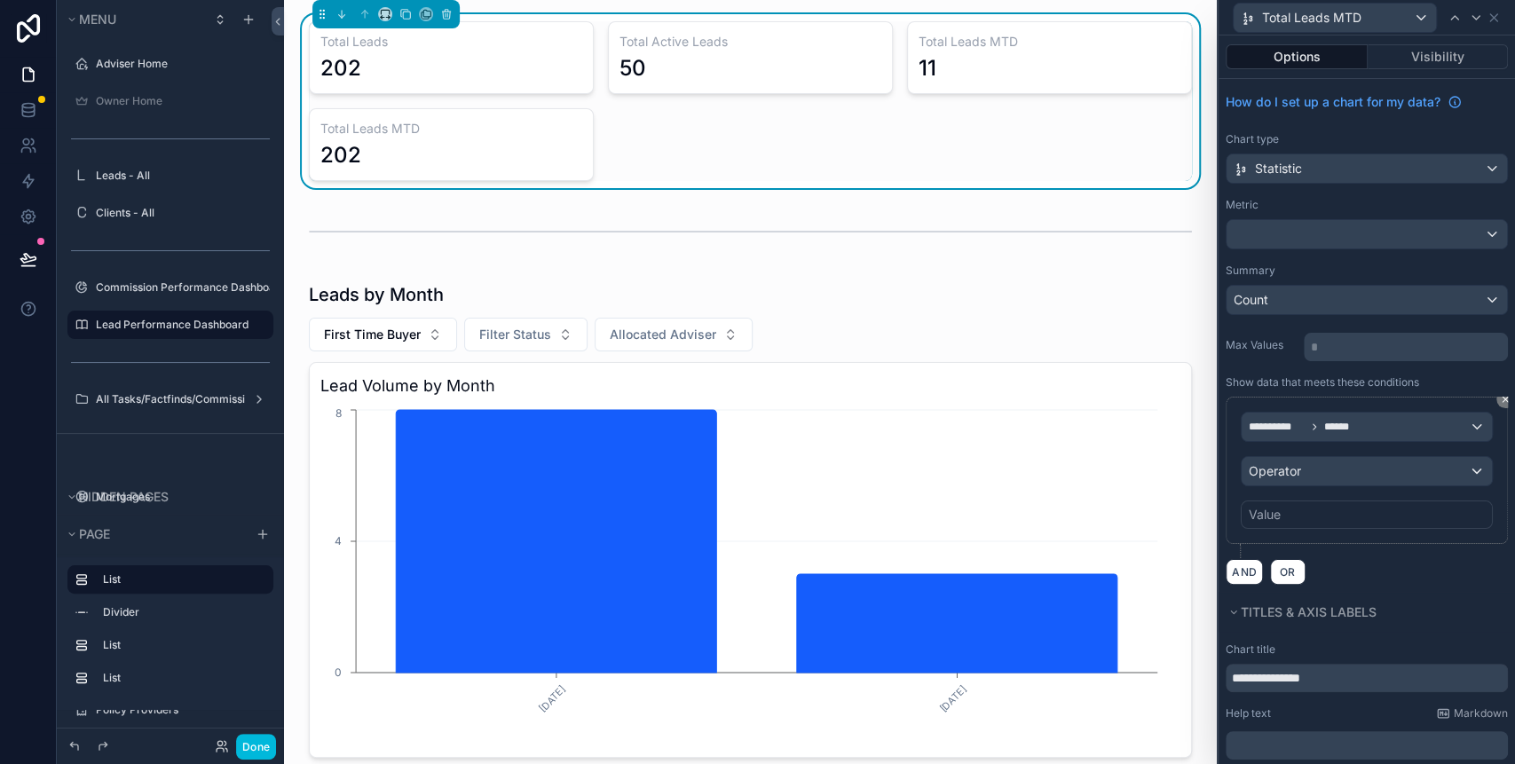
click at [1296, 515] on div "Value" at bounding box center [1367, 515] width 252 height 28
click at [1306, 466] on div "Operator" at bounding box center [1367, 471] width 250 height 28
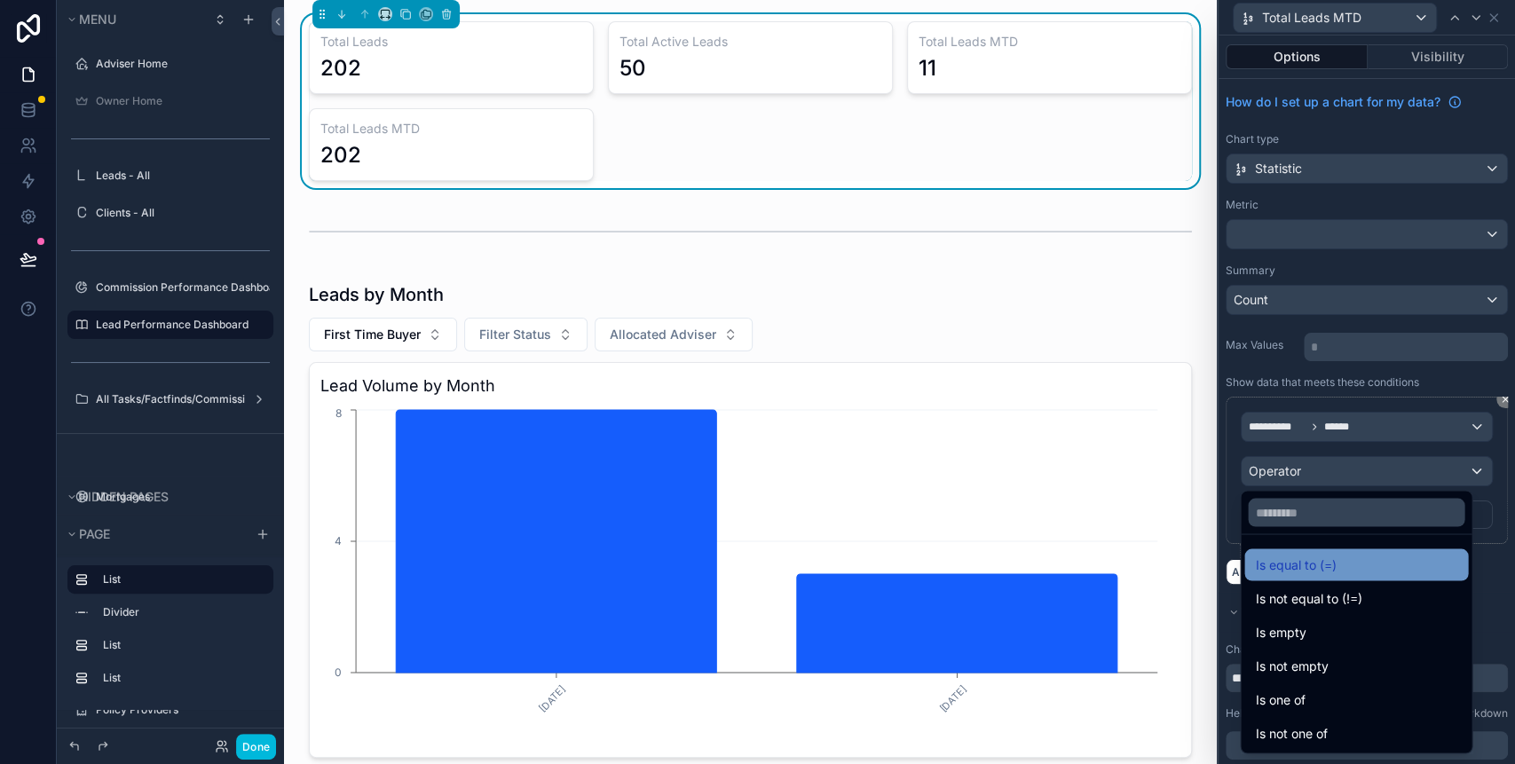
click at [1300, 568] on span "Is equal to (=)" at bounding box center [1295, 564] width 81 height 21
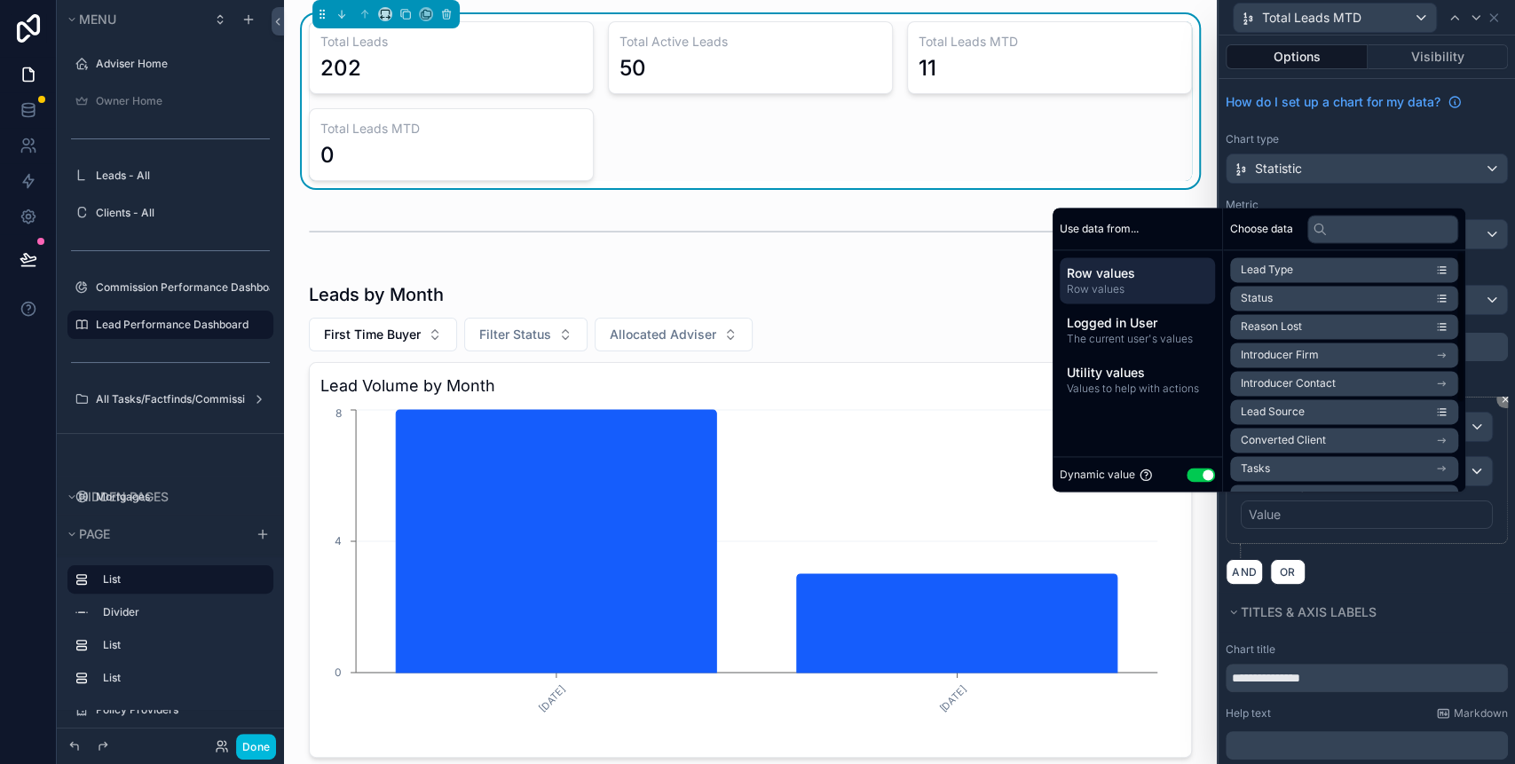
click at [1191, 472] on button "Use setting" at bounding box center [1201, 475] width 28 height 14
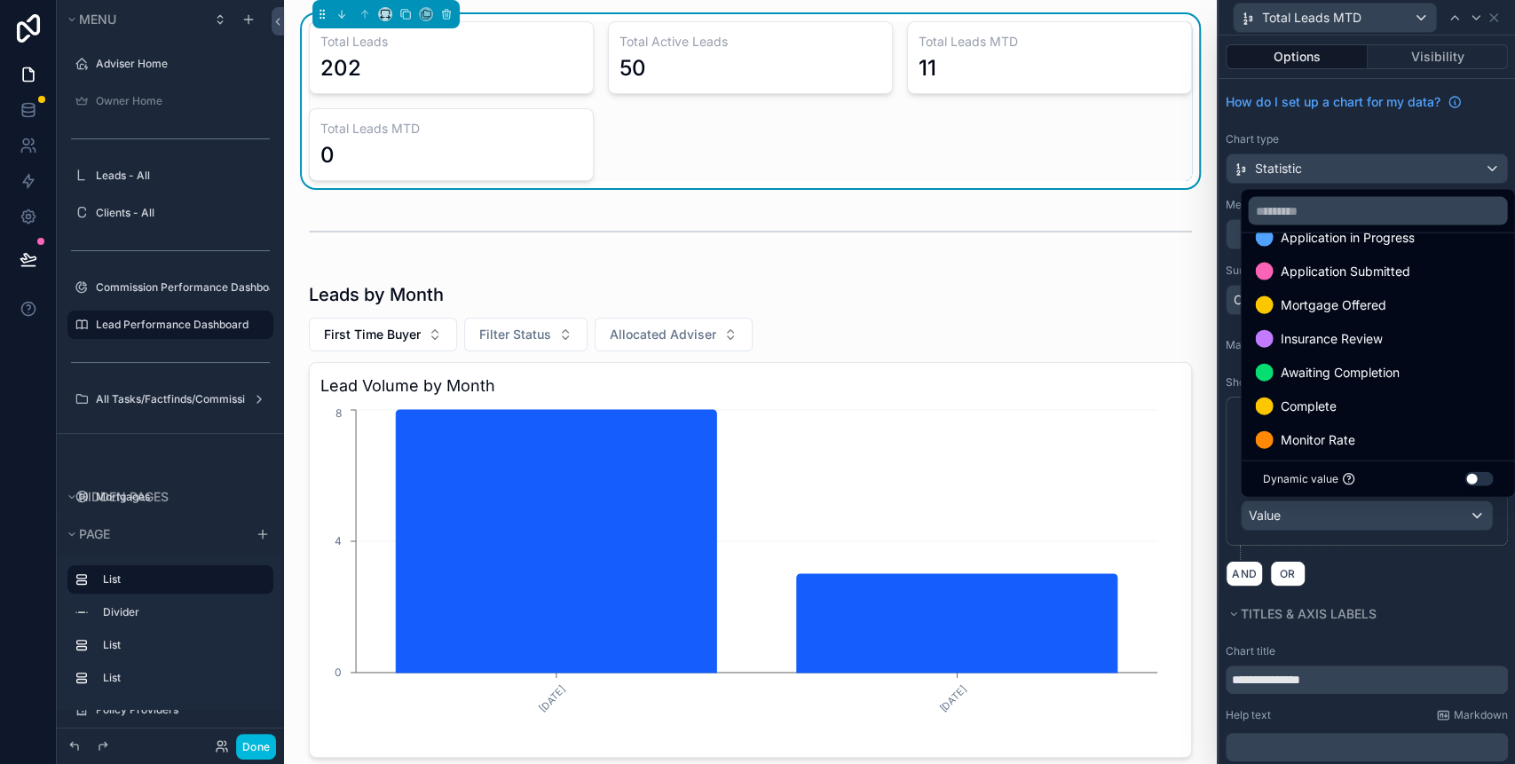
scroll to position [236, 0]
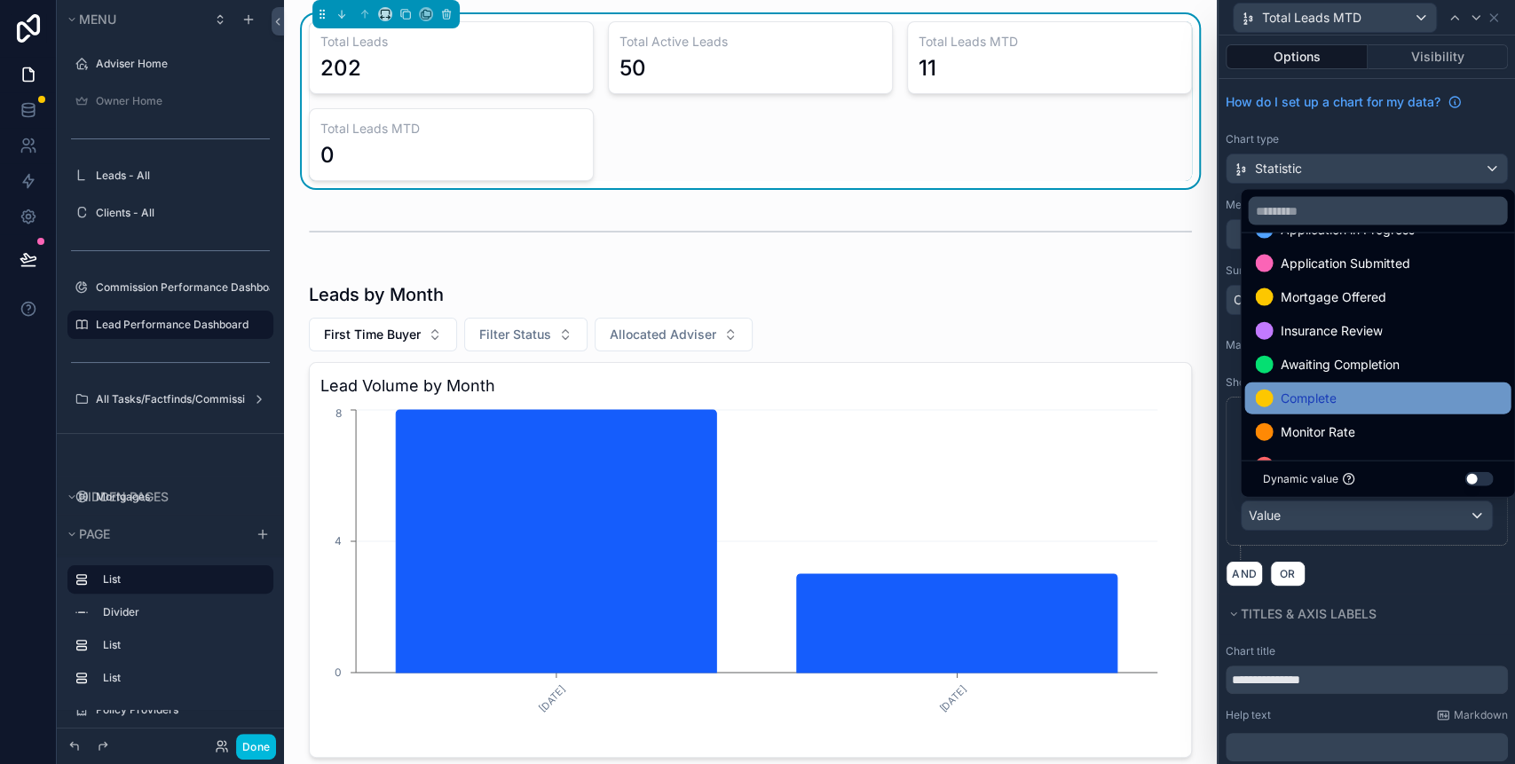
click at [1324, 396] on span "Complete" at bounding box center [1308, 398] width 56 height 21
click at [1384, 544] on div "**********" at bounding box center [1367, 478] width 282 height 163
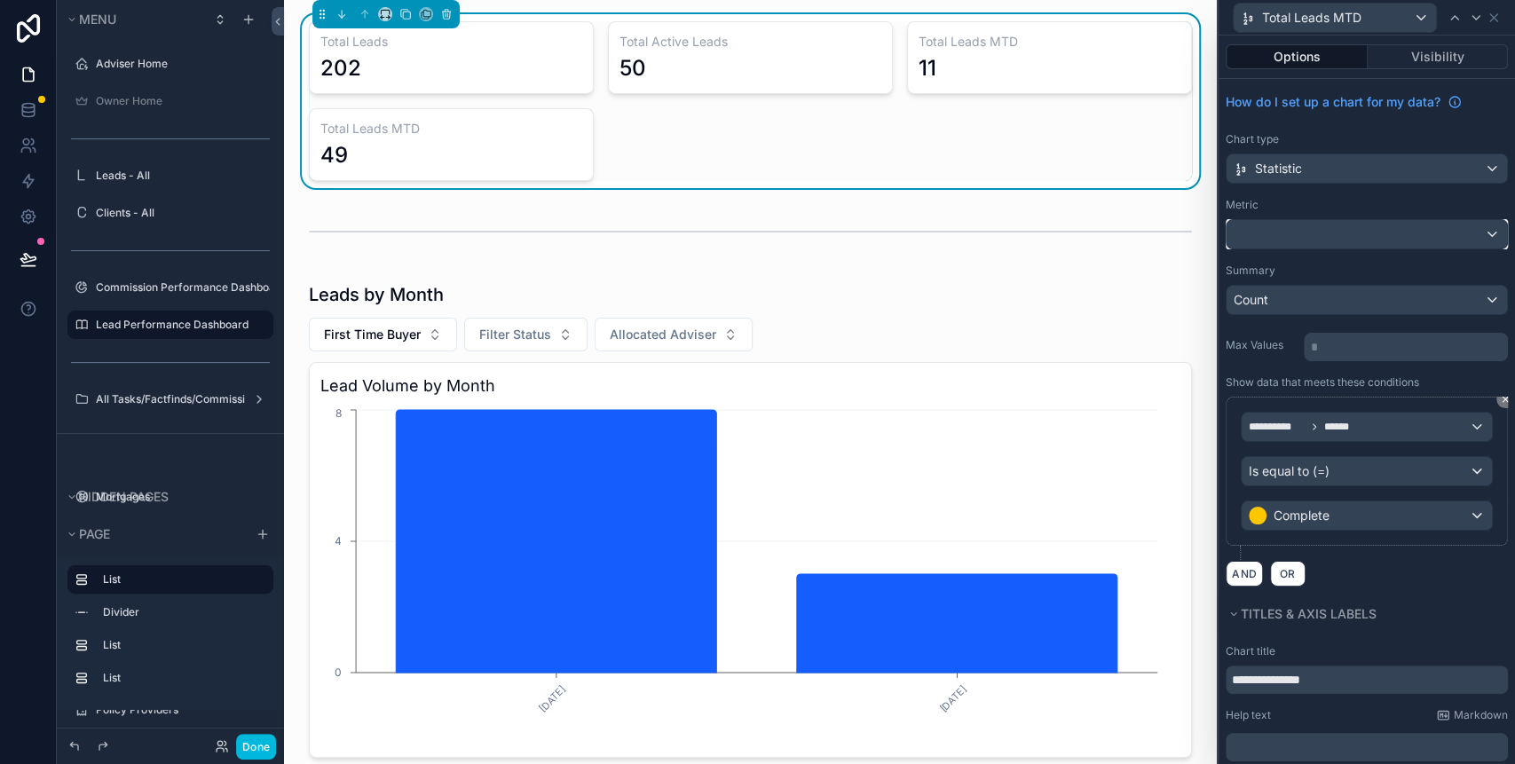
click at [1380, 231] on div at bounding box center [1367, 234] width 280 height 28
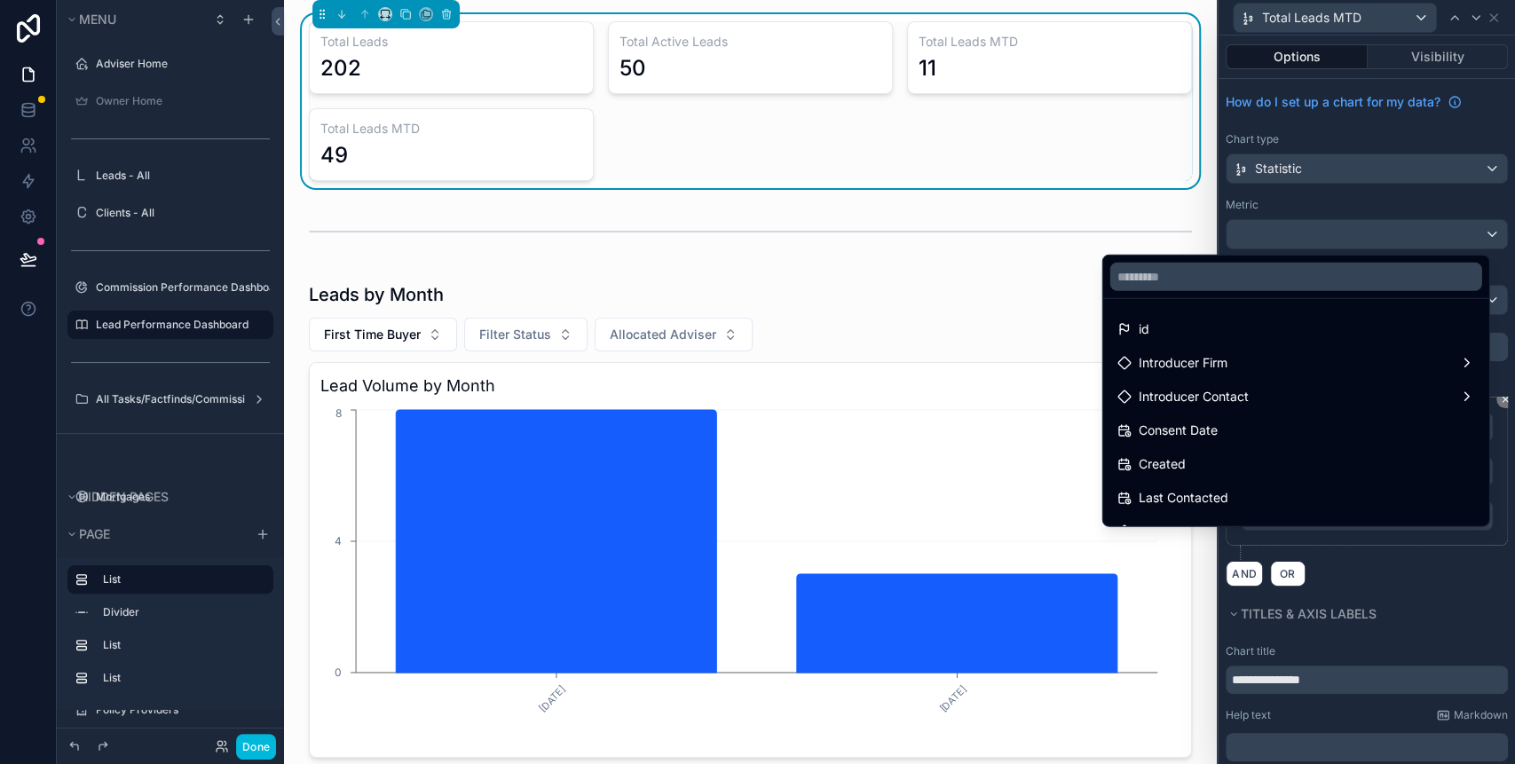
click at [1380, 223] on div at bounding box center [1367, 382] width 296 height 764
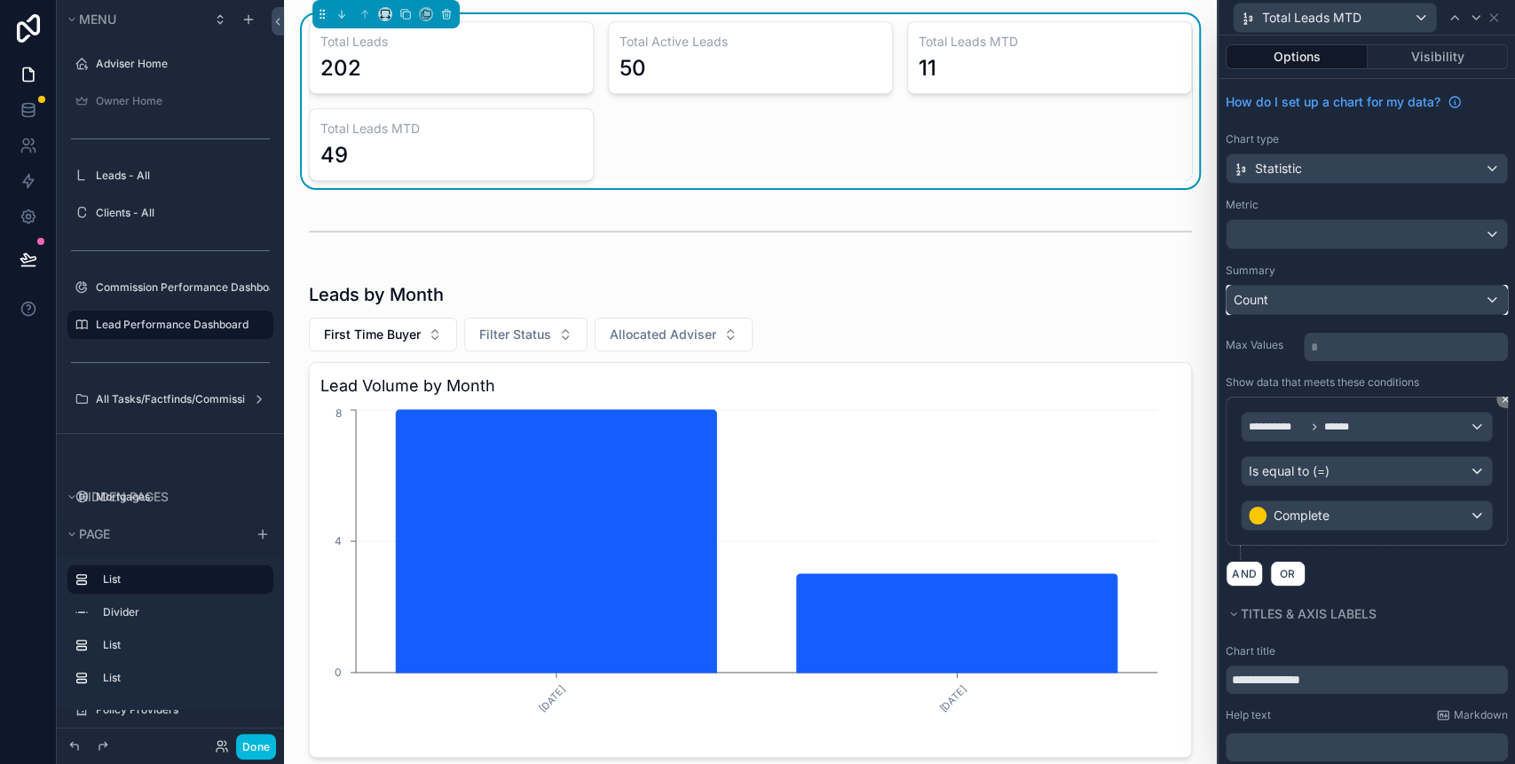
click at [1367, 299] on div "Count" at bounding box center [1367, 300] width 280 height 28
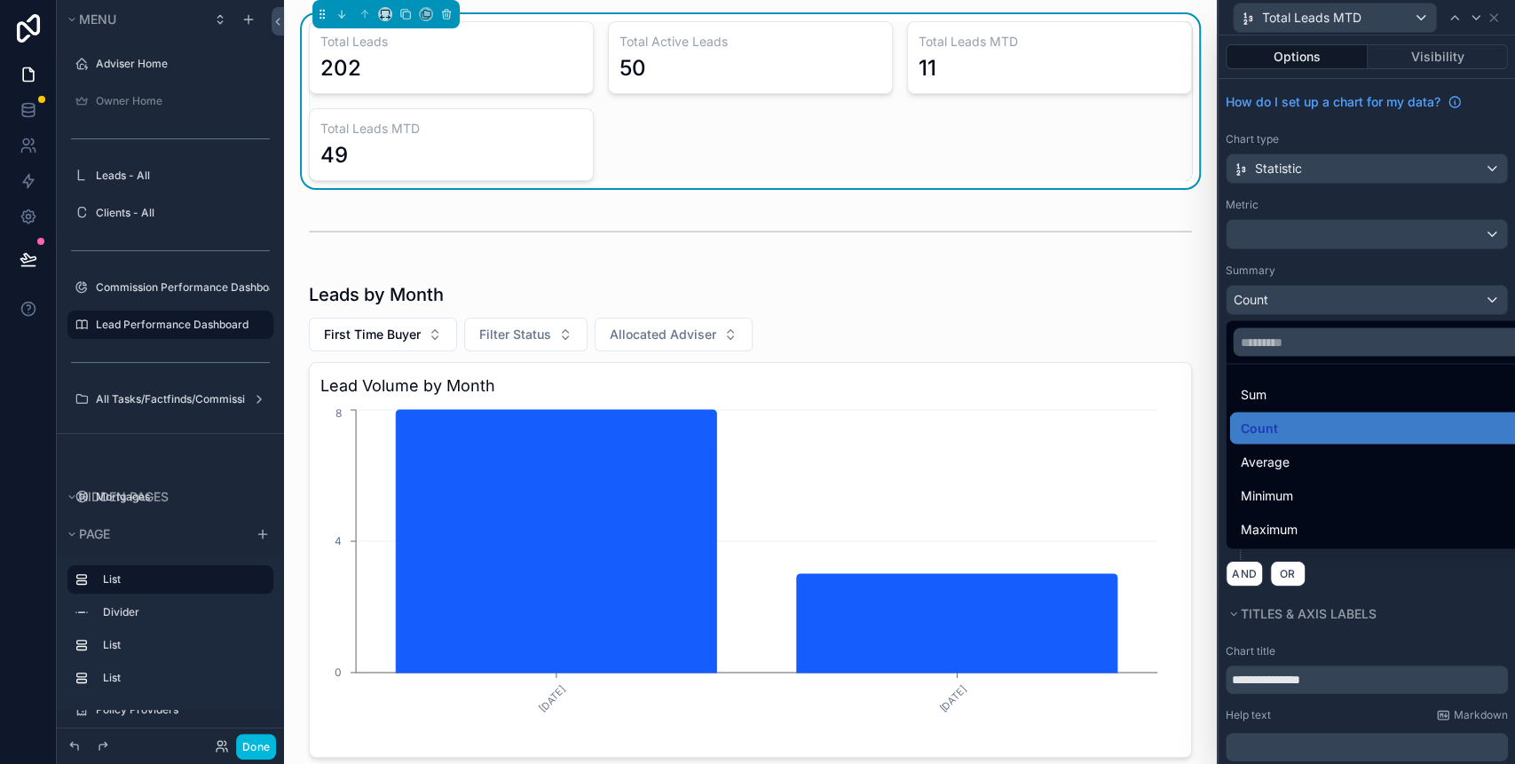
click at [1325, 199] on div at bounding box center [1367, 382] width 296 height 764
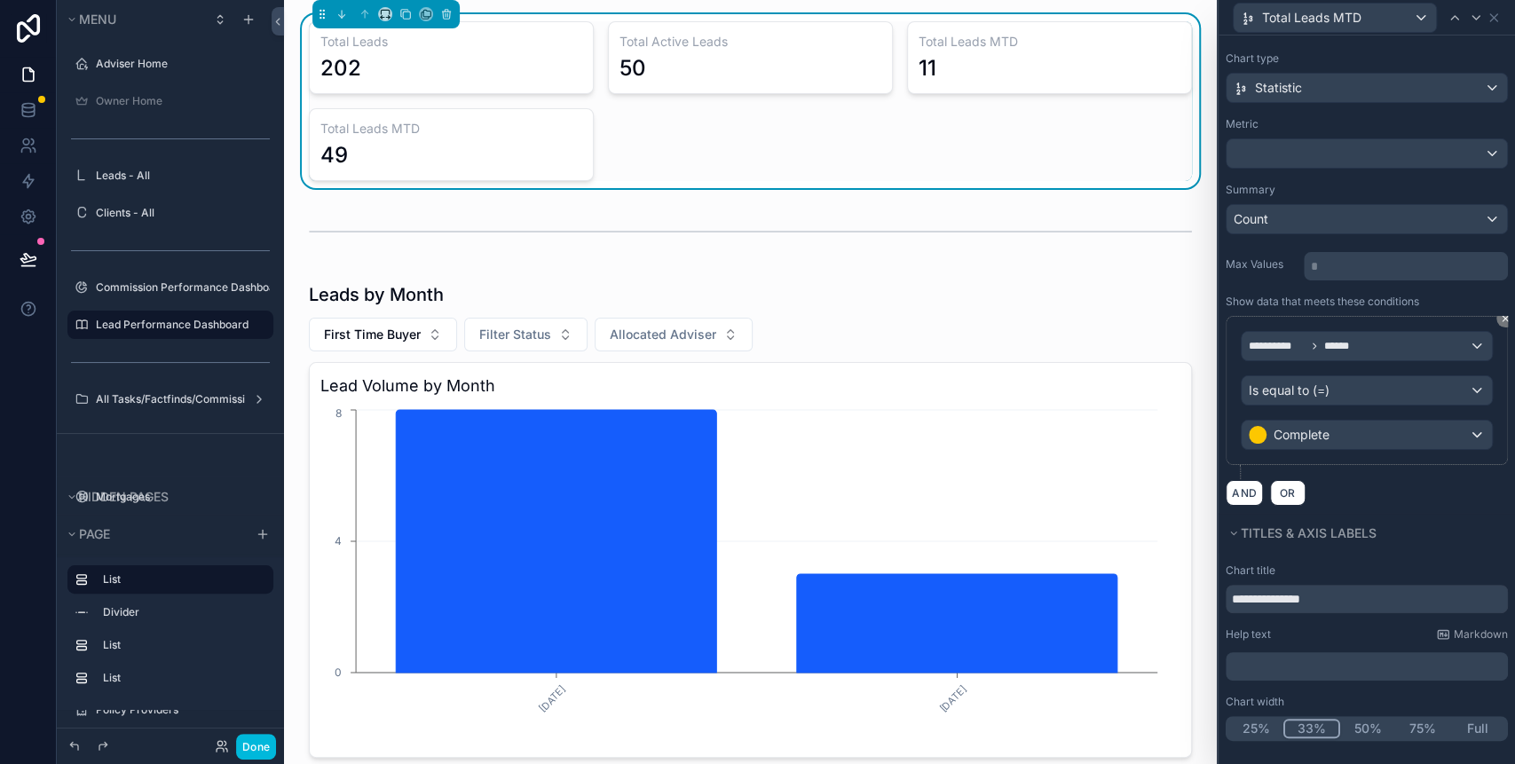
scroll to position [0, 0]
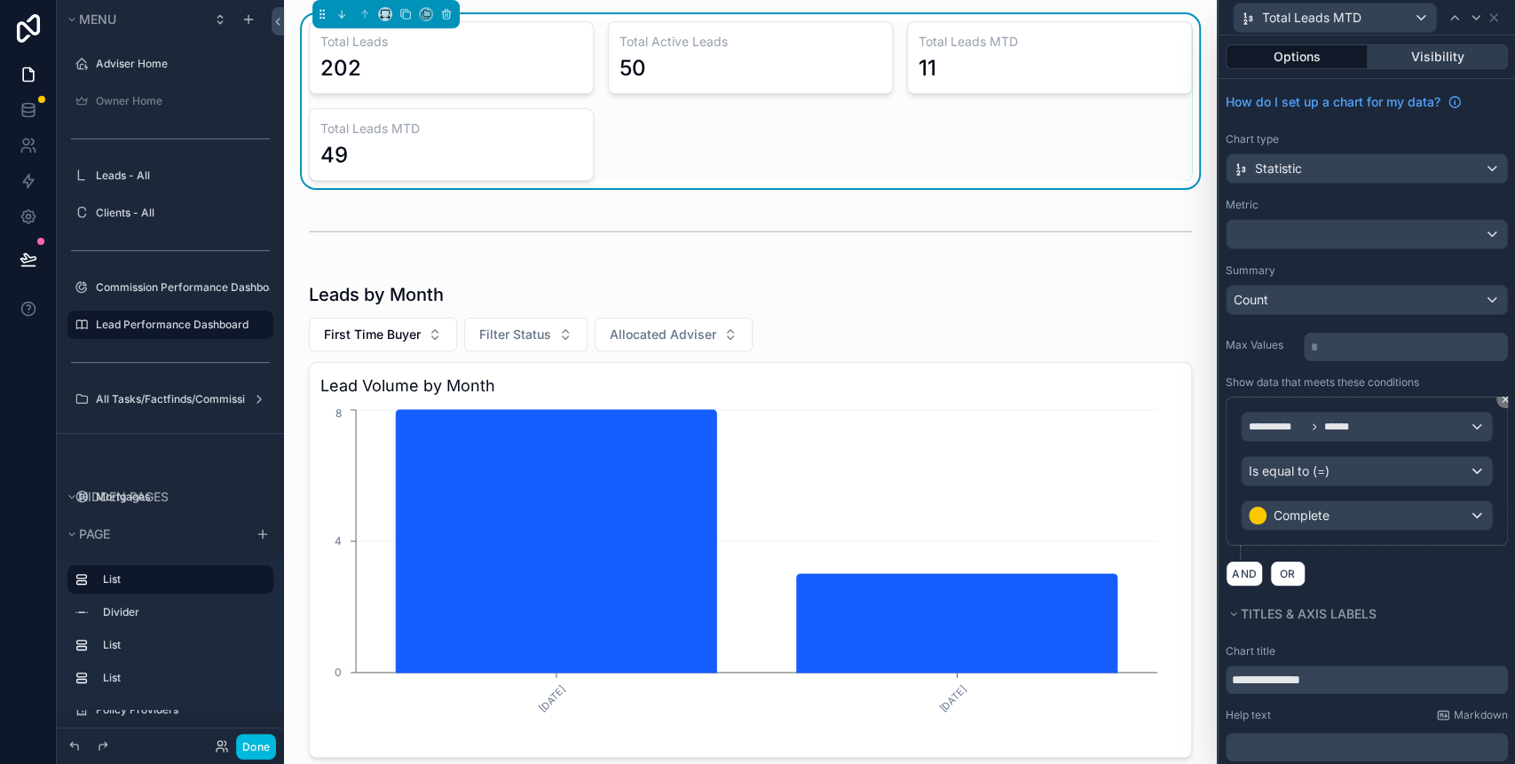
click at [1433, 49] on button "Visibility" at bounding box center [1438, 56] width 141 height 25
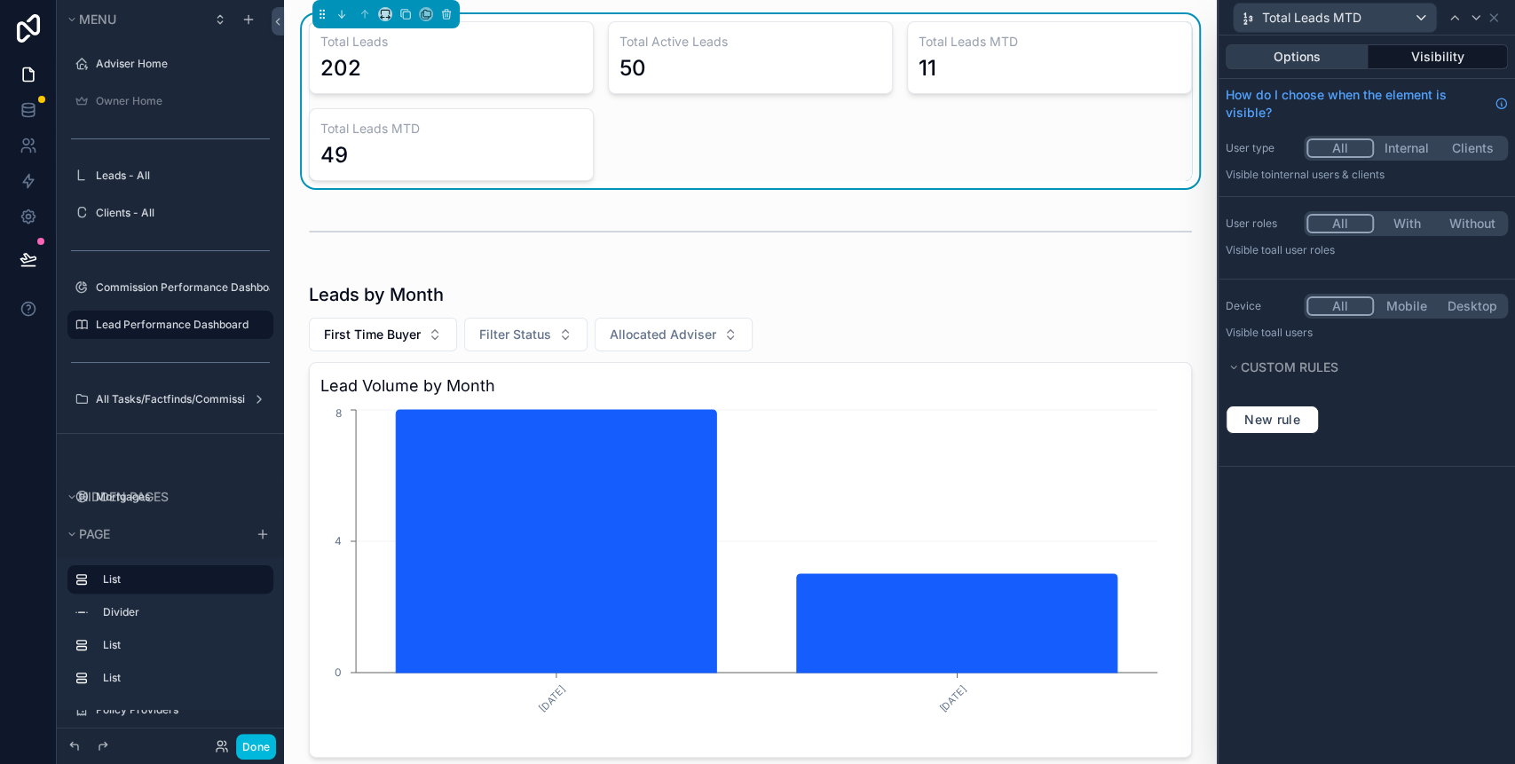
click at [1302, 59] on button "Options" at bounding box center [1297, 56] width 142 height 25
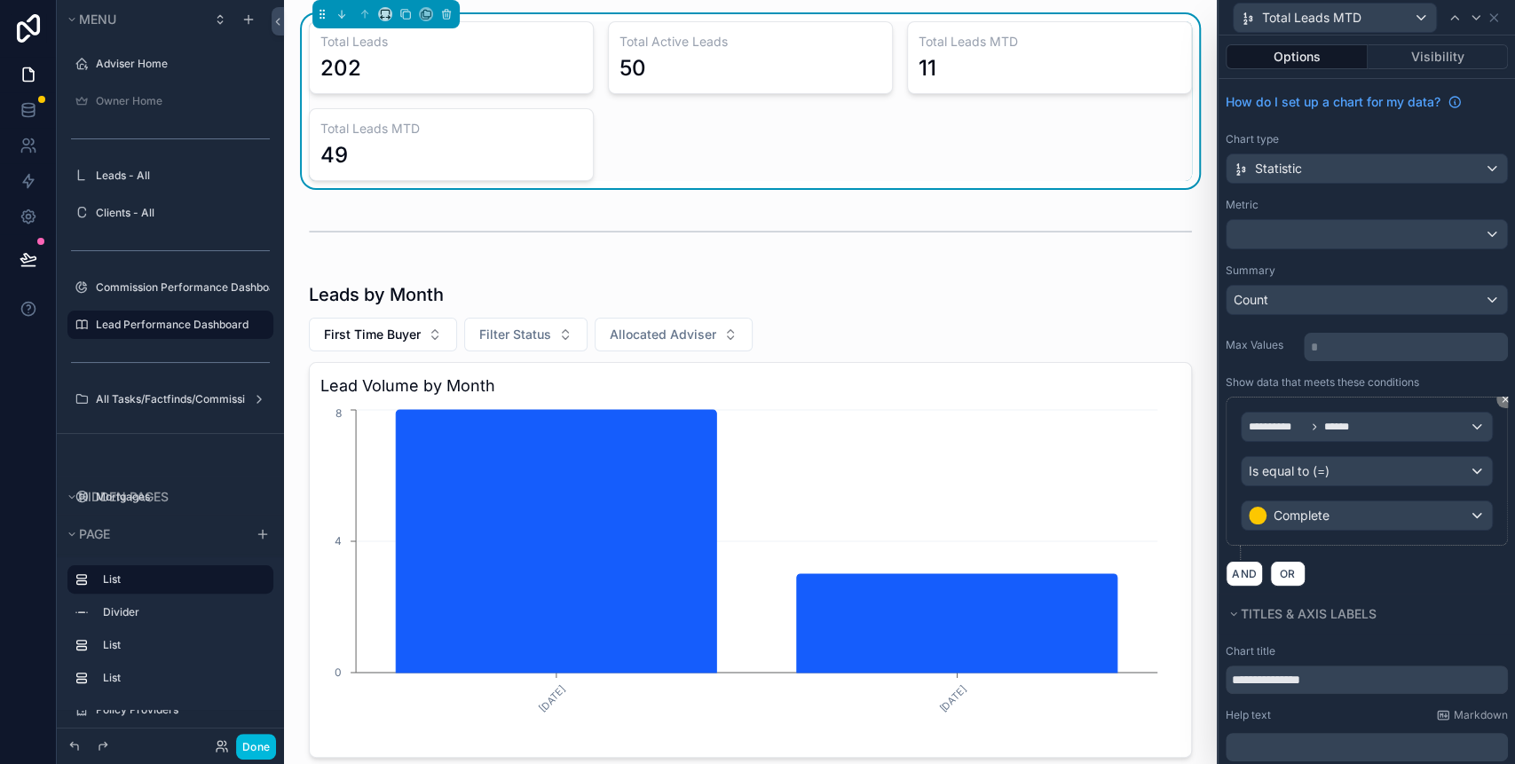
click at [1406, 566] on div "AND OR" at bounding box center [1367, 573] width 282 height 27
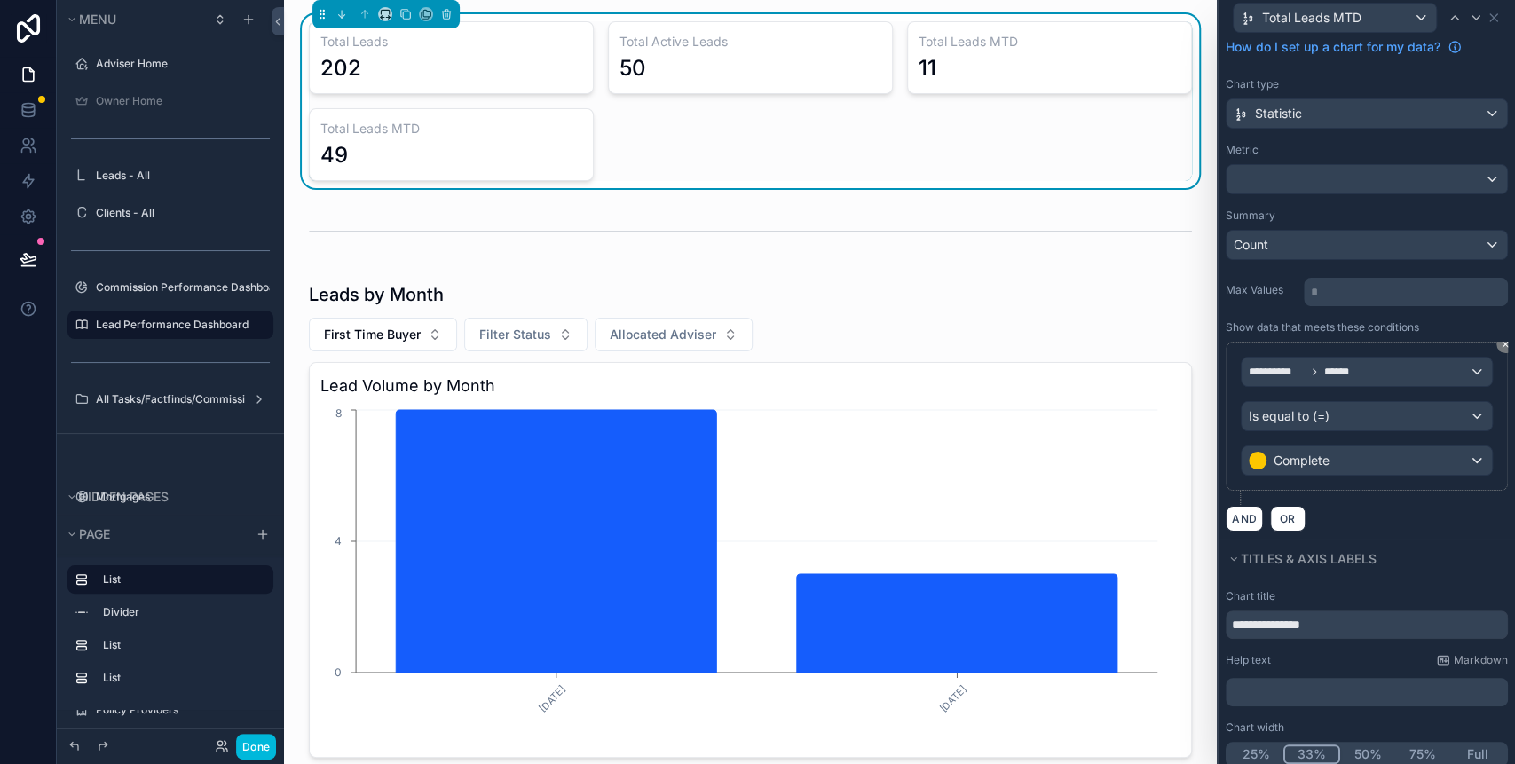
scroll to position [81, 0]
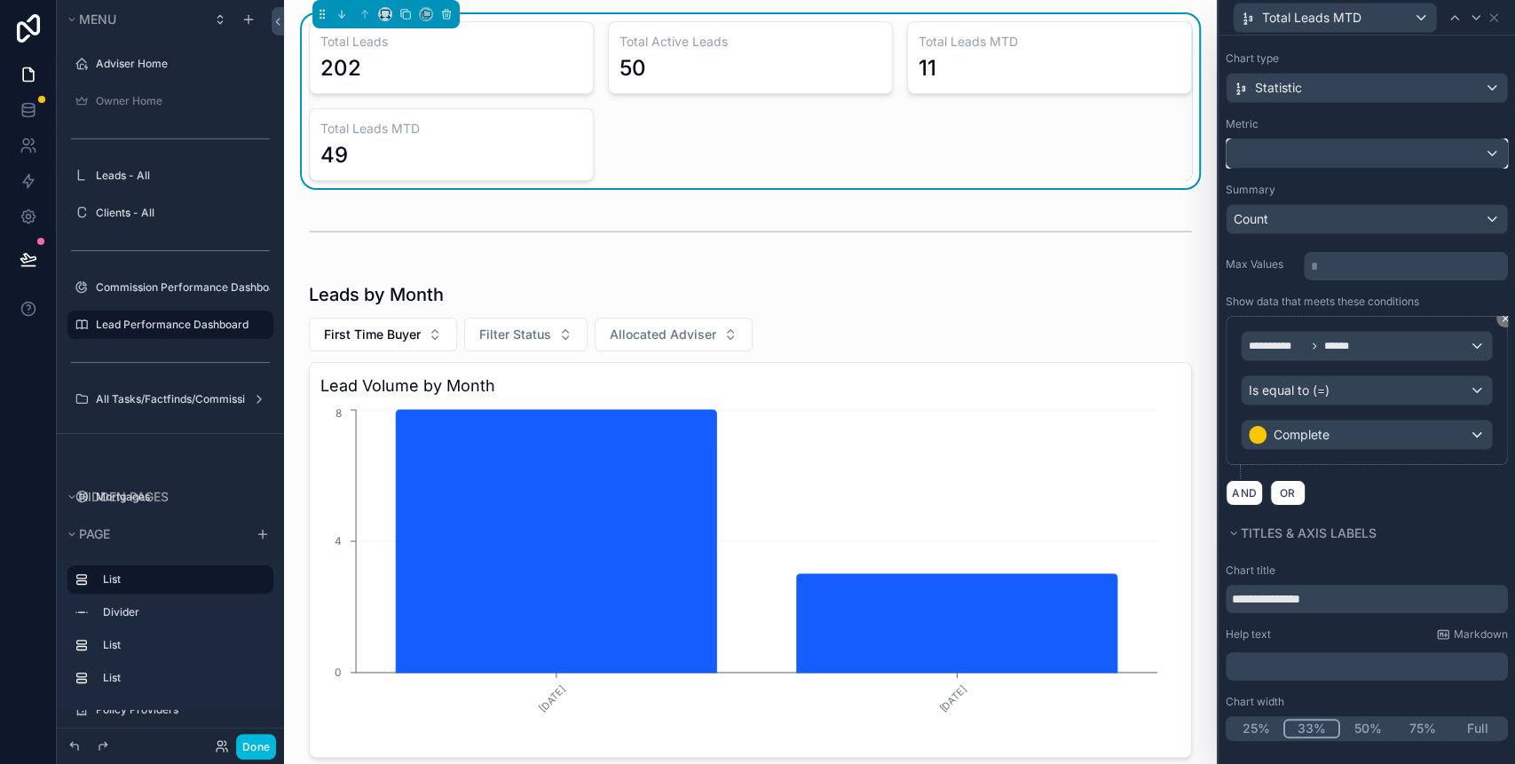
click at [1334, 158] on div at bounding box center [1367, 153] width 280 height 28
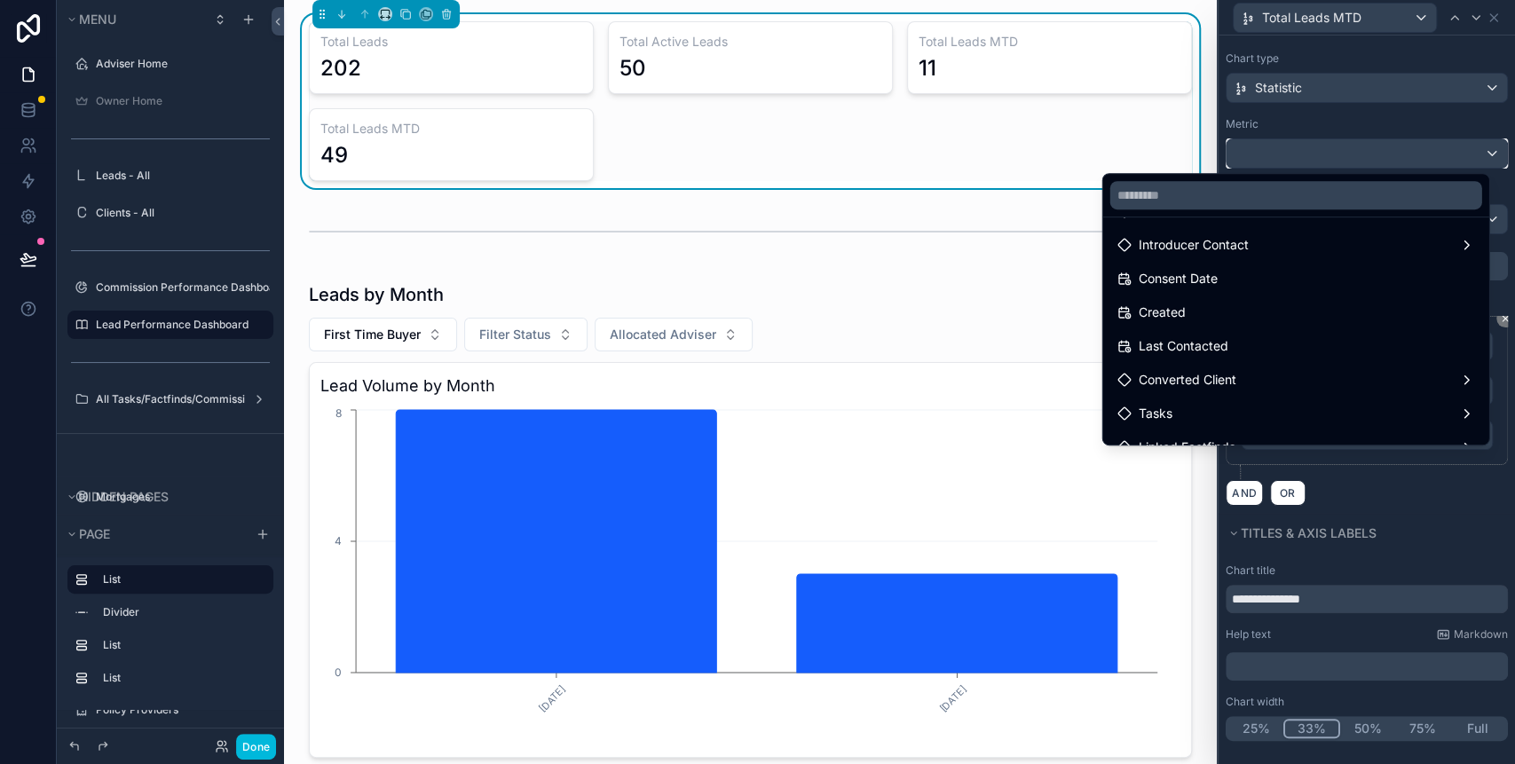
scroll to position [0, 0]
click at [1323, 114] on div at bounding box center [1367, 382] width 296 height 764
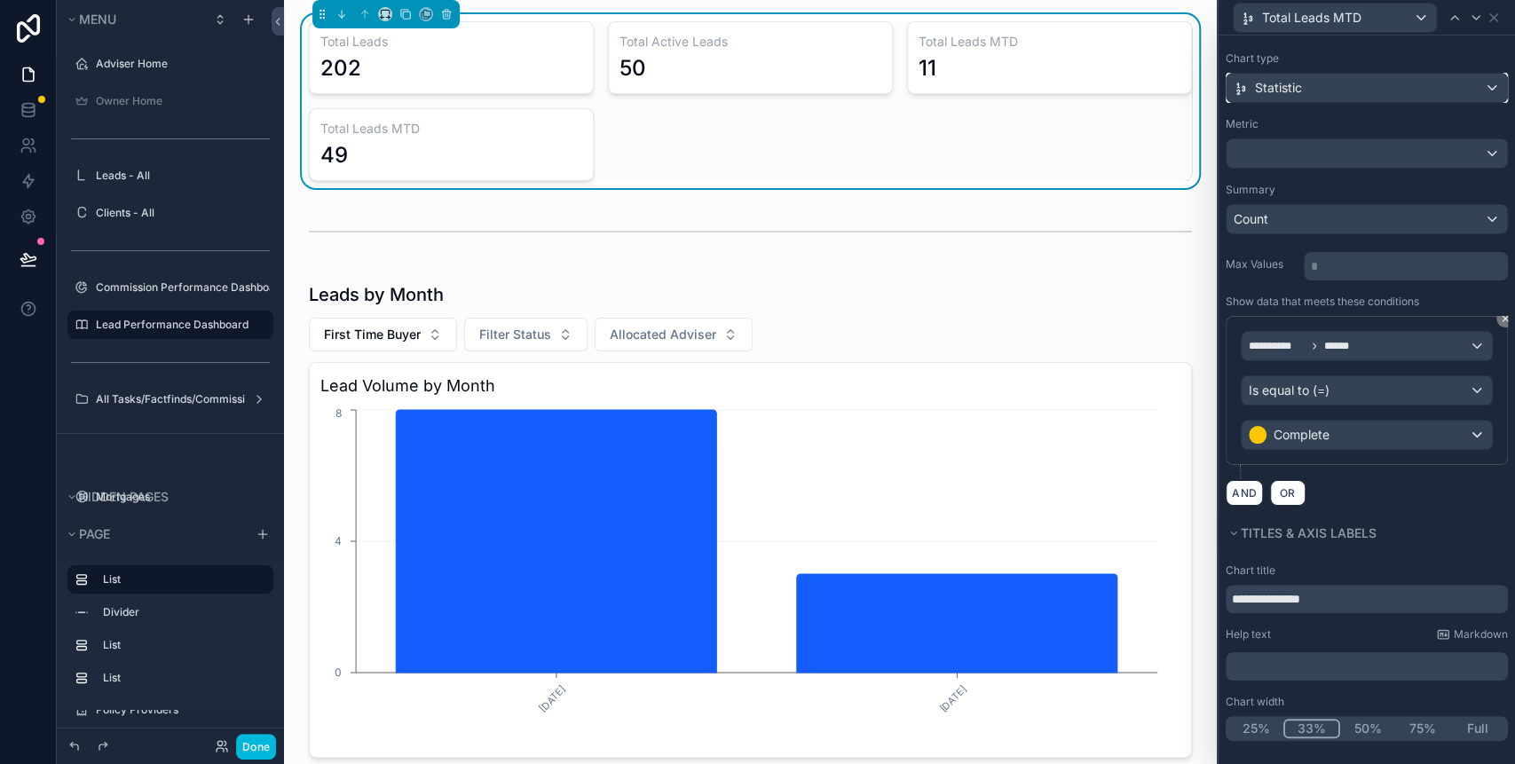
click at [1329, 96] on div "Statistic" at bounding box center [1367, 88] width 280 height 28
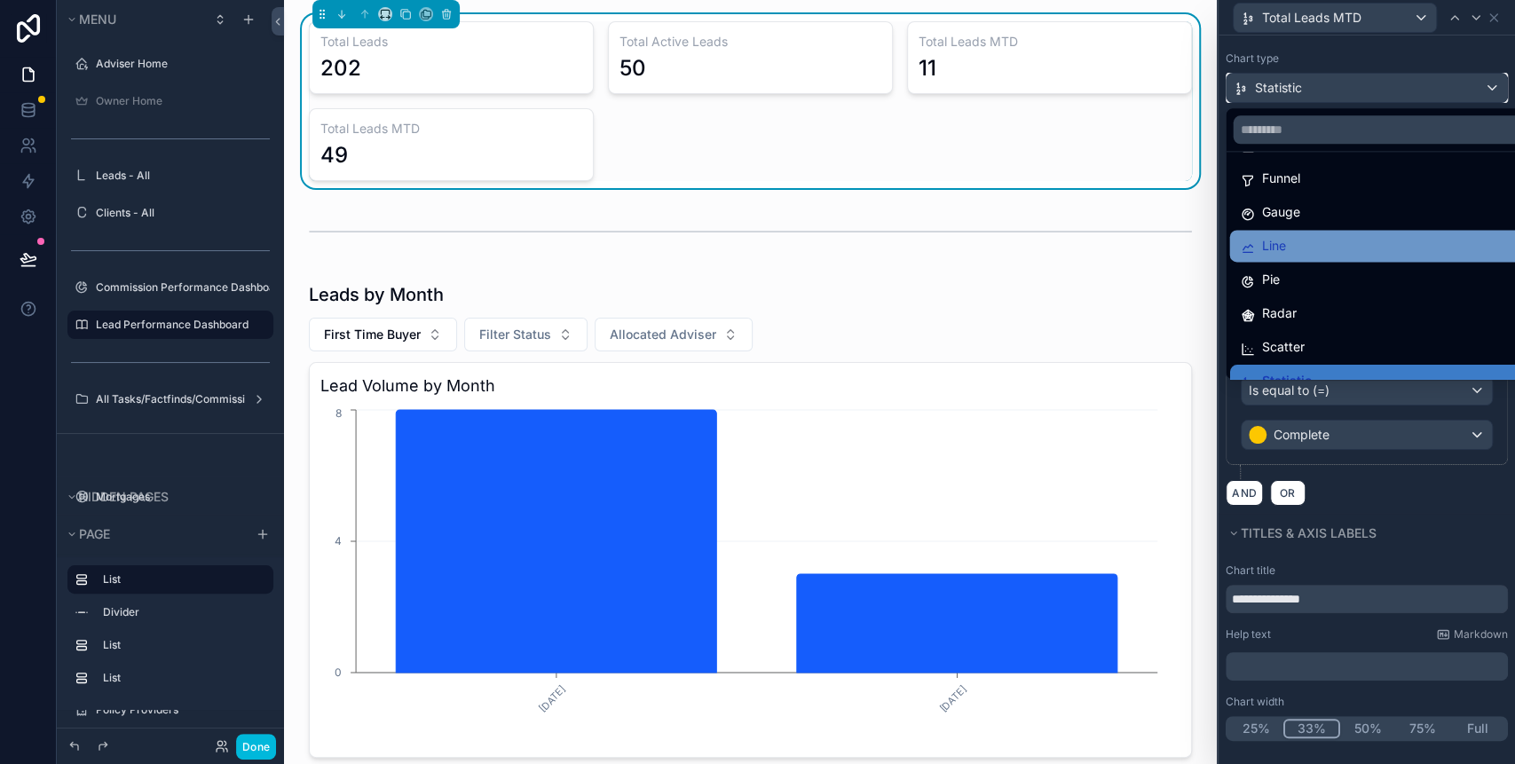
scroll to position [125, 0]
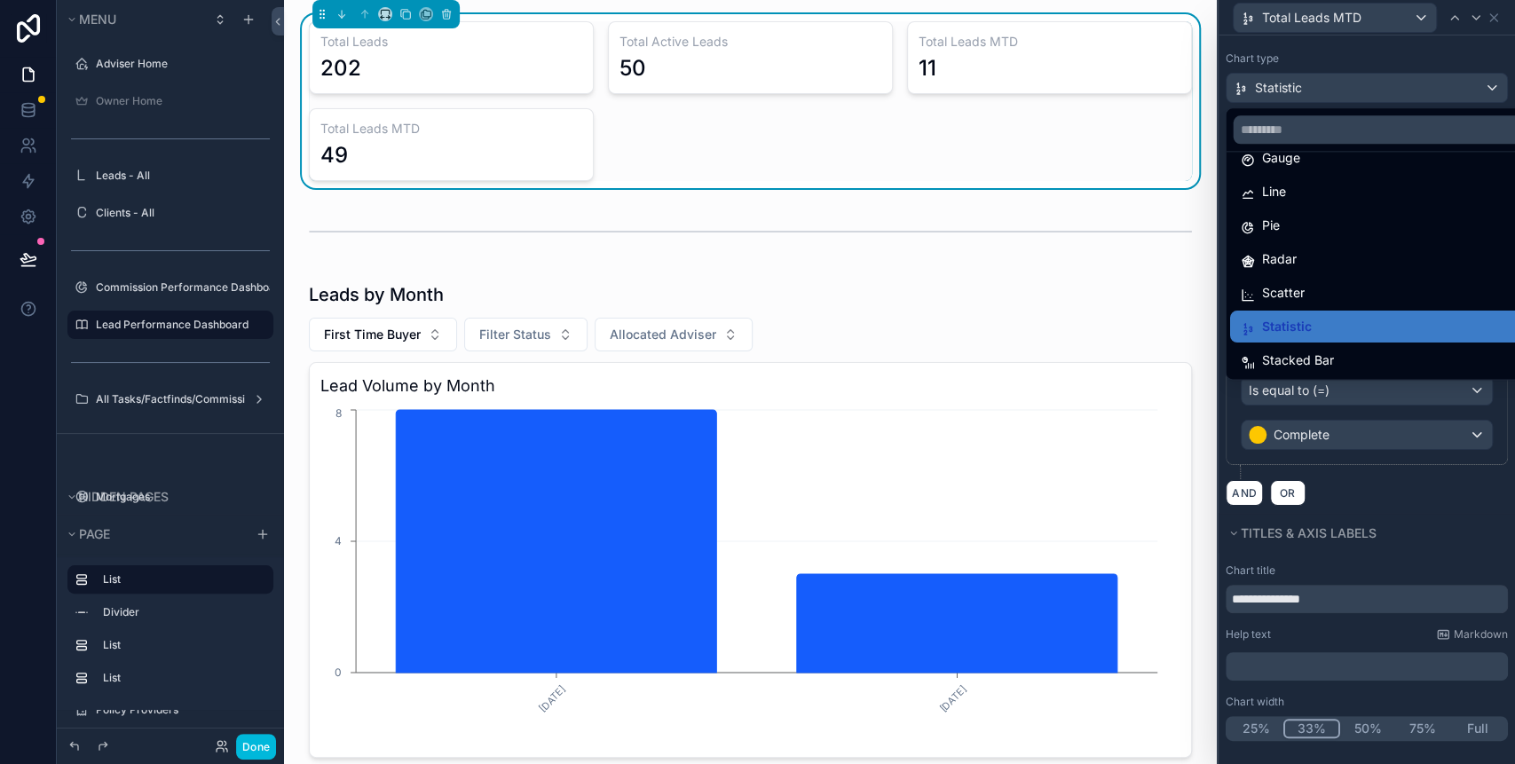
click at [1488, 507] on div at bounding box center [1367, 382] width 296 height 764
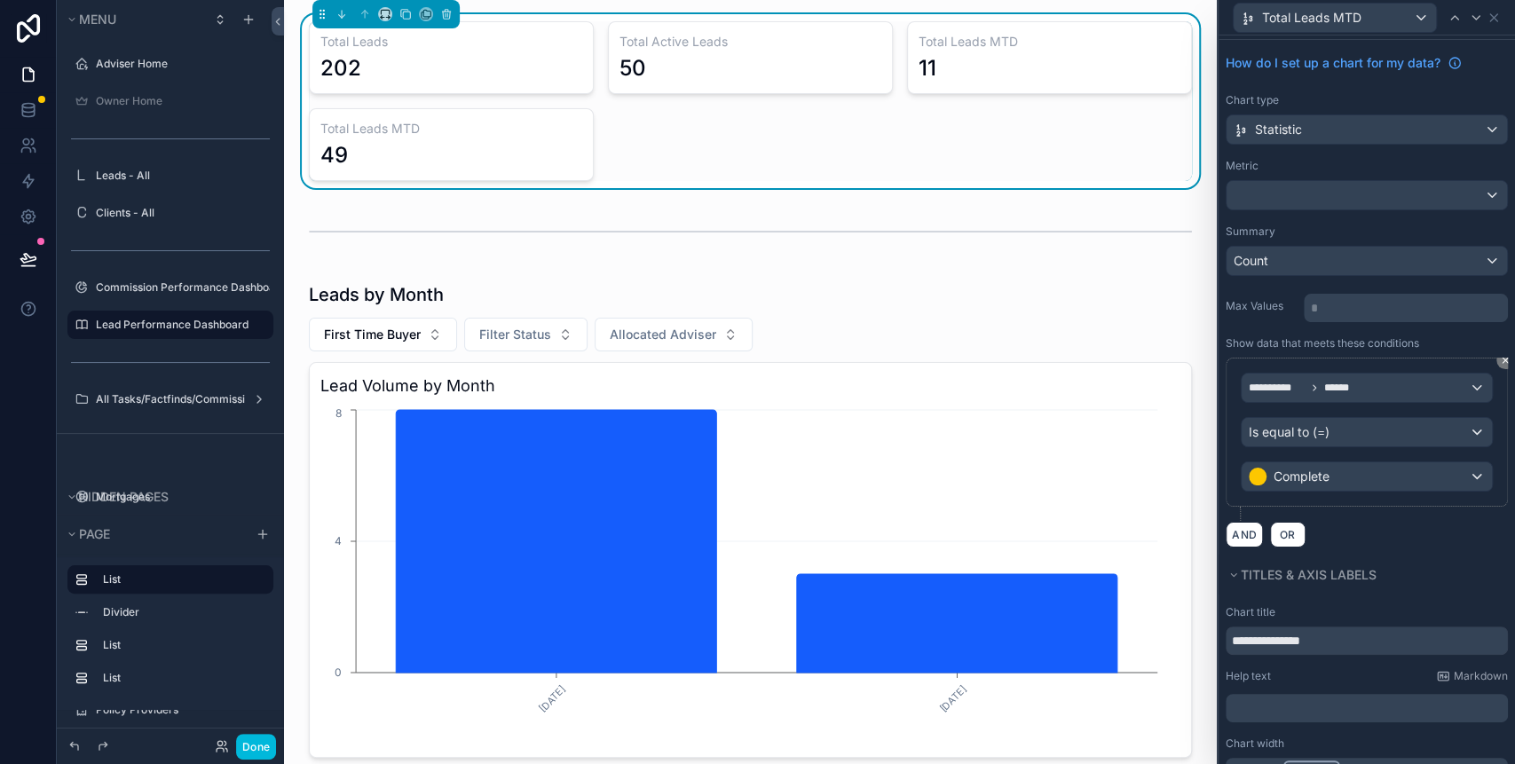
scroll to position [0, 0]
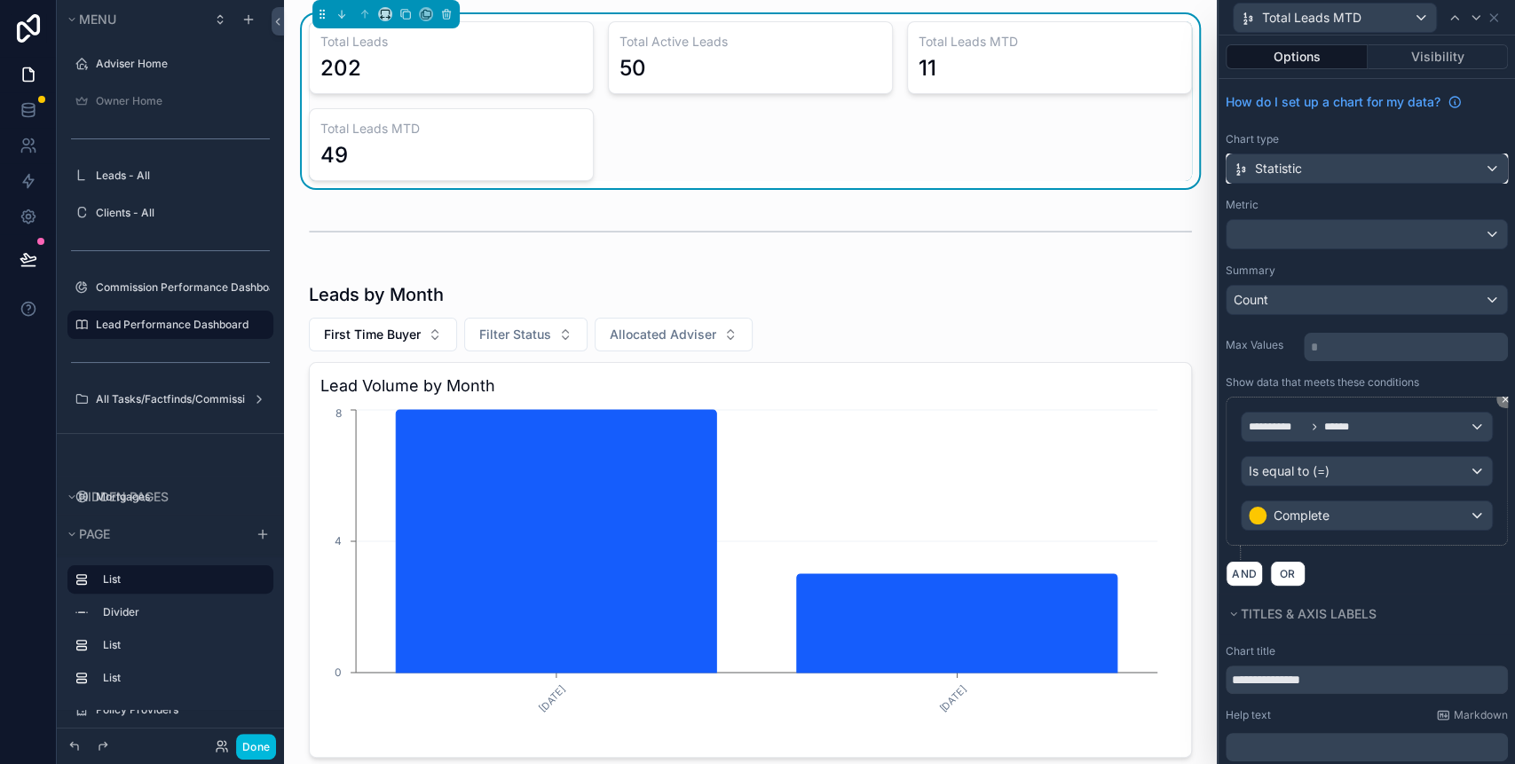
click at [1282, 158] on div "Statistic" at bounding box center [1367, 168] width 280 height 28
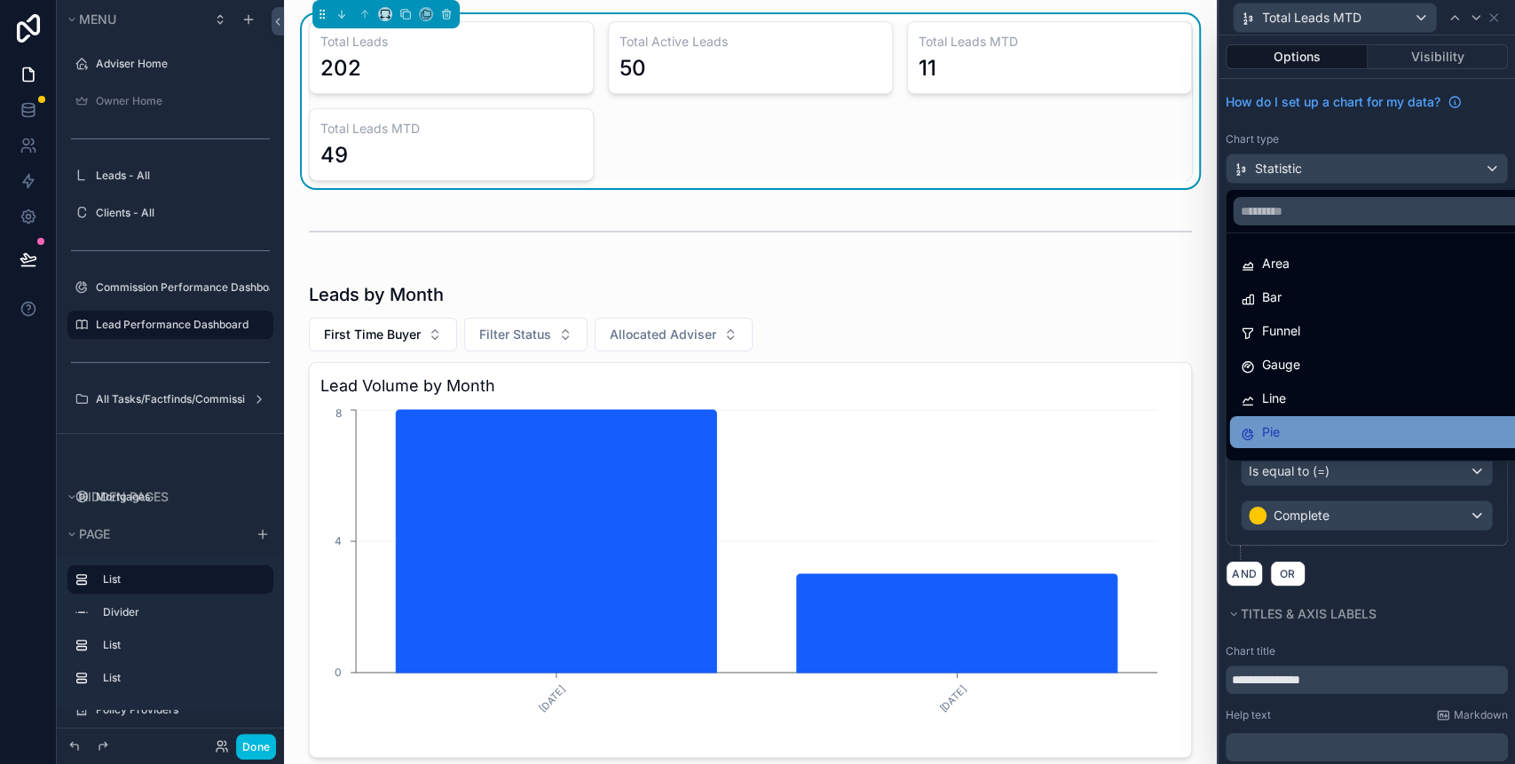
click at [1305, 422] on div "Pie" at bounding box center [1377, 432] width 275 height 21
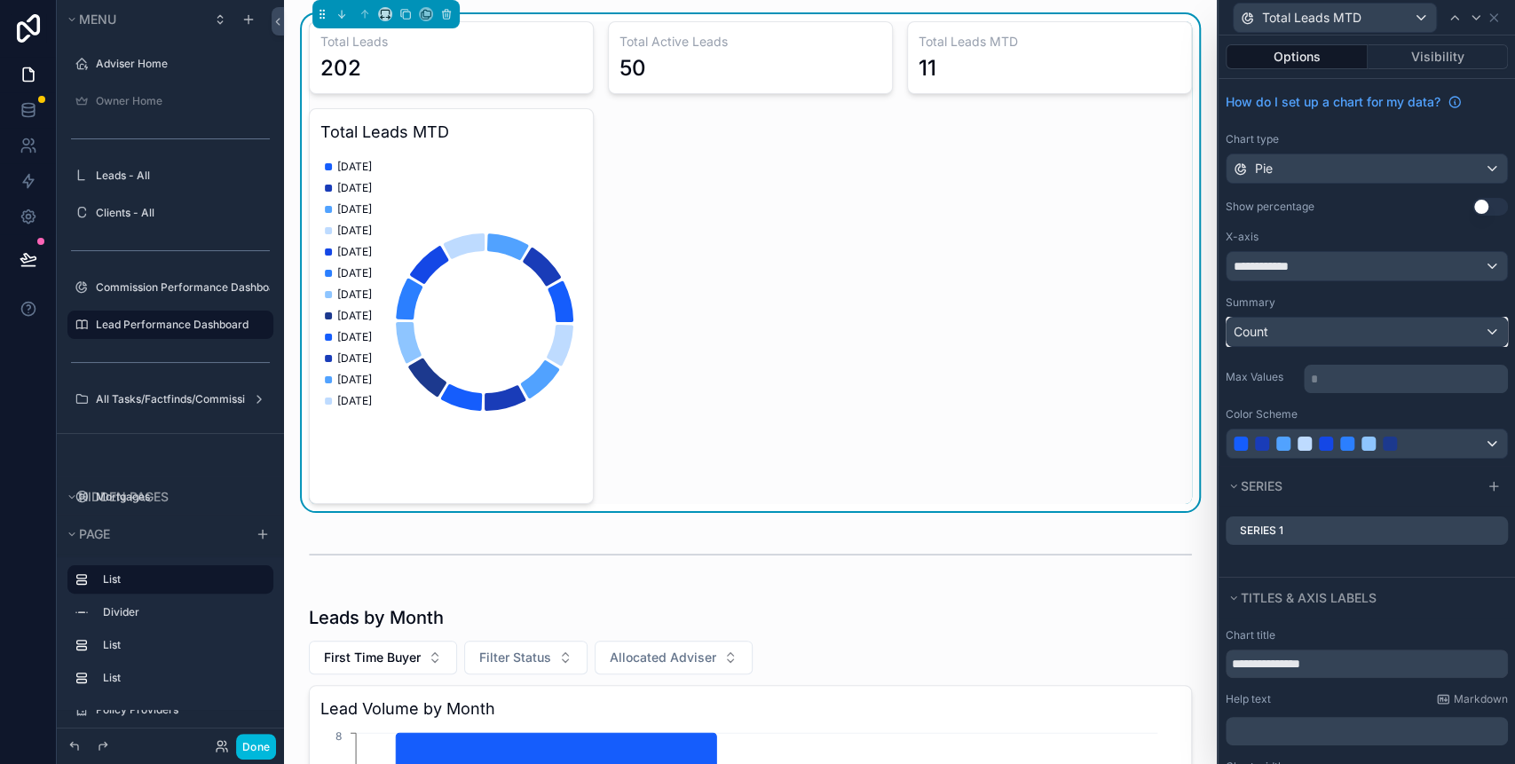
click at [1410, 322] on div "Count" at bounding box center [1367, 332] width 280 height 28
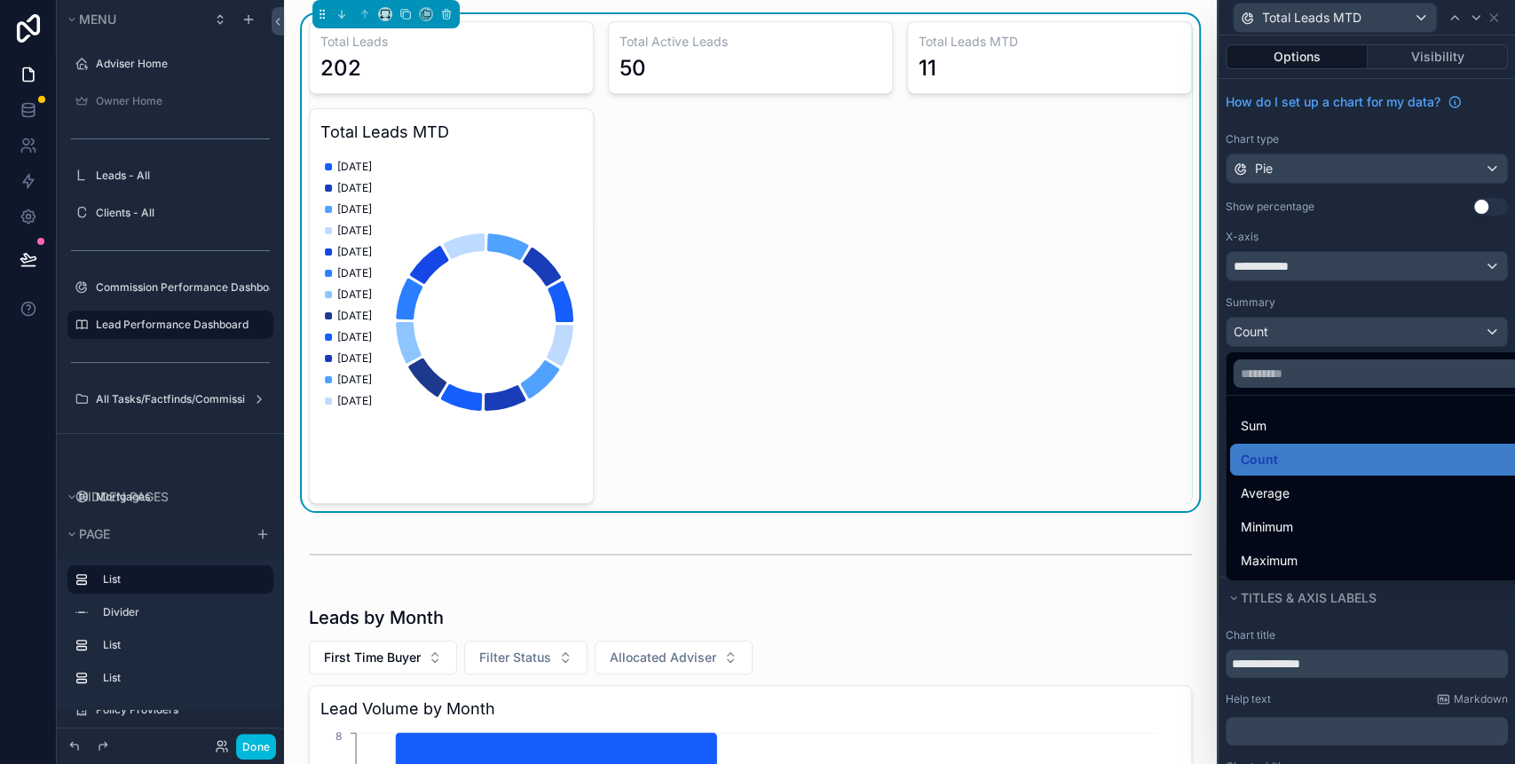
click at [1349, 305] on div at bounding box center [1367, 382] width 296 height 764
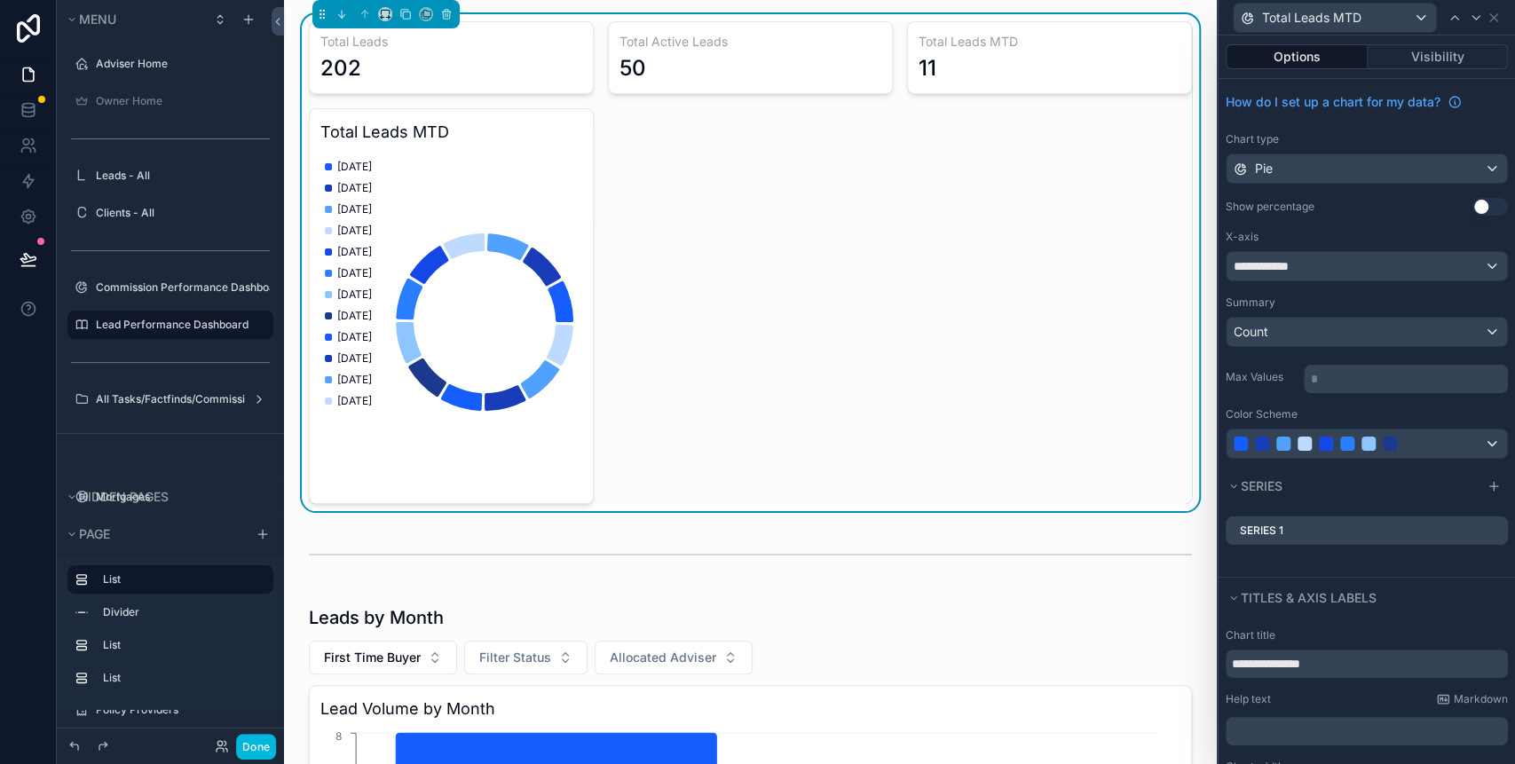
click at [1472, 208] on button "Use setting" at bounding box center [1489, 207] width 35 height 18
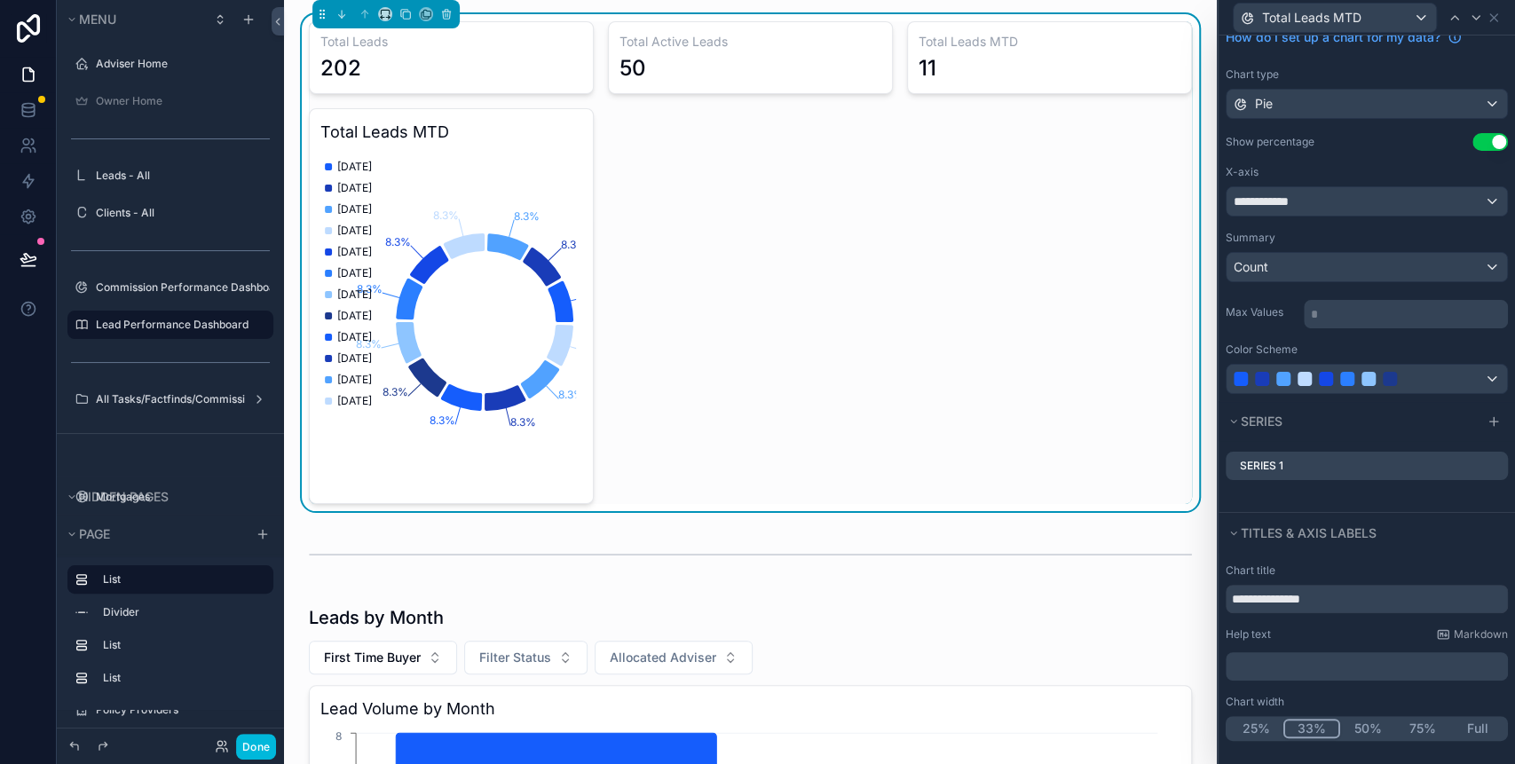
click at [0, 0] on icon at bounding box center [0, 0] width 0 height 0
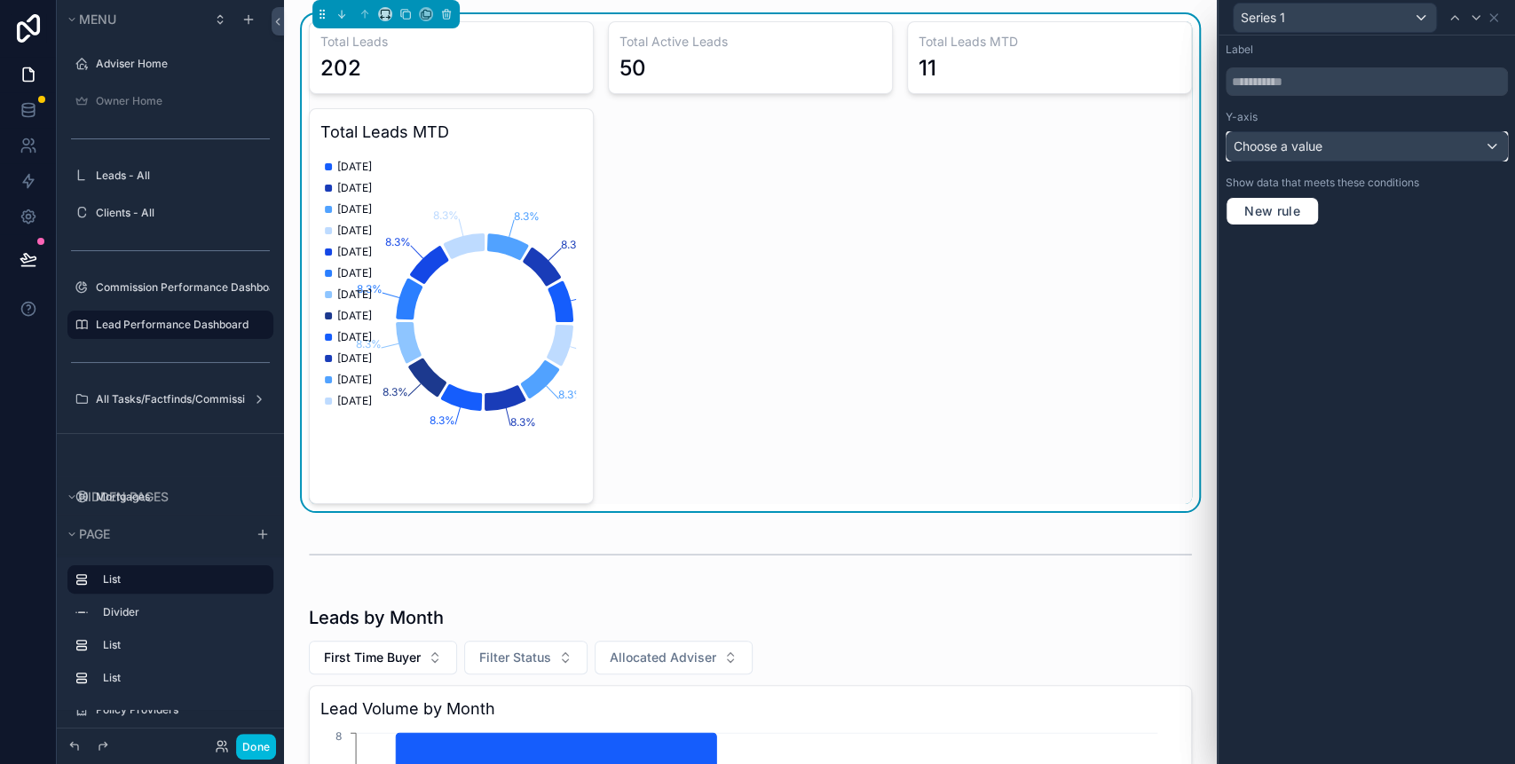
click at [1315, 147] on span "Choose a value" at bounding box center [1278, 145] width 89 height 15
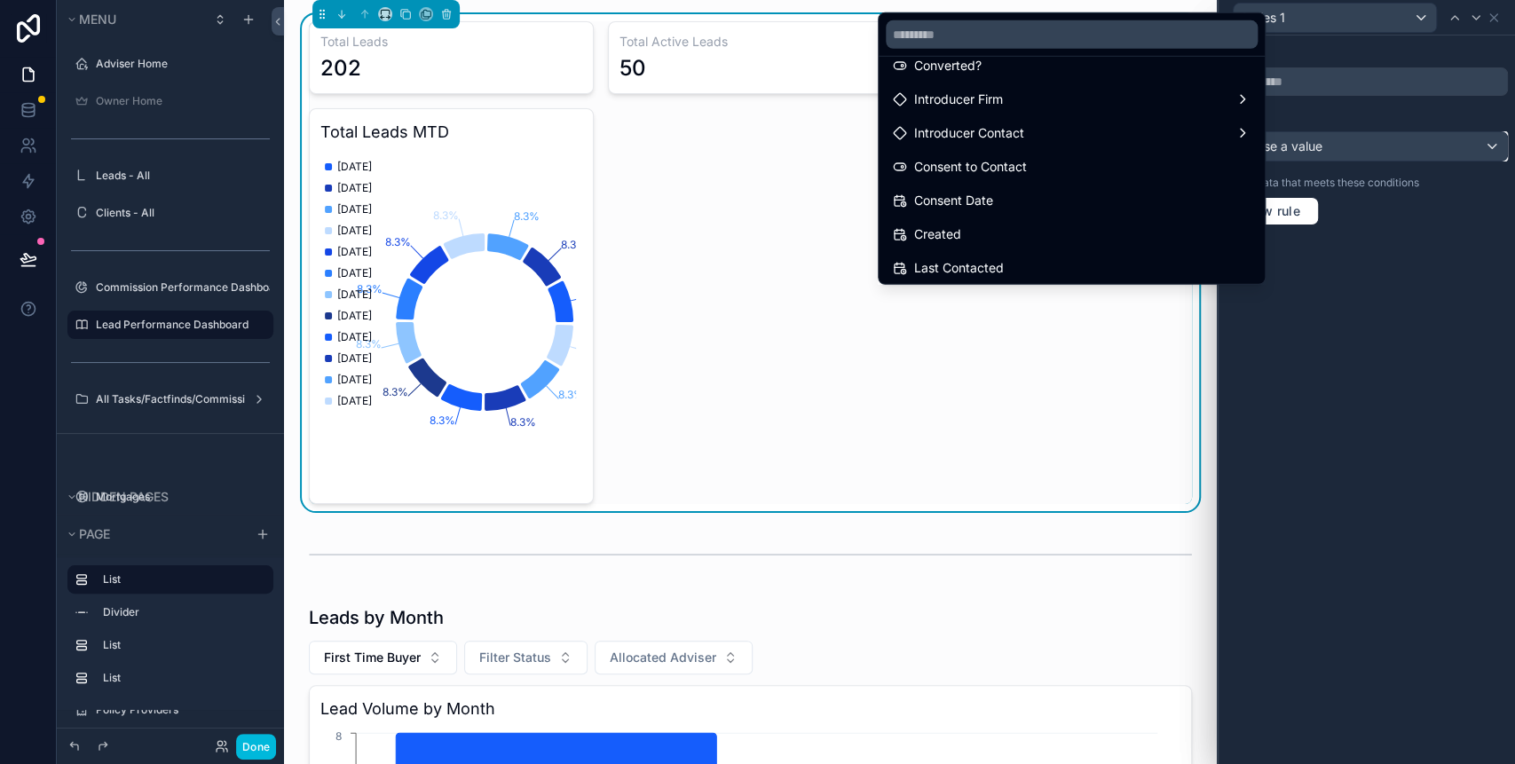
scroll to position [0, 0]
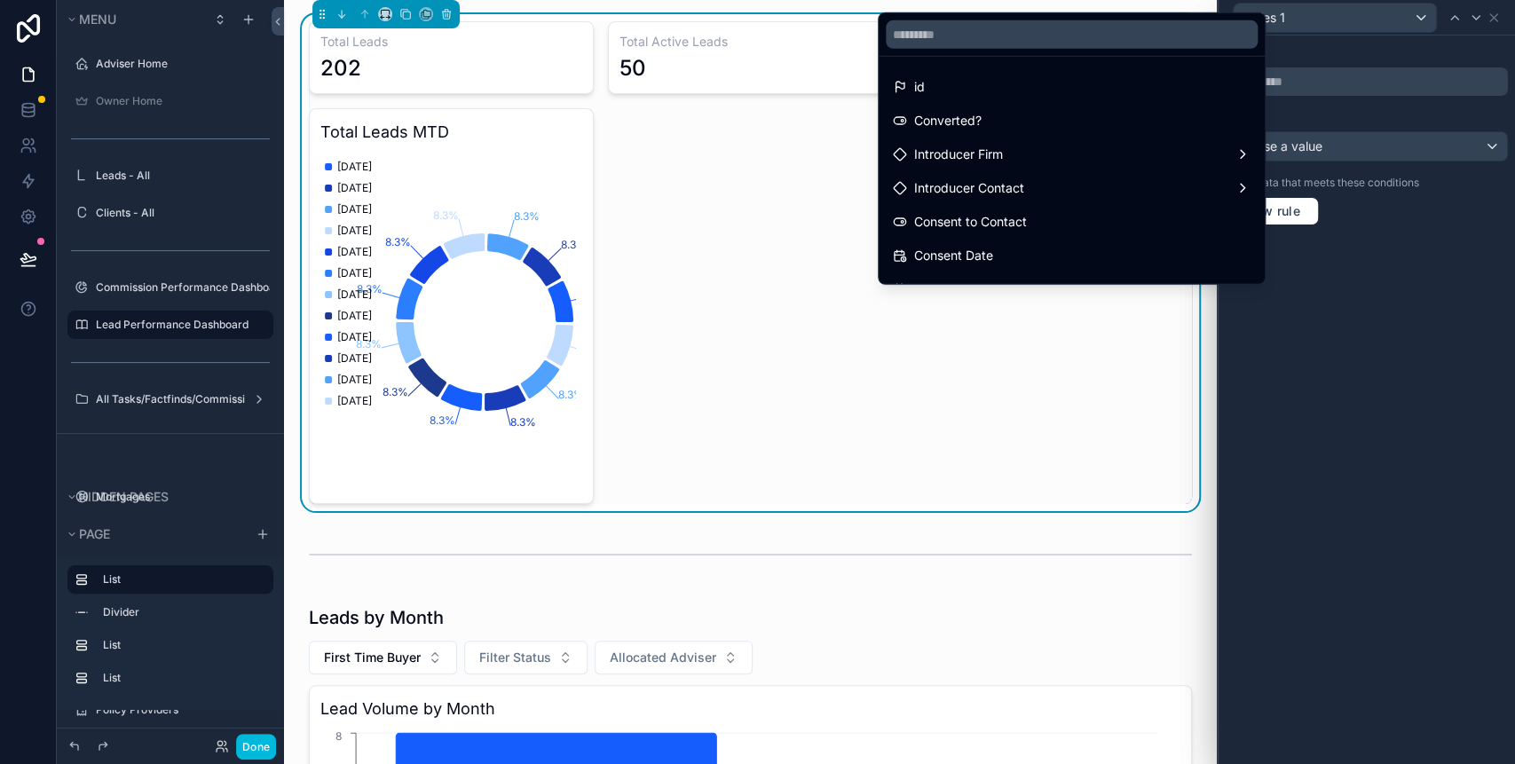
click at [1363, 241] on div at bounding box center [1367, 382] width 296 height 764
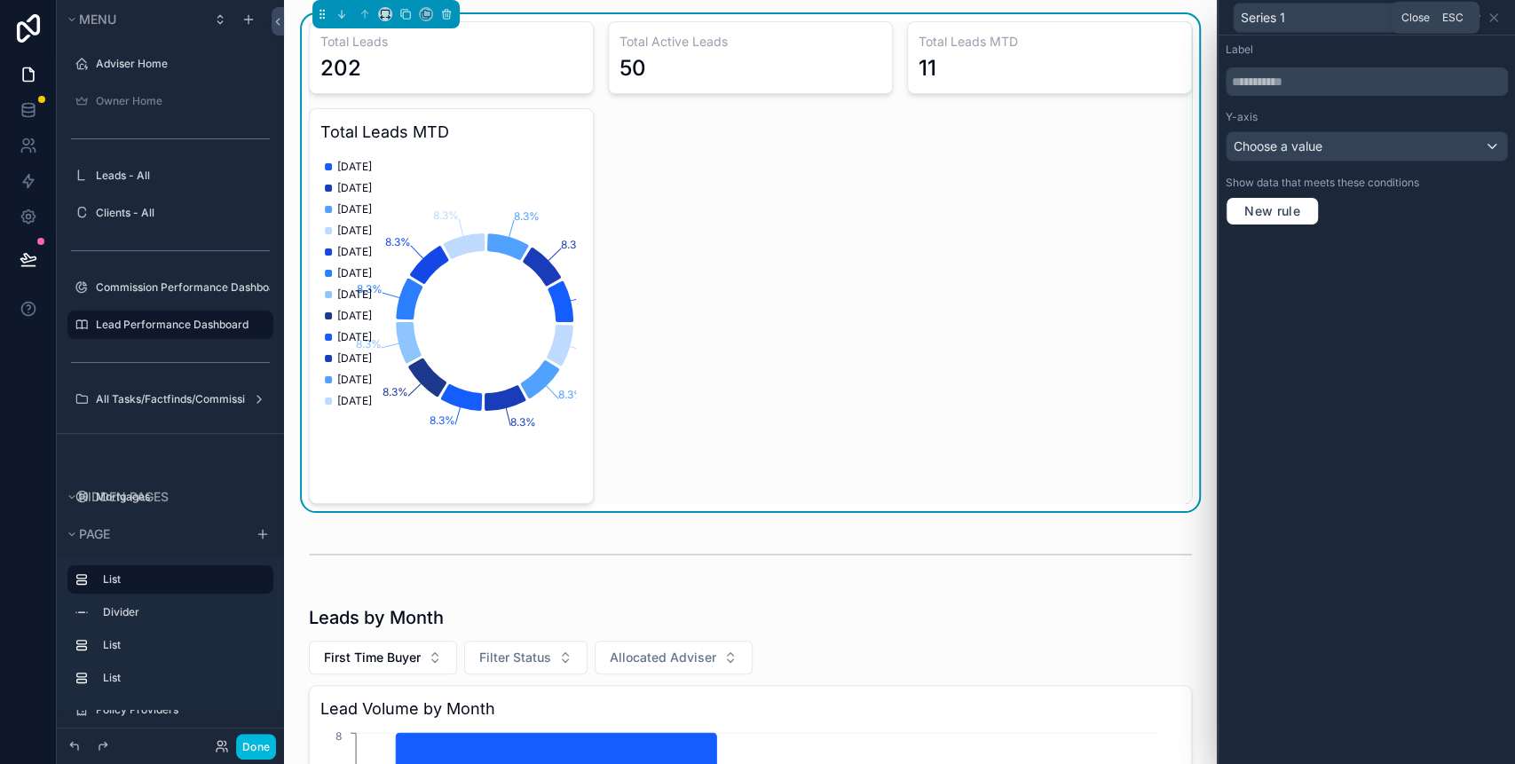
drag, startPoint x: 1495, startPoint y: 16, endPoint x: 1478, endPoint y: 26, distance: 19.5
click at [1493, 16] on icon at bounding box center [1494, 18] width 14 height 14
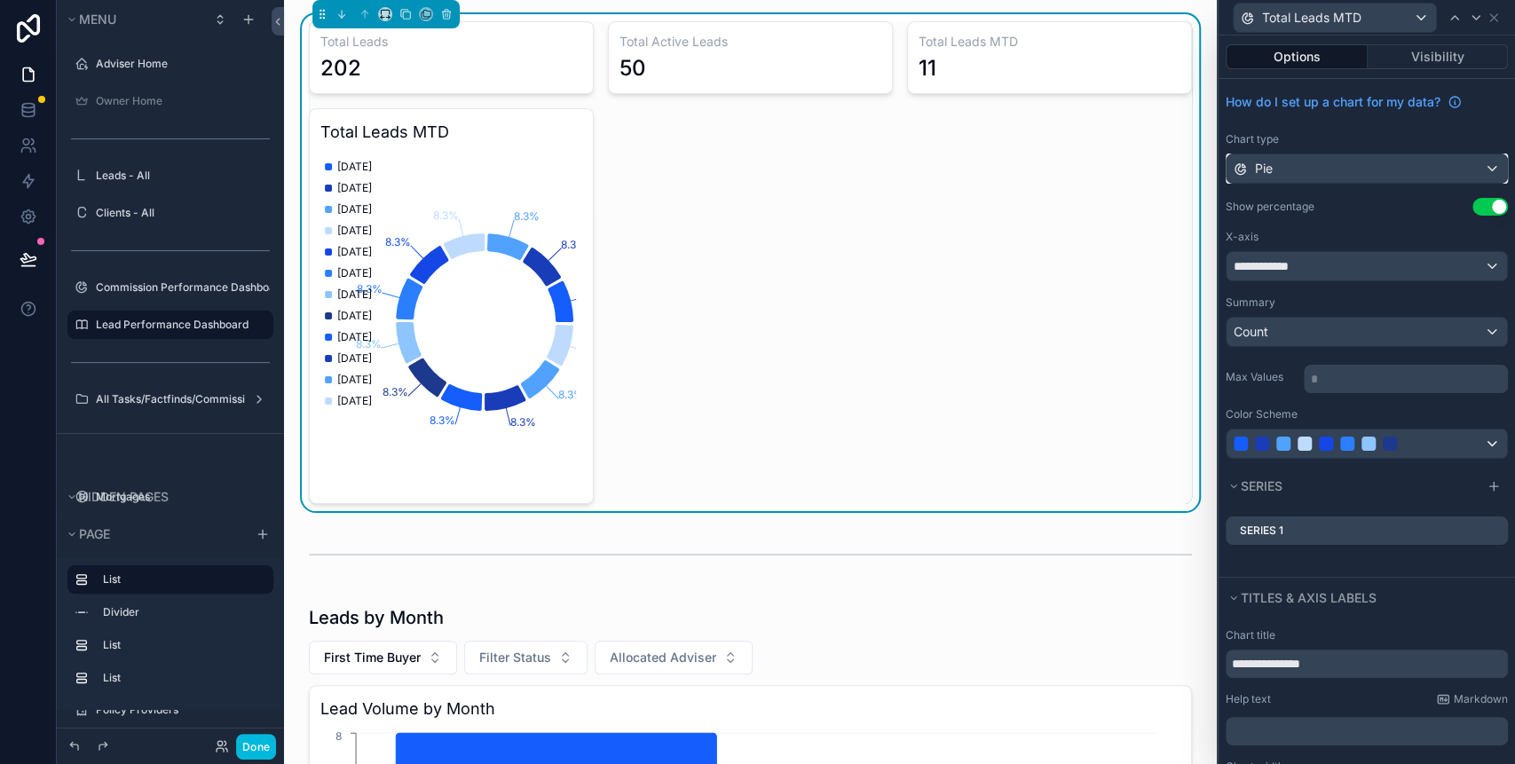
click at [1427, 170] on div "Pie" at bounding box center [1367, 168] width 280 height 28
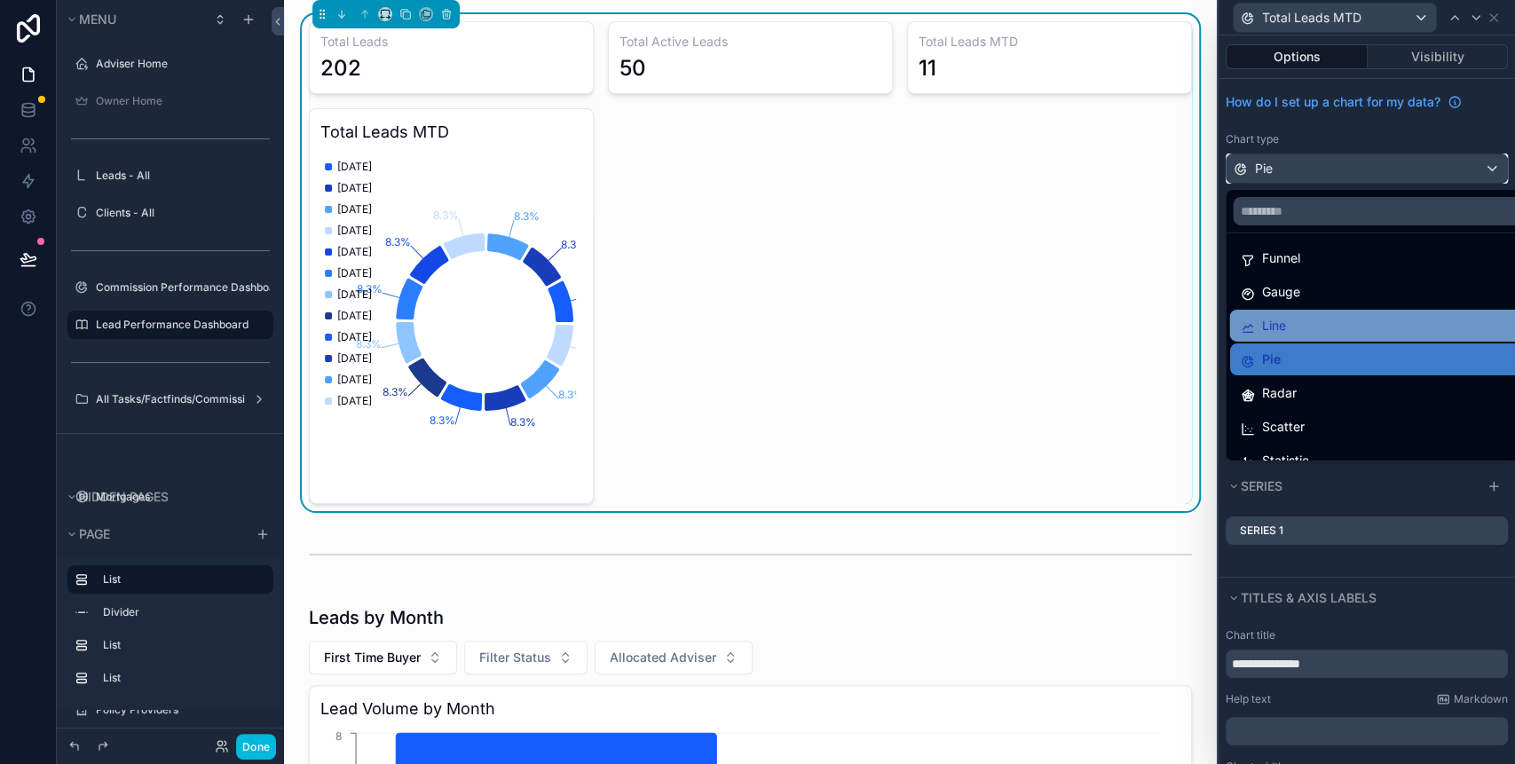
scroll to position [125, 0]
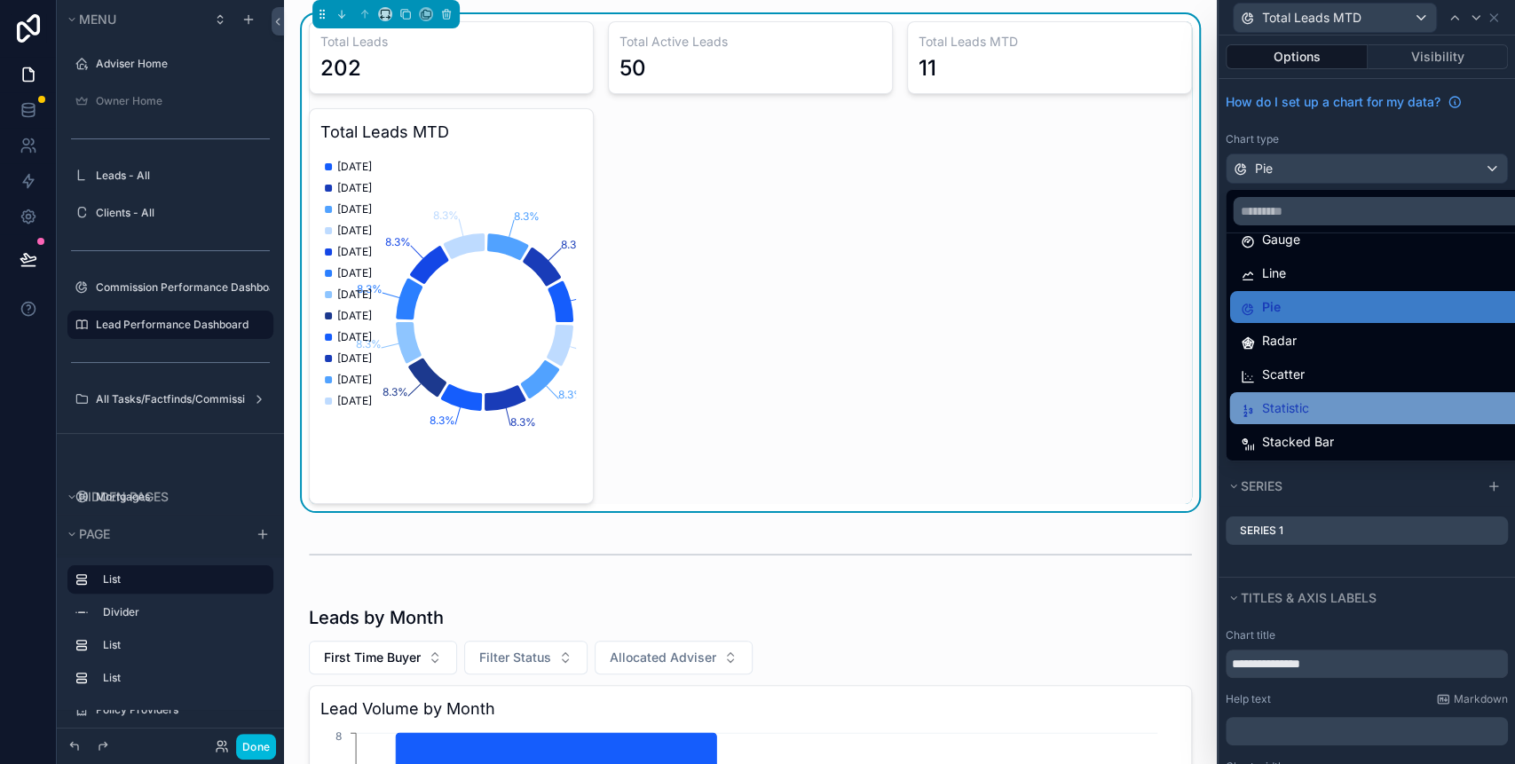
click at [1316, 398] on div "Statistic" at bounding box center [1377, 408] width 275 height 21
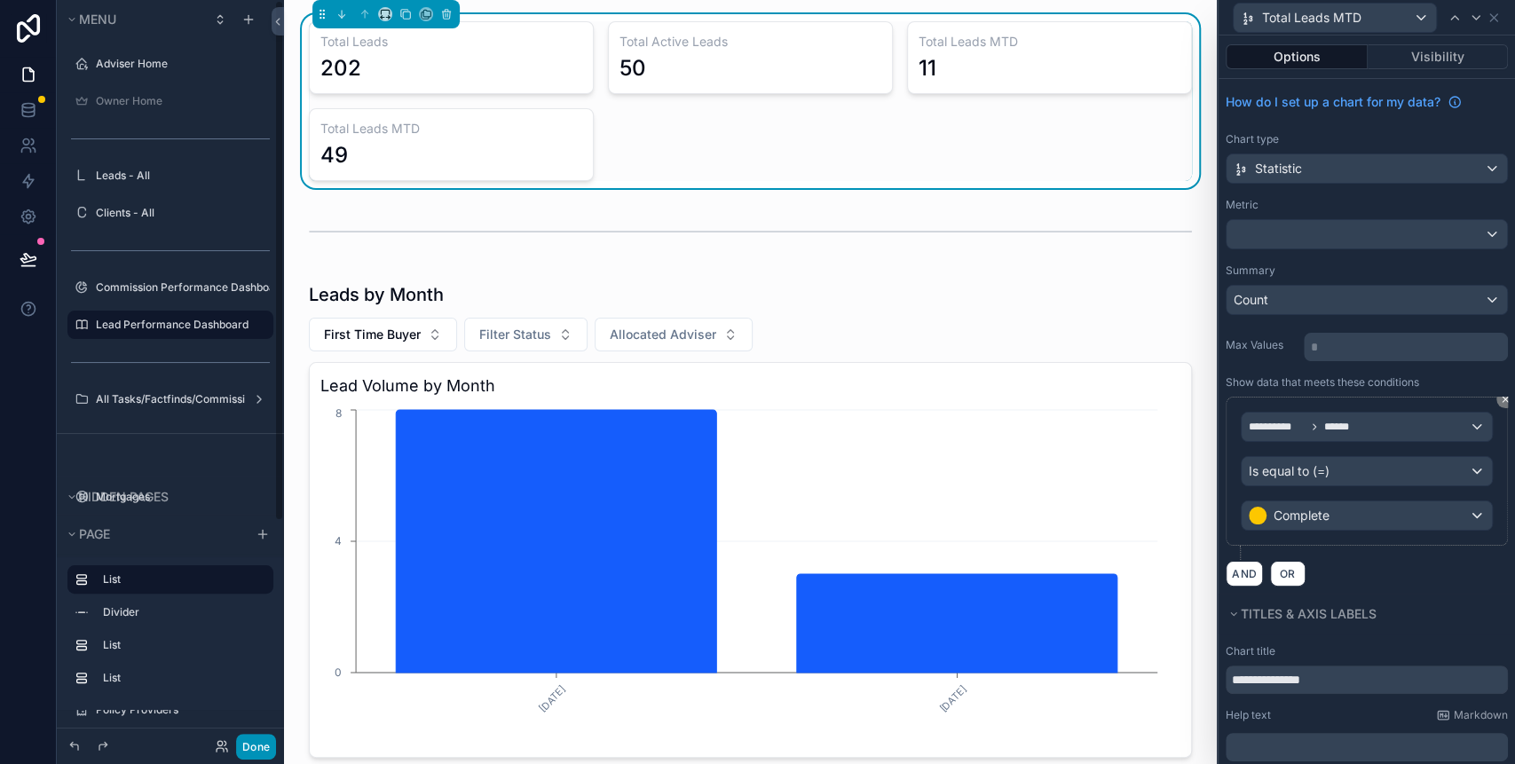
click at [268, 742] on button "Done" at bounding box center [256, 747] width 40 height 26
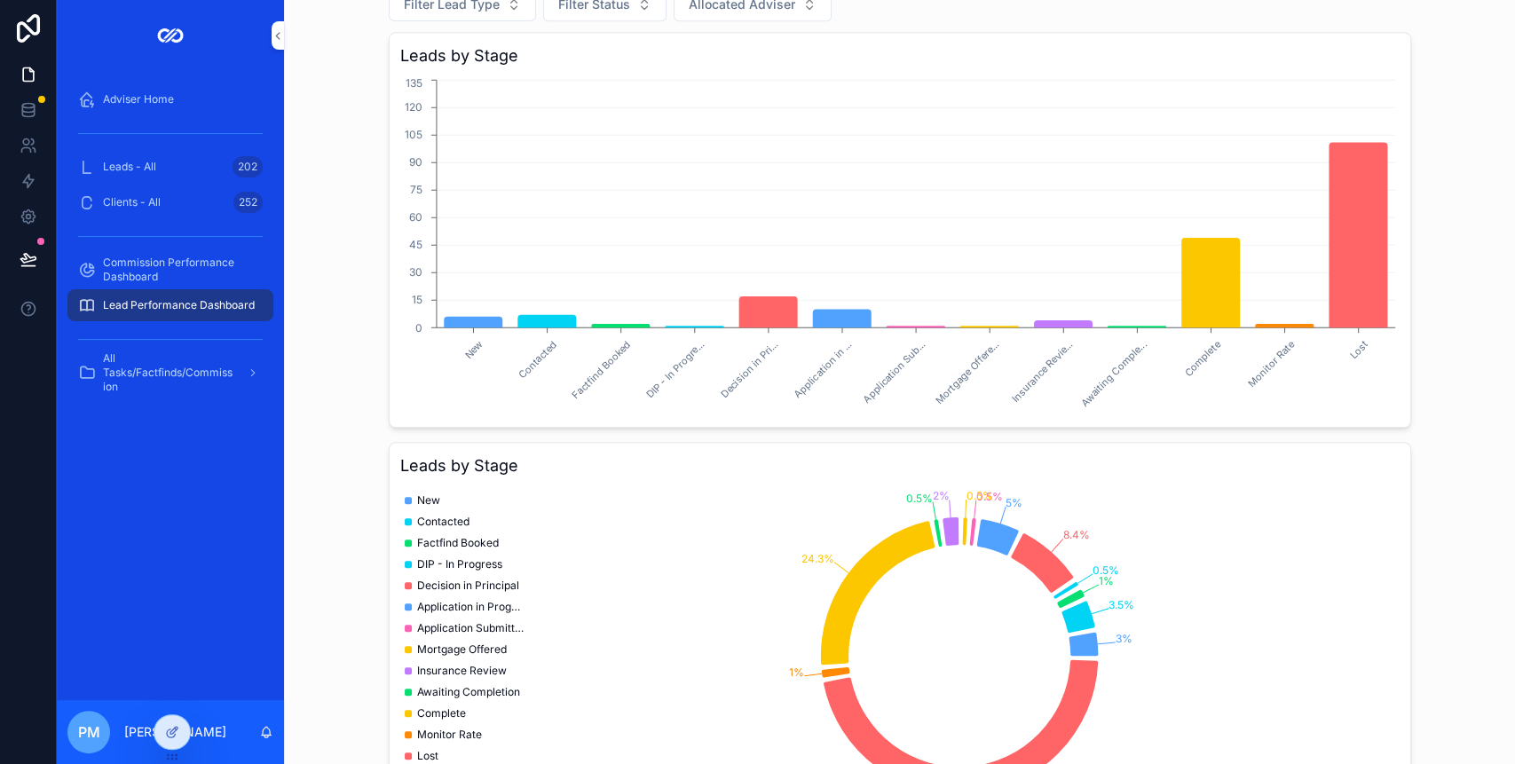
scroll to position [676, 0]
